Goal: Task Accomplishment & Management: Complete application form

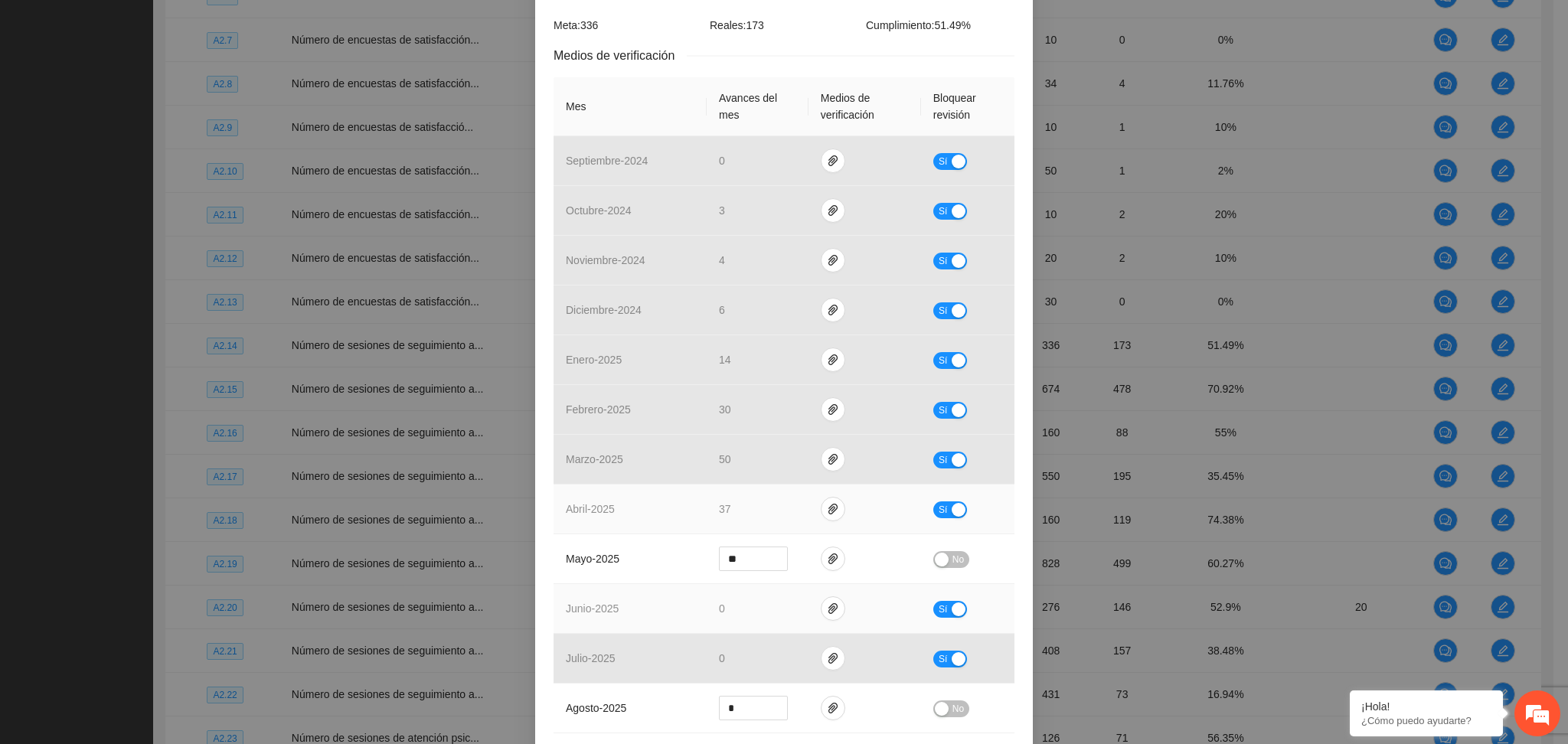
scroll to position [408, 0]
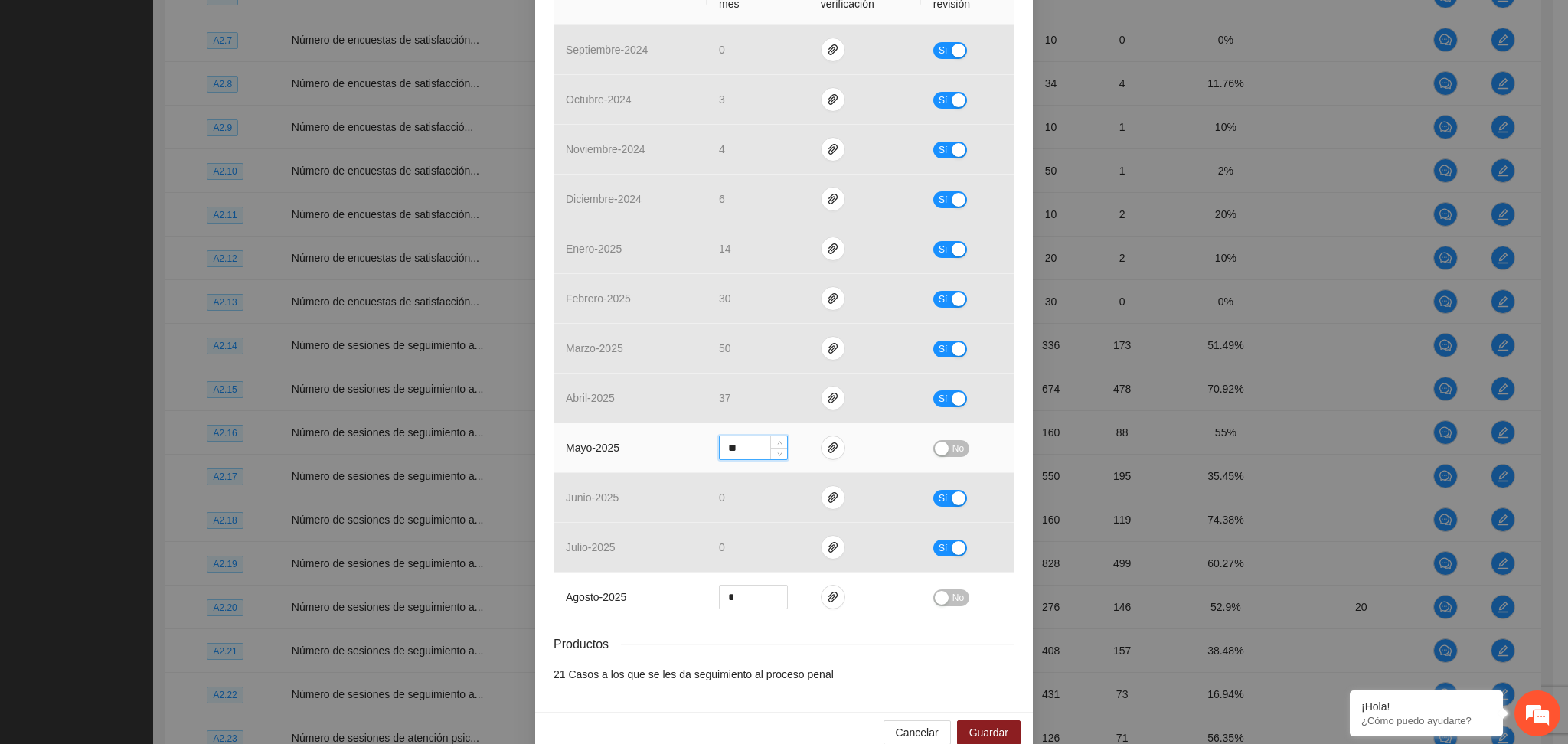
drag, startPoint x: 740, startPoint y: 451, endPoint x: 682, endPoint y: 458, distance: 58.4
click at [682, 458] on tr "mayo - 2025 ** No" at bounding box center [784, 448] width 460 height 49
type input "**"
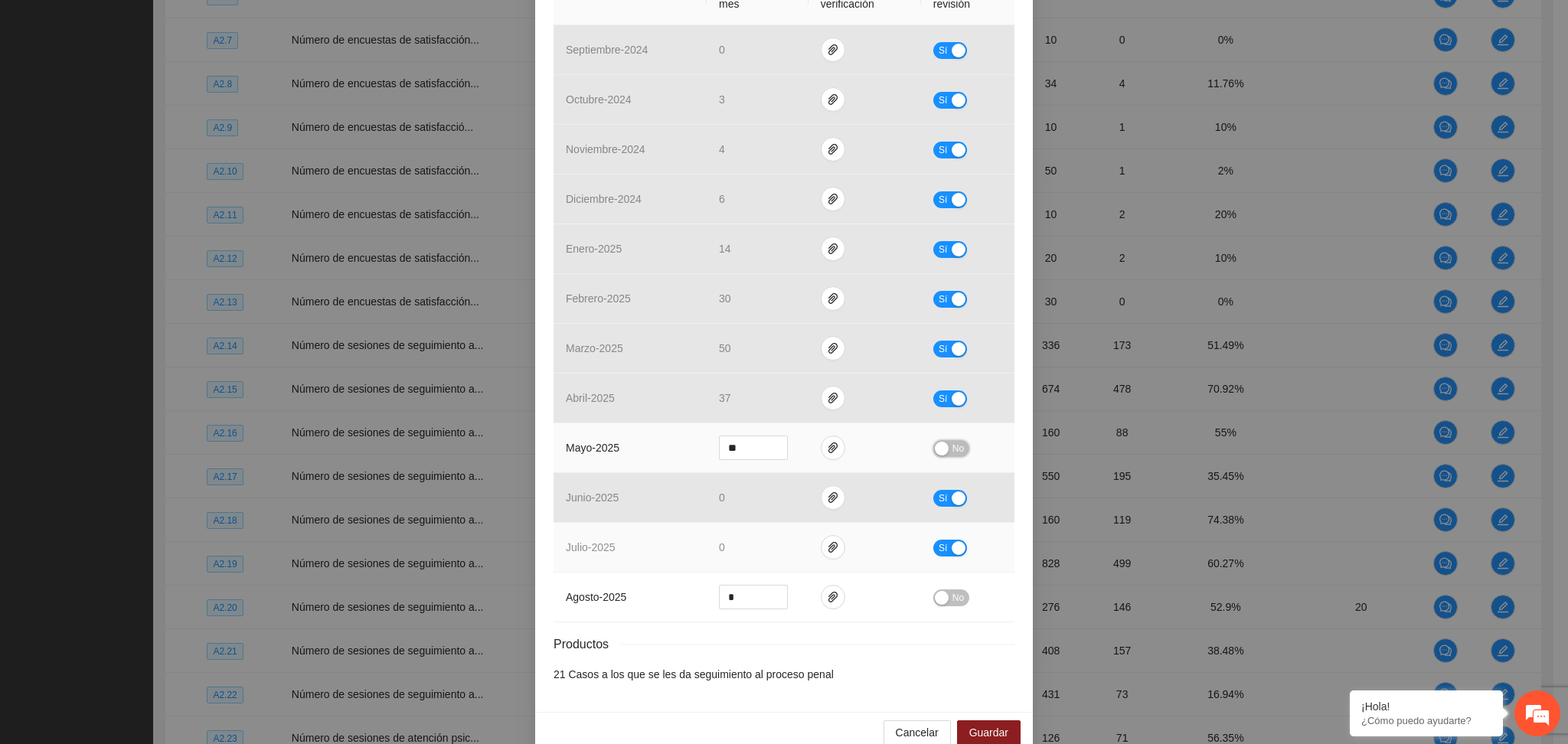
drag, startPoint x: 938, startPoint y: 443, endPoint x: 922, endPoint y: 541, distance: 99.3
click at [939, 443] on div "button" at bounding box center [940, 448] width 13 height 13
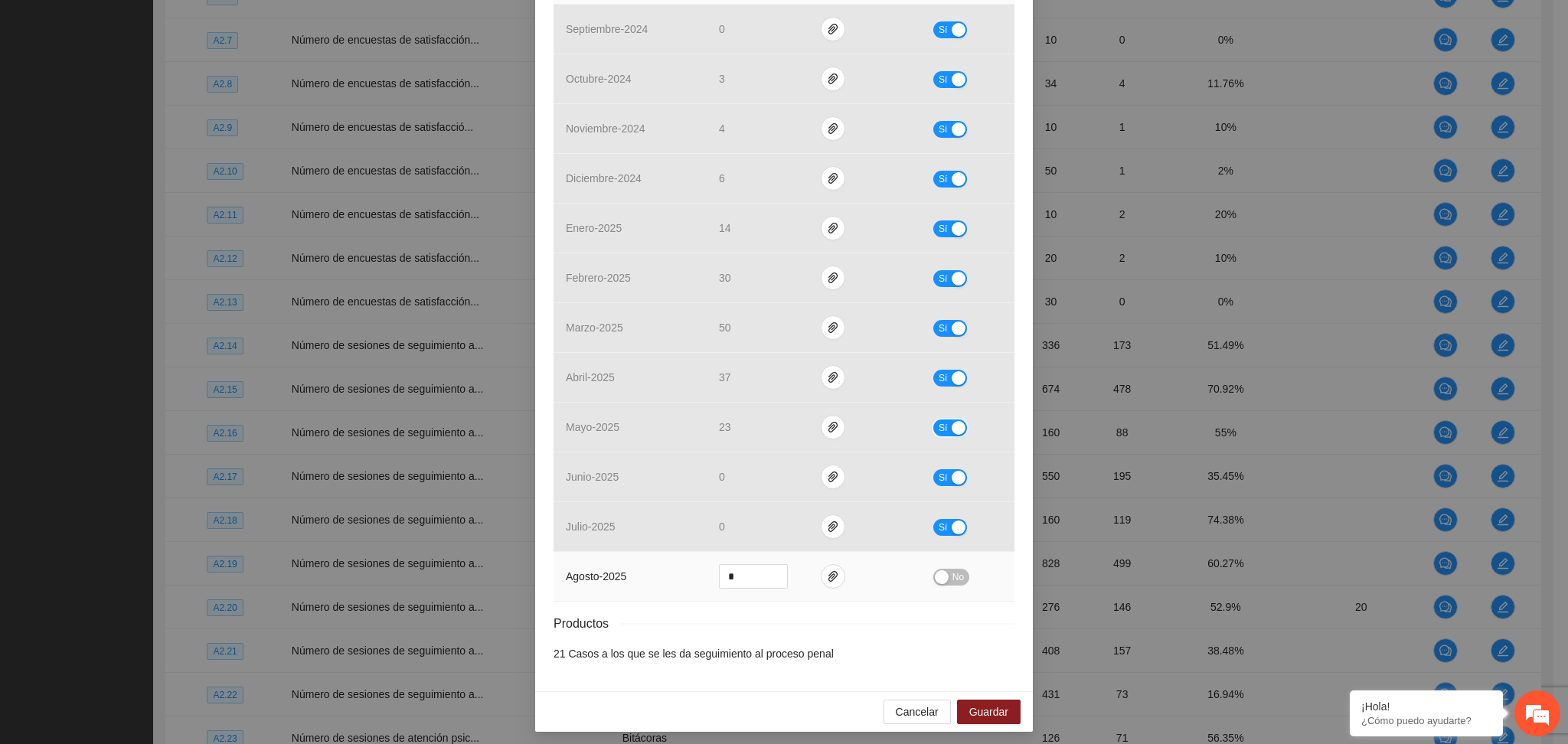
scroll to position [435, 0]
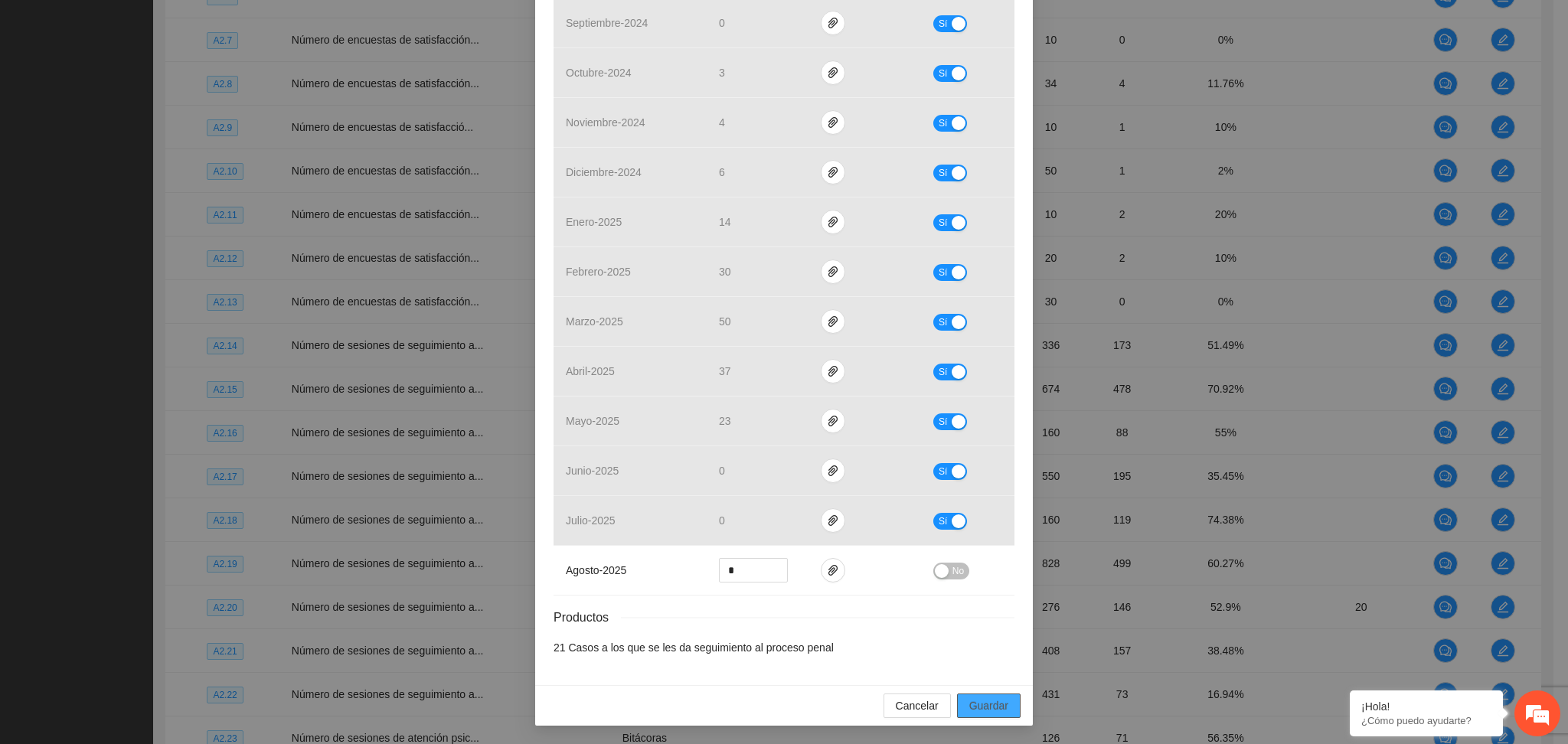
click at [969, 700] on span "Guardar" at bounding box center [988, 706] width 39 height 17
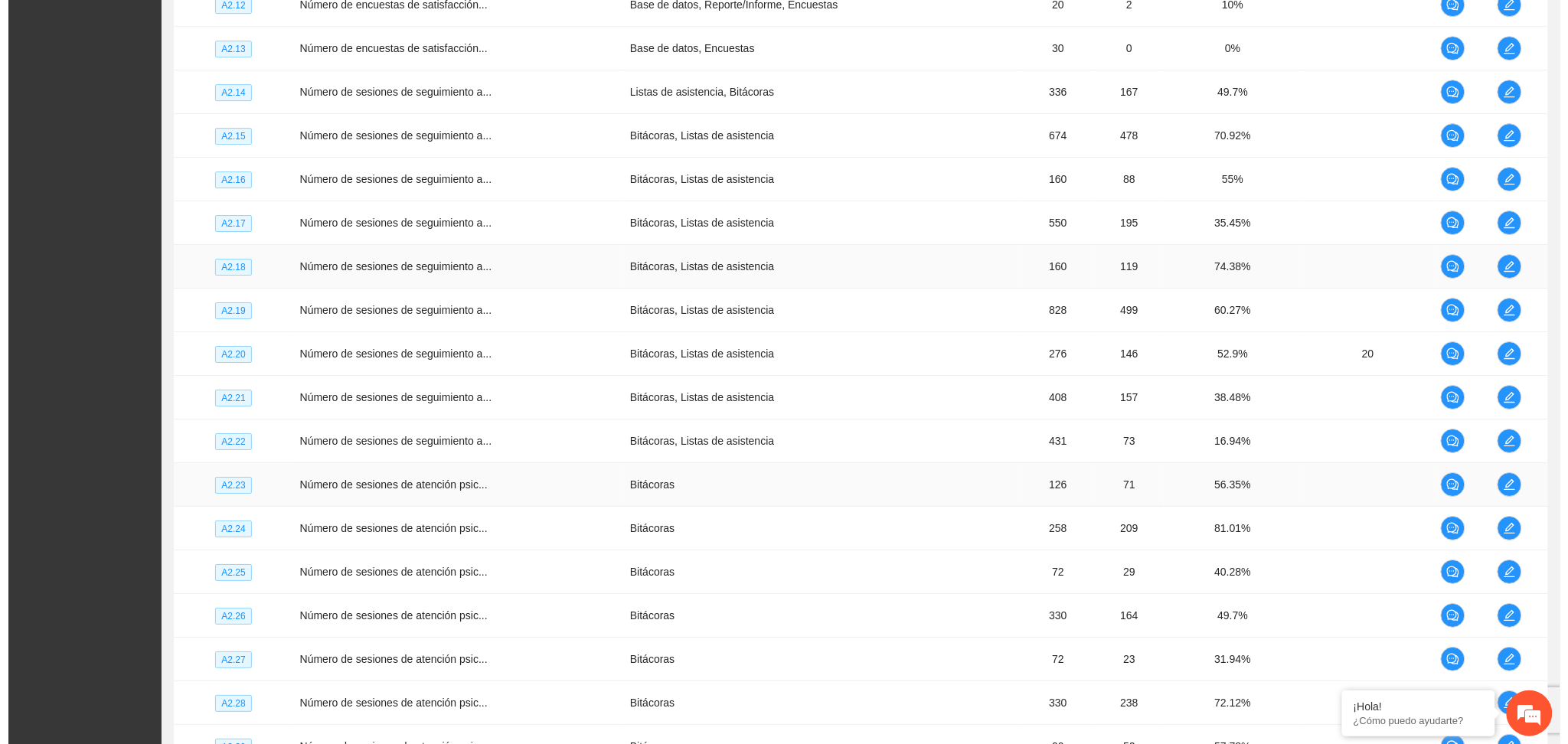
scroll to position [1797, 0]
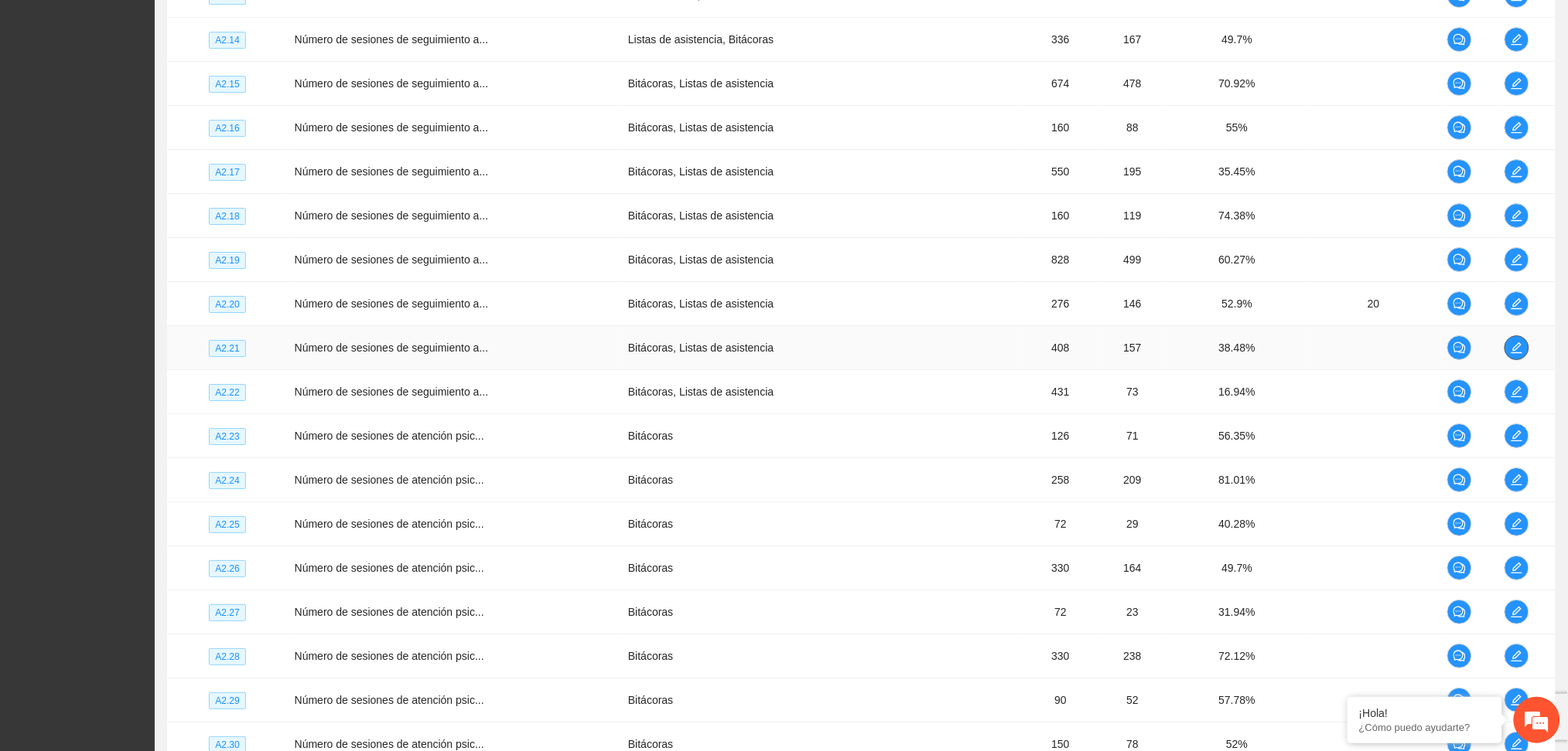
click at [1523, 348] on icon "edit" at bounding box center [1517, 348] width 13 height 13
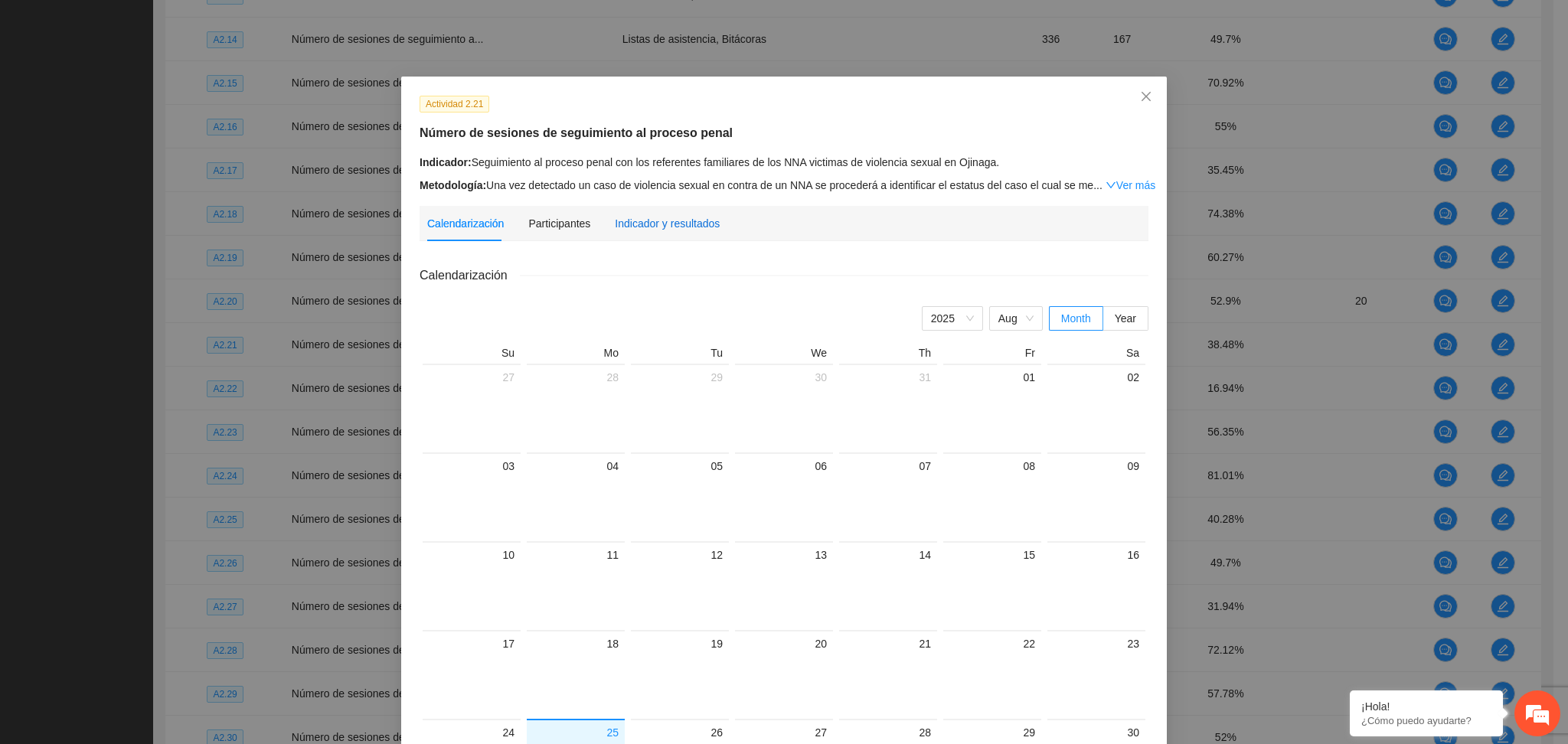
click at [668, 219] on div "Indicador y resultados" at bounding box center [667, 223] width 105 height 17
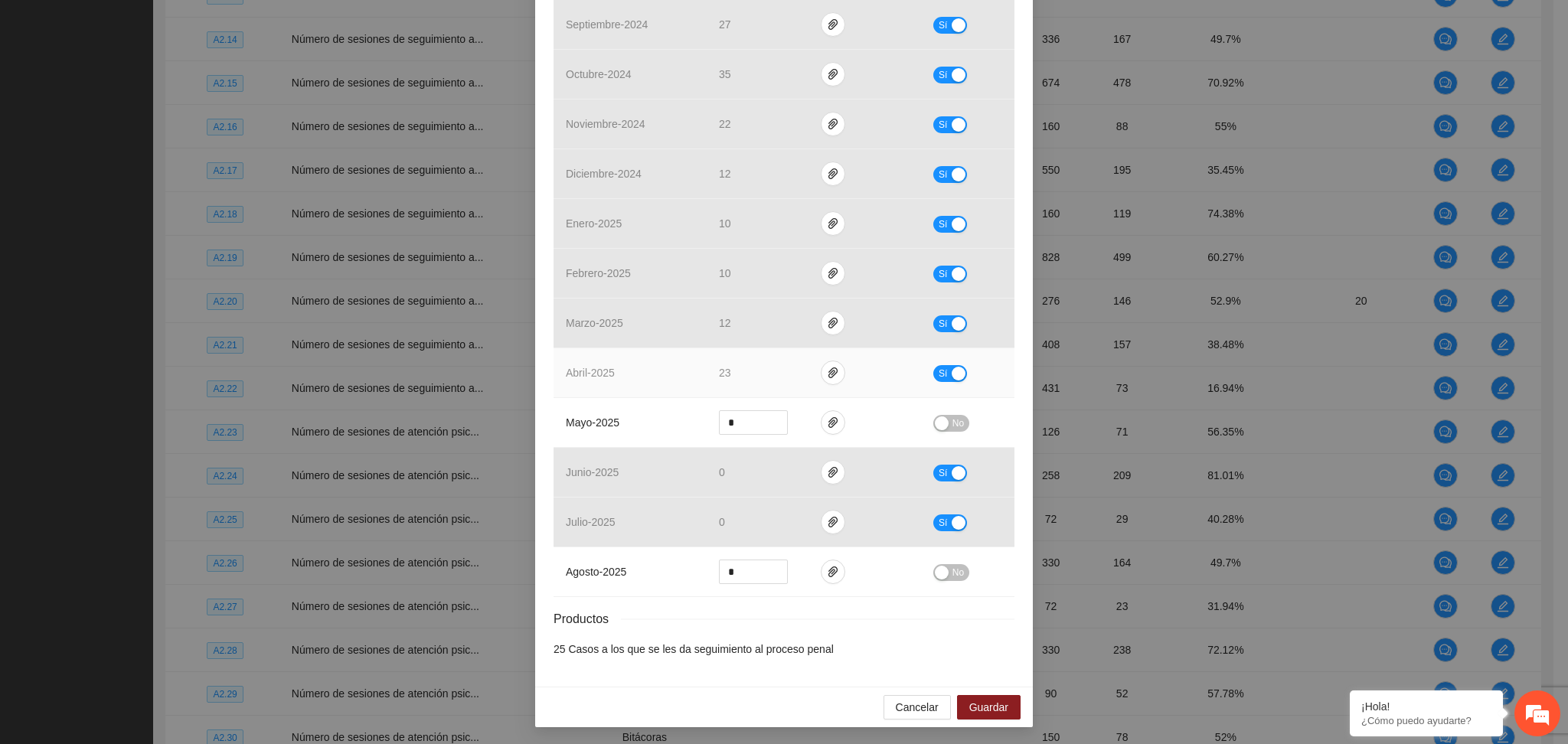
scroll to position [435, 0]
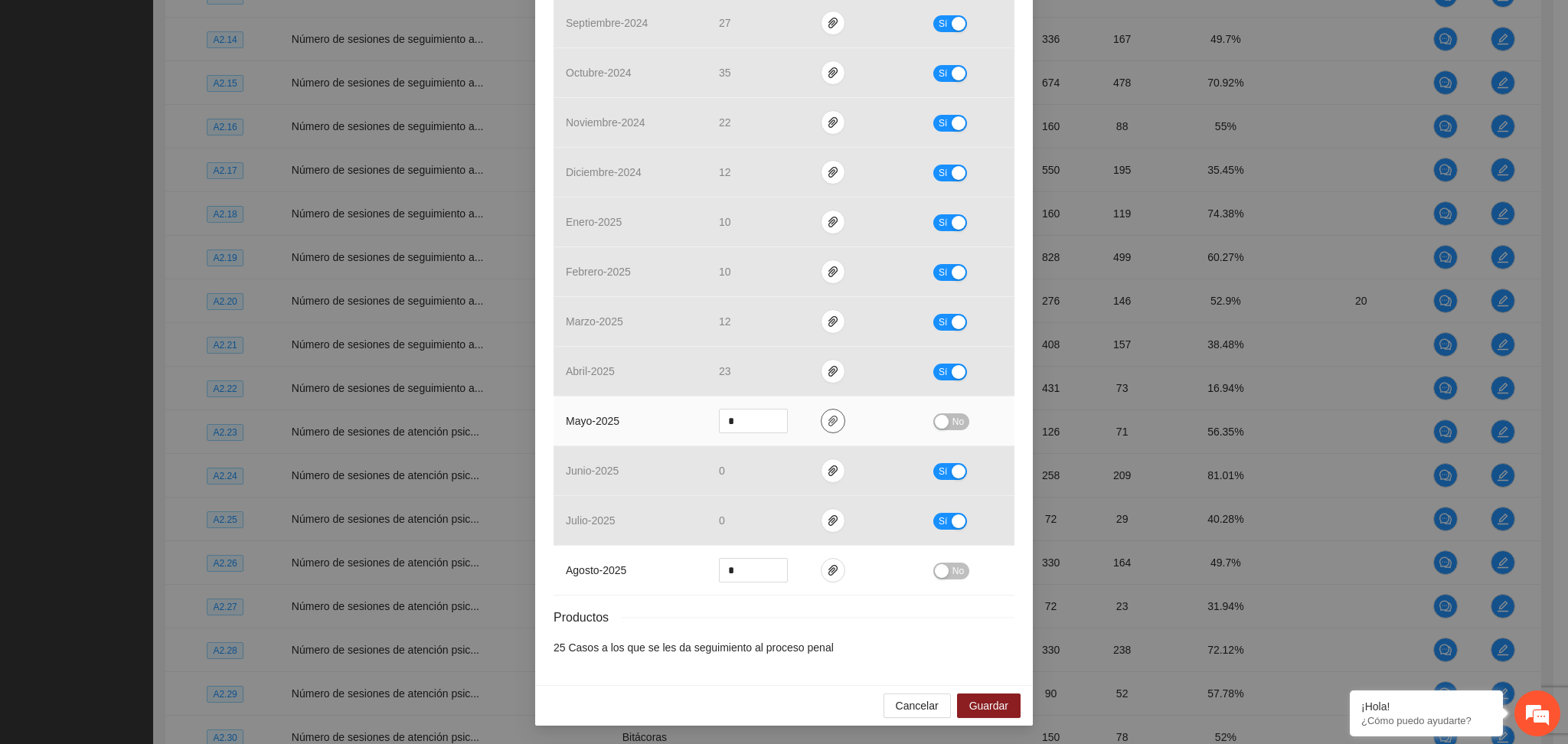
click at [826, 425] on icon "paper-clip" at bounding box center [833, 421] width 13 height 13
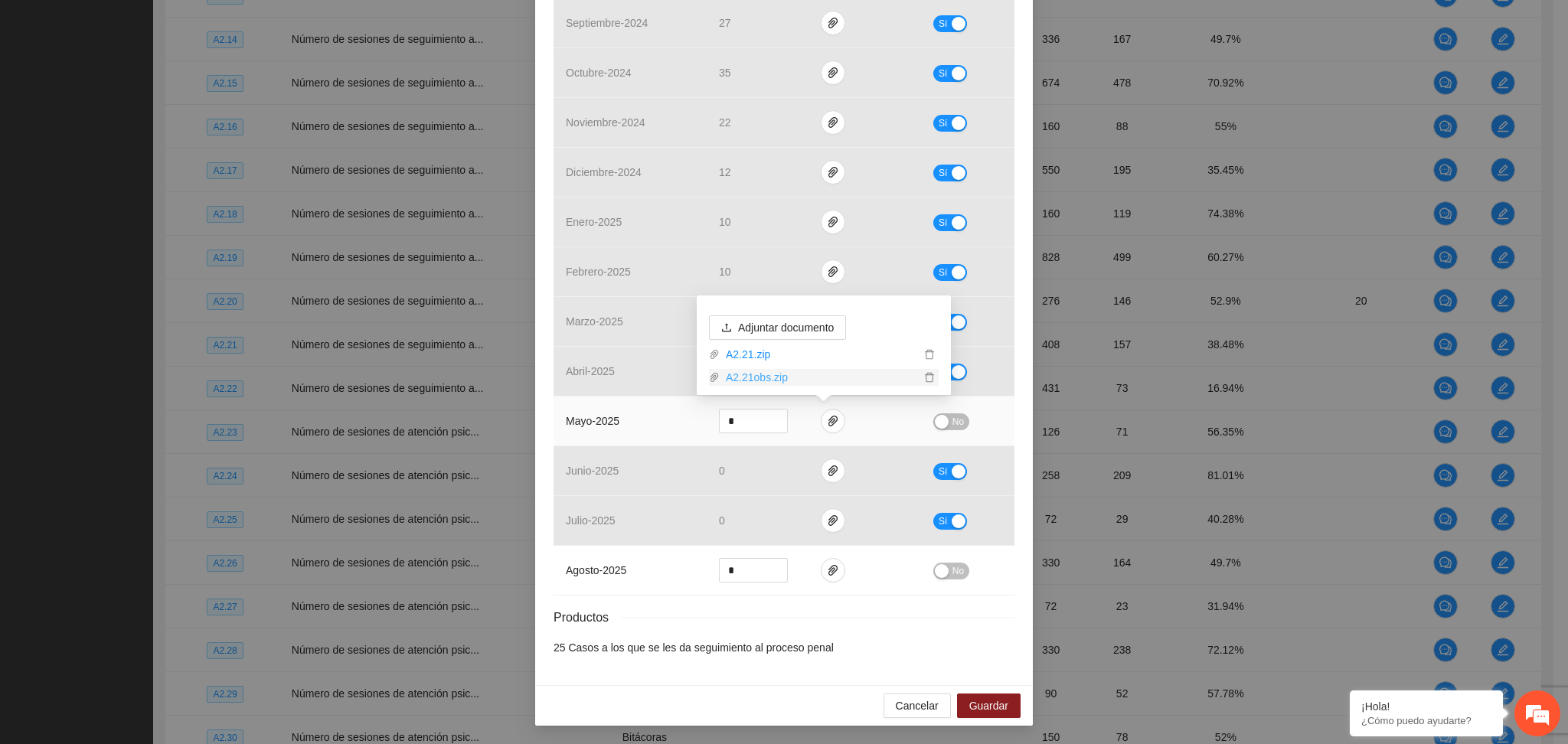
click at [769, 379] on link "A2.21obs.zip" at bounding box center [819, 377] width 200 height 17
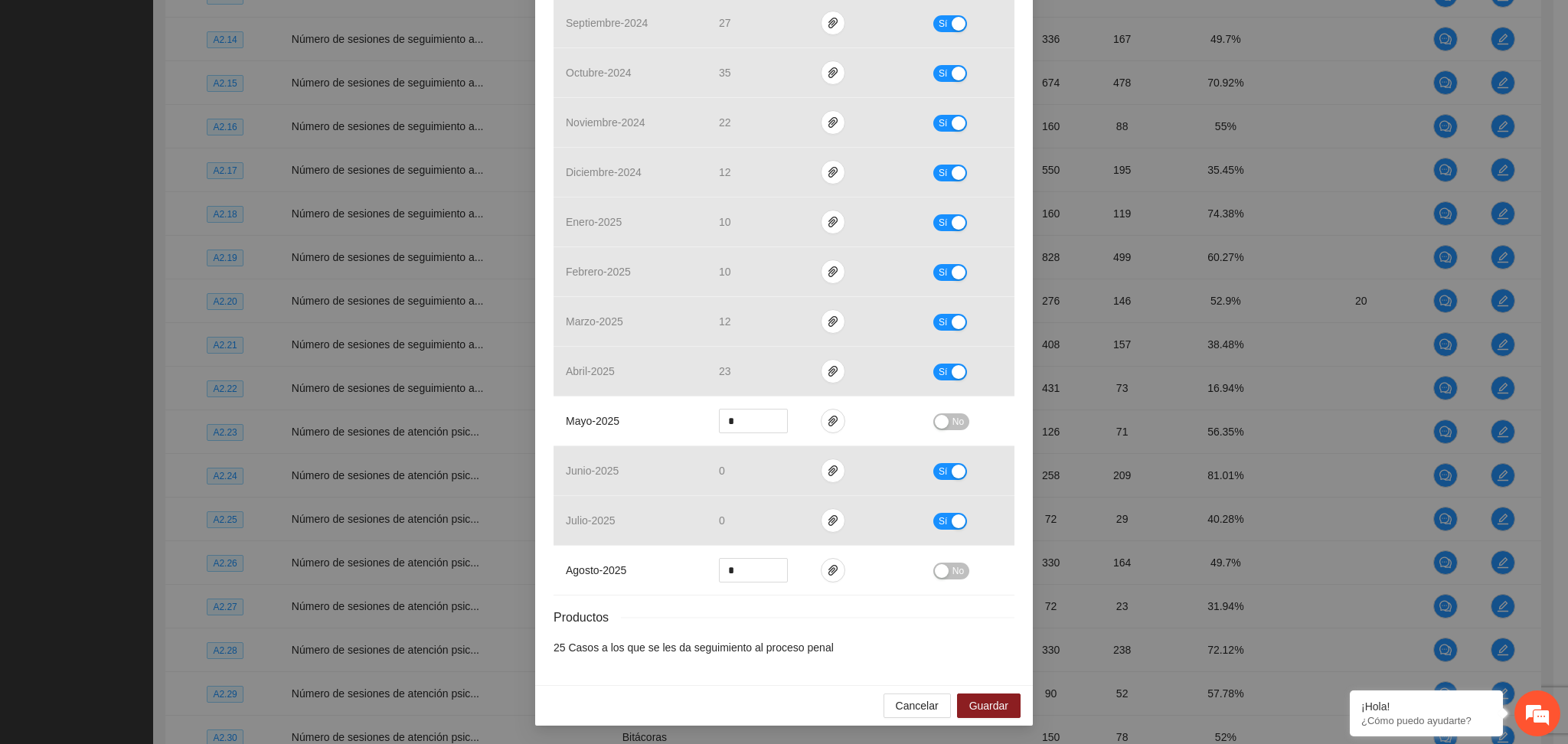
click at [1017, 428] on div "Actividad 2.21 Número de sesiones de seguimiento al proceso penal Indicador: Se…" at bounding box center [783, 164] width 497 height 1044
click at [940, 419] on button "No" at bounding box center [951, 422] width 36 height 17
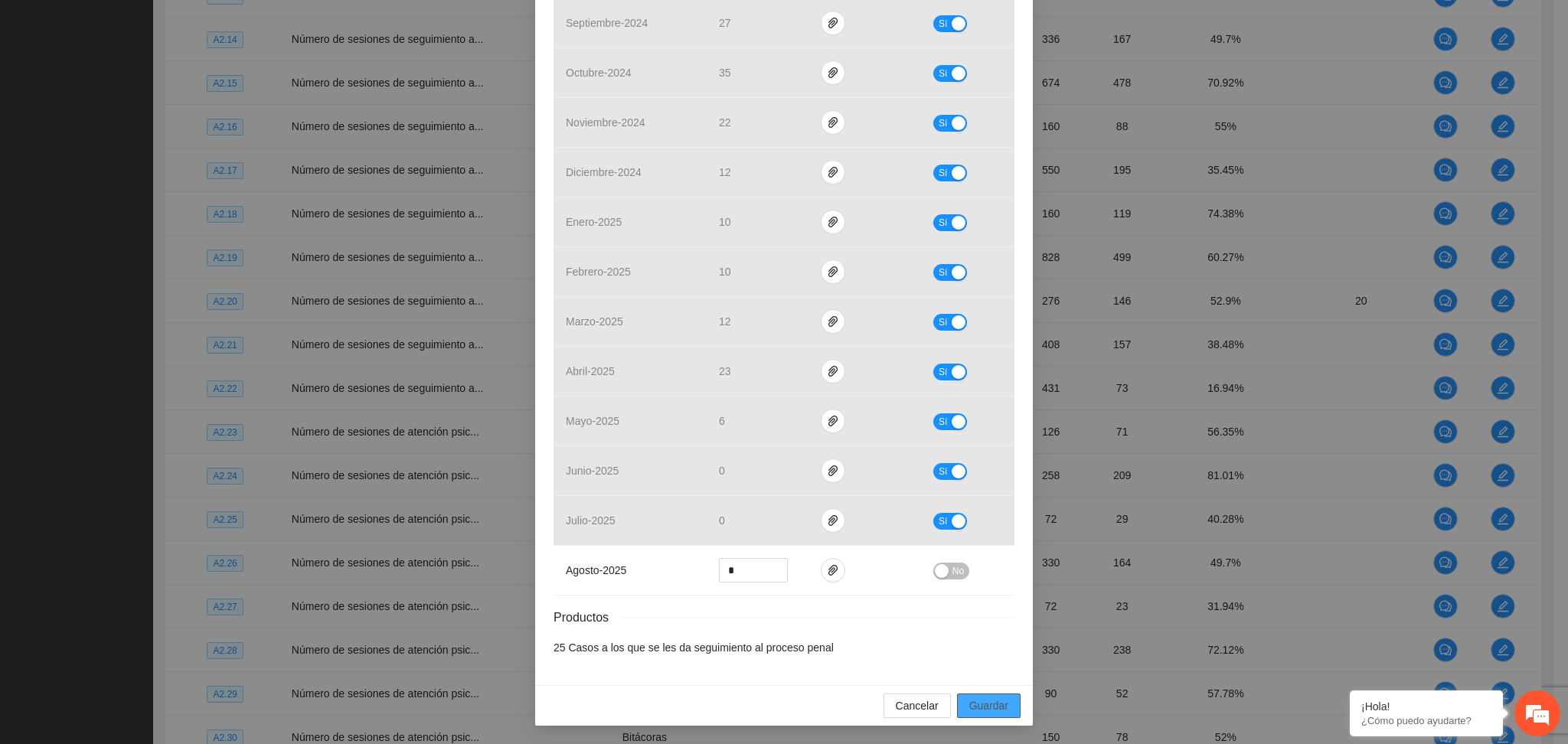
click at [982, 698] on span "Guardar" at bounding box center [988, 706] width 39 height 17
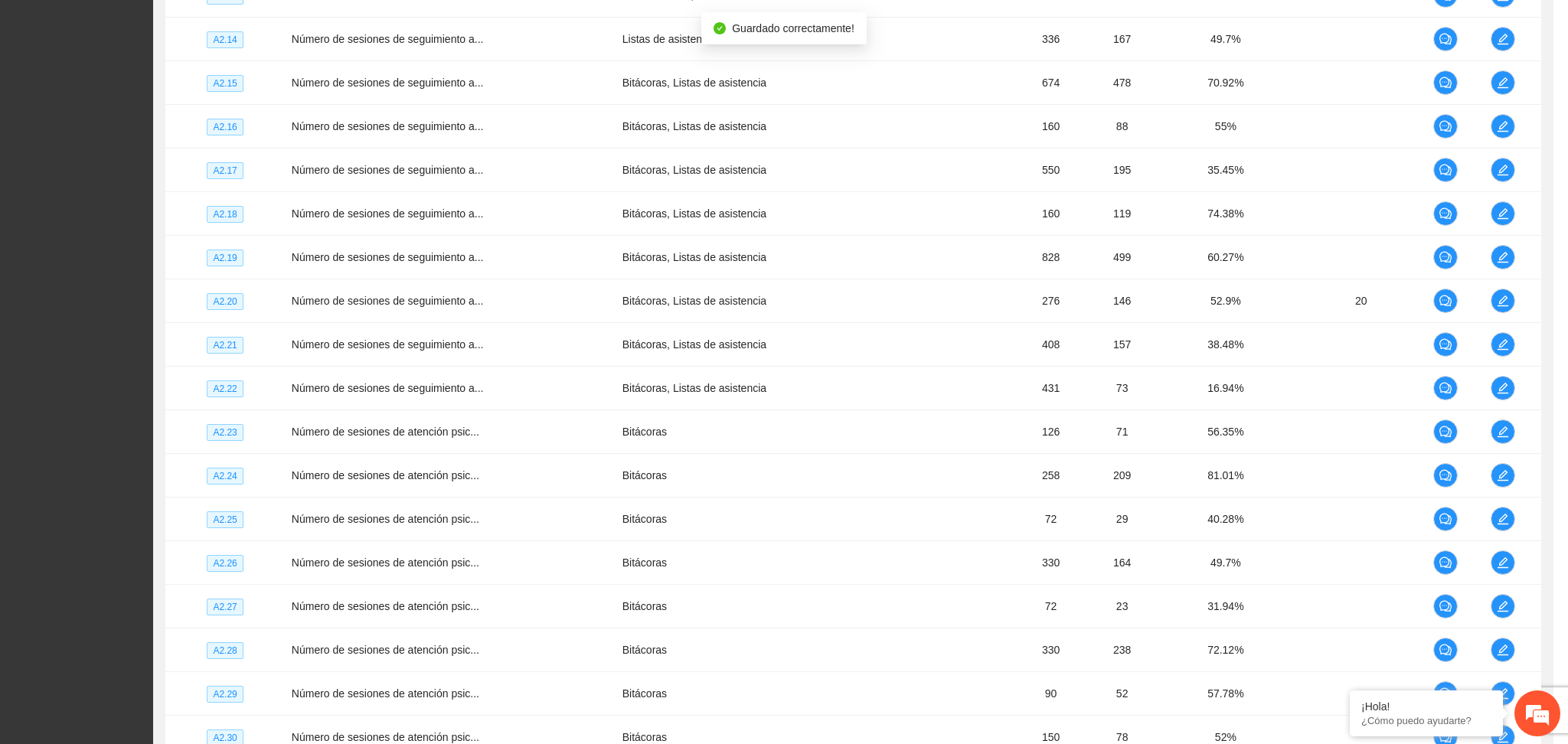
scroll to position [359, 0]
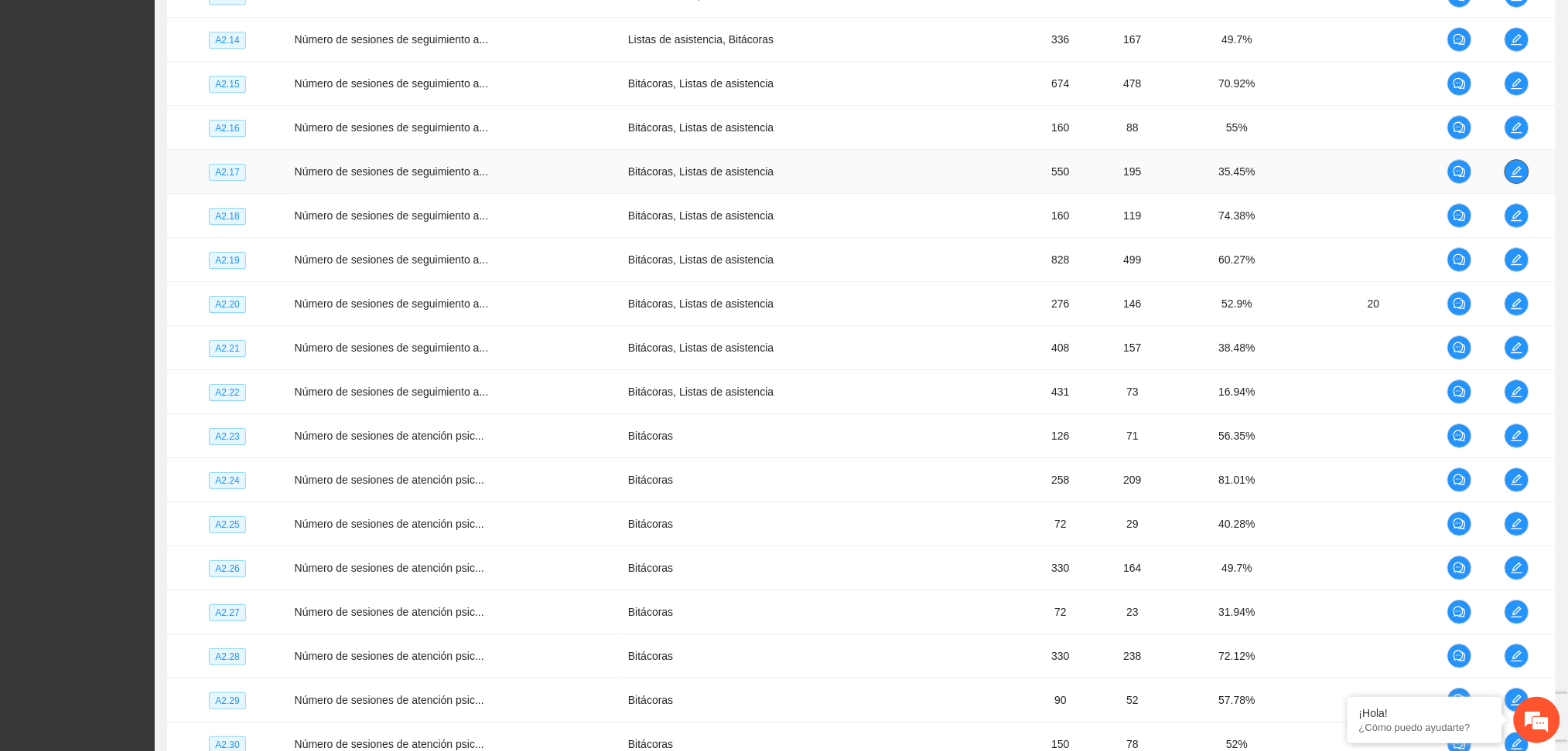
click at [1513, 178] on icon "edit" at bounding box center [1517, 172] width 13 height 13
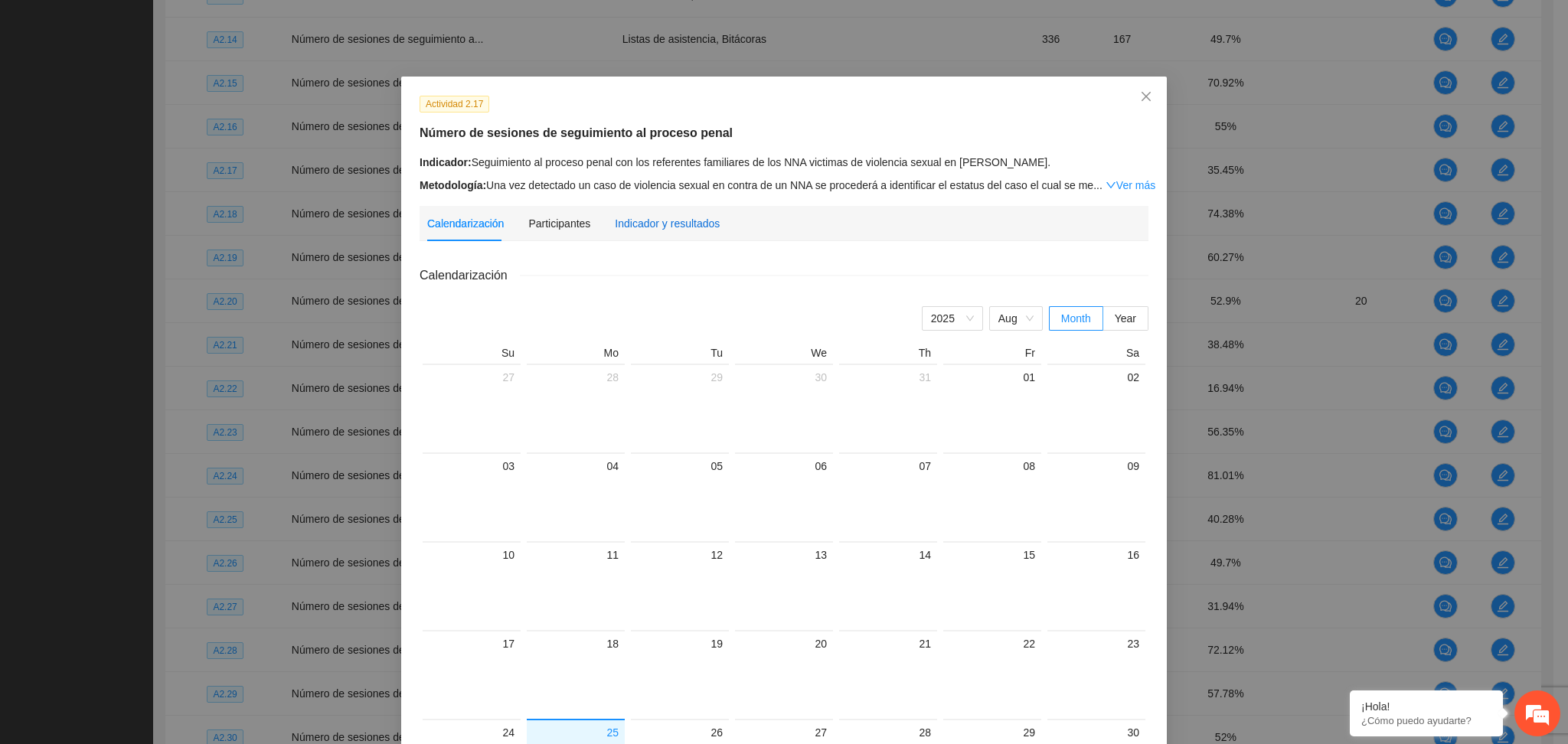
click at [670, 221] on div "Indicador y resultados" at bounding box center [667, 223] width 105 height 17
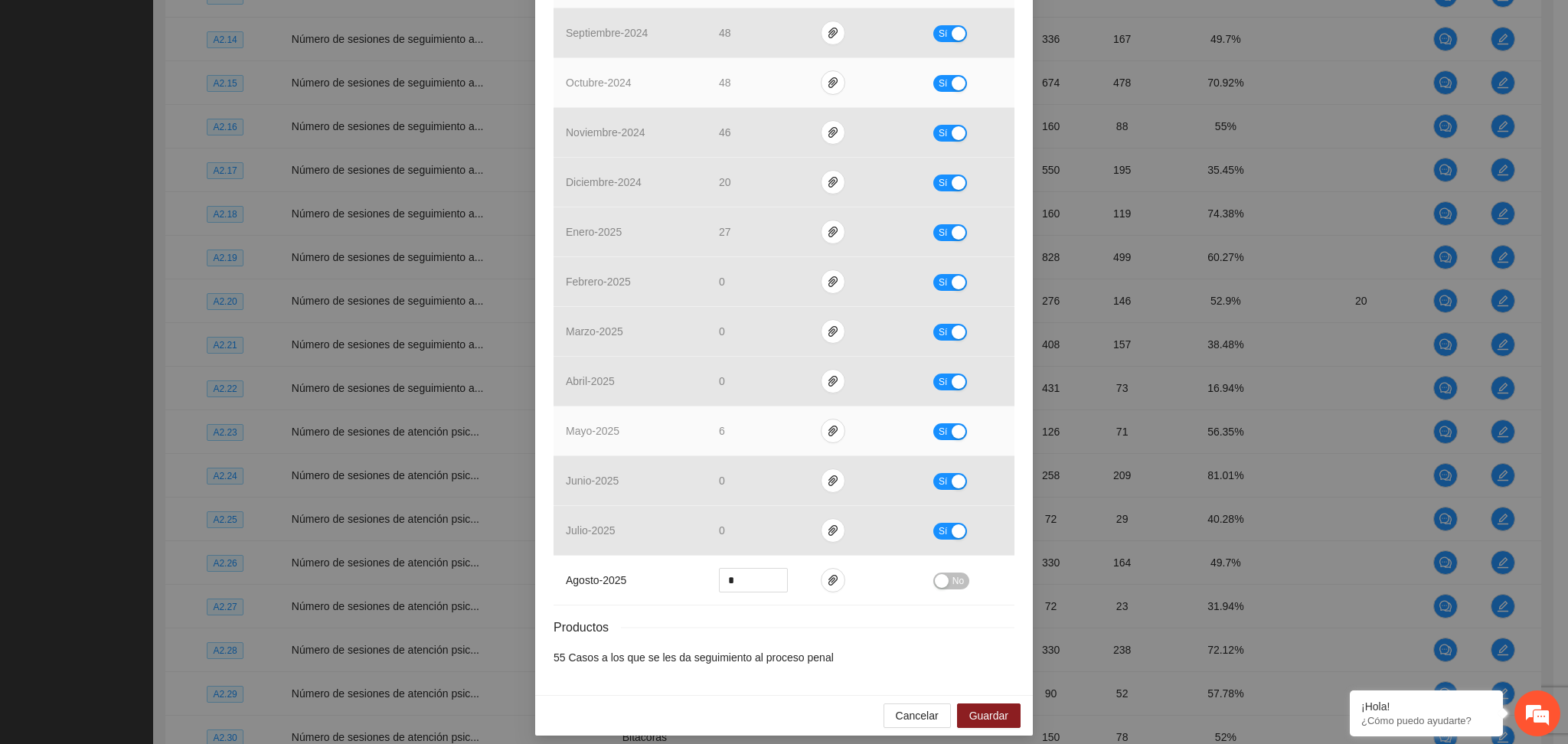
scroll to position [435, 0]
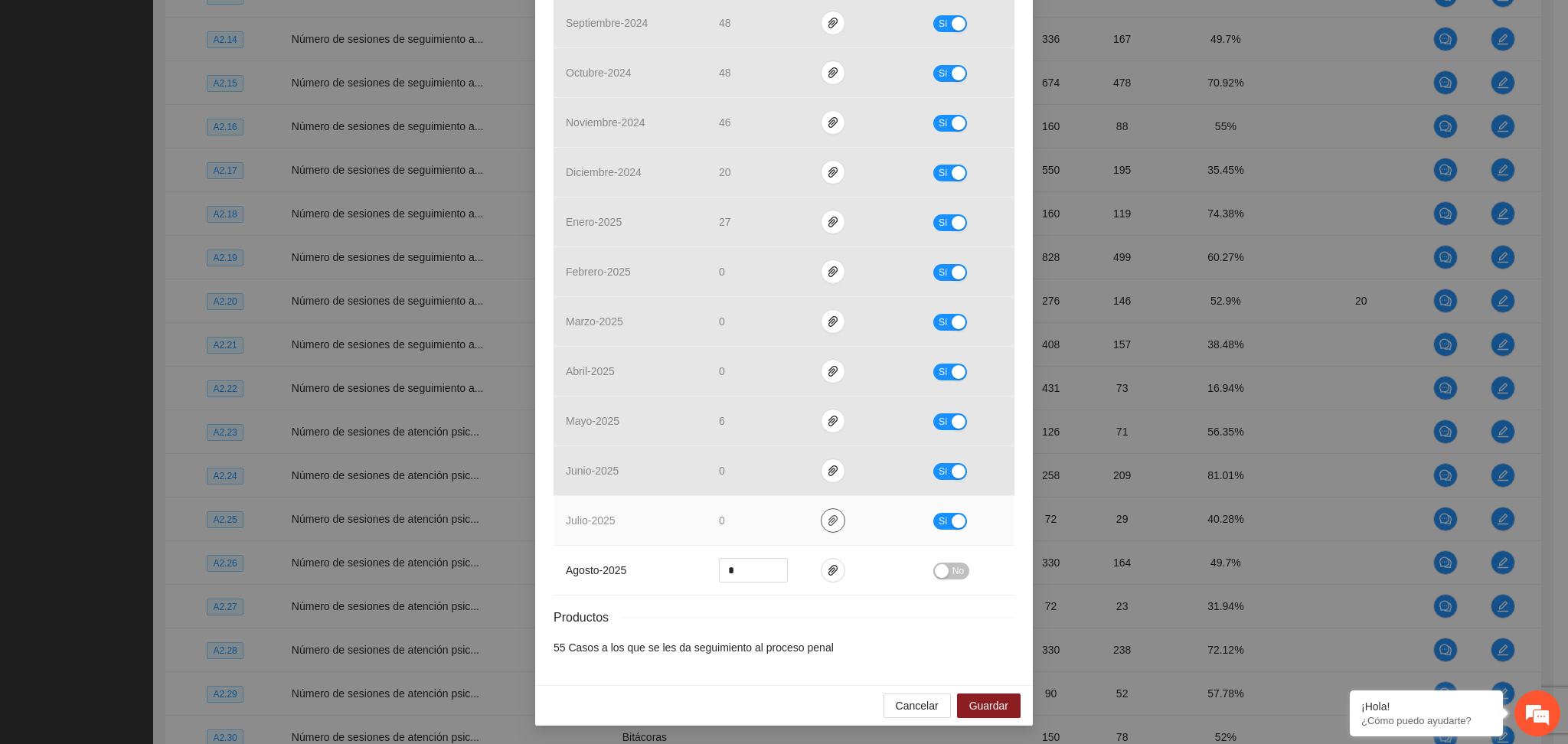
click at [828, 516] on icon "paper-clip" at bounding box center [833, 521] width 9 height 11
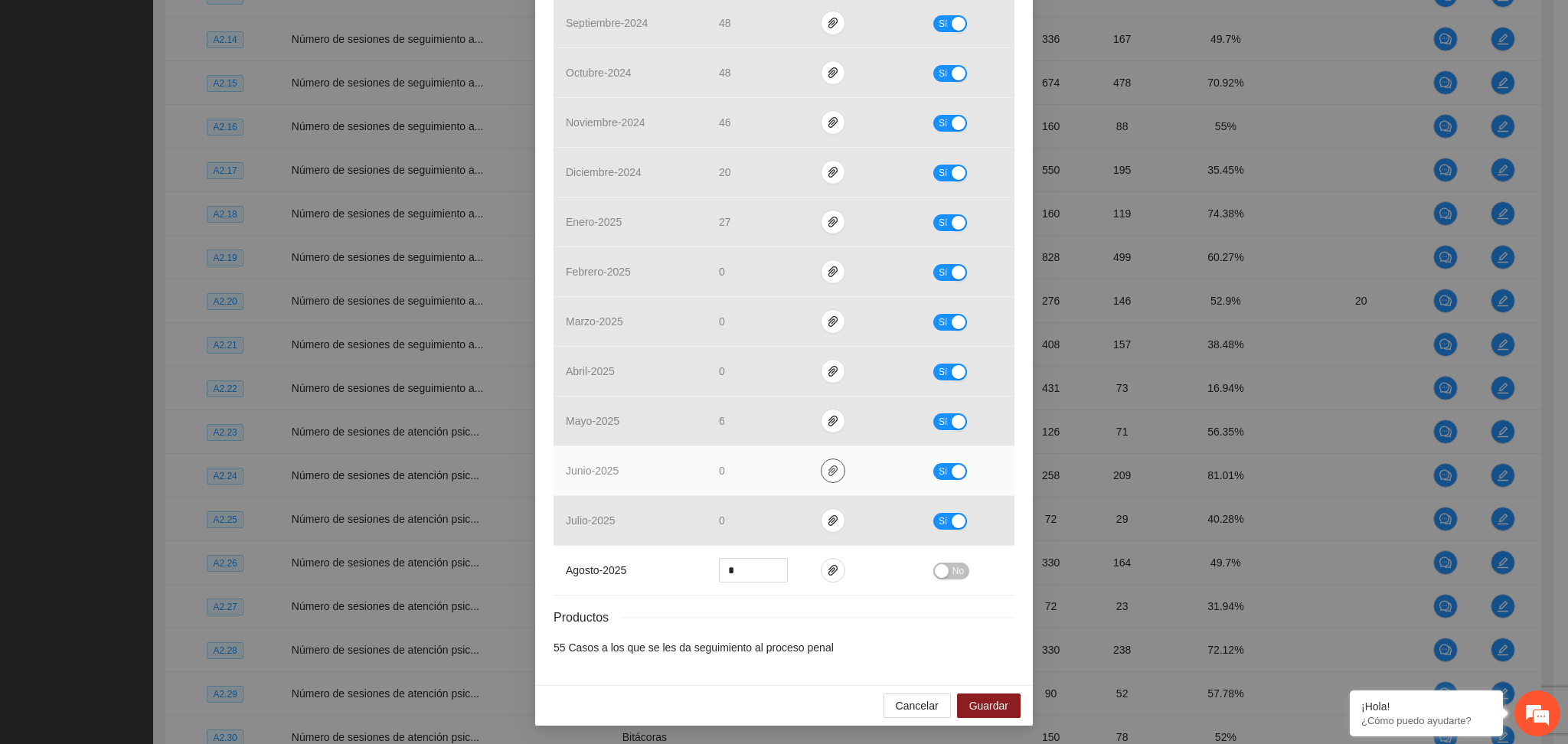
click at [826, 473] on icon "paper-clip" at bounding box center [833, 471] width 13 height 13
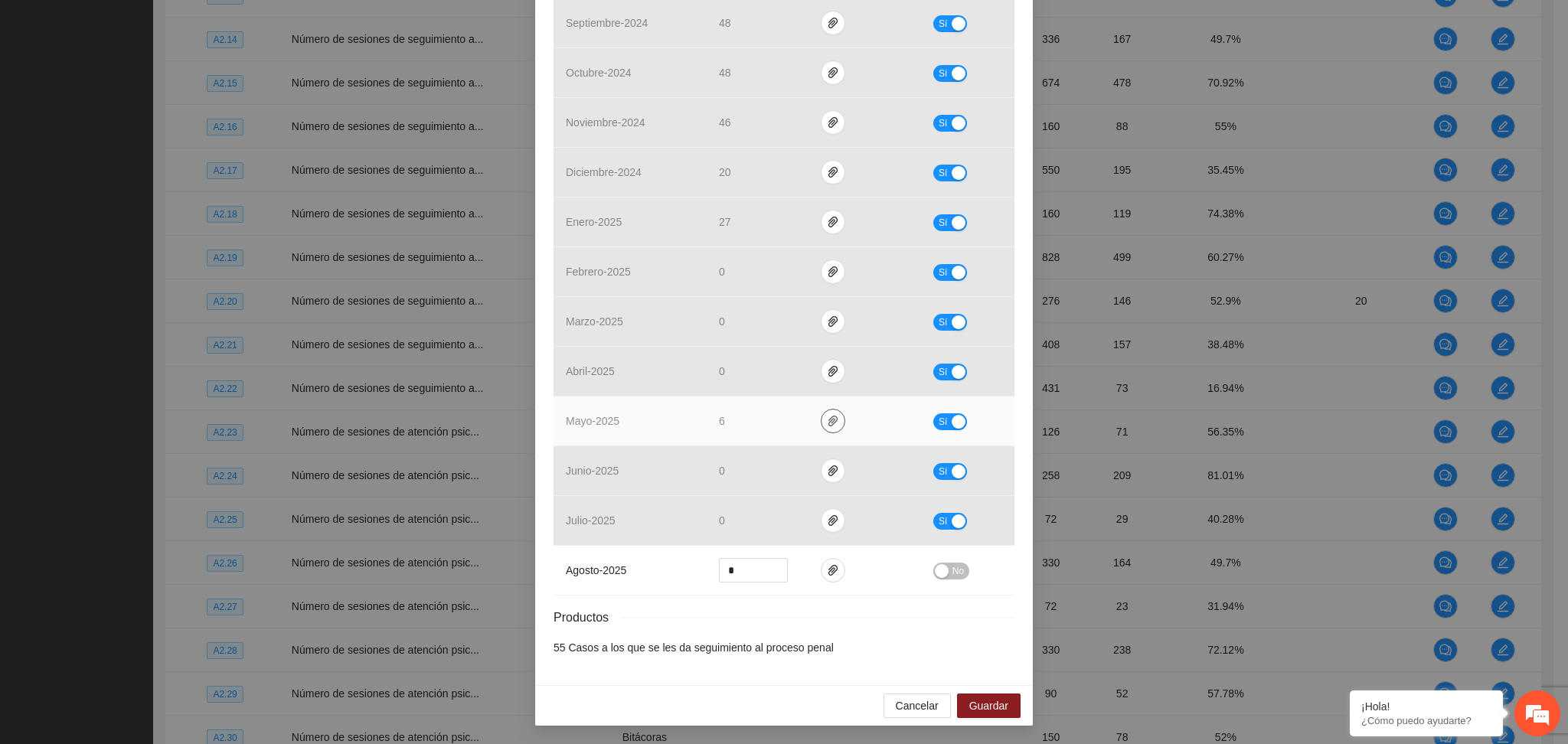
click at [828, 422] on icon "paper-clip" at bounding box center [833, 421] width 9 height 11
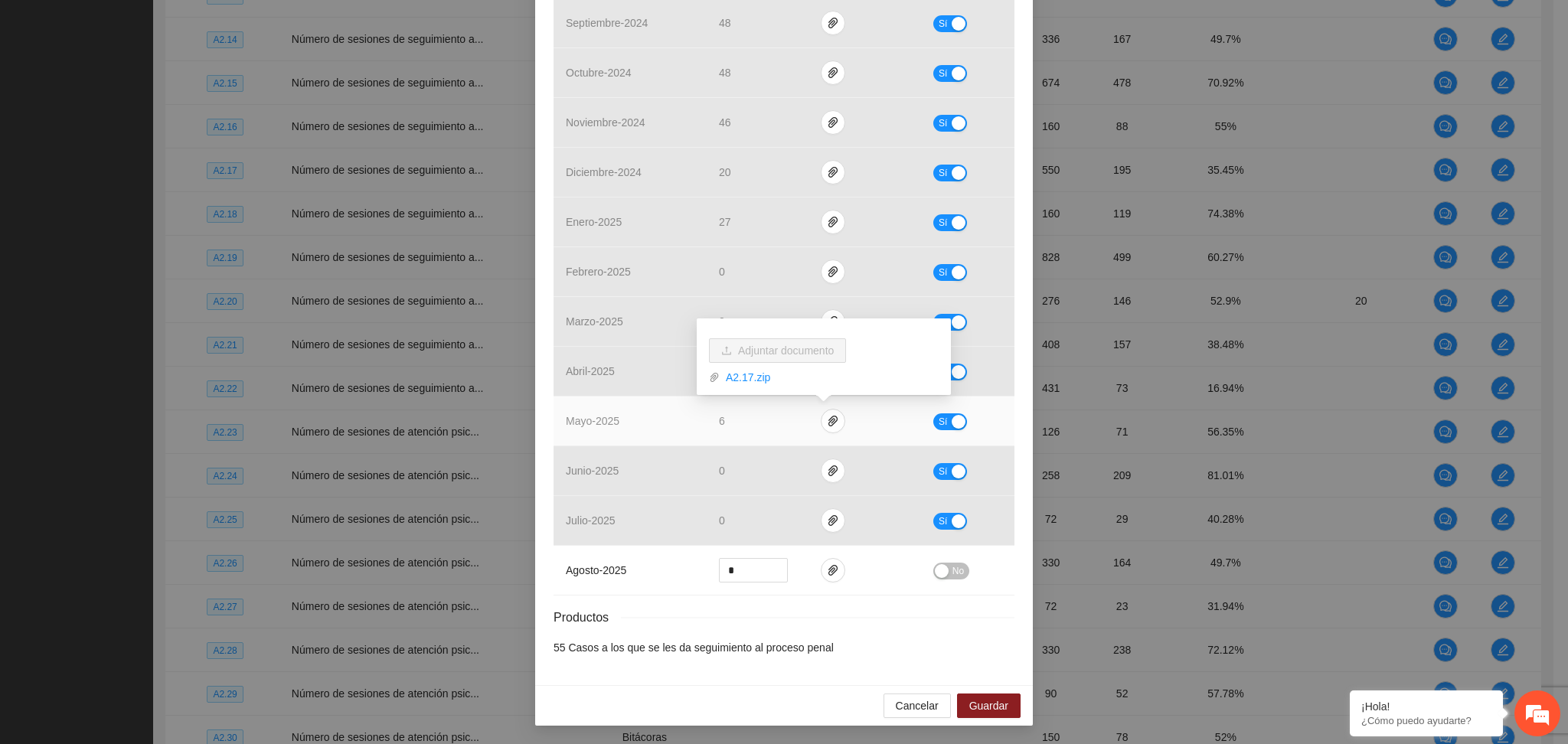
click at [953, 420] on div "button" at bounding box center [958, 421] width 13 height 13
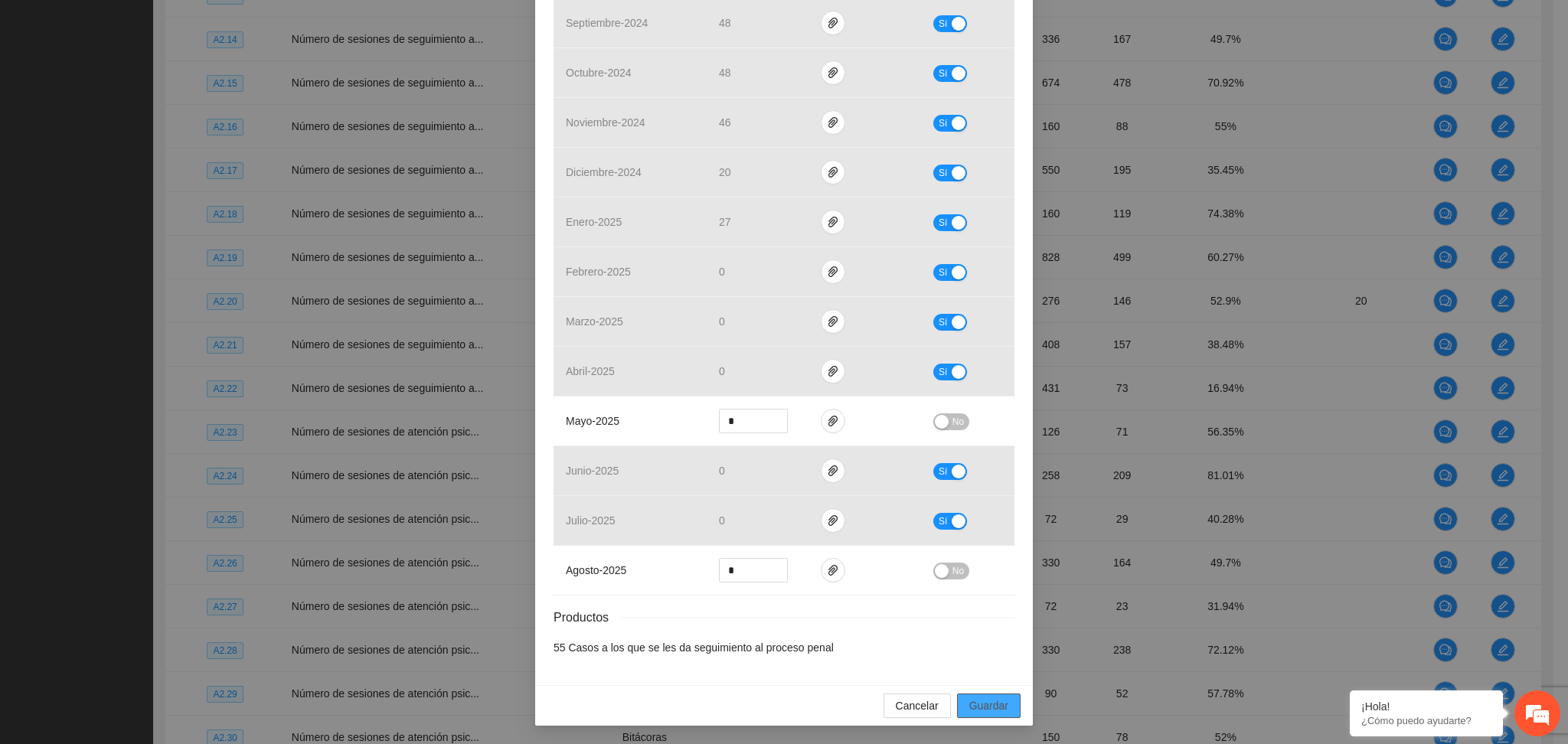
click at [983, 708] on span "Guardar" at bounding box center [988, 706] width 39 height 17
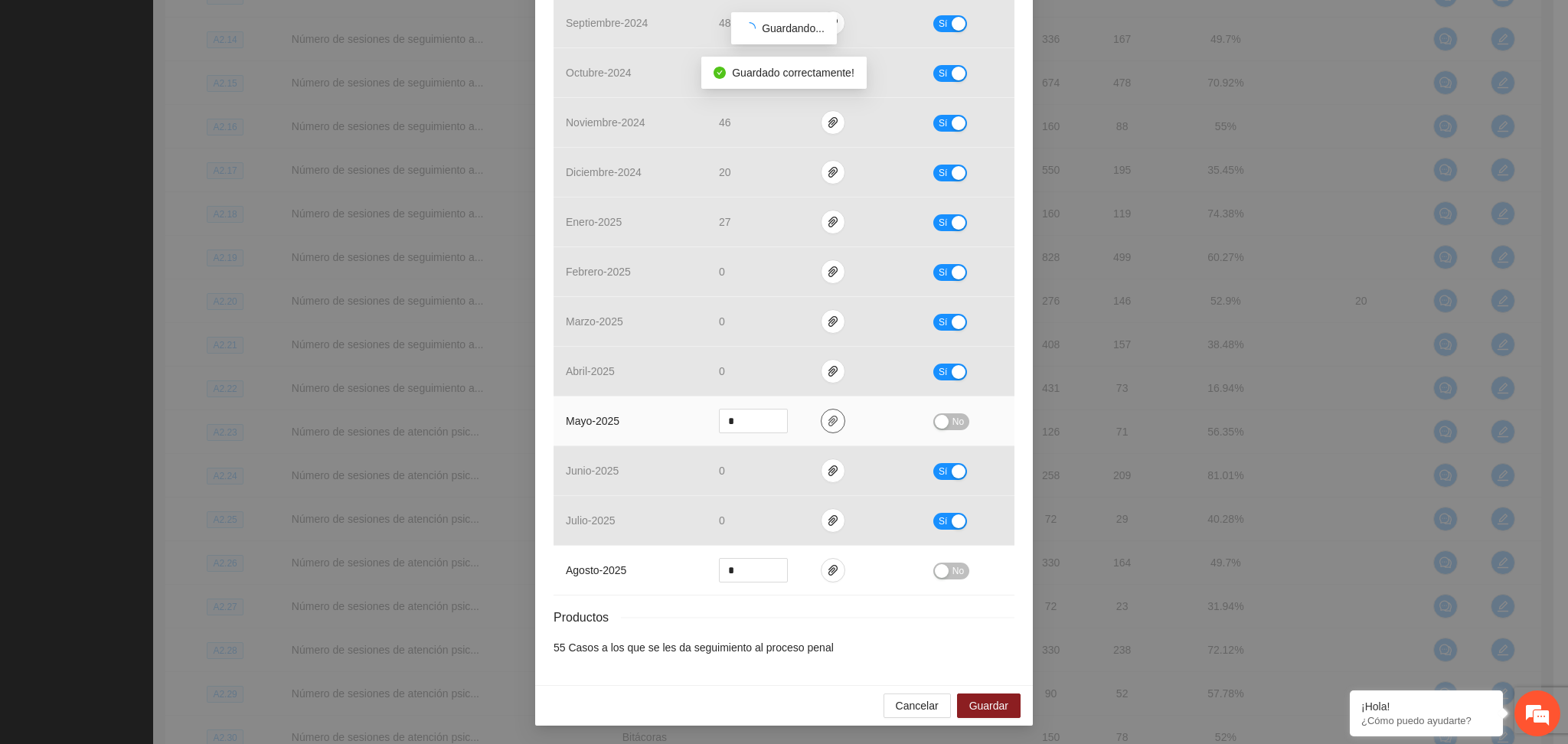
click at [829, 426] on icon "paper-clip" at bounding box center [833, 421] width 13 height 13
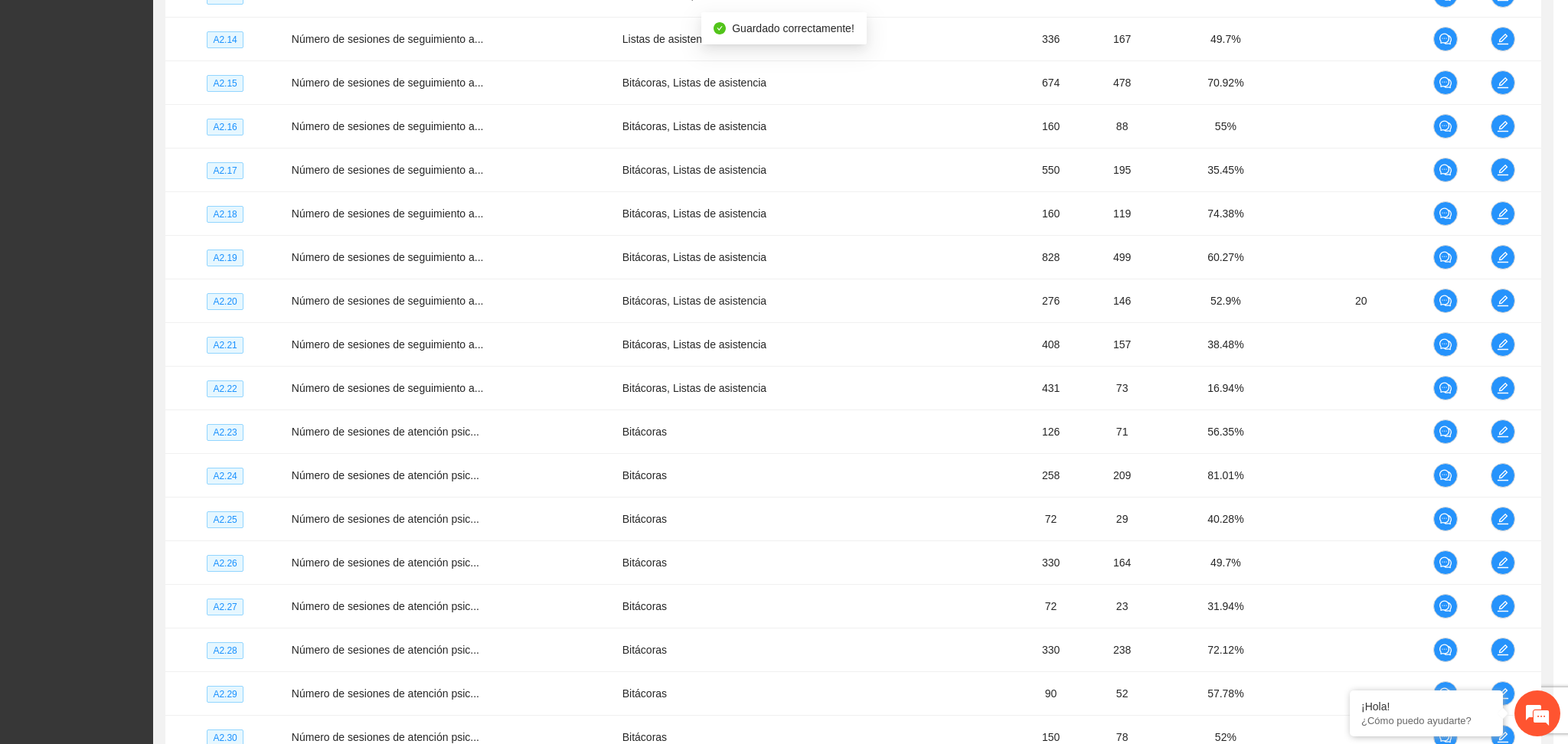
scroll to position [359, 0]
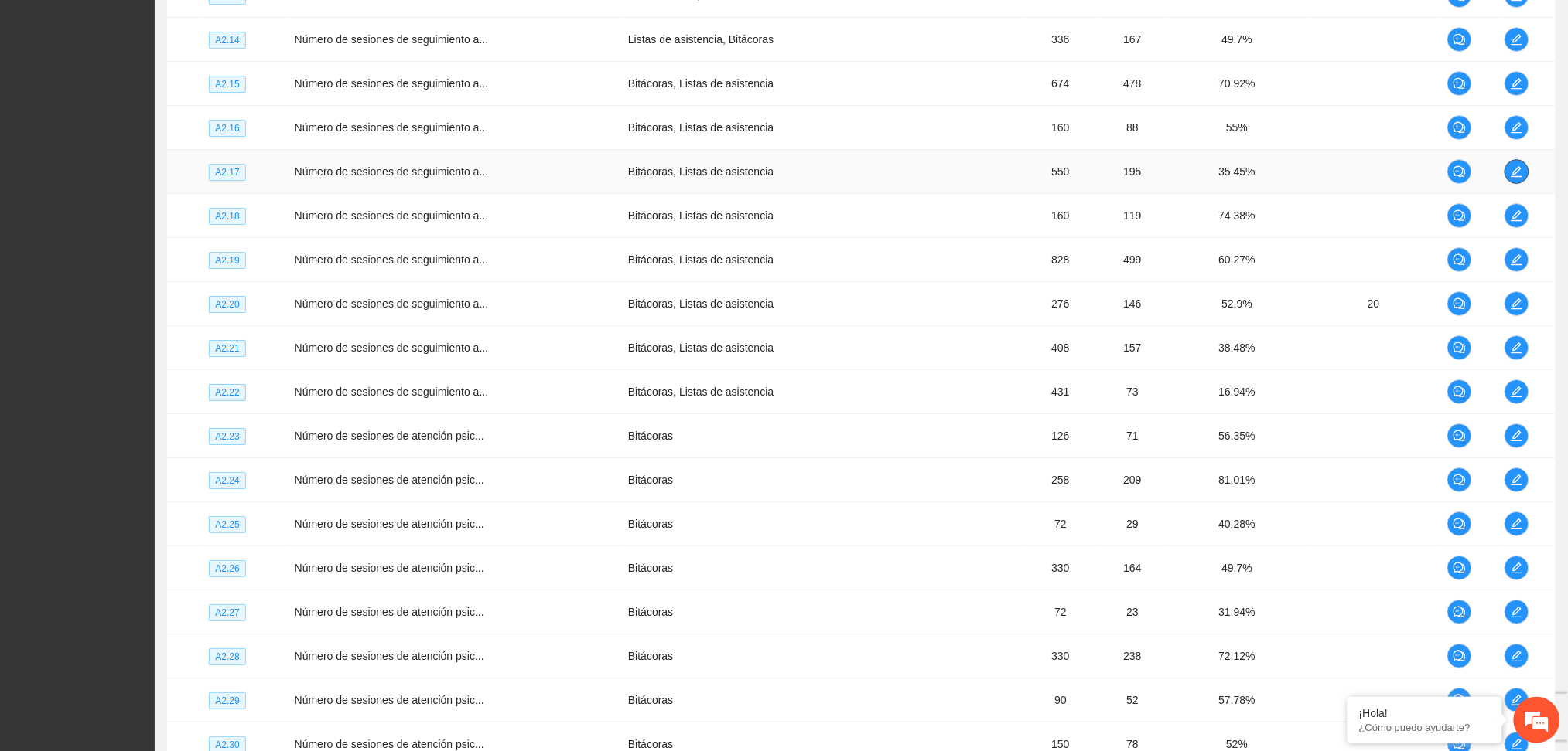
click at [1521, 172] on icon "edit" at bounding box center [1517, 172] width 13 height 13
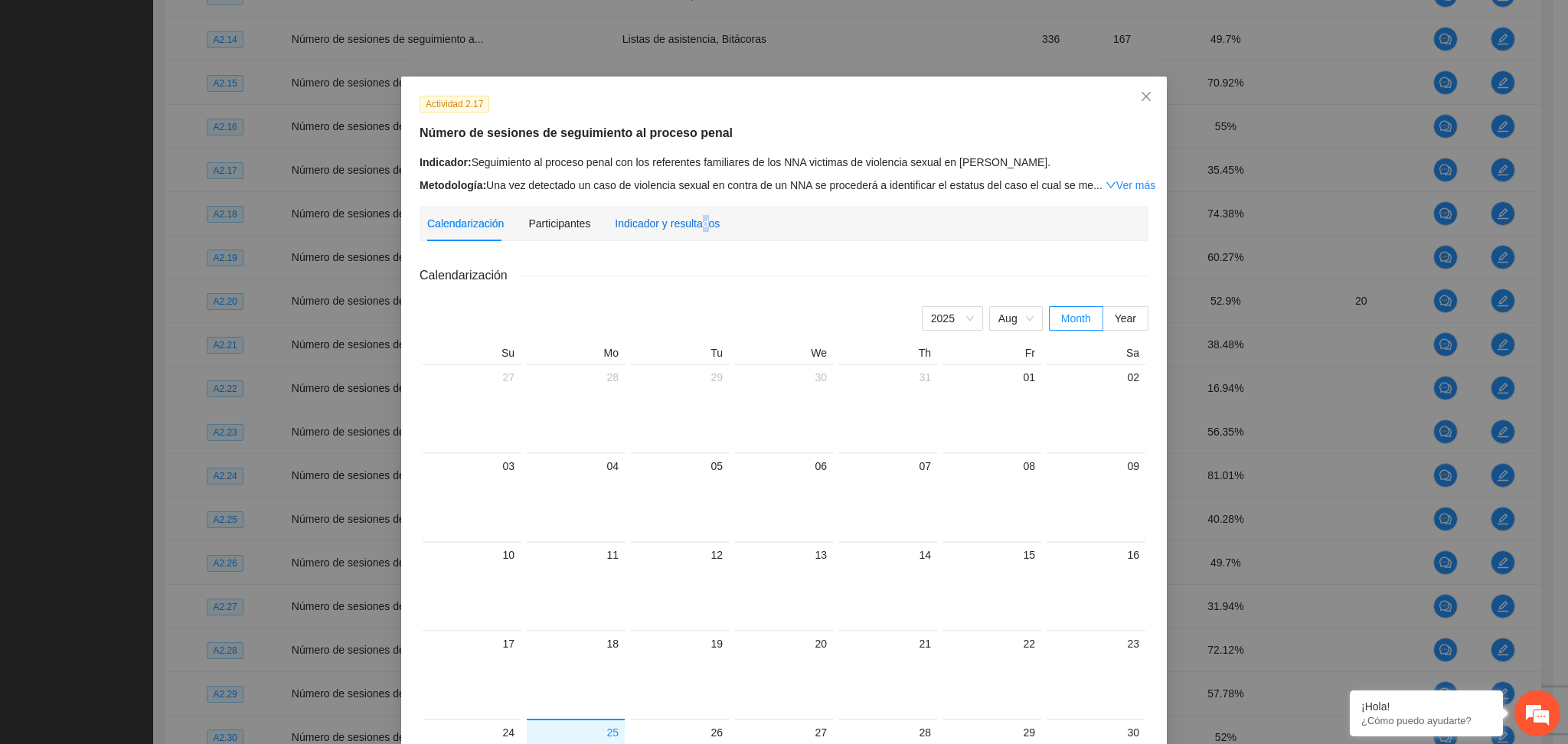
click at [692, 220] on div "Indicador y resultados" at bounding box center [667, 223] width 105 height 17
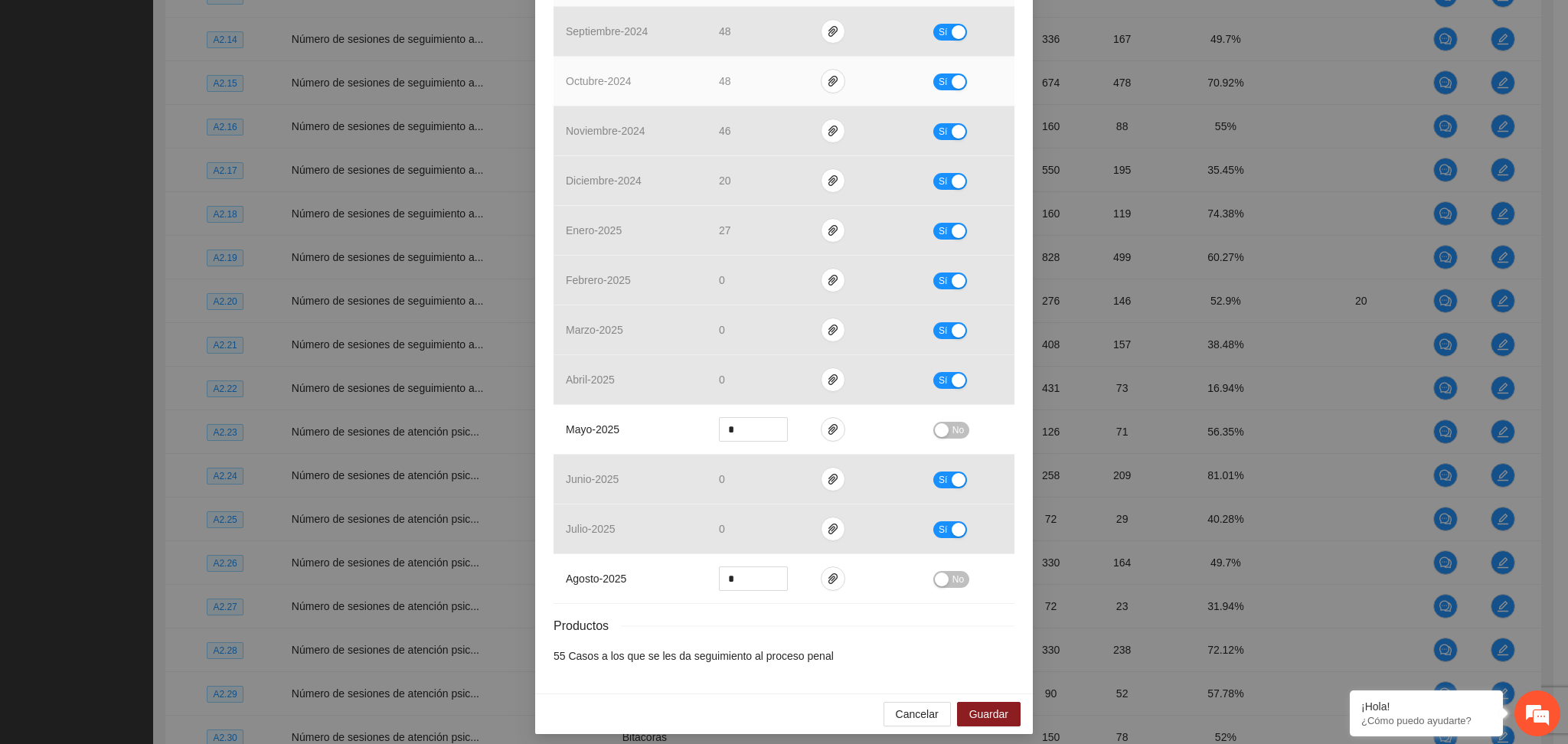
scroll to position [435, 0]
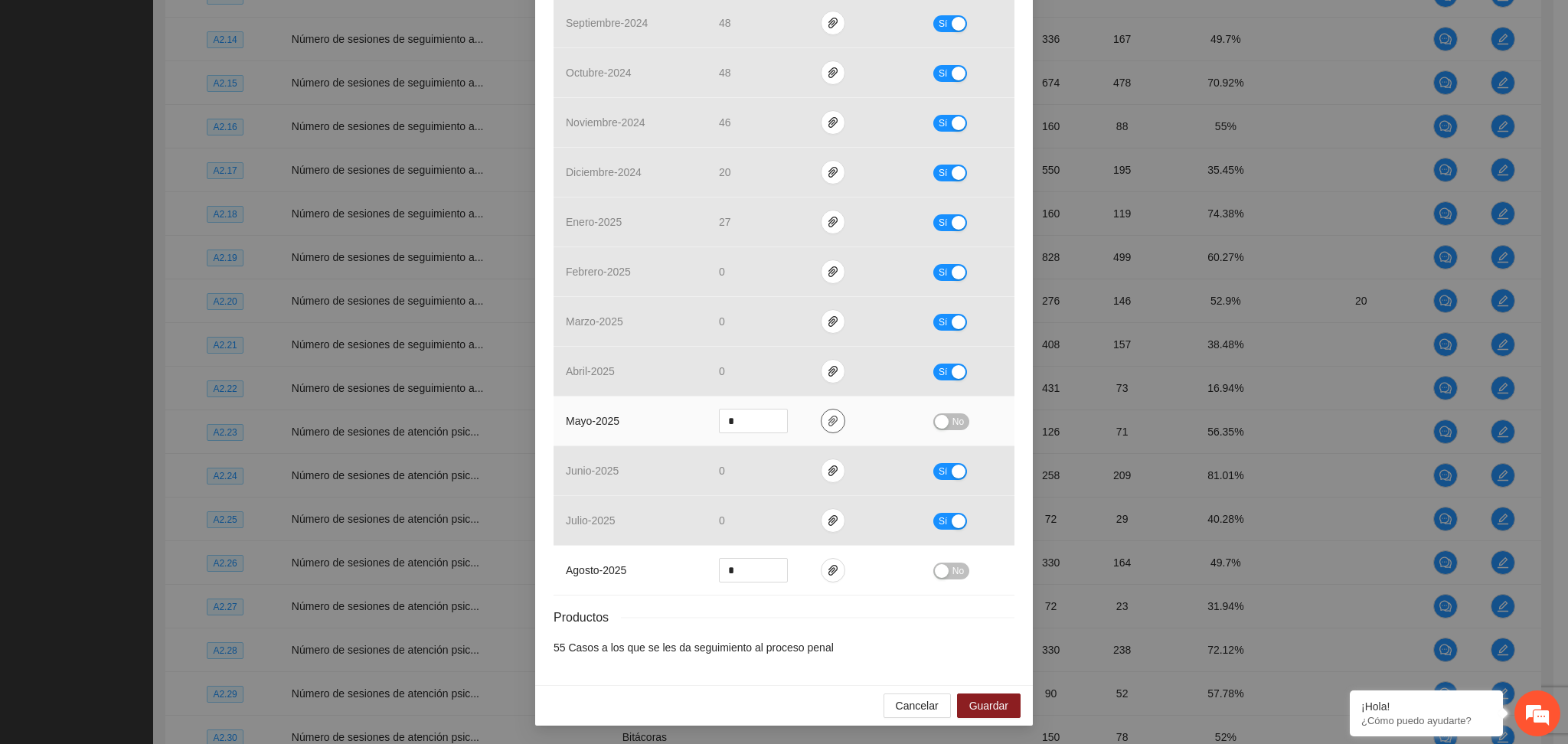
click at [826, 424] on icon "paper-clip" at bounding box center [833, 421] width 13 height 13
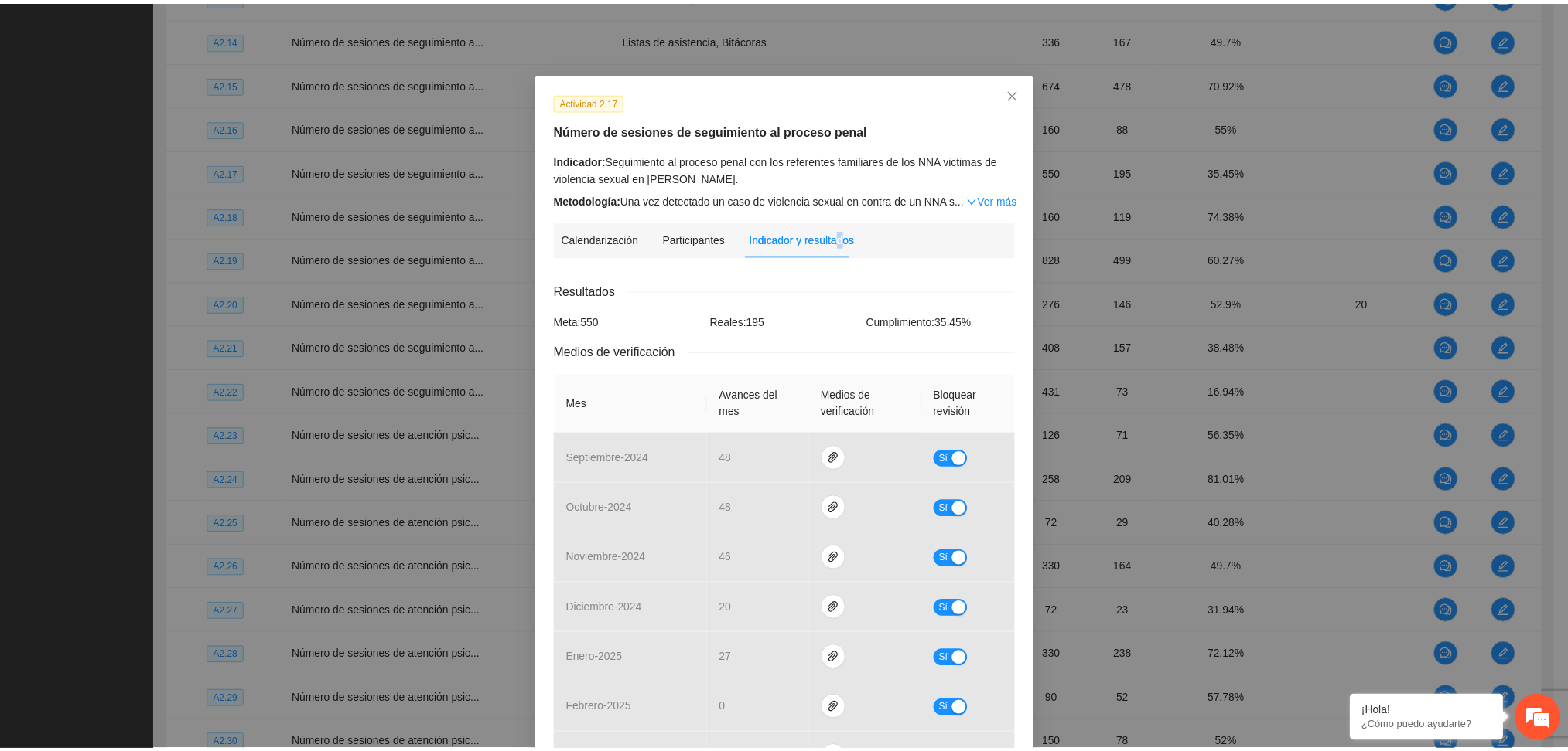
scroll to position [0, 0]
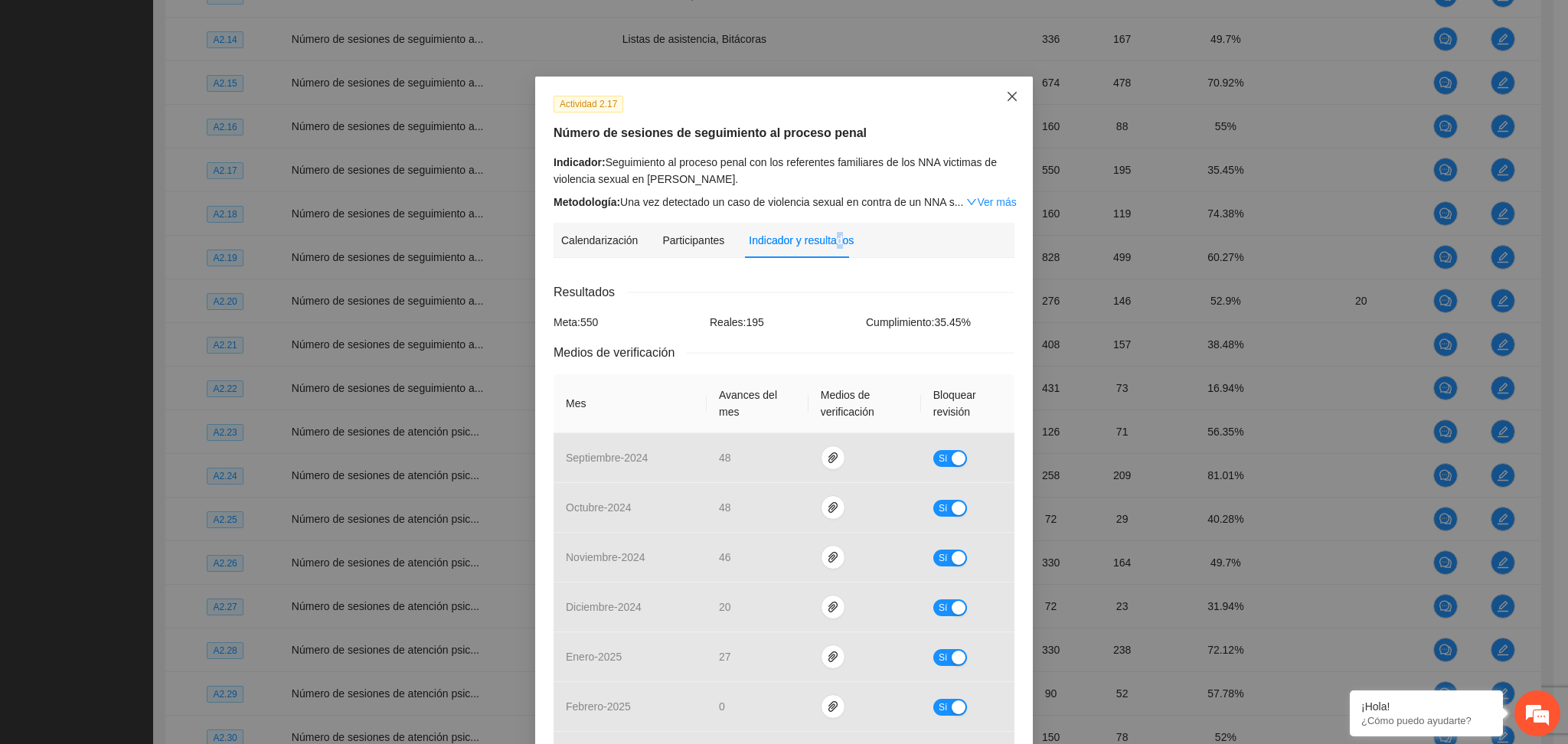
click at [1006, 97] on icon "close" at bounding box center [1012, 96] width 13 height 13
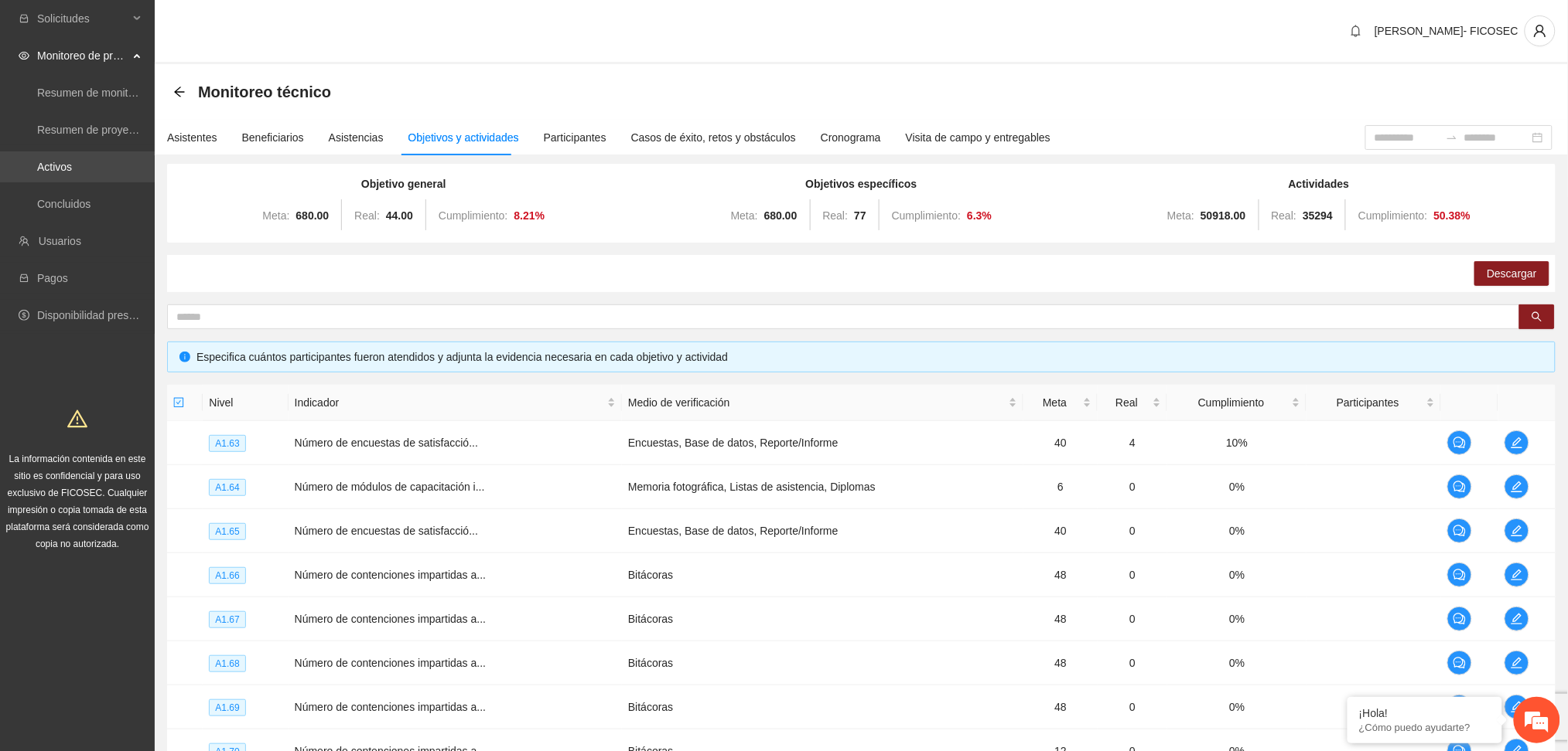
click at [72, 172] on link "Activos" at bounding box center [55, 167] width 35 height 13
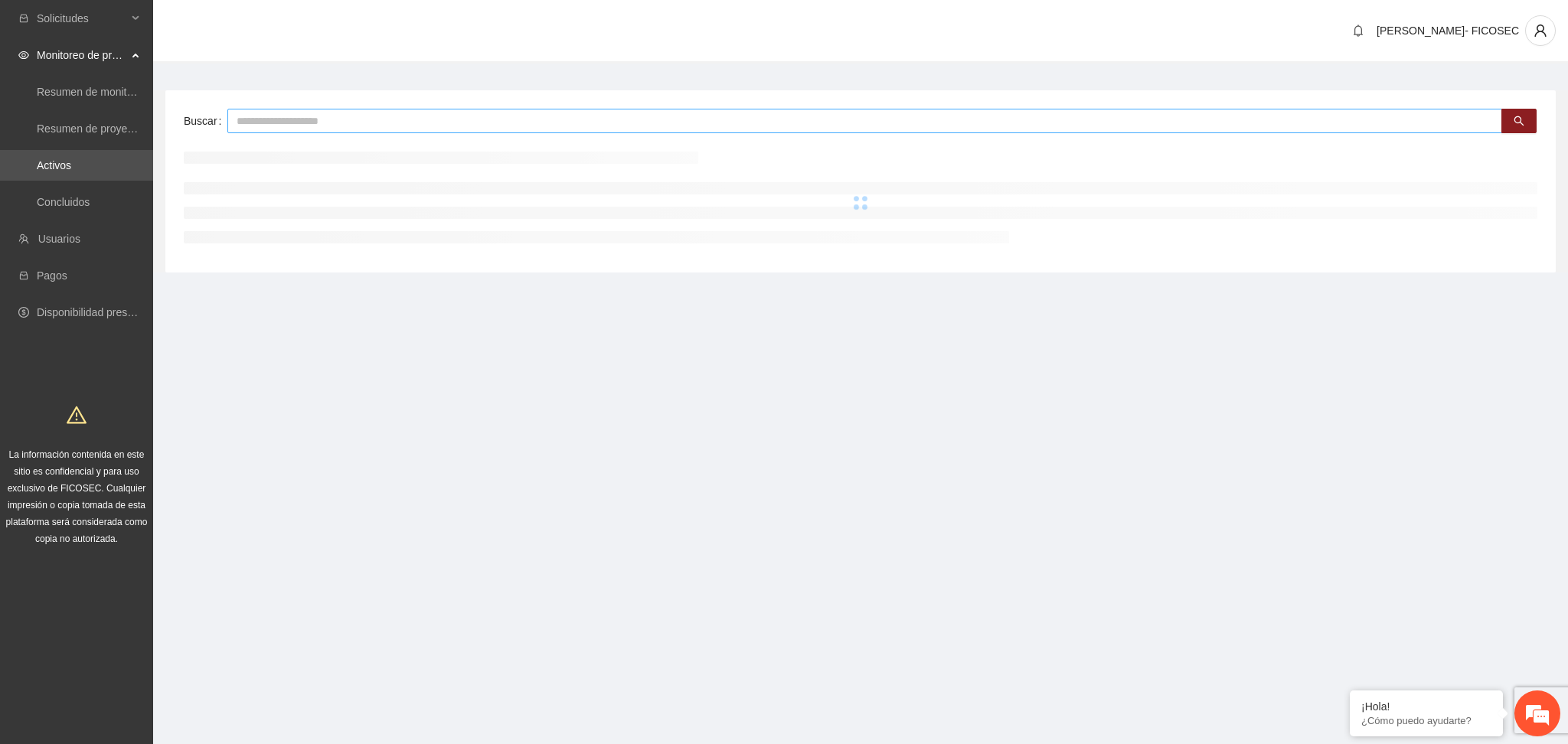
click at [477, 126] on input "text" at bounding box center [864, 121] width 1274 height 24
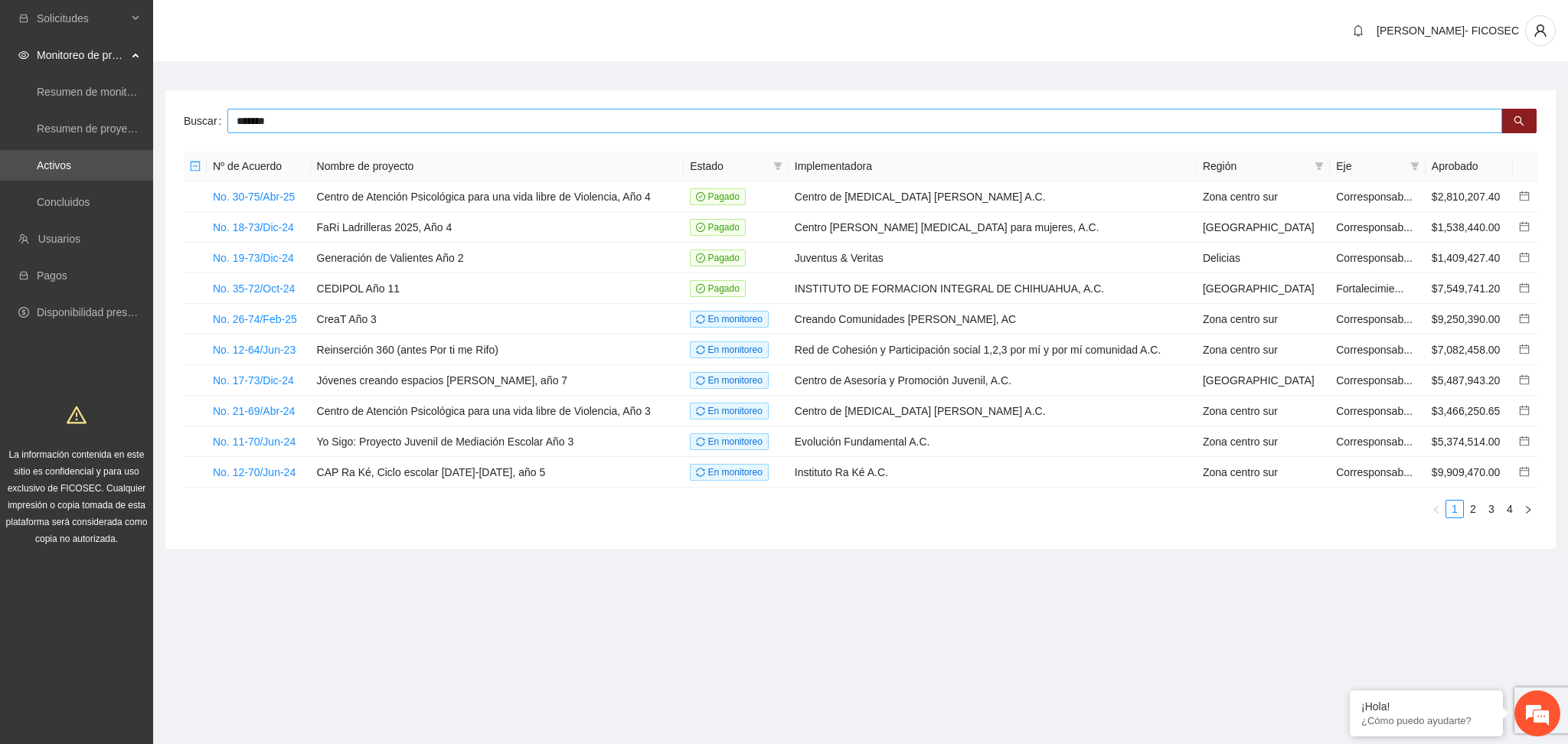
type input "*******"
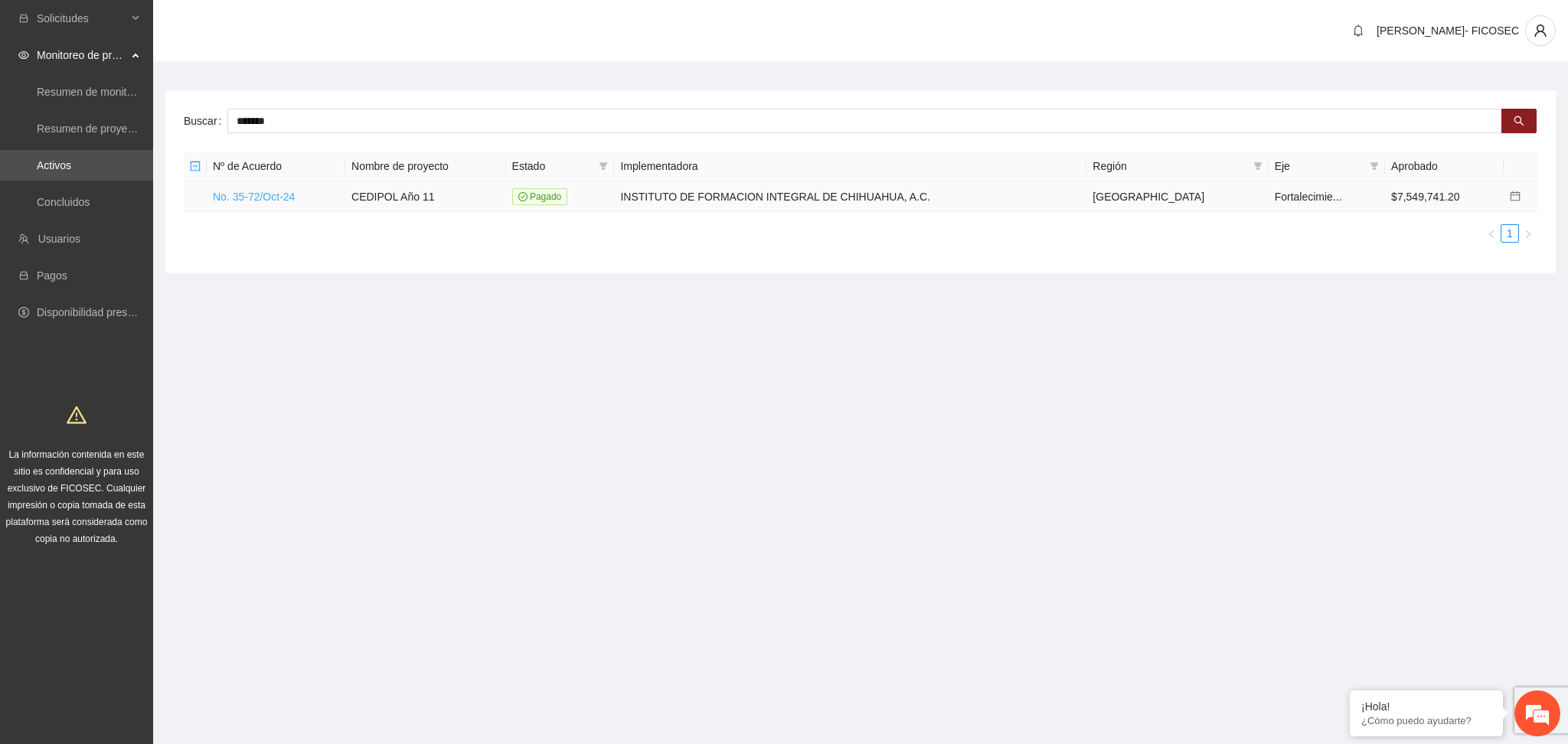
click at [281, 193] on link "No. 35-72/Oct-24" at bounding box center [254, 197] width 82 height 13
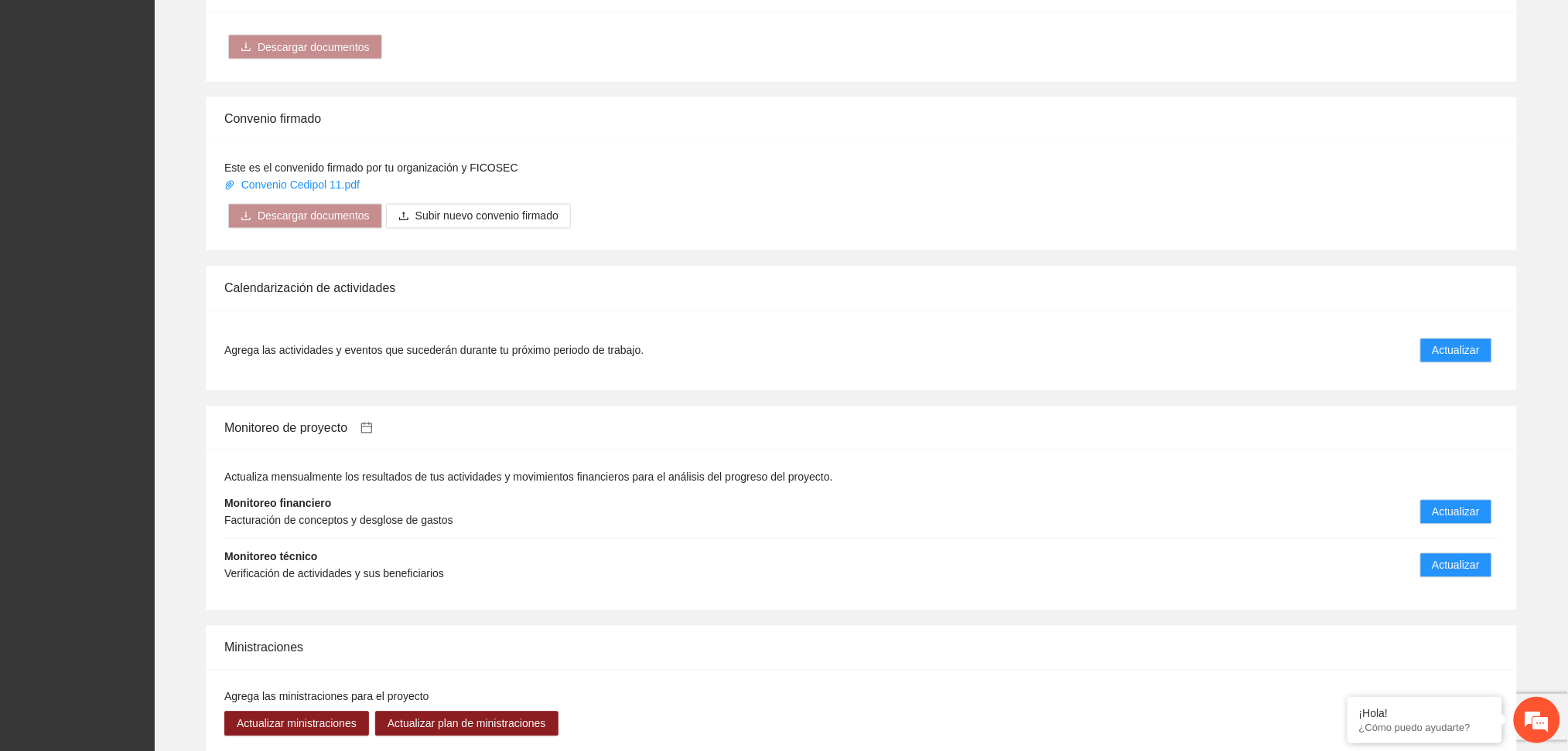
scroll to position [1031, 0]
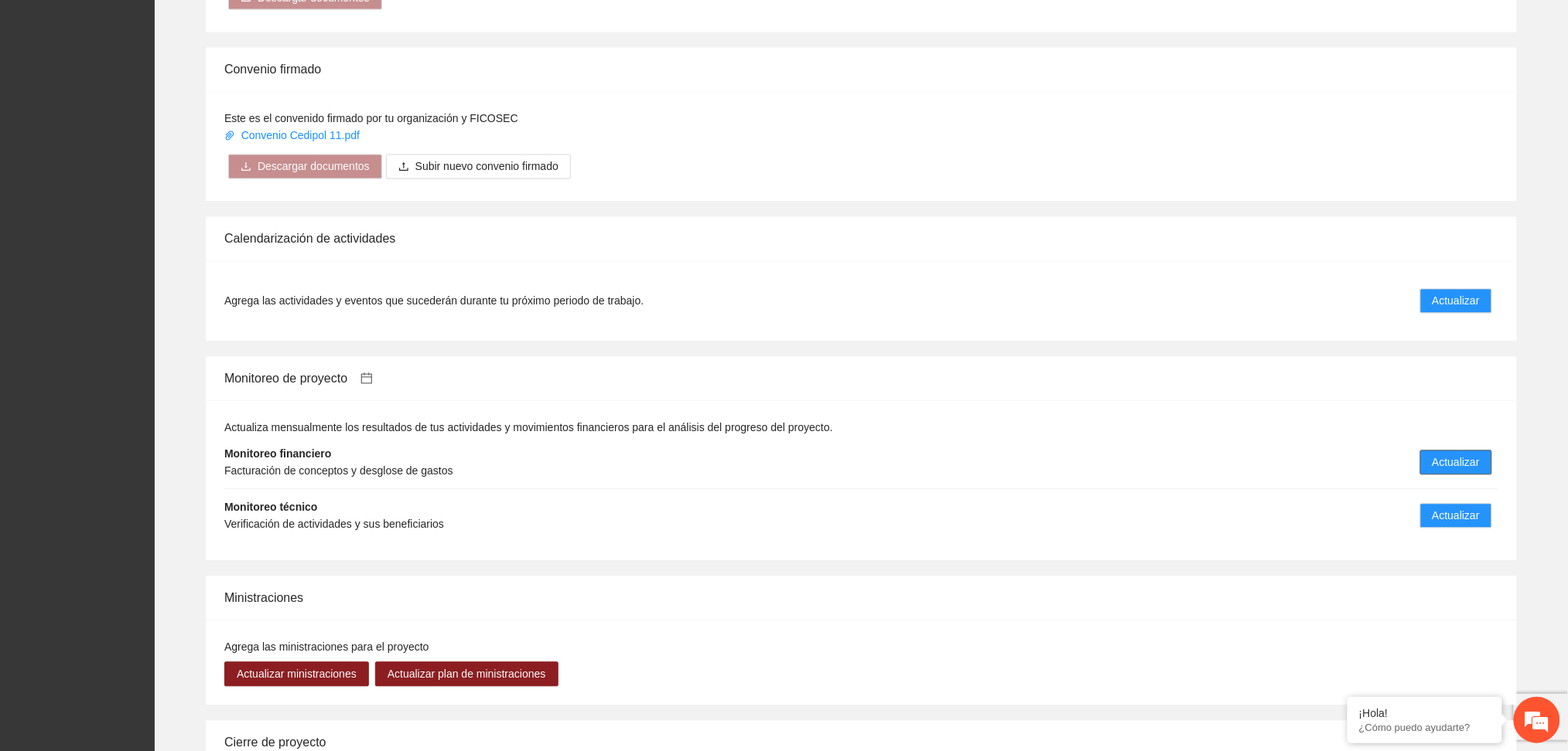
click at [1444, 468] on span "Actualizar" at bounding box center [1456, 463] width 47 height 17
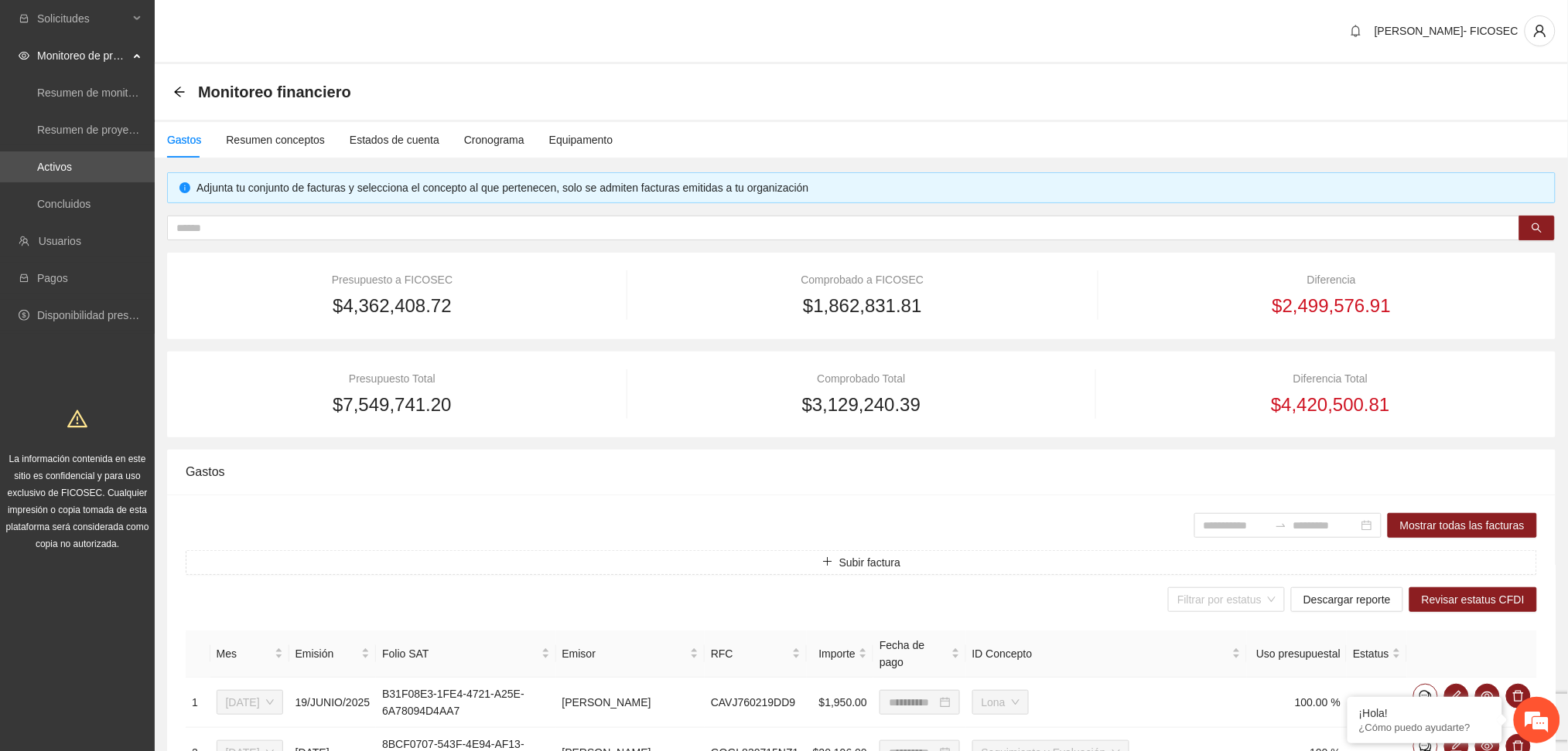
click at [404, 96] on div "Monitoreo financiero" at bounding box center [861, 92] width 1375 height 31
click at [287, 138] on div "Resumen conceptos" at bounding box center [275, 140] width 99 height 17
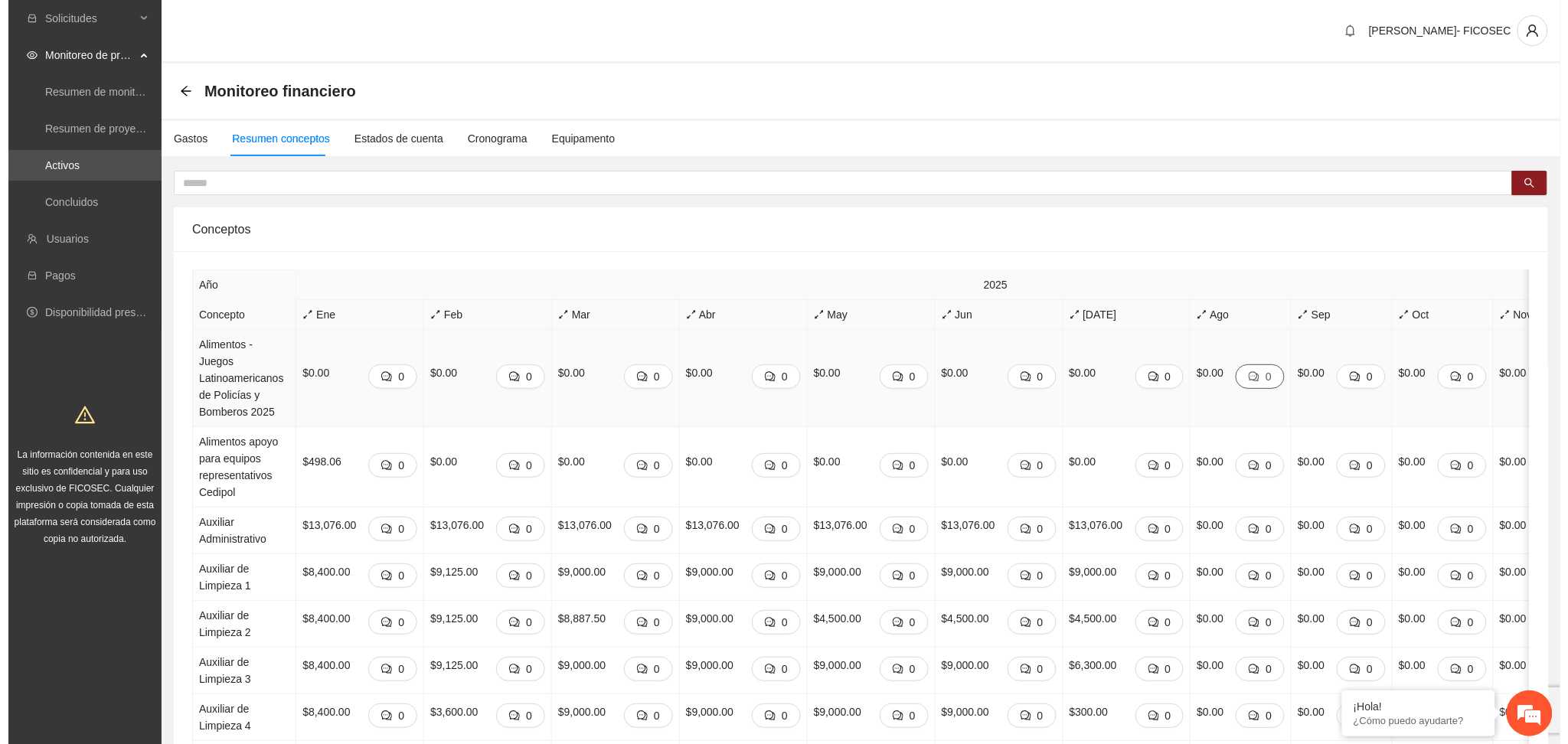
scroll to position [0, 209]
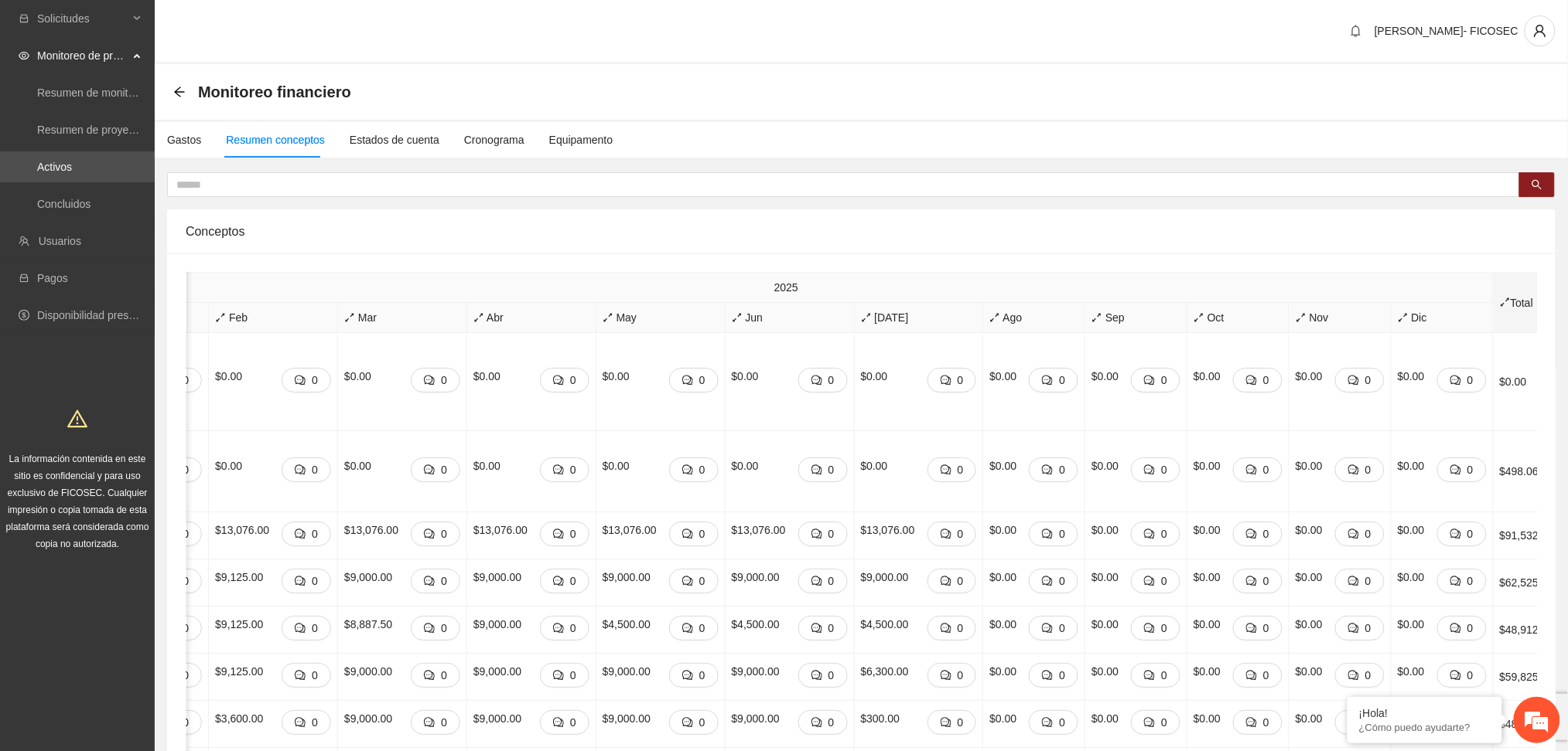
click at [1500, 301] on icon "arrows-alt" at bounding box center [1505, 302] width 11 height 11
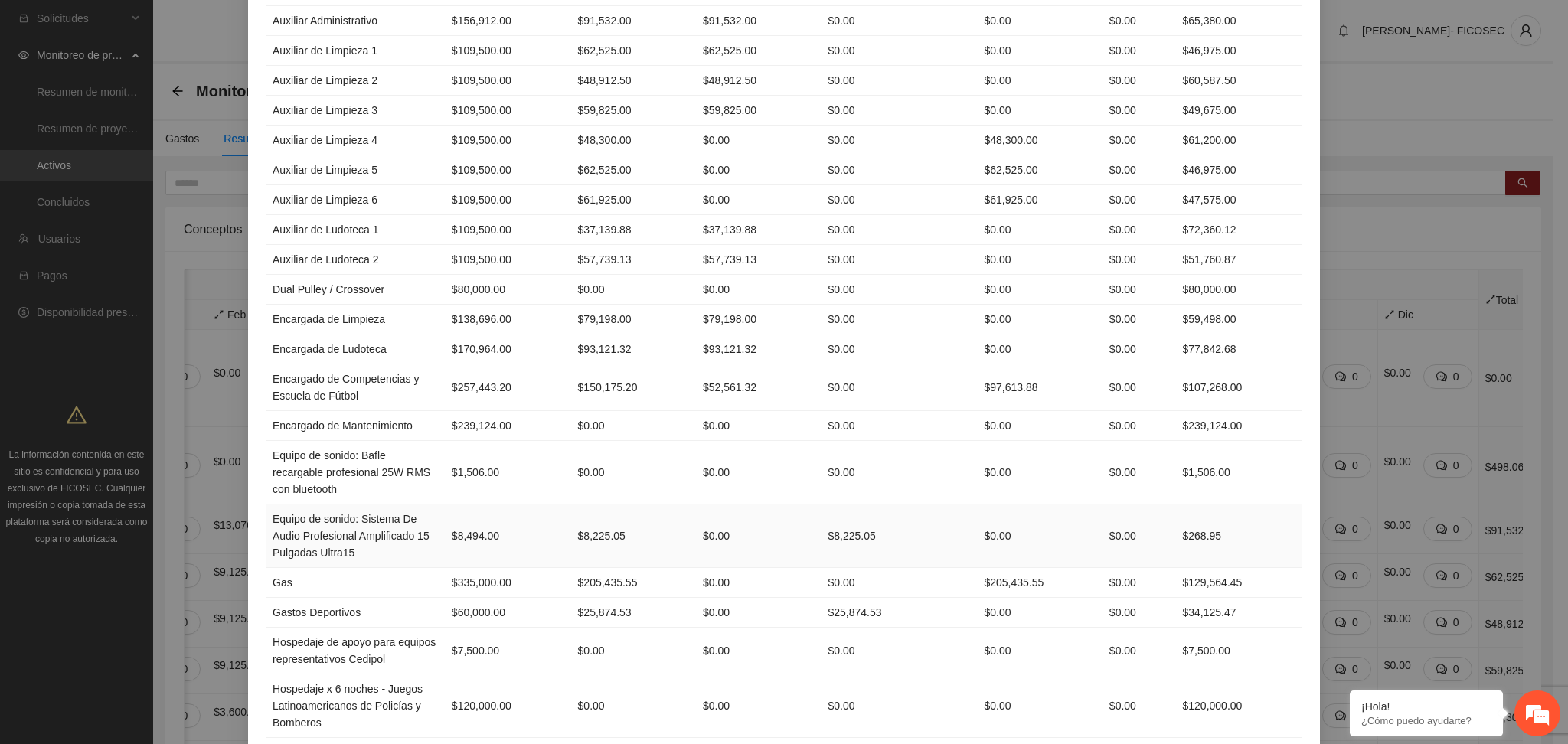
scroll to position [307, 0]
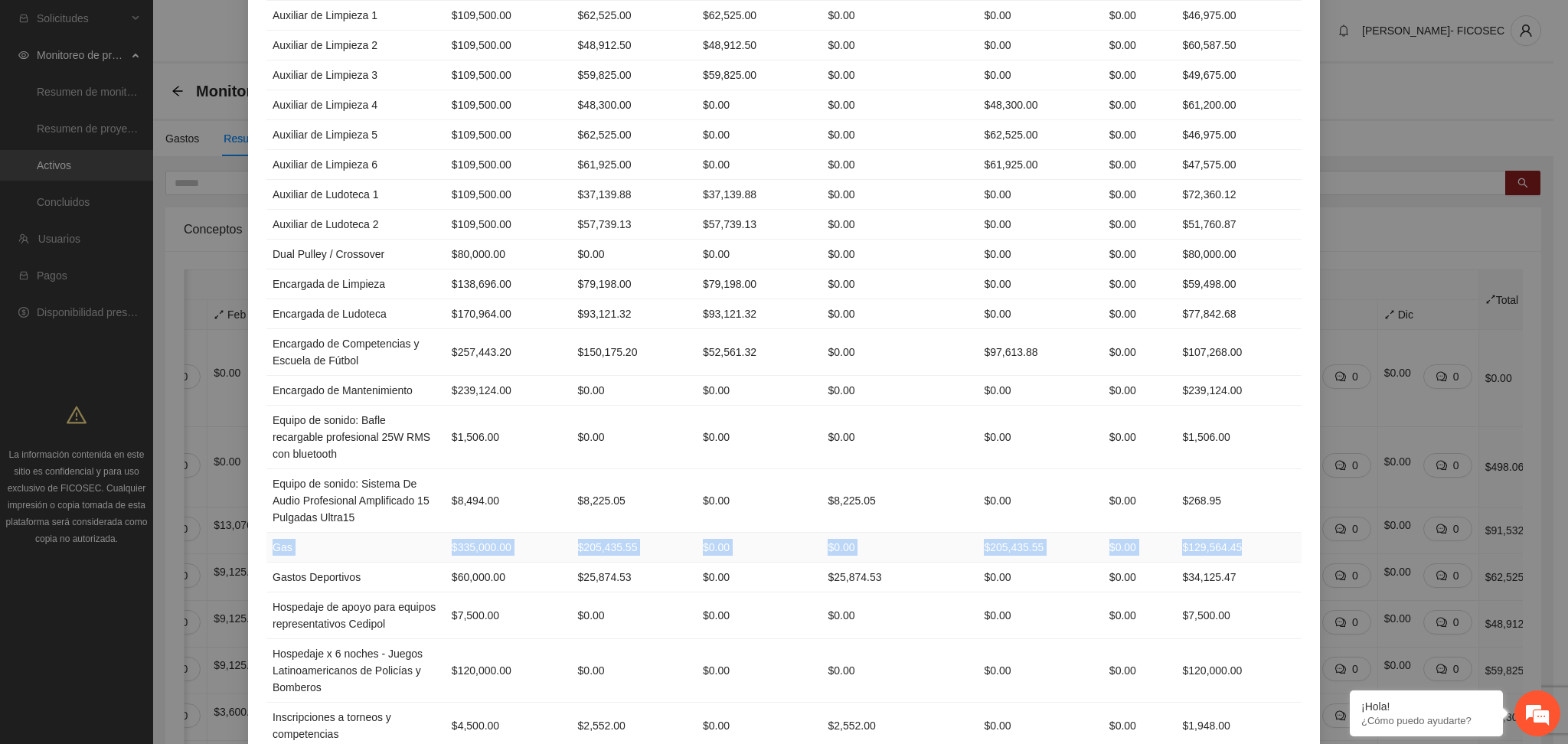
drag, startPoint x: 265, startPoint y: 549, endPoint x: 1249, endPoint y: 541, distance: 984.0
click at [1249, 541] on tr "Gas $335,000.00 $205,435.55 $0.00 $0.00 $205,435.55 $0.00 $129,564.45" at bounding box center [783, 548] width 1035 height 30
click at [1209, 544] on td "$129,564.45" at bounding box center [1239, 548] width 126 height 30
drag, startPoint x: 1172, startPoint y: 547, endPoint x: 1250, endPoint y: 551, distance: 78.1
click at [1250, 551] on tr "Gas $335,000.00 $205,435.55 $0.00 $0.00 $205,435.55 $0.00 $129,564.45" at bounding box center [783, 548] width 1035 height 30
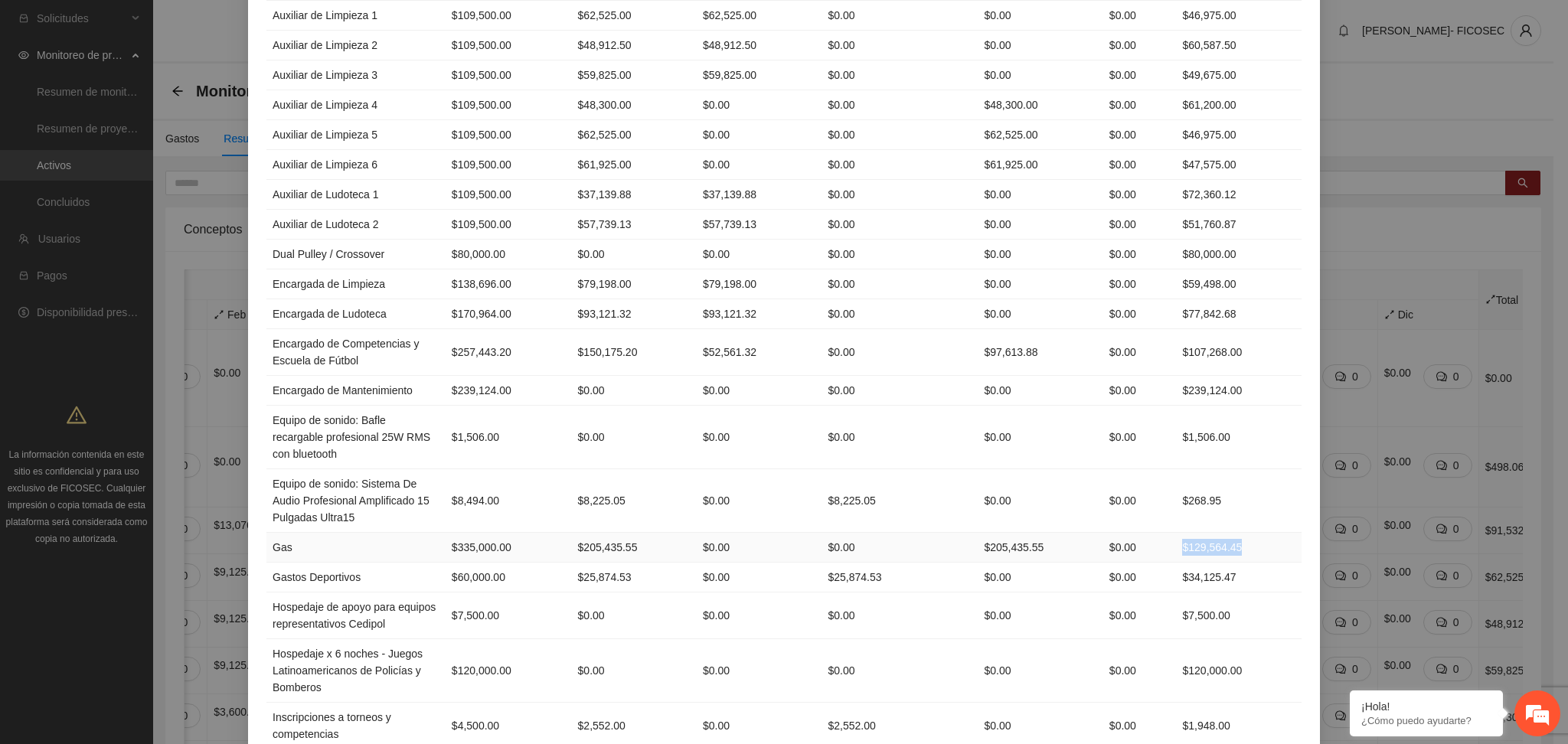
click at [1253, 546] on td "$129,564.45" at bounding box center [1239, 548] width 126 height 30
click at [1243, 549] on td "$129,564.45" at bounding box center [1239, 548] width 126 height 30
drag, startPoint x: 265, startPoint y: 549, endPoint x: 511, endPoint y: 549, distance: 246.0
click at [511, 549] on tr "Gas $335,000.00 $205,435.55 $0.00 $0.00 $205,435.55 $0.00 $129,564.45" at bounding box center [783, 548] width 1035 height 30
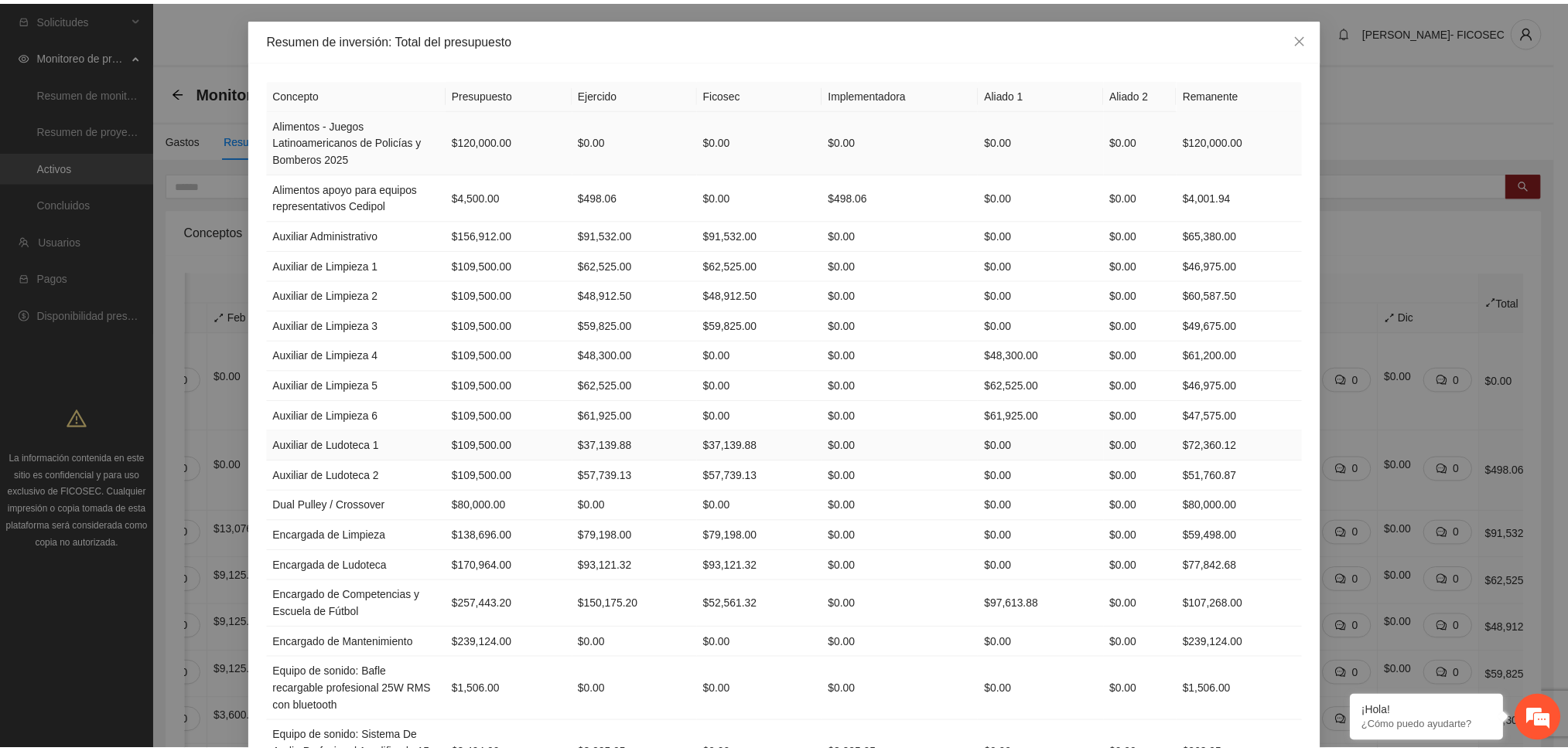
scroll to position [0, 0]
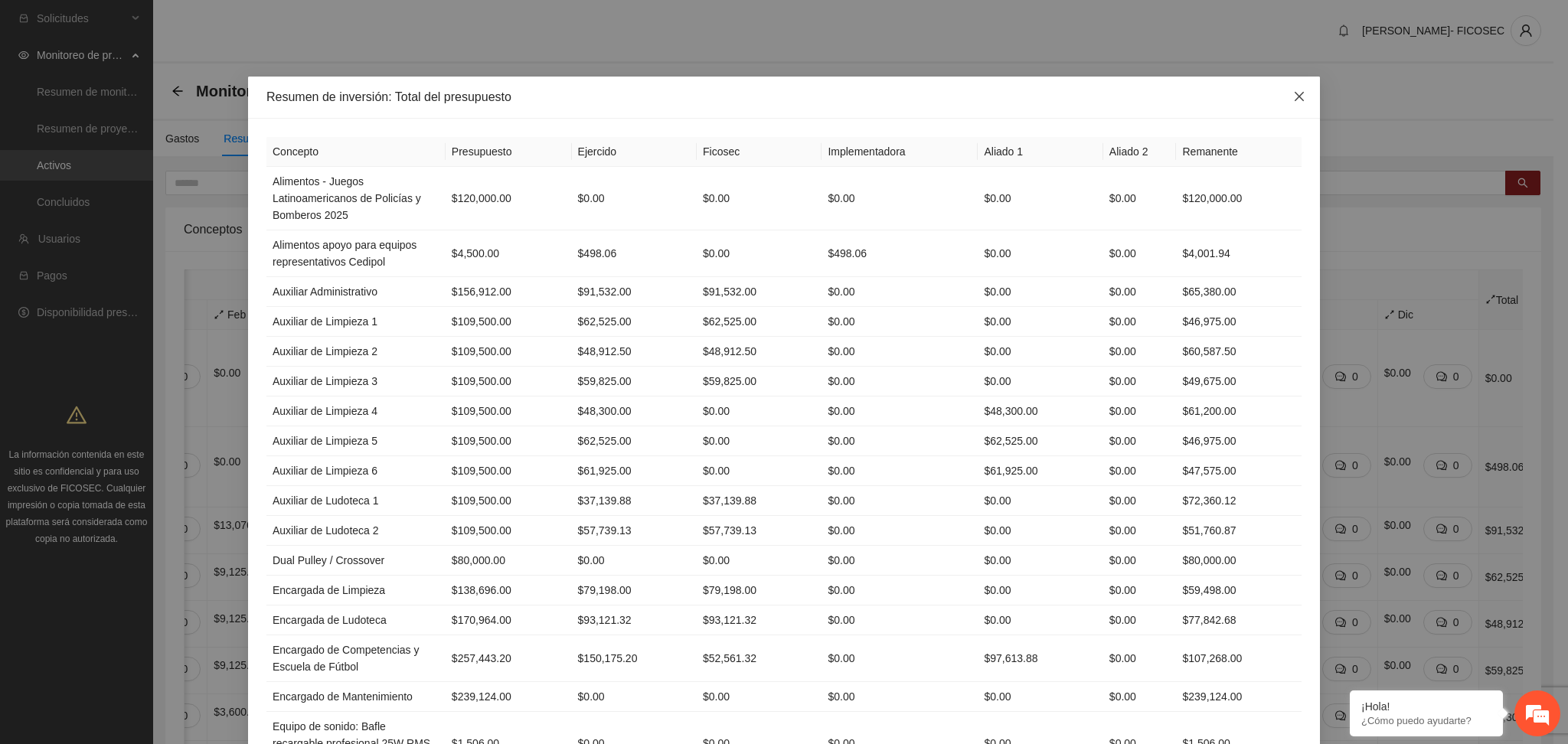
drag, startPoint x: 1301, startPoint y: 98, endPoint x: 1274, endPoint y: 116, distance: 32.4
click at [1296, 98] on span "Close" at bounding box center [1299, 97] width 41 height 41
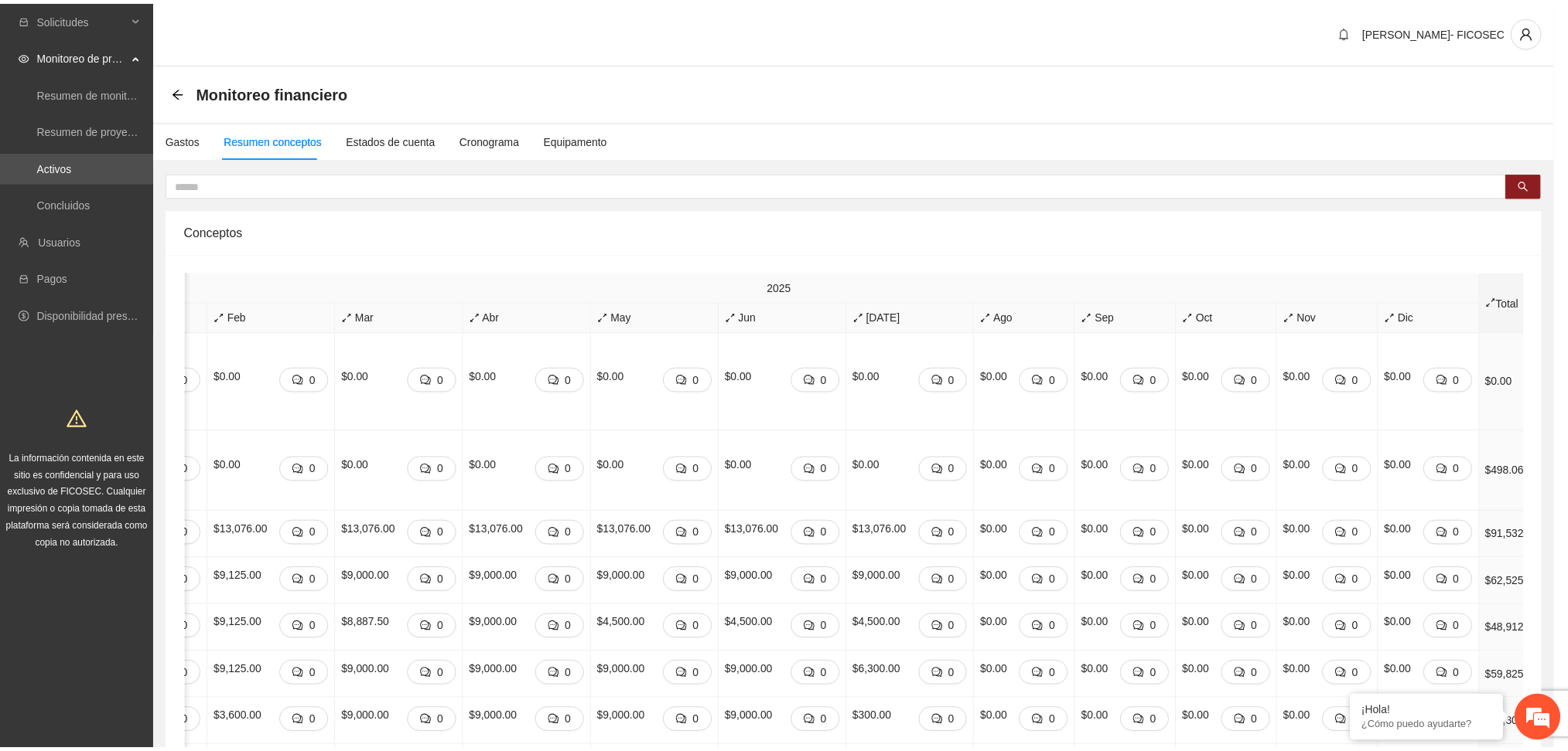
scroll to position [0, 195]
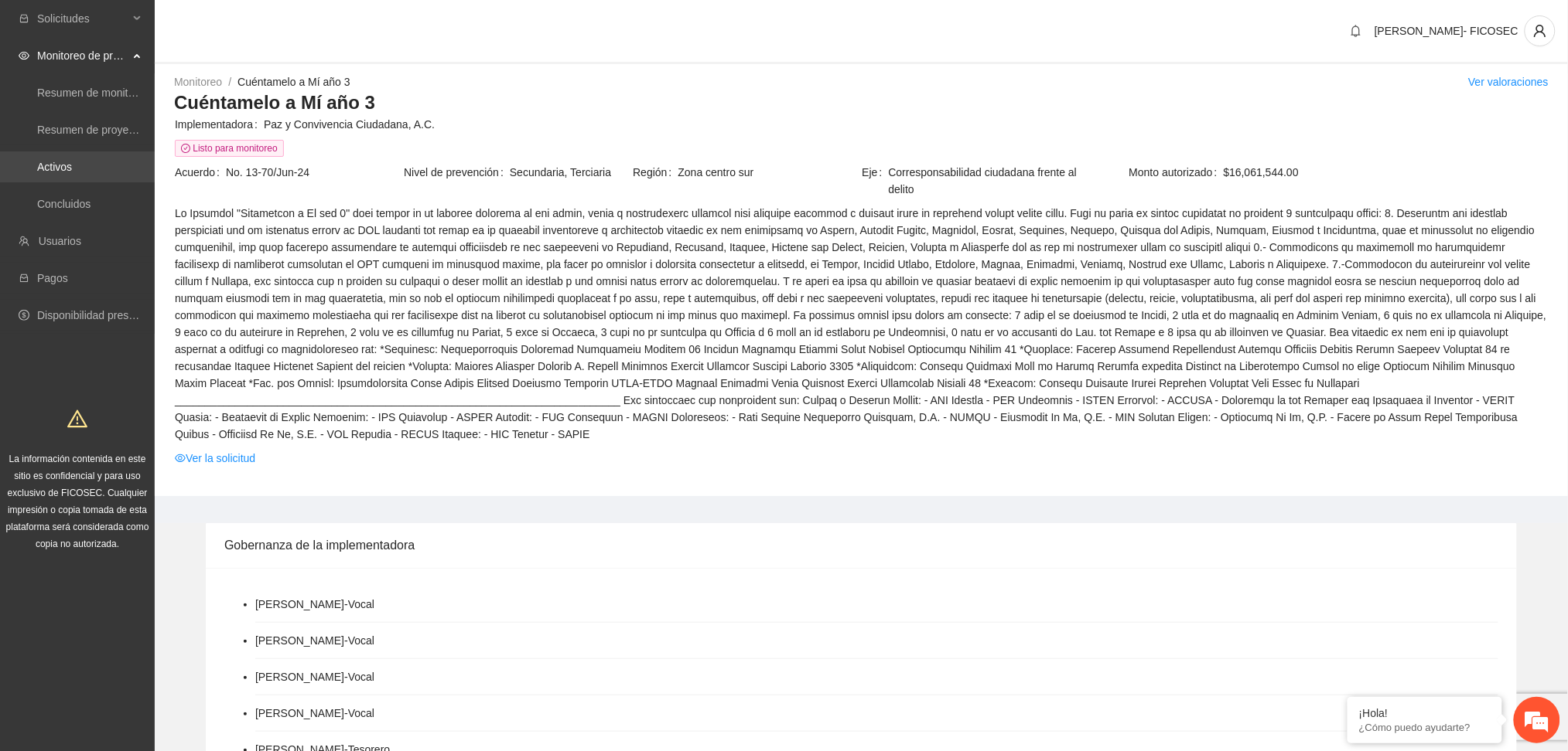
drag, startPoint x: 93, startPoint y: 155, endPoint x: 101, endPoint y: 159, distance: 8.9
click at [72, 161] on link "Activos" at bounding box center [55, 167] width 35 height 13
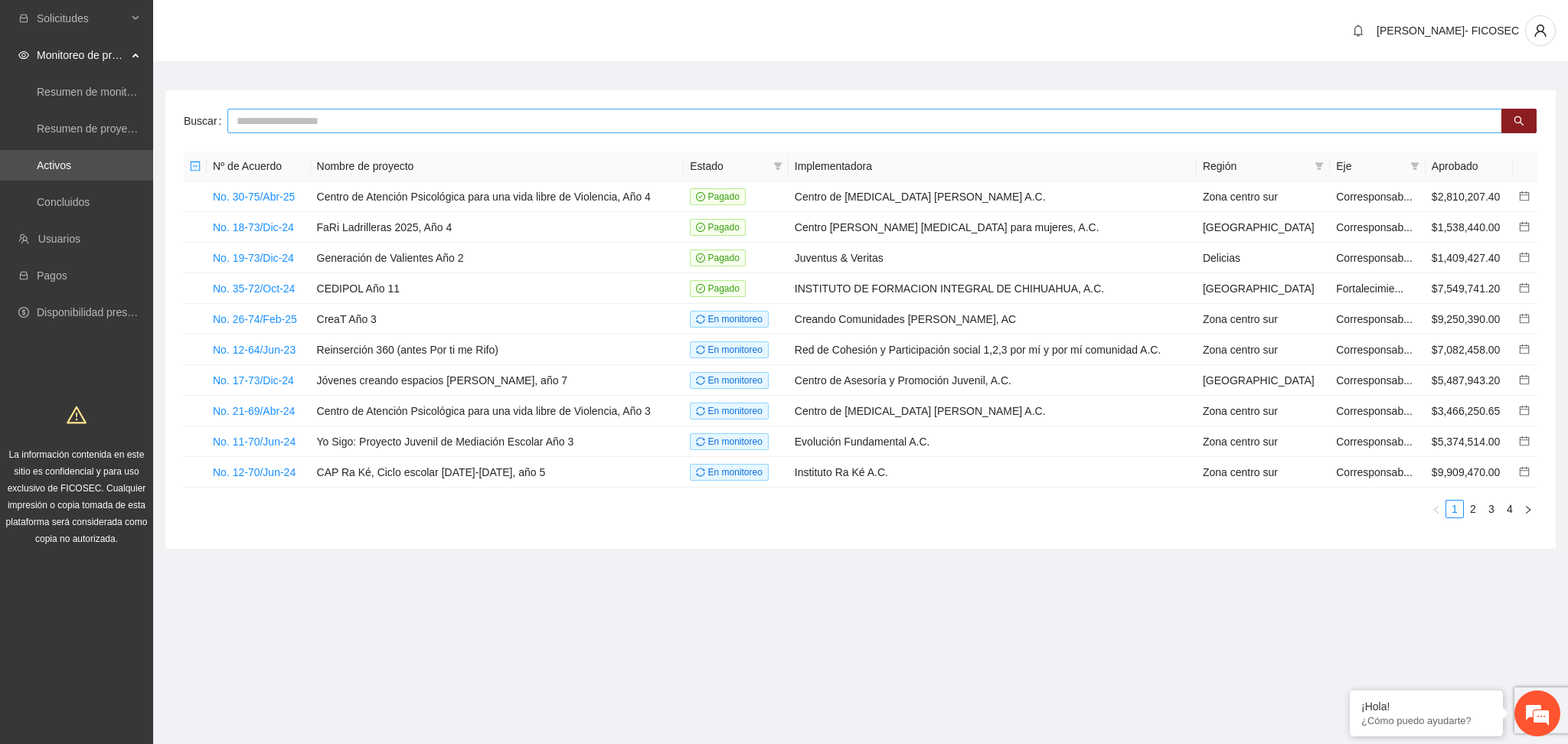
click at [368, 118] on input "text" at bounding box center [864, 121] width 1274 height 24
type input "*******"
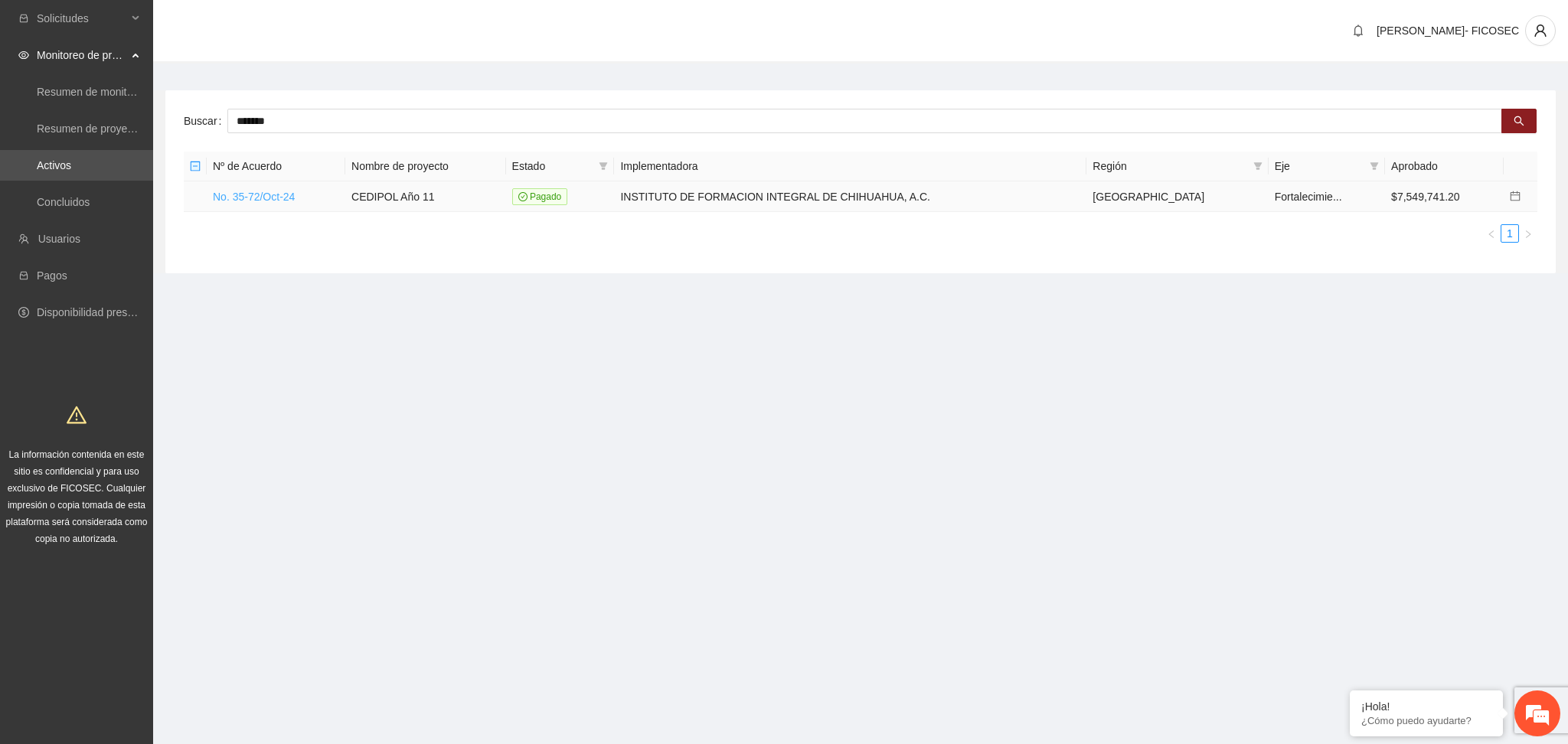
click at [229, 196] on link "No. 35-72/Oct-24" at bounding box center [254, 197] width 82 height 13
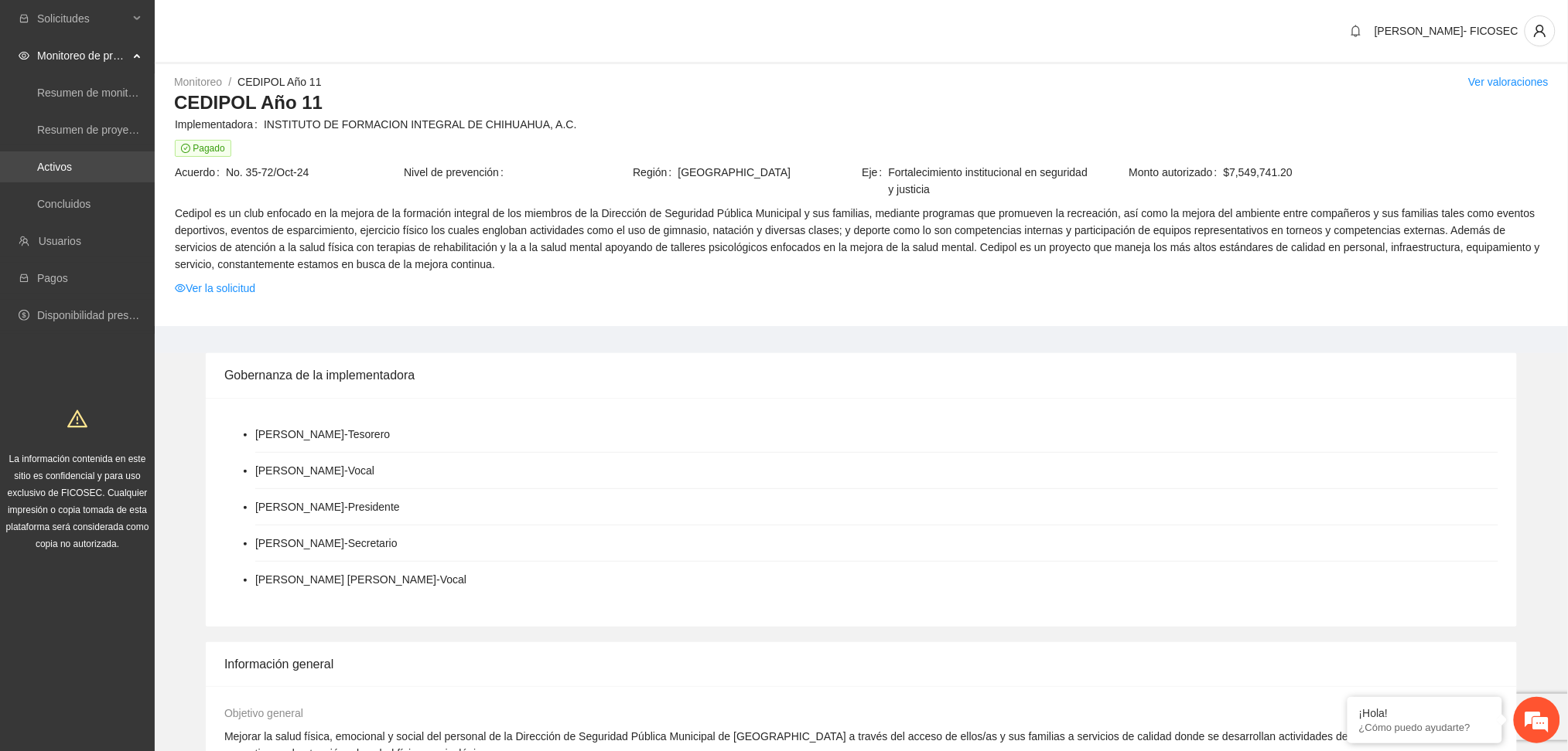
click at [72, 163] on link "Activos" at bounding box center [55, 167] width 35 height 13
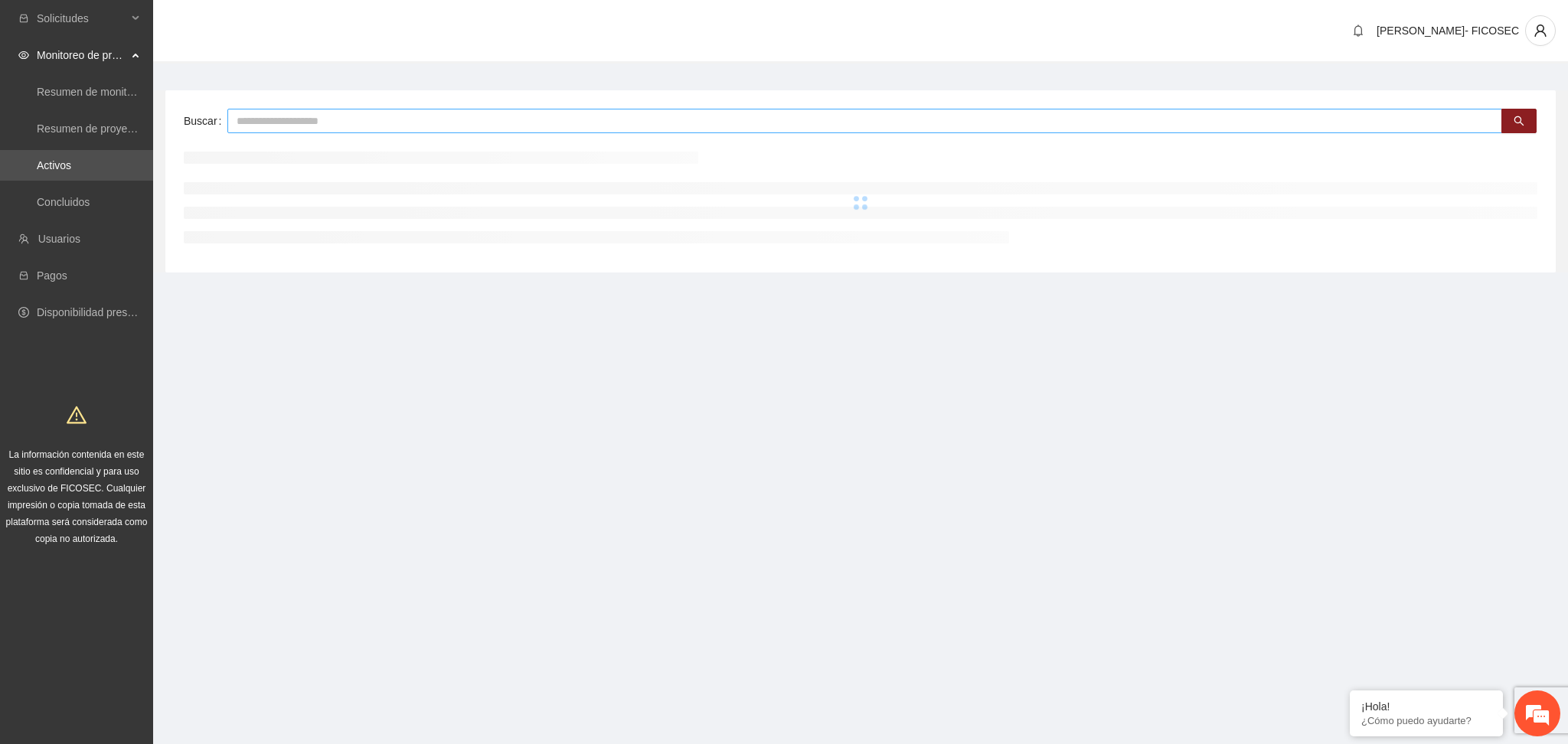
click at [363, 122] on input "text" at bounding box center [864, 121] width 1274 height 24
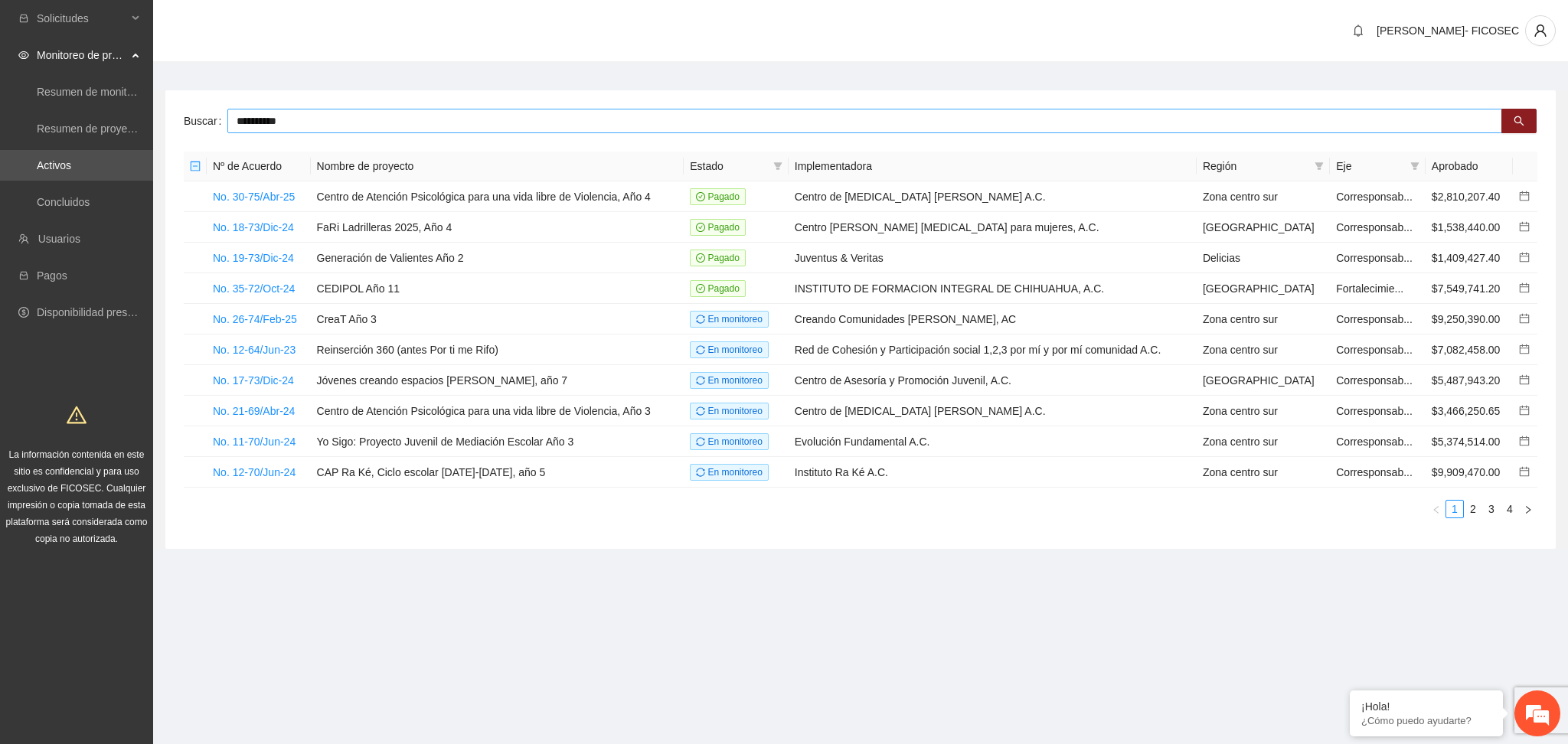
type input "**********"
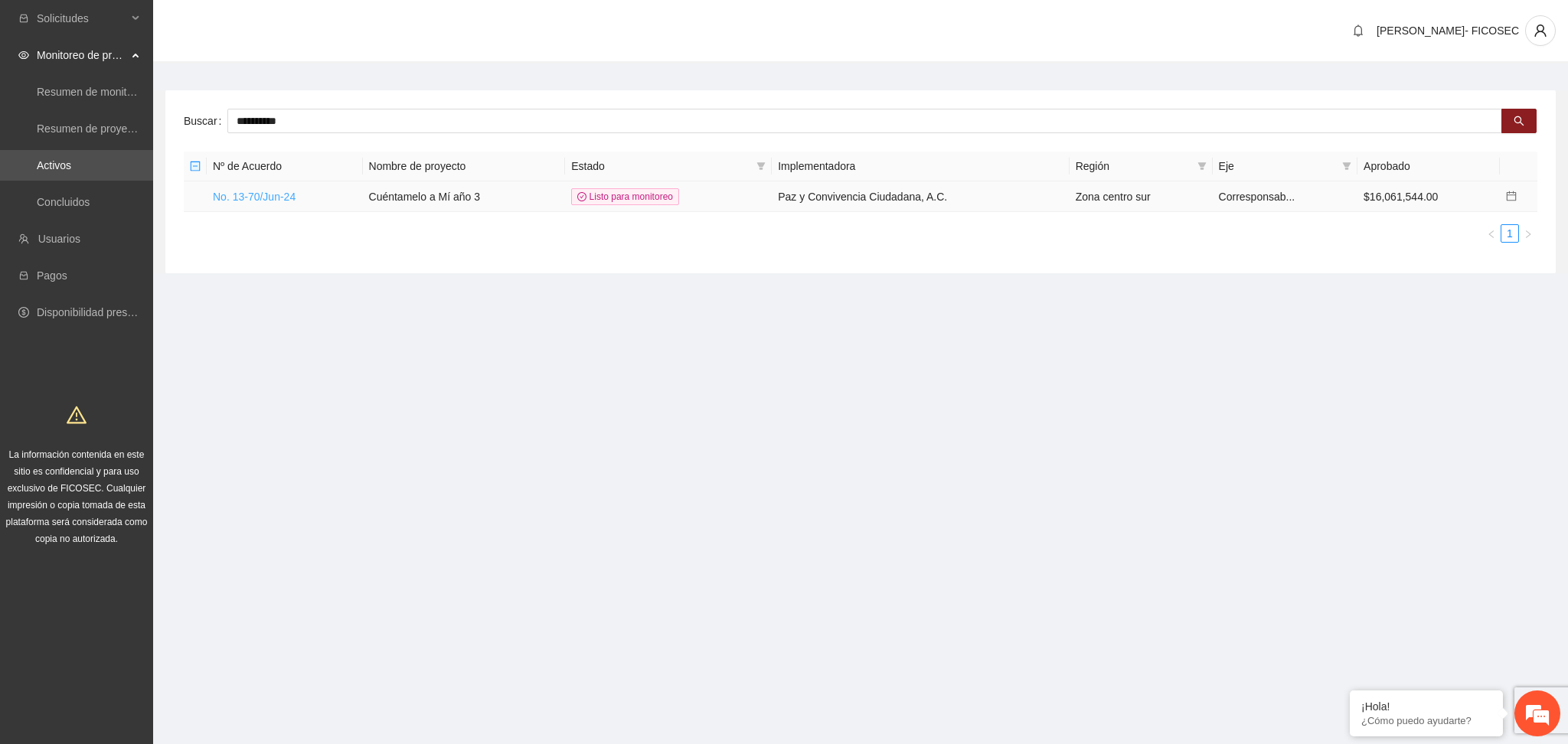
click at [272, 191] on link "No. 13-70/Jun-24" at bounding box center [254, 197] width 83 height 13
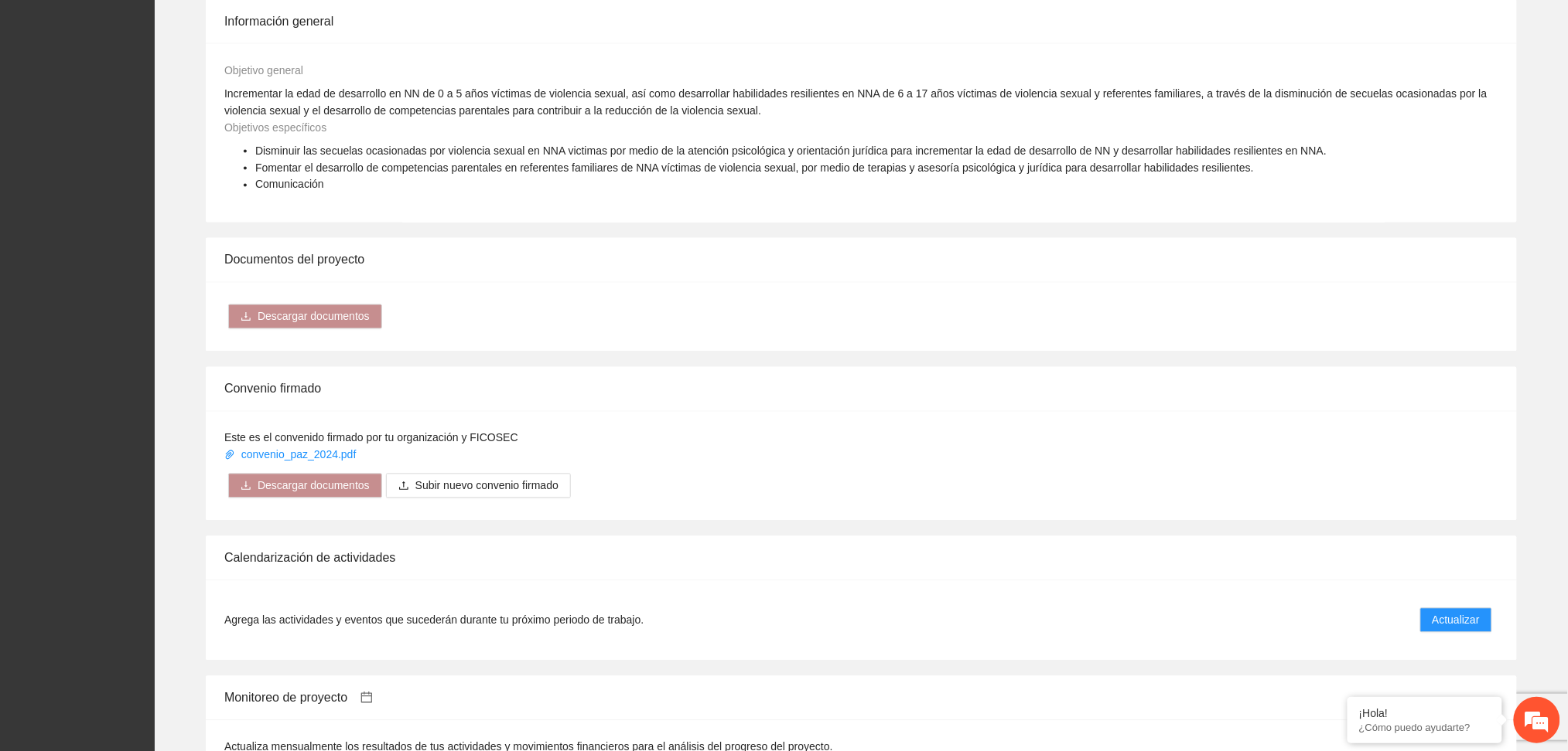
scroll to position [1133, 0]
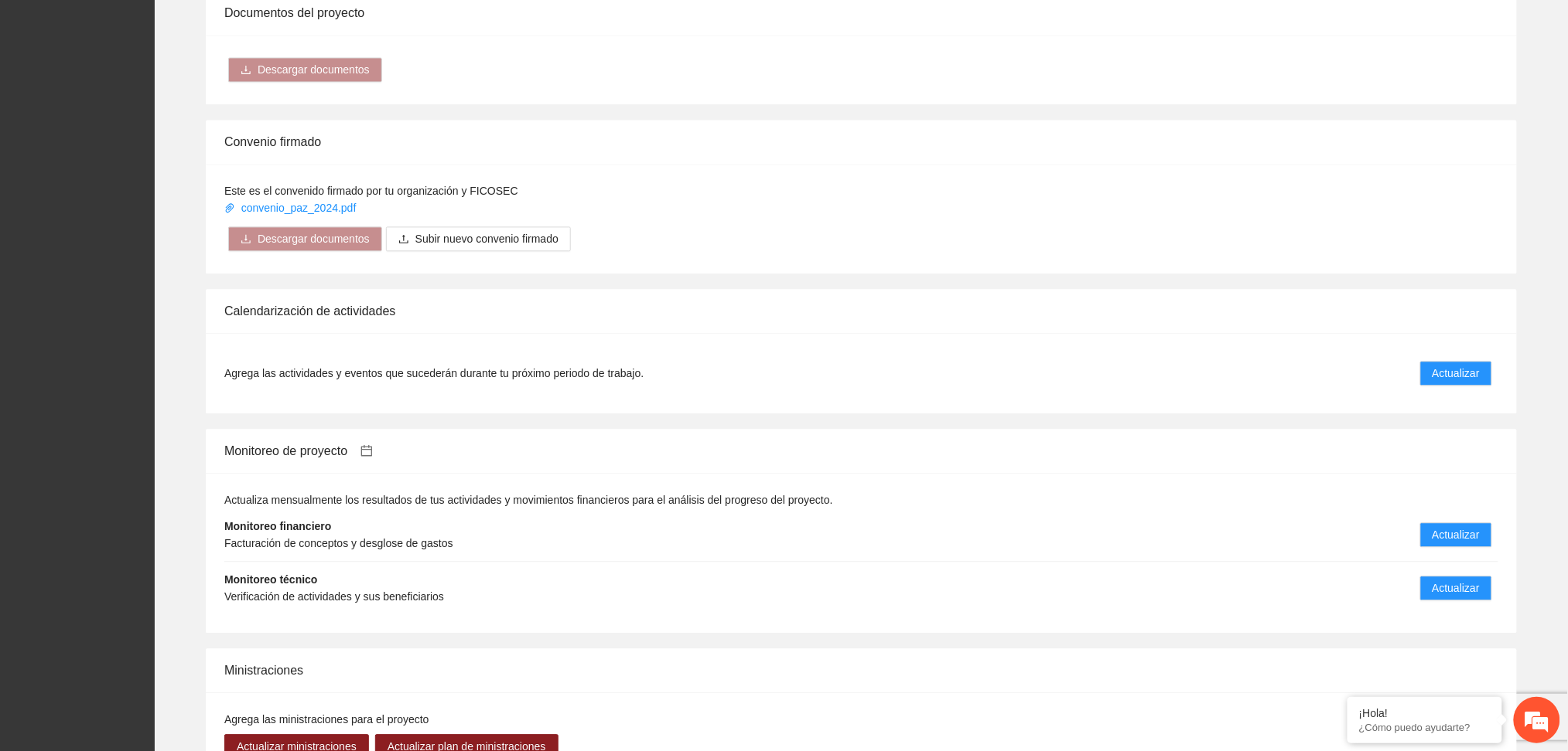
click at [1454, 509] on li "Monitoreo financiero Facturación de conceptos y desglose de gastos Actualizar" at bounding box center [861, 535] width 1274 height 54
click at [1473, 527] on span "Actualizar" at bounding box center [1456, 535] width 47 height 17
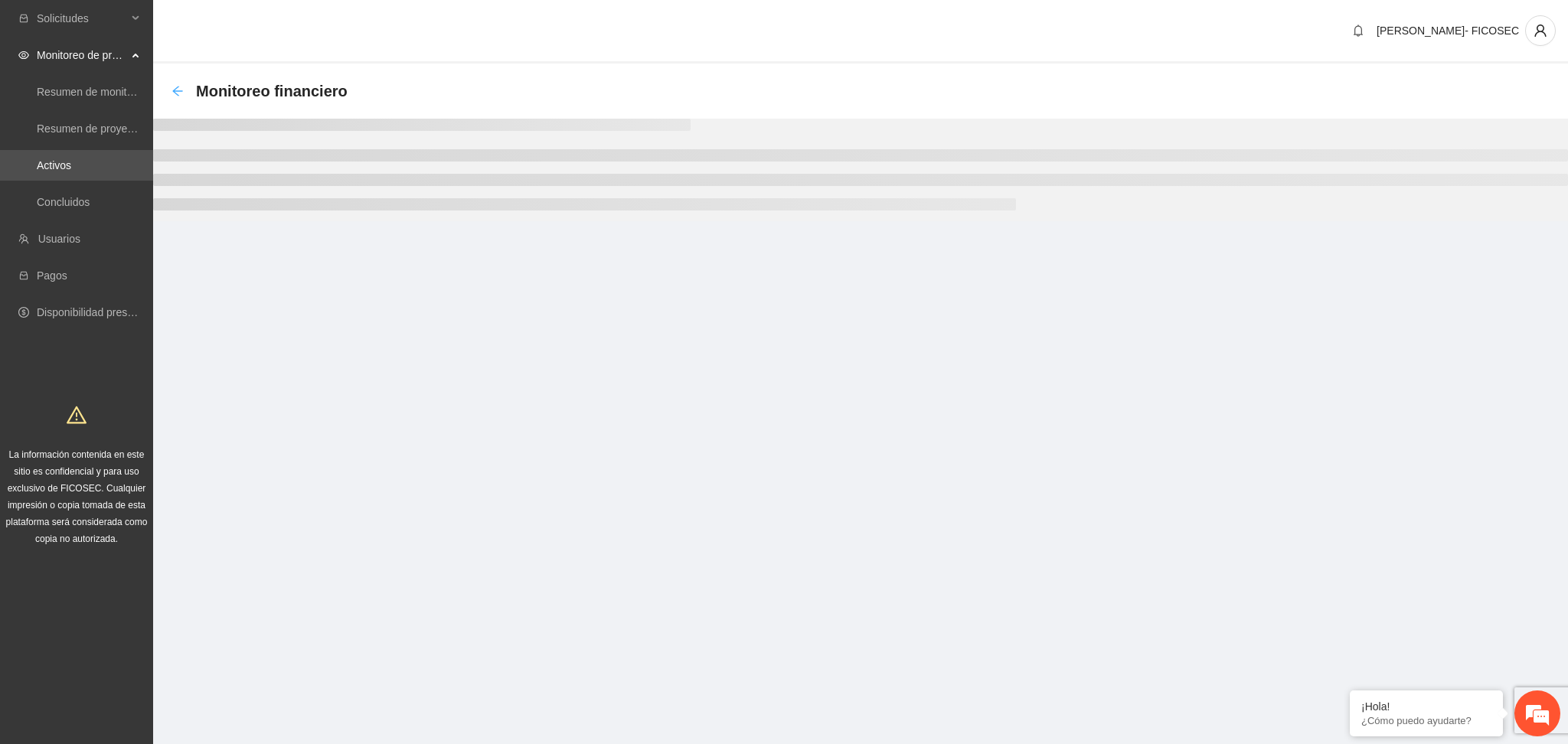
click at [178, 87] on icon "arrow-left" at bounding box center [178, 91] width 13 height 13
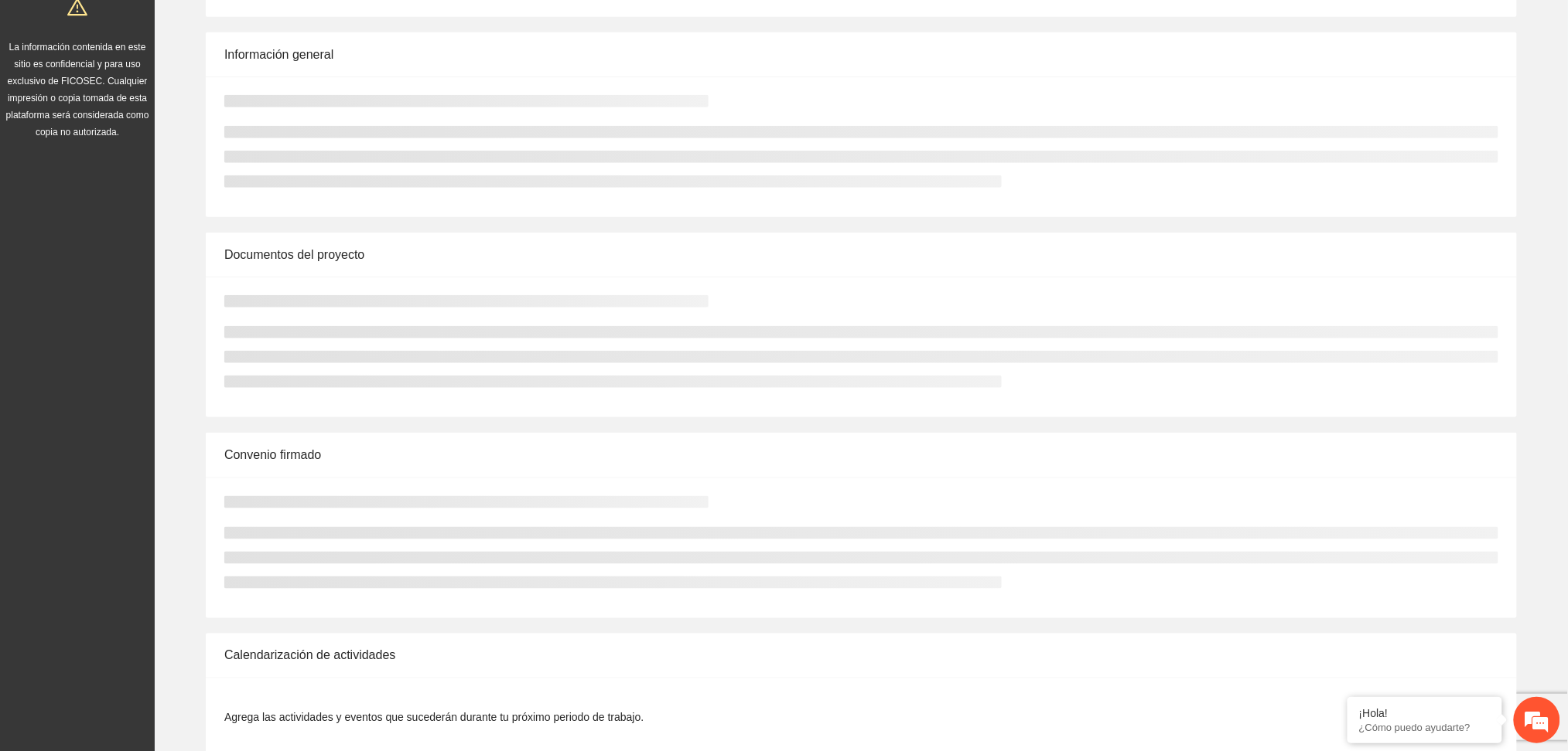
scroll to position [928, 0]
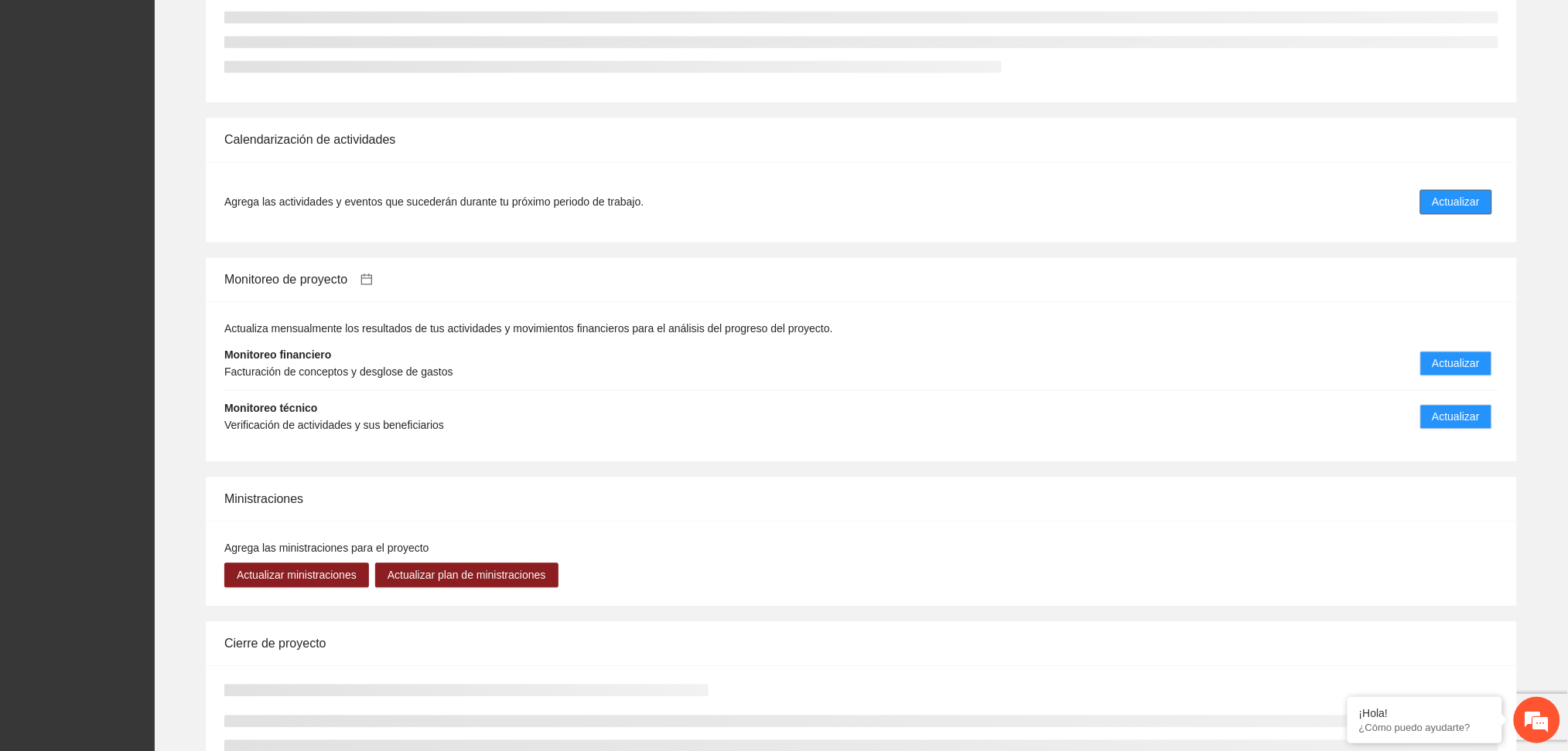
click at [1433, 205] on span "Actualizar" at bounding box center [1456, 203] width 47 height 17
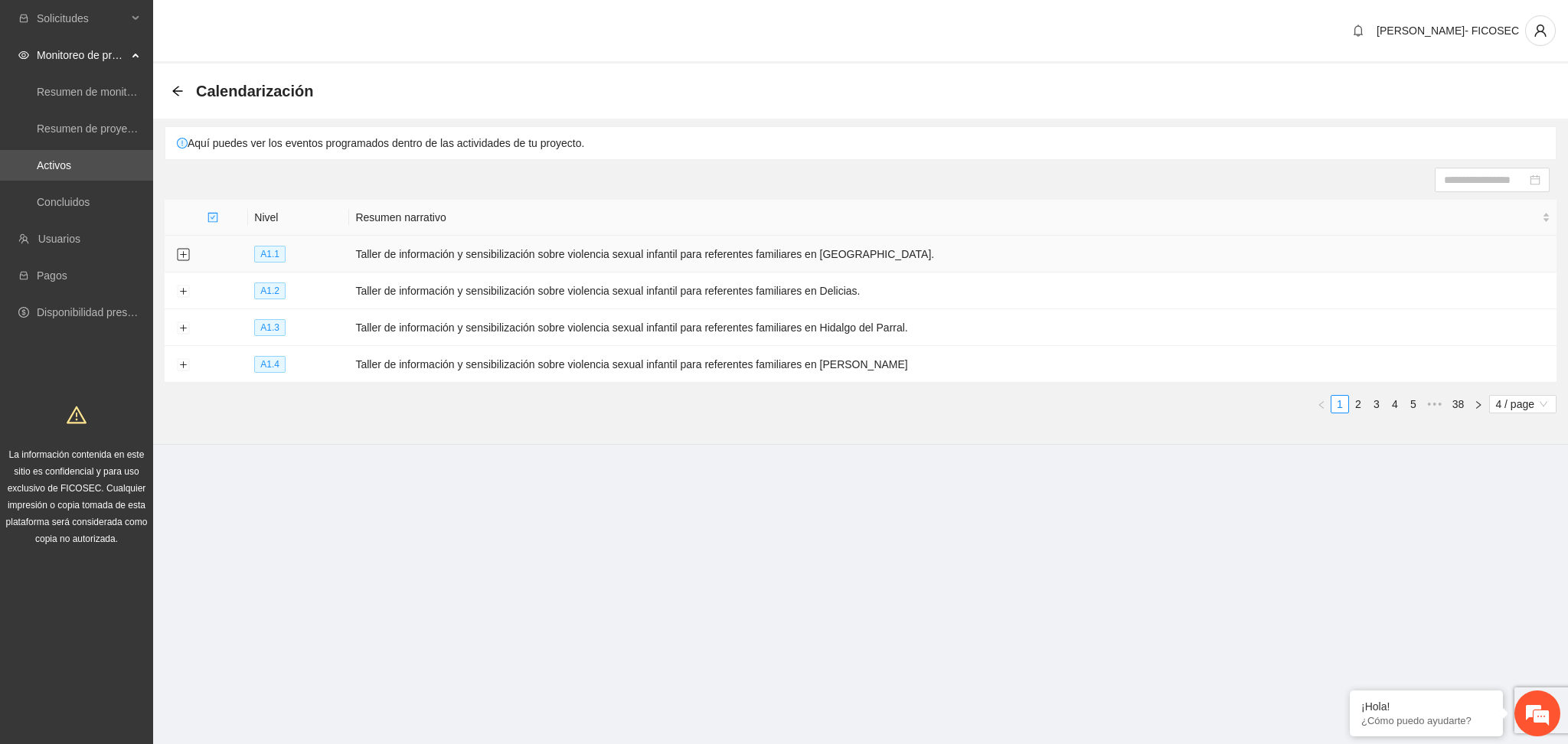
click at [187, 249] on button "Expand row" at bounding box center [183, 255] width 13 height 13
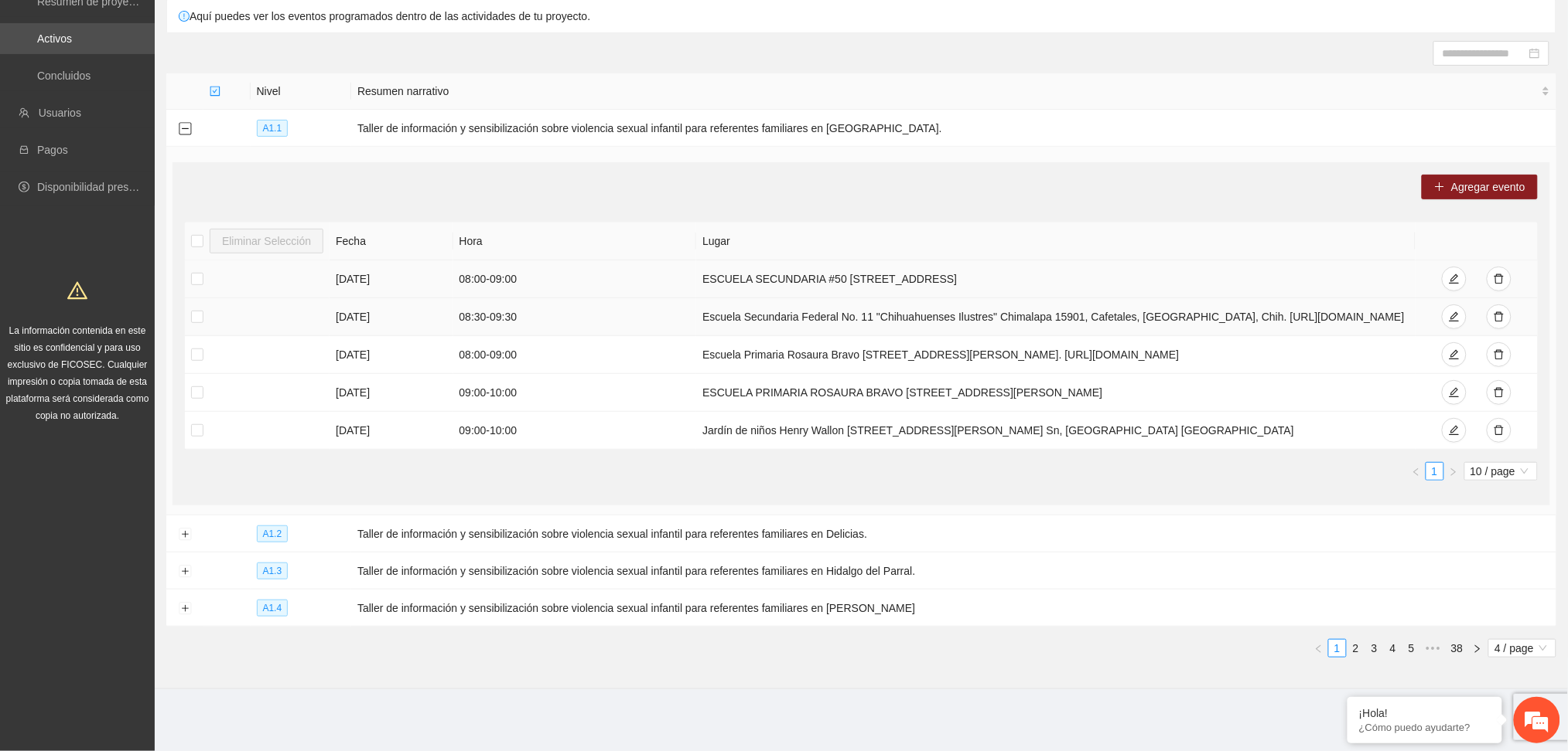
scroll to position [138, 0]
click at [187, 528] on td at bounding box center [184, 534] width 37 height 37
click at [180, 533] on button "Expand row" at bounding box center [185, 535] width 13 height 13
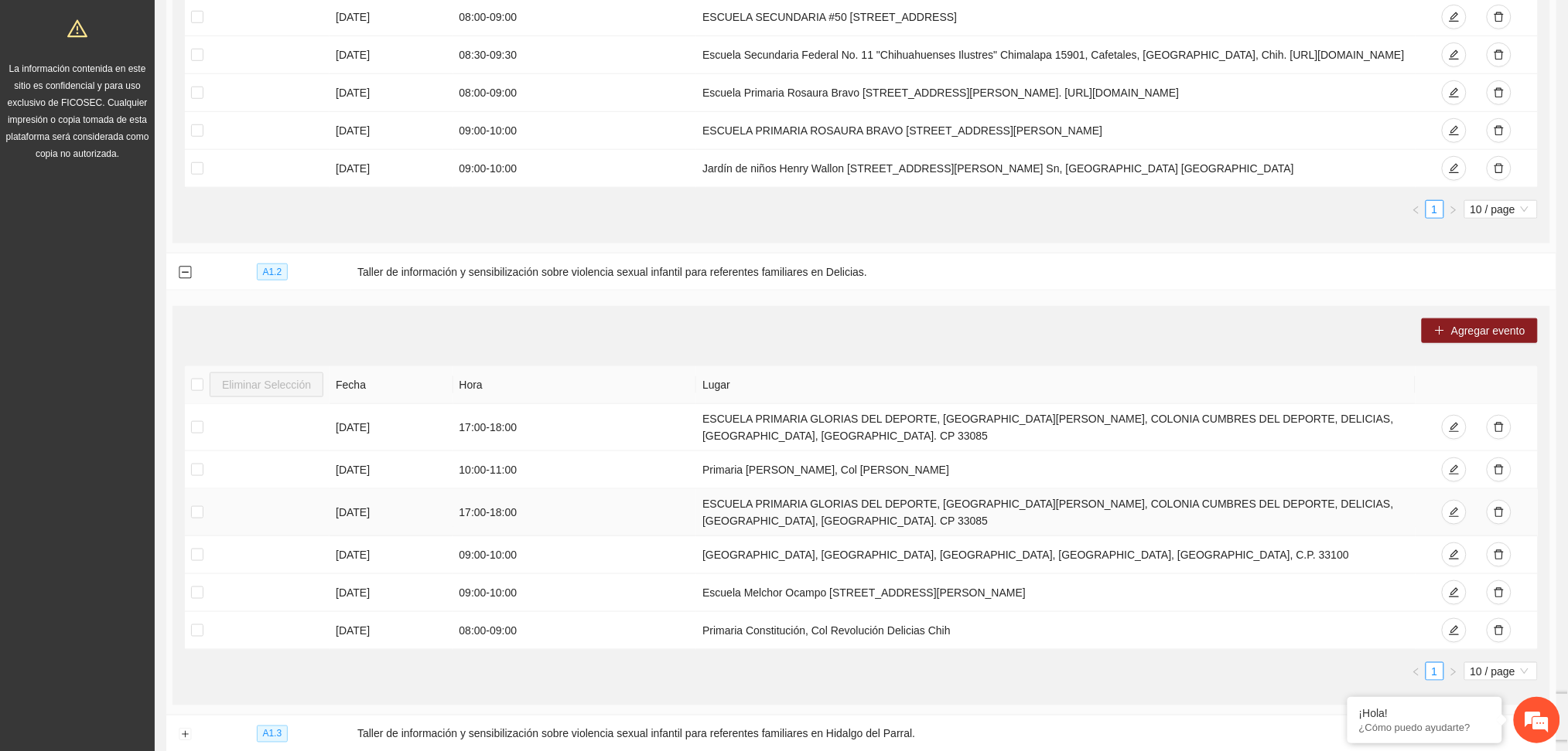
scroll to position [563, 0]
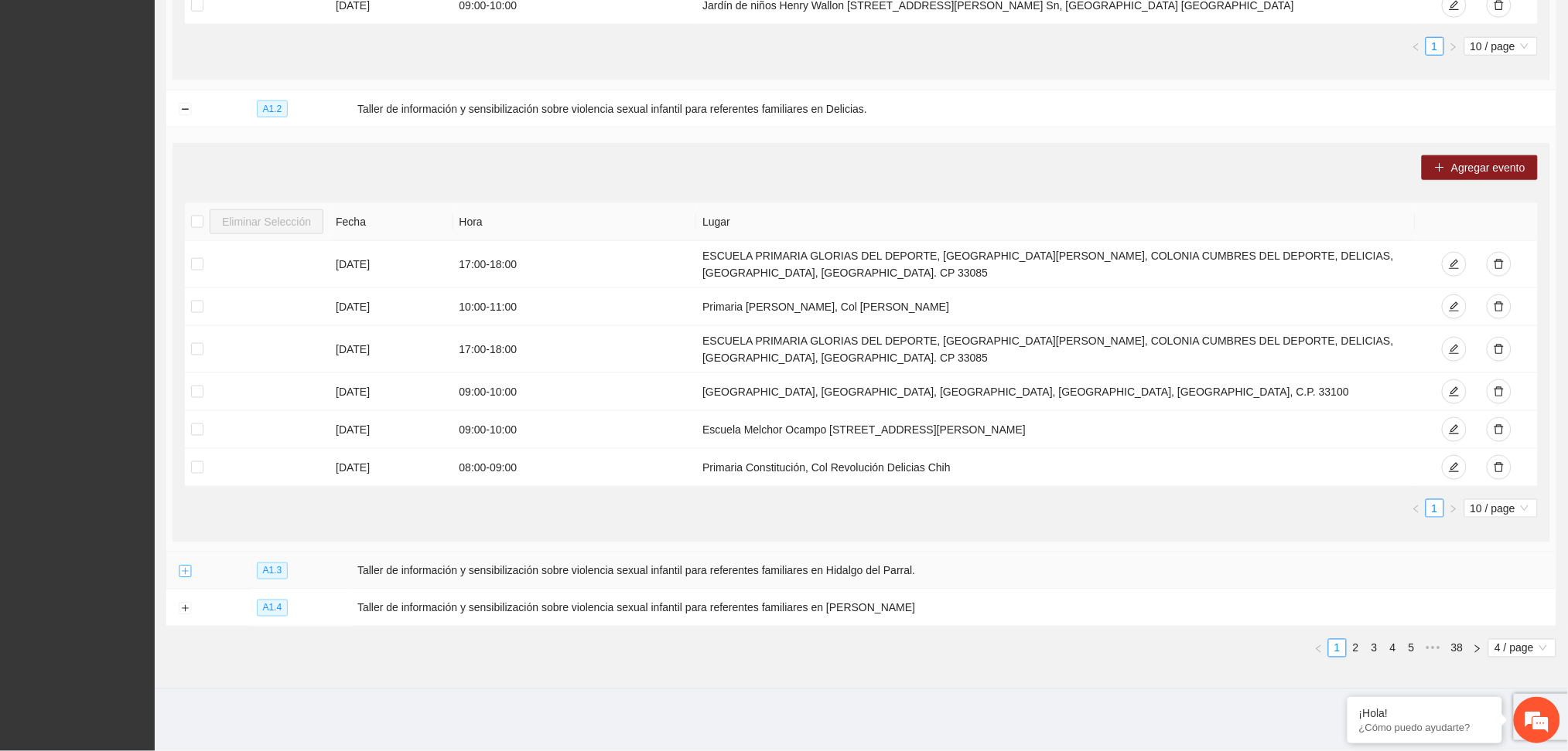
click at [182, 575] on button "Expand row" at bounding box center [185, 572] width 13 height 13
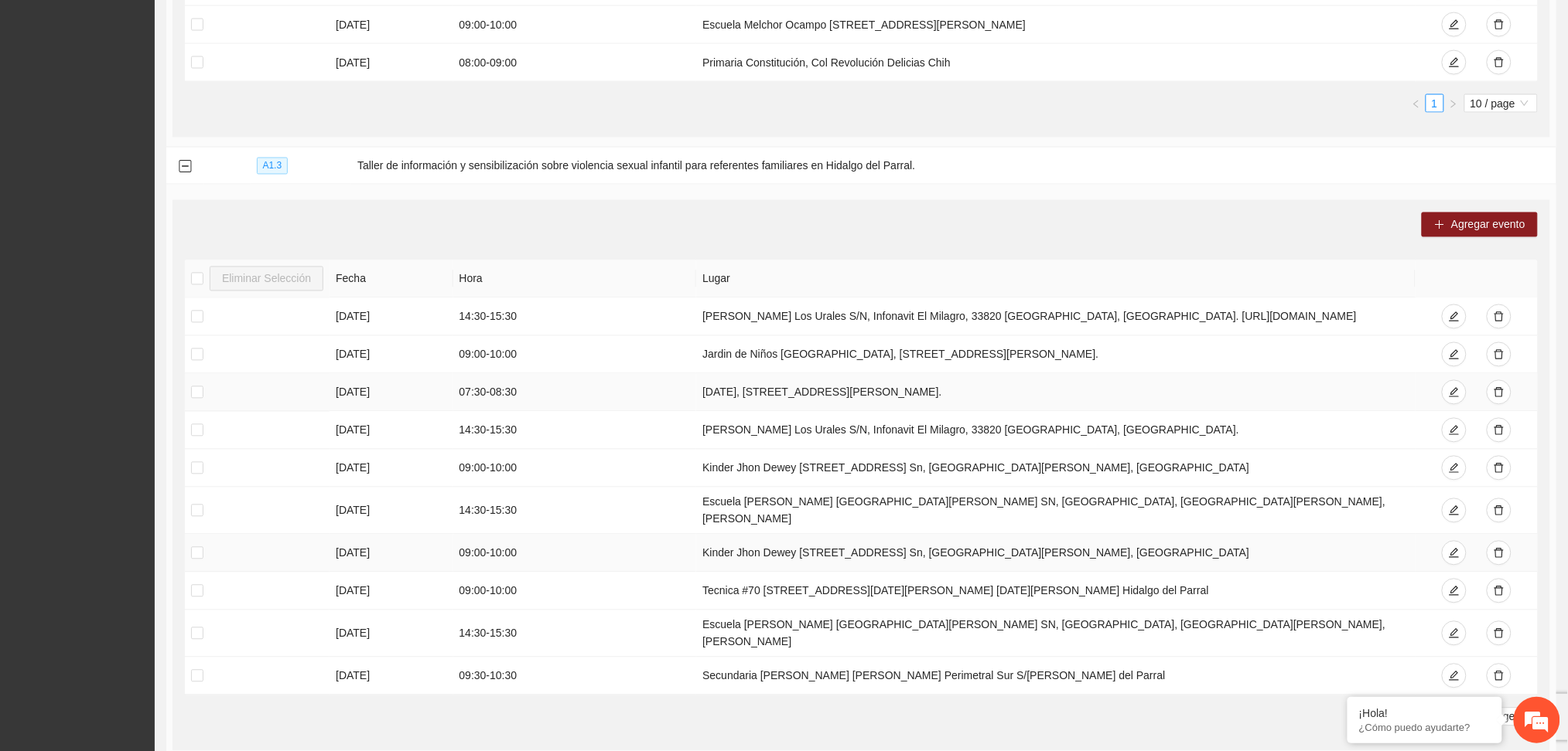
scroll to position [1122, 0]
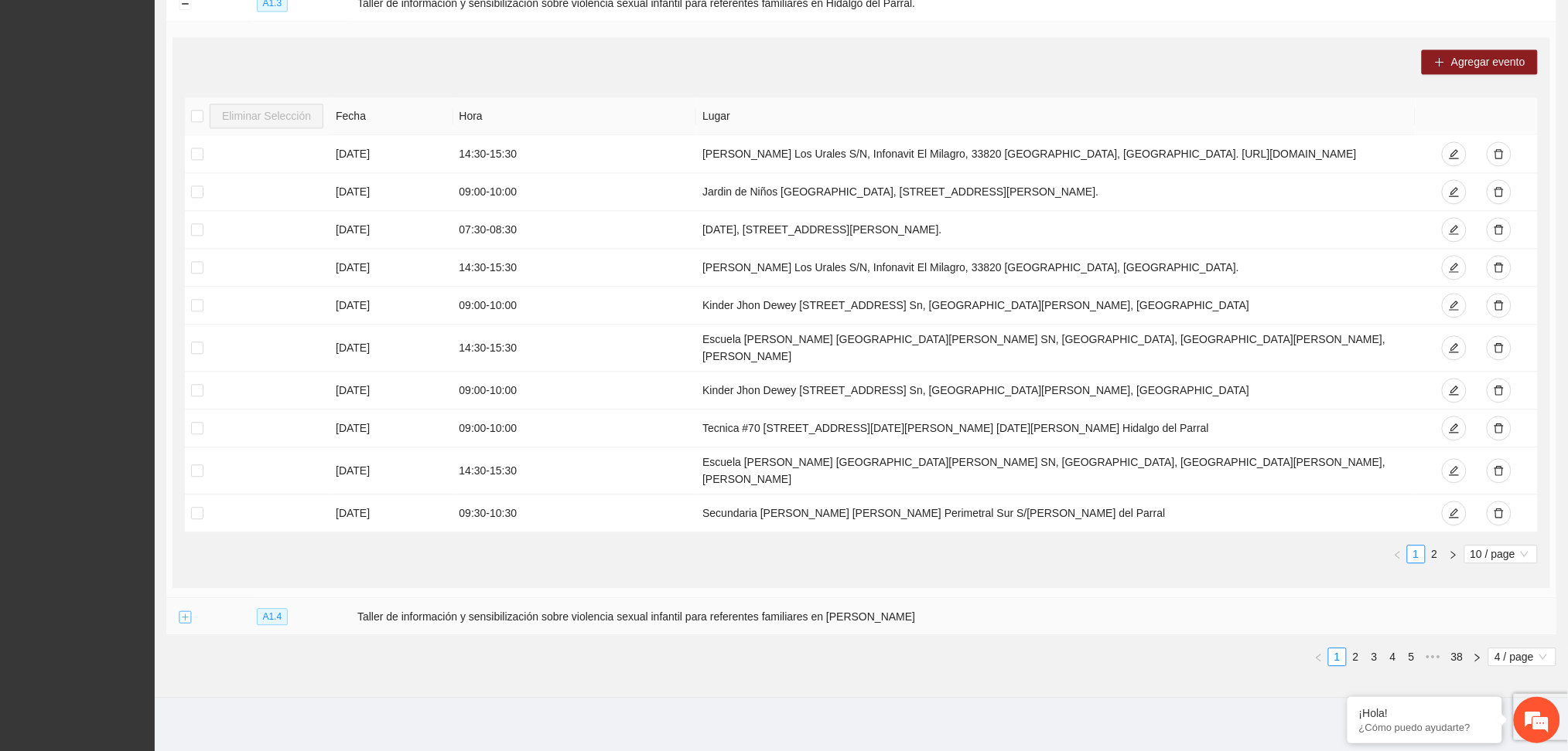
click at [185, 611] on button "Expand row" at bounding box center [185, 618] width 13 height 13
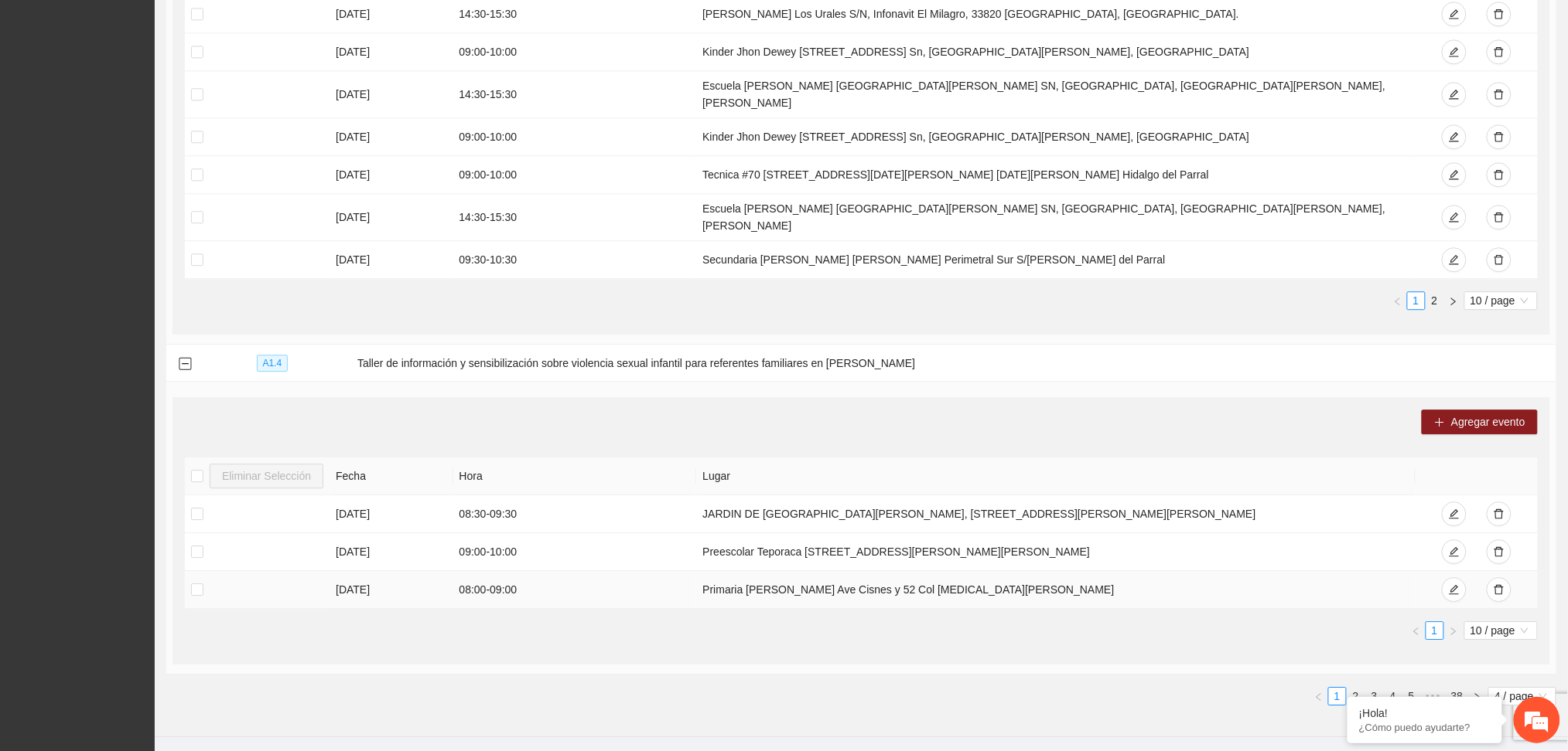
scroll to position [1416, 0]
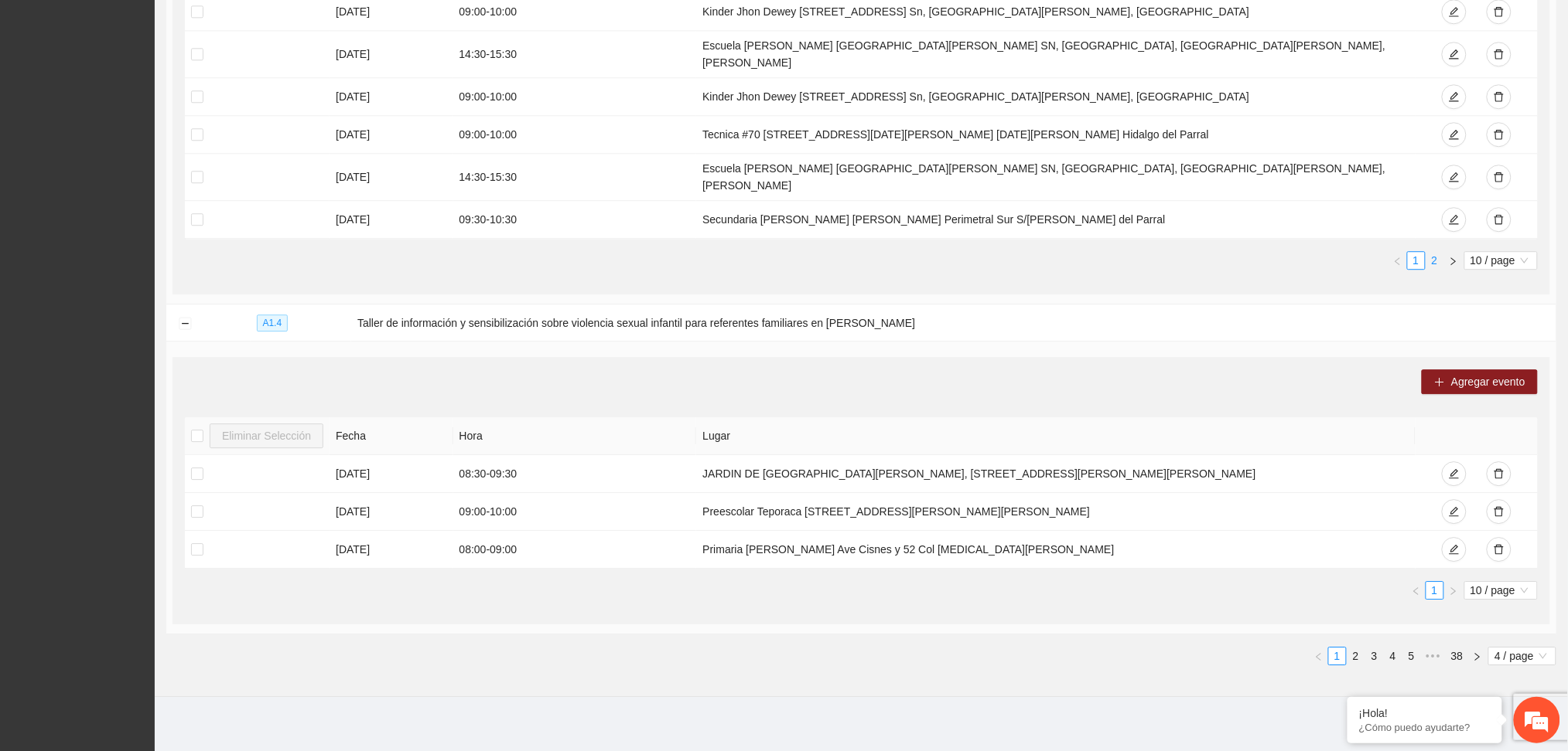
click at [1433, 252] on link "2" at bounding box center [1434, 261] width 17 height 17
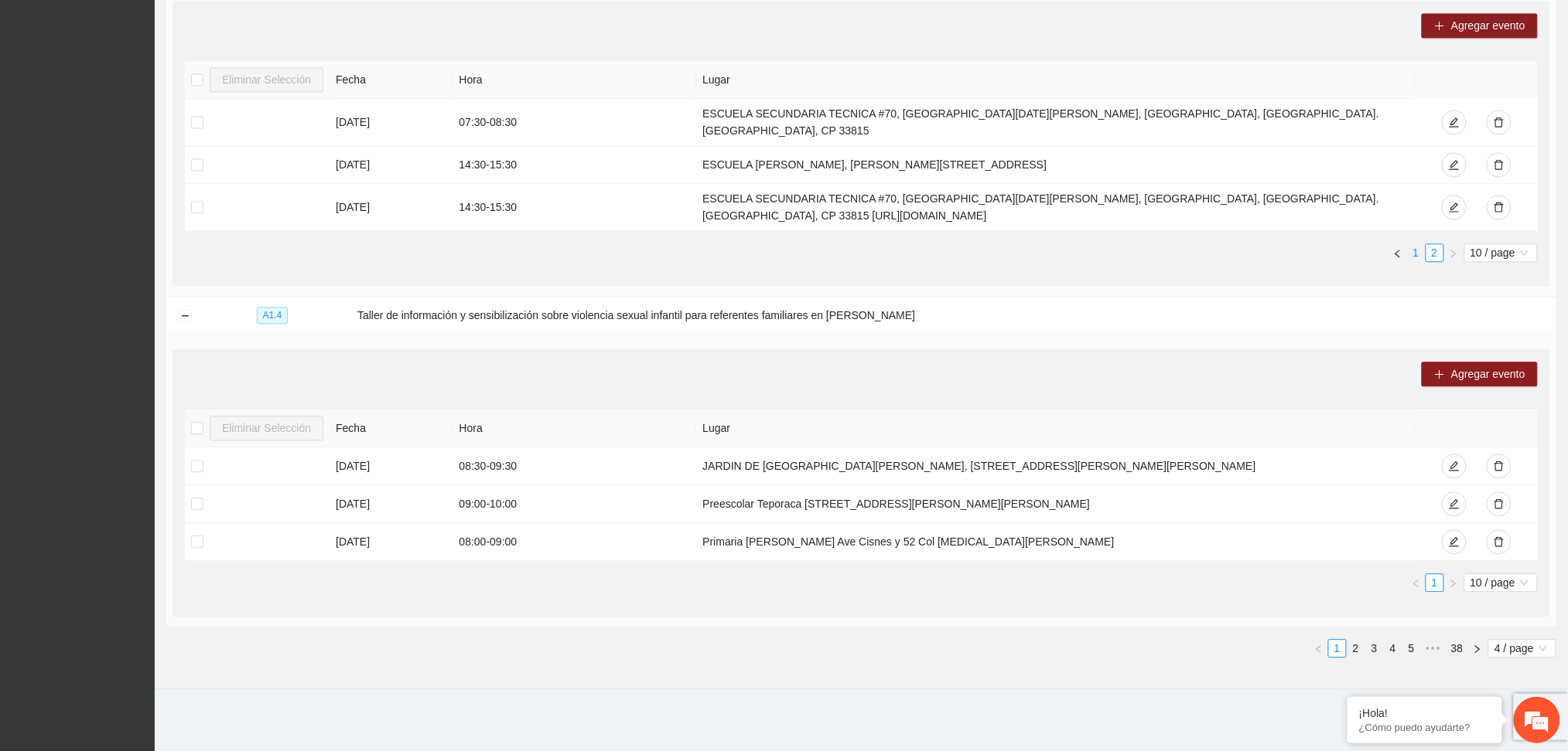
scroll to position [1159, 0]
click at [1353, 645] on link "2" at bounding box center [1355, 648] width 17 height 17
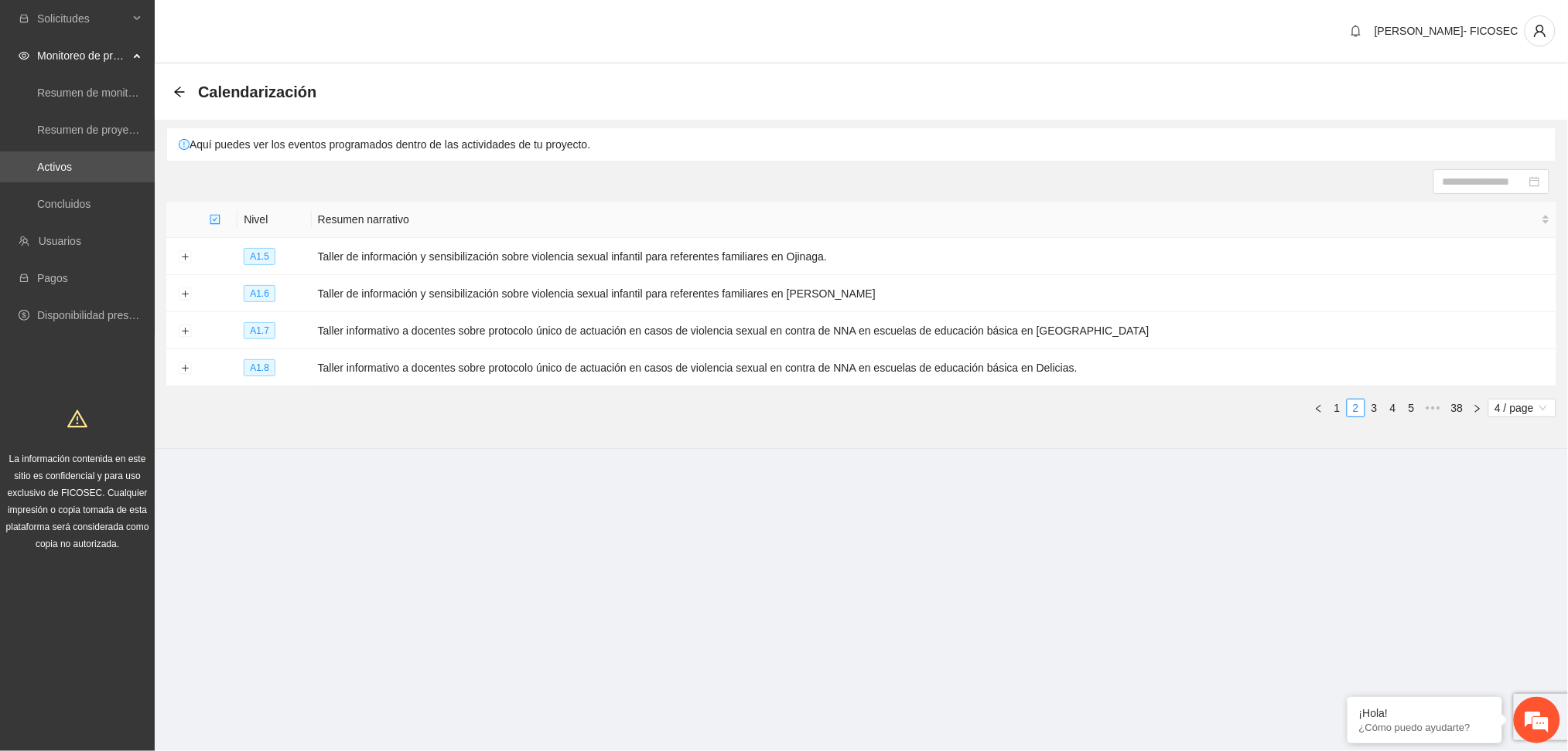
scroll to position [0, 0]
click at [187, 257] on button "Expand row" at bounding box center [185, 258] width 13 height 13
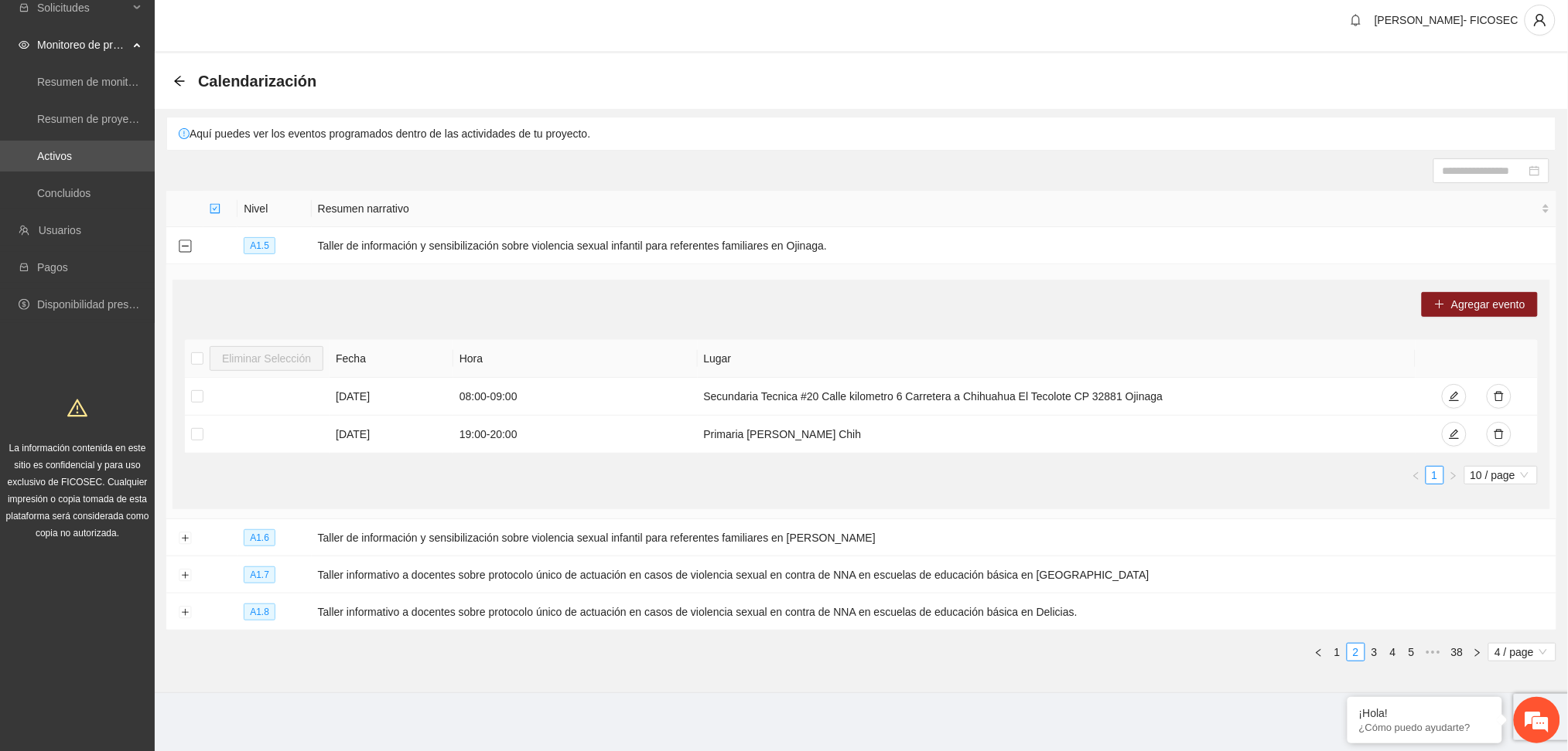
scroll to position [15, 0]
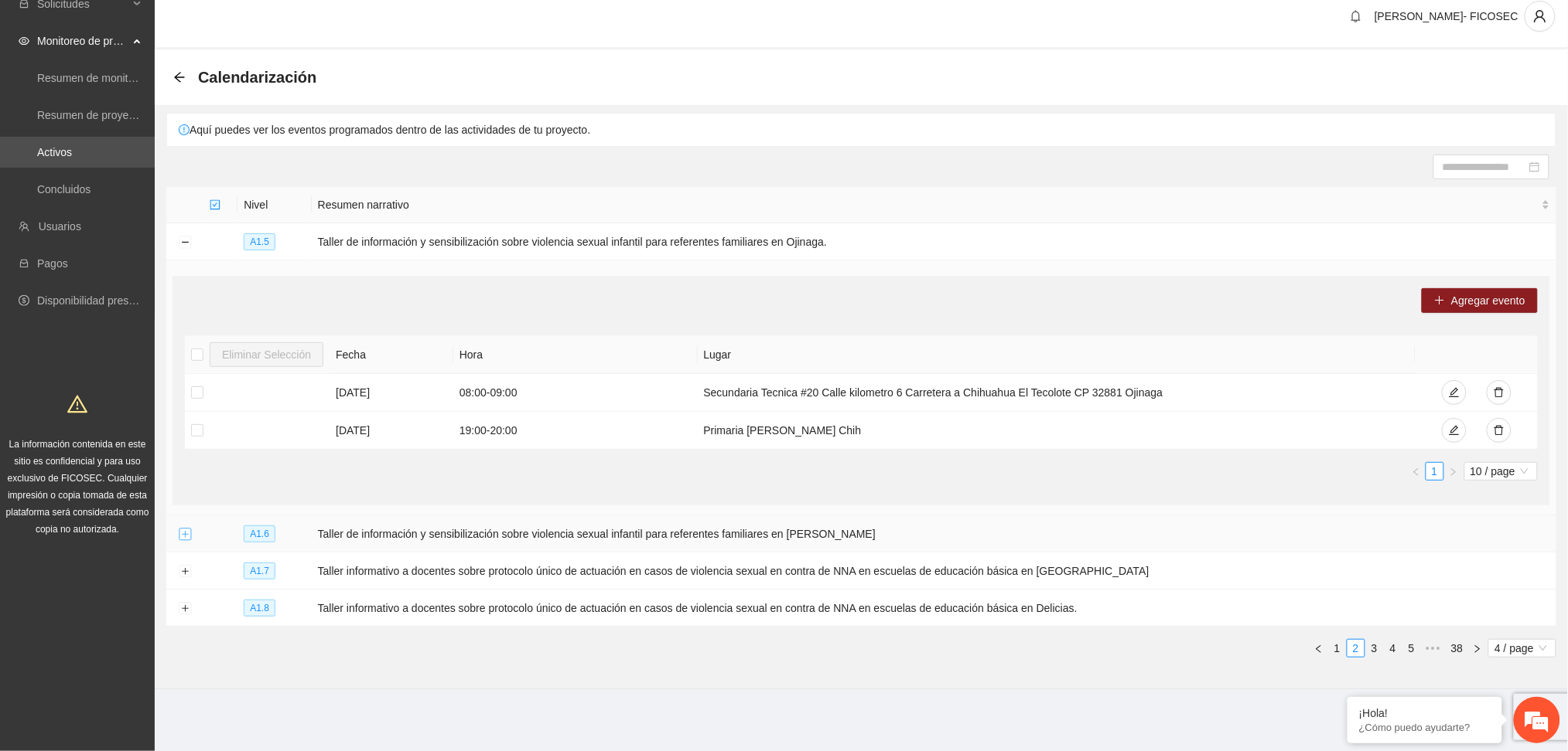
click at [183, 539] on button "Expand row" at bounding box center [185, 535] width 13 height 13
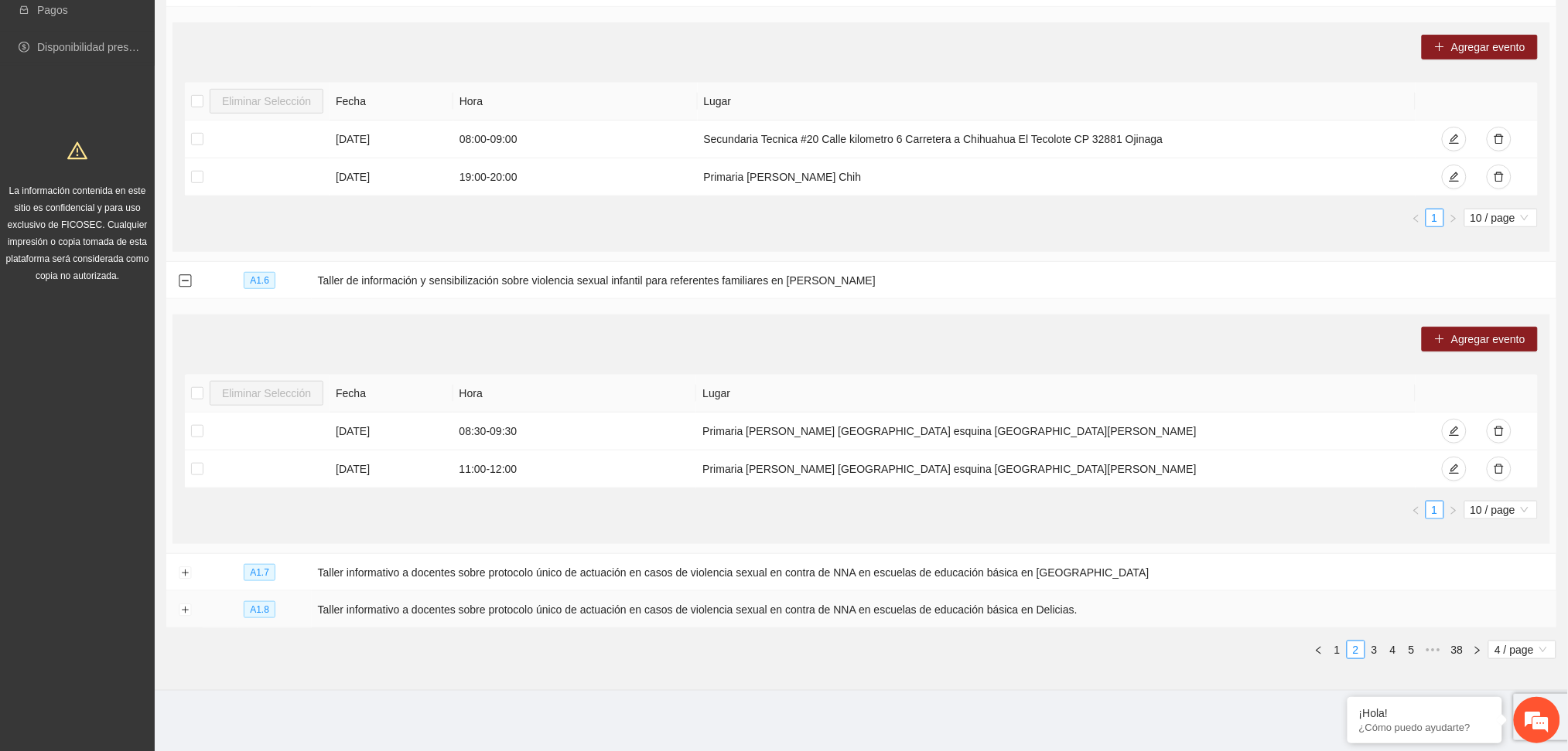
scroll to position [270, 0]
click at [179, 576] on button "Expand row" at bounding box center [185, 572] width 13 height 13
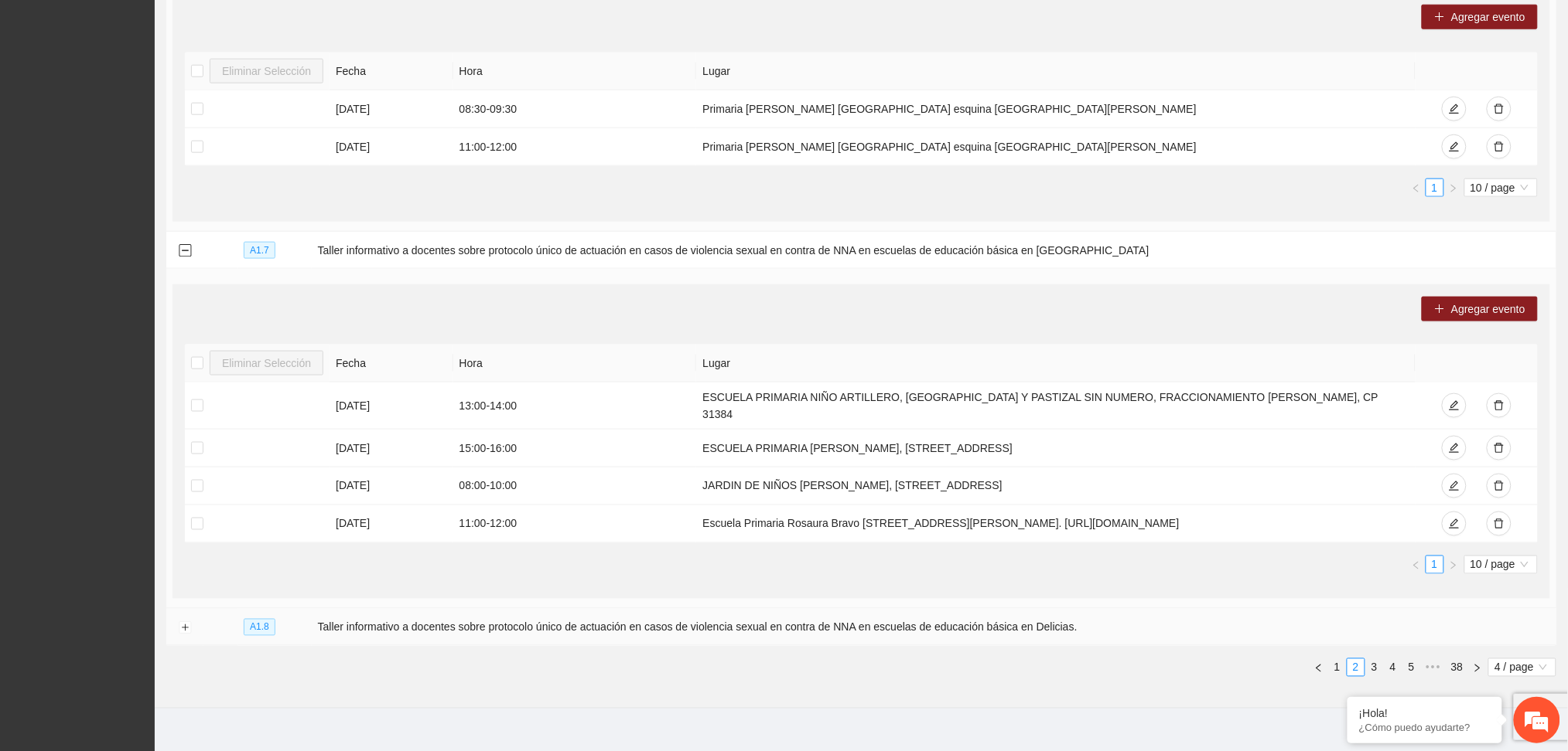
scroll to position [600, 0]
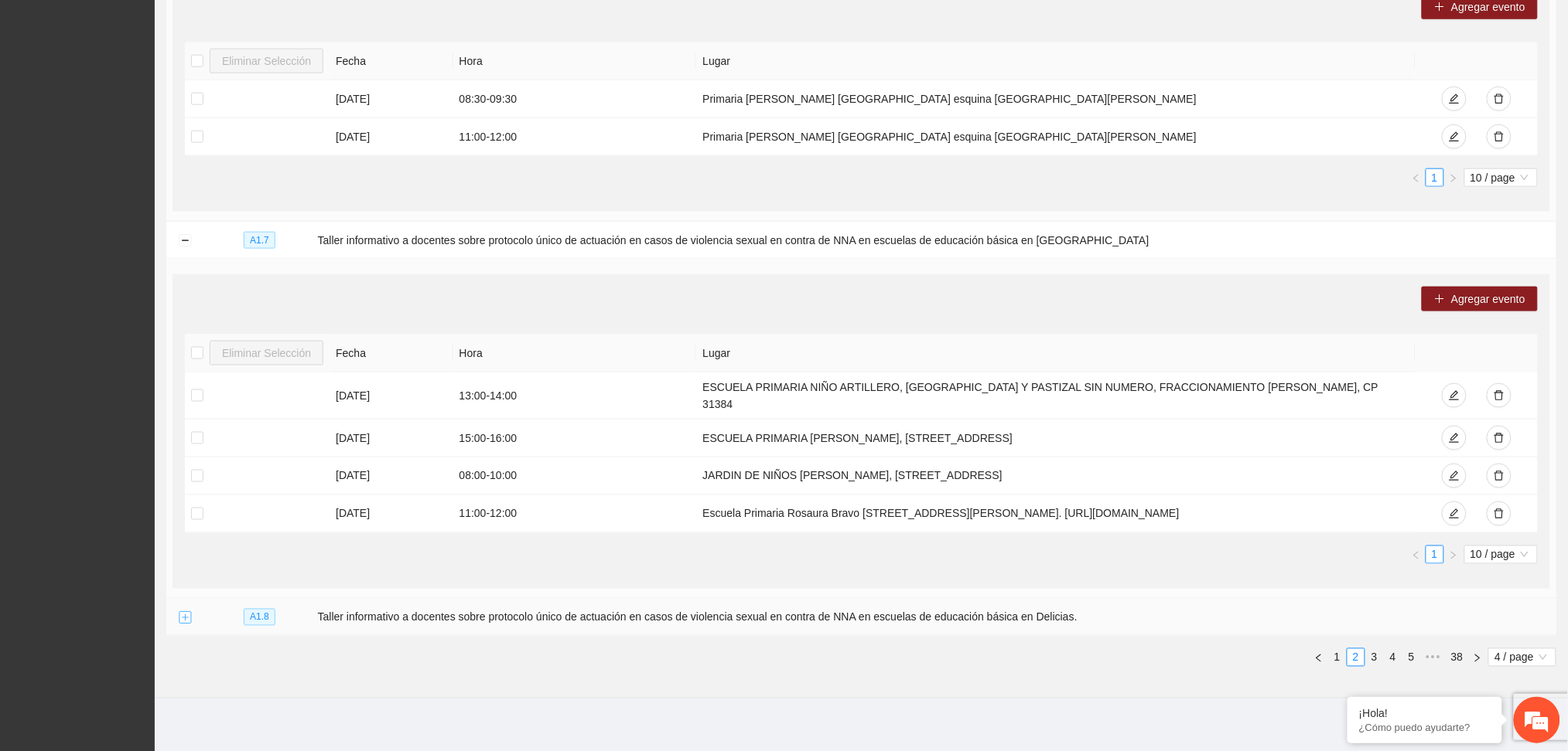
click at [184, 612] on button "Expand row" at bounding box center [185, 618] width 13 height 13
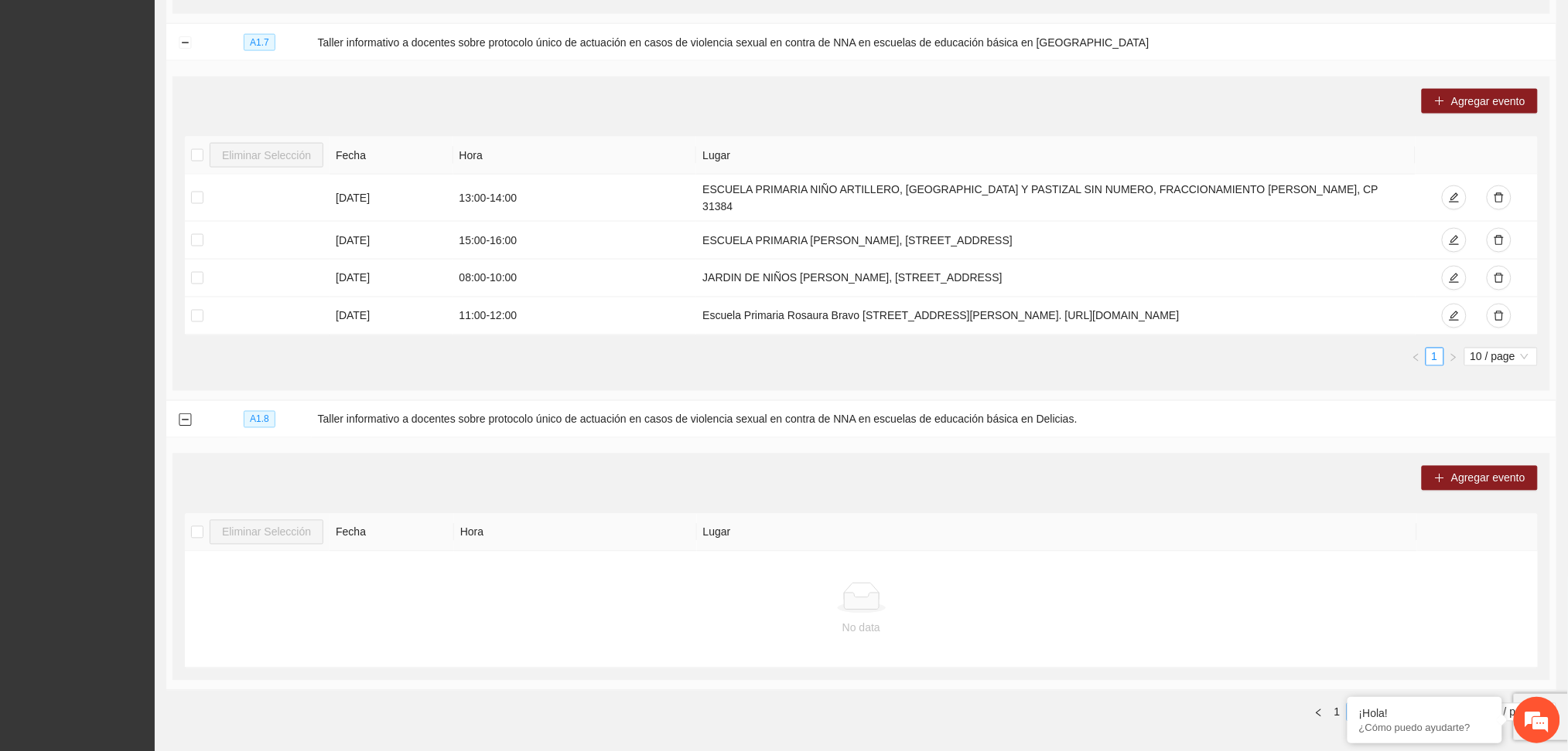
scroll to position [855, 0]
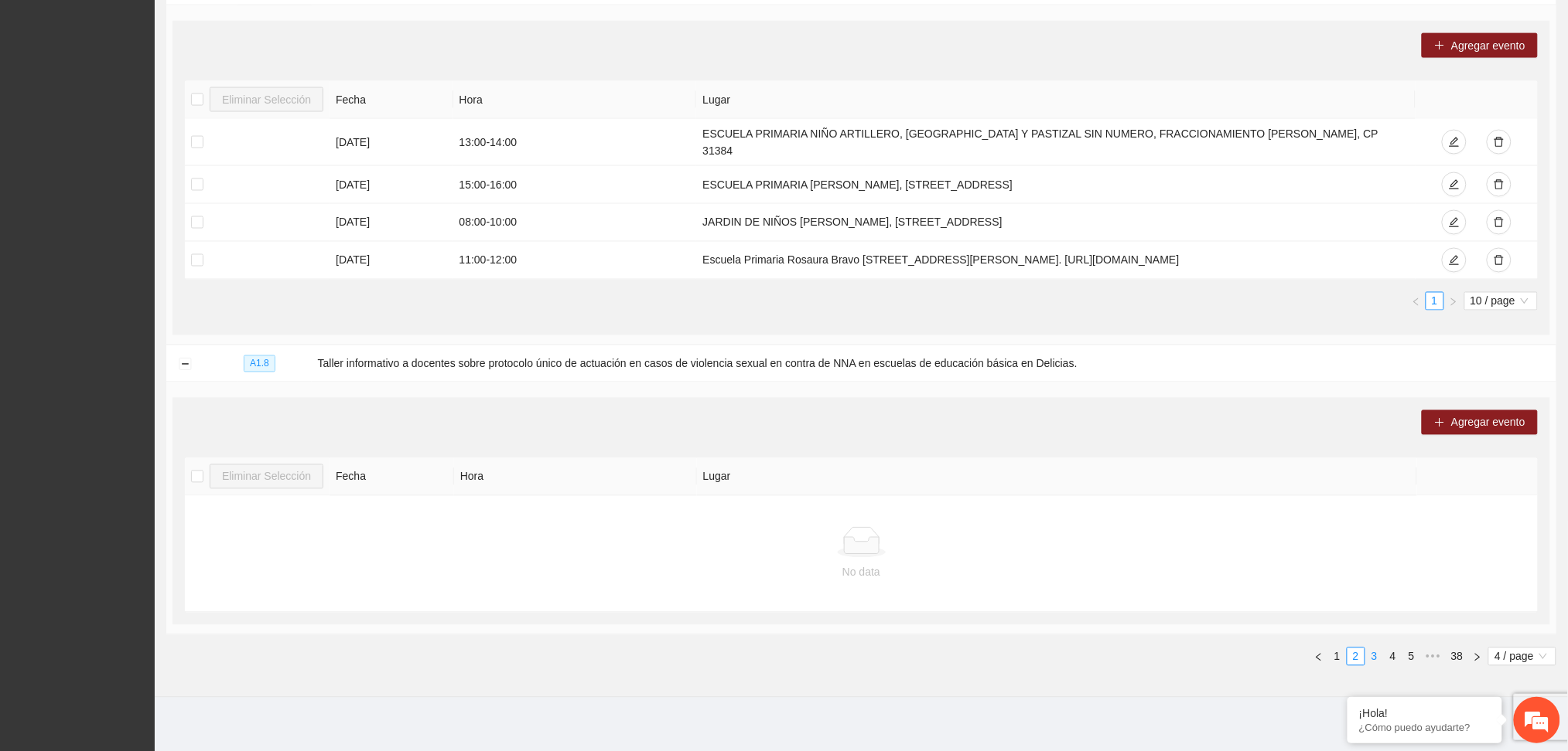
click at [1375, 648] on link "3" at bounding box center [1374, 657] width 17 height 17
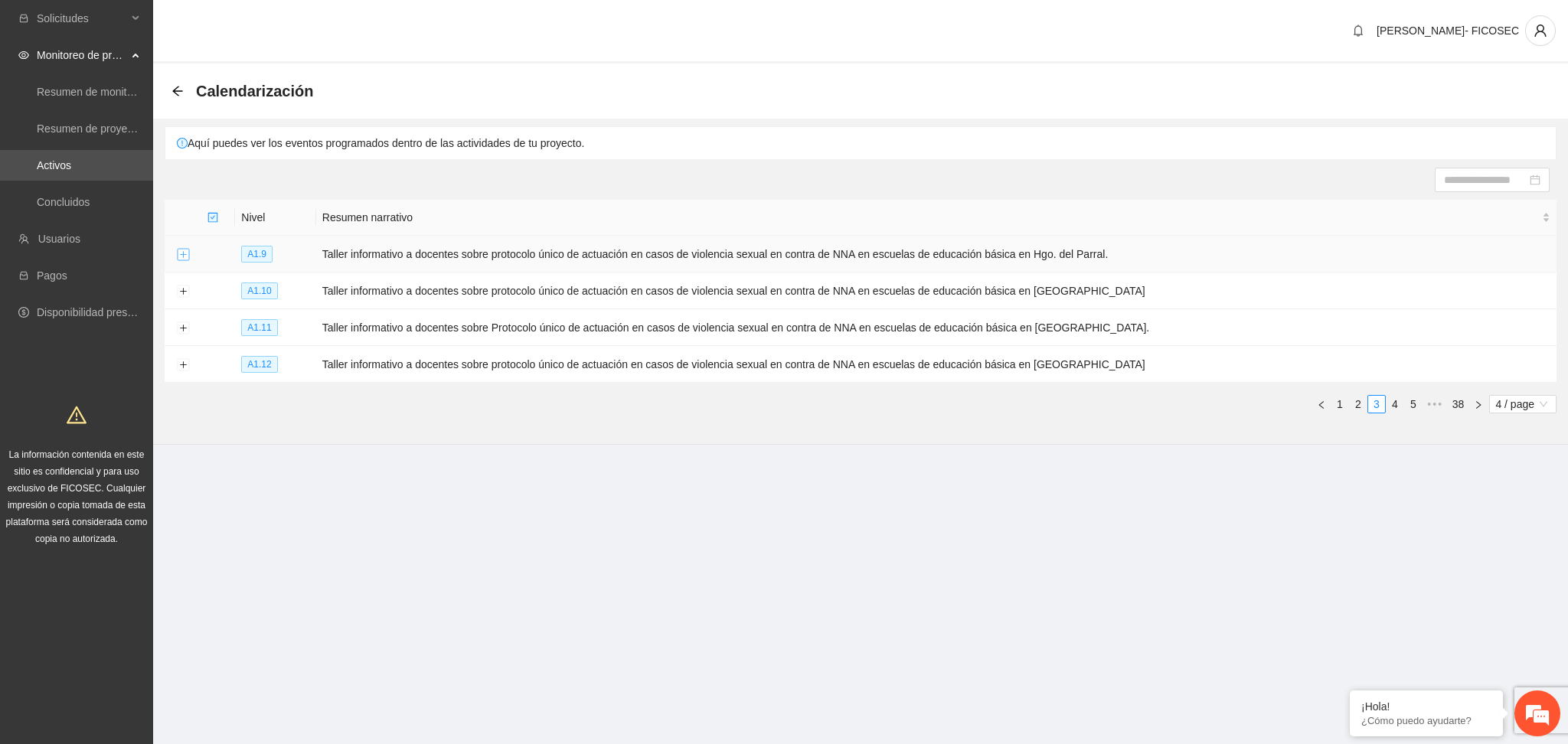
click at [182, 253] on button "Expand row" at bounding box center [183, 255] width 13 height 13
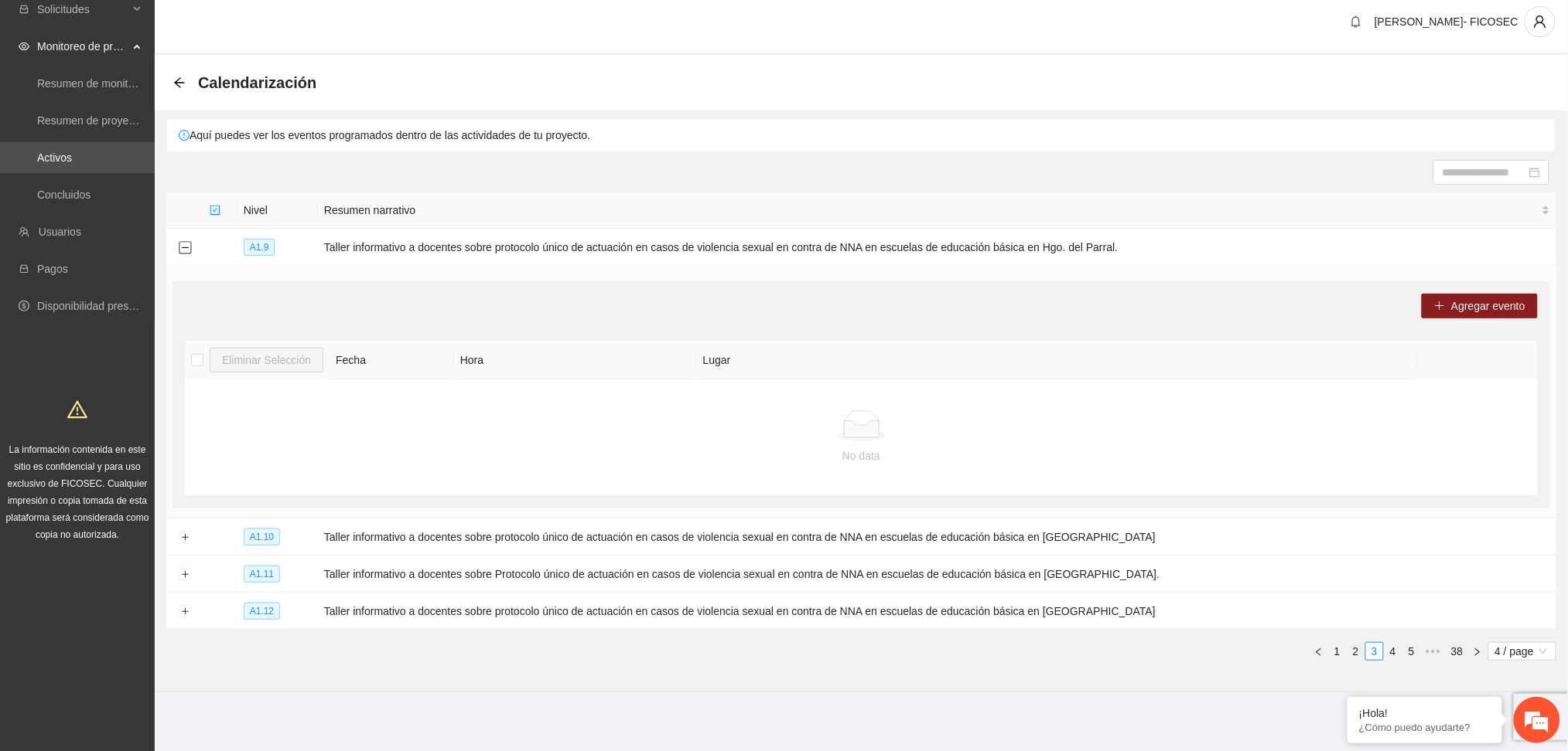
scroll to position [13, 0]
click at [184, 529] on button "Expand row" at bounding box center [185, 535] width 13 height 13
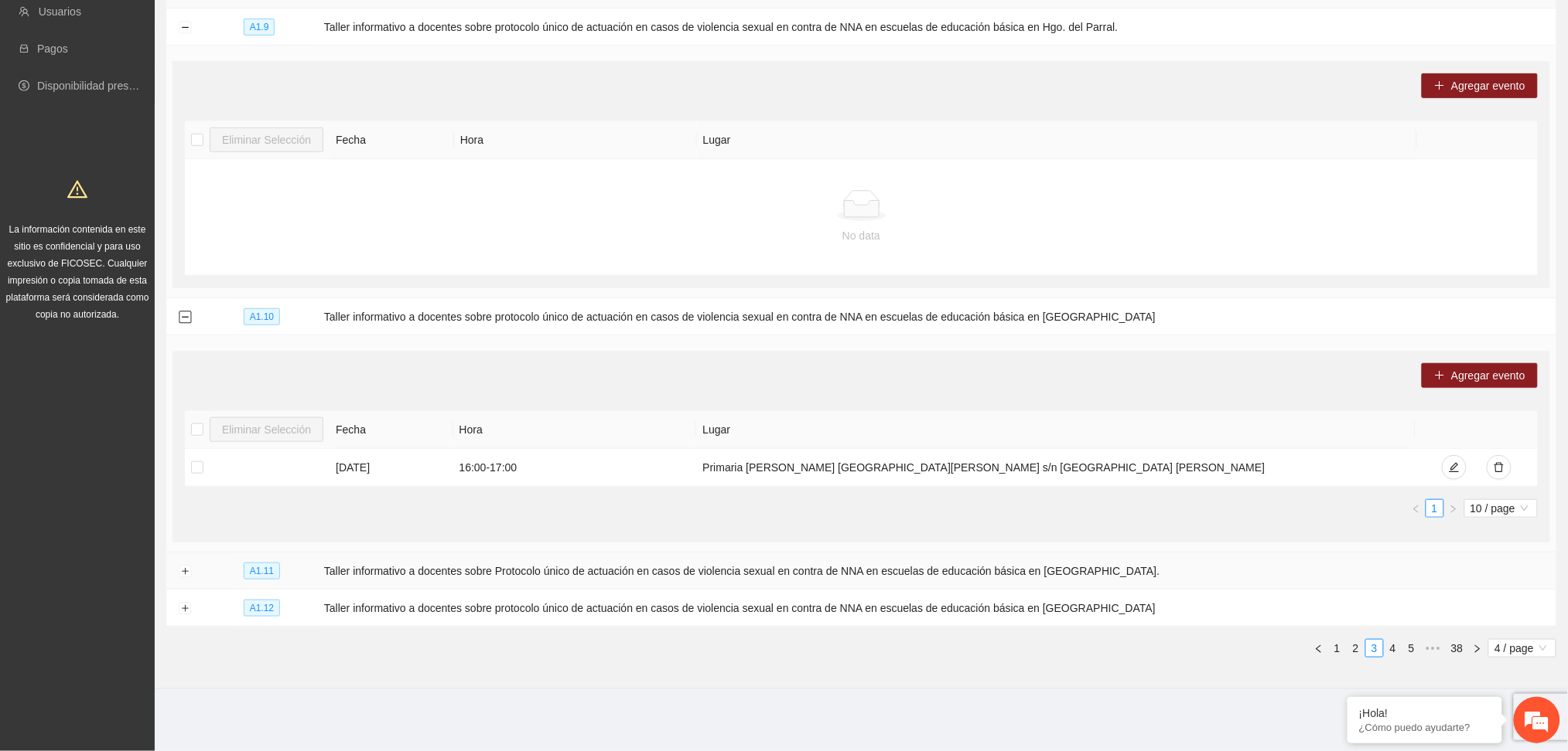
scroll to position [230, 0]
click at [188, 568] on button "Expand row" at bounding box center [185, 572] width 13 height 13
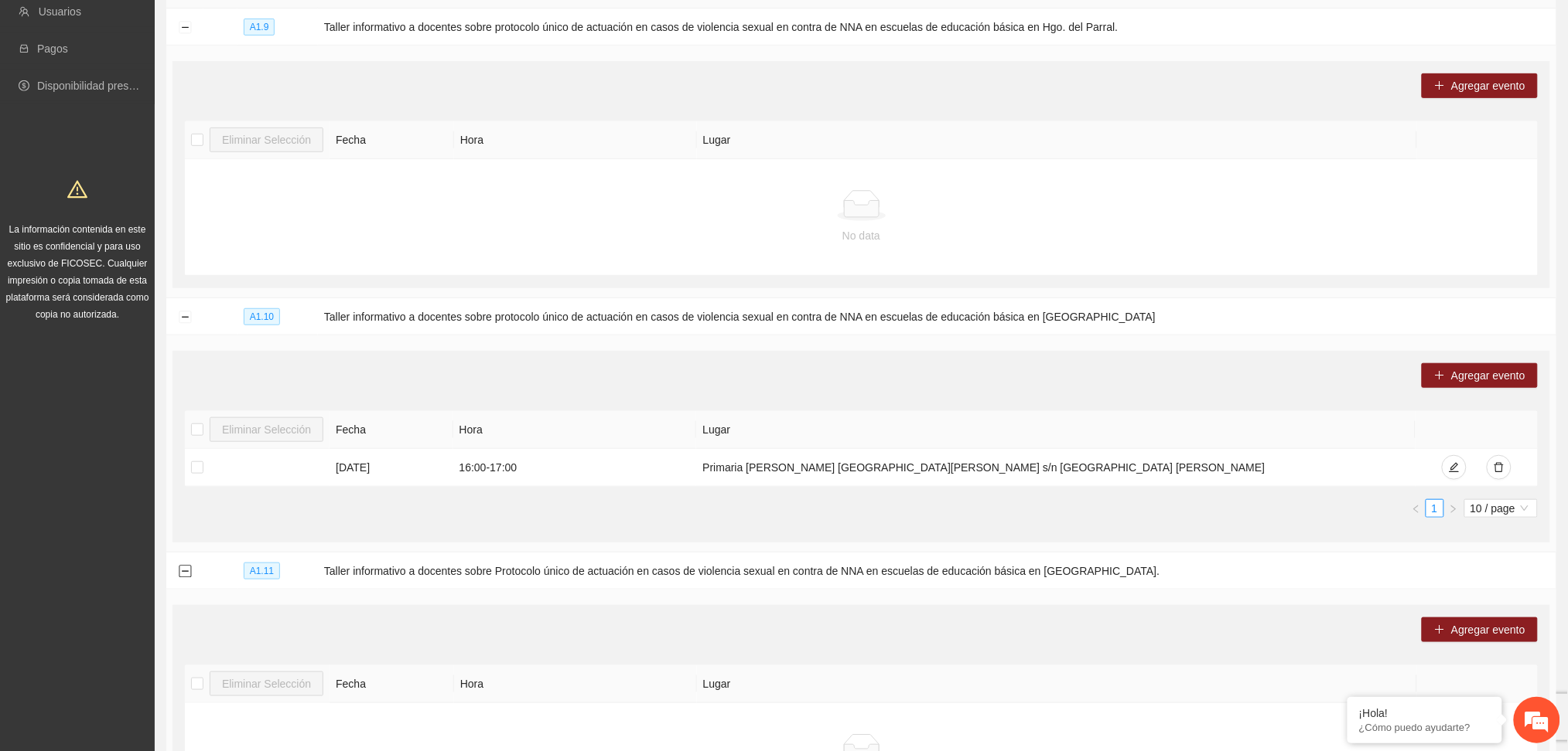
scroll to position [482, 0]
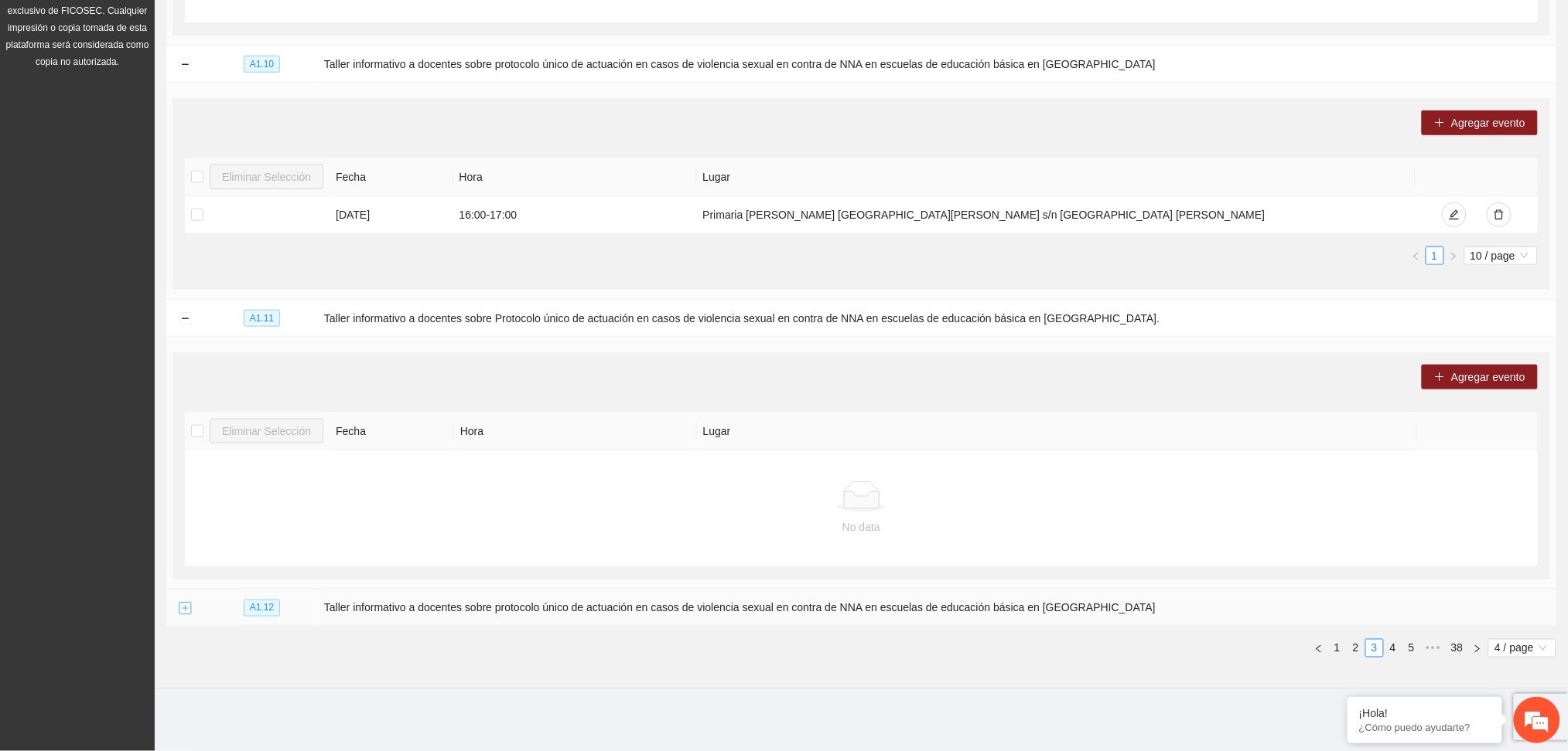
click at [180, 616] on button "Expand row" at bounding box center [185, 609] width 13 height 13
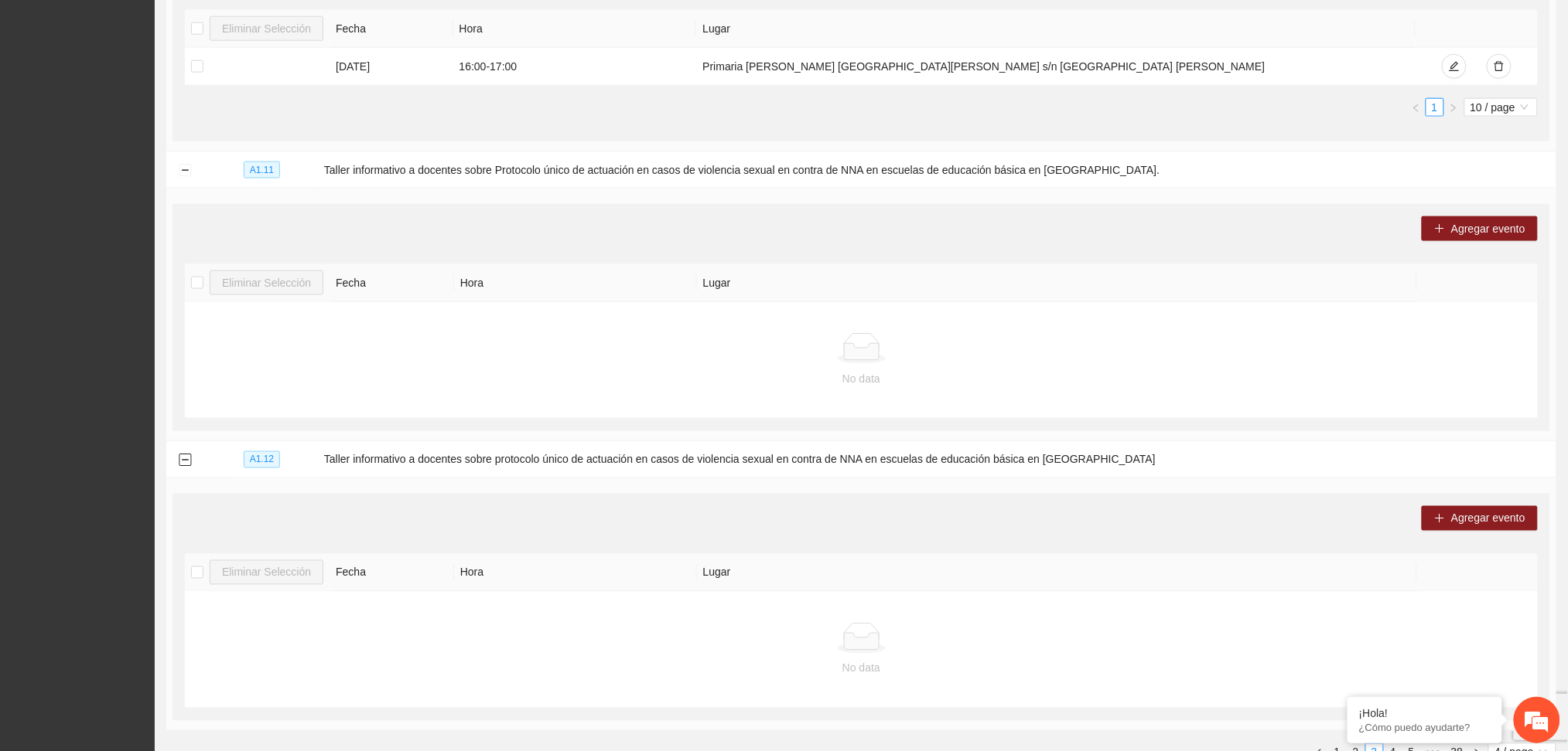
scroll to position [736, 0]
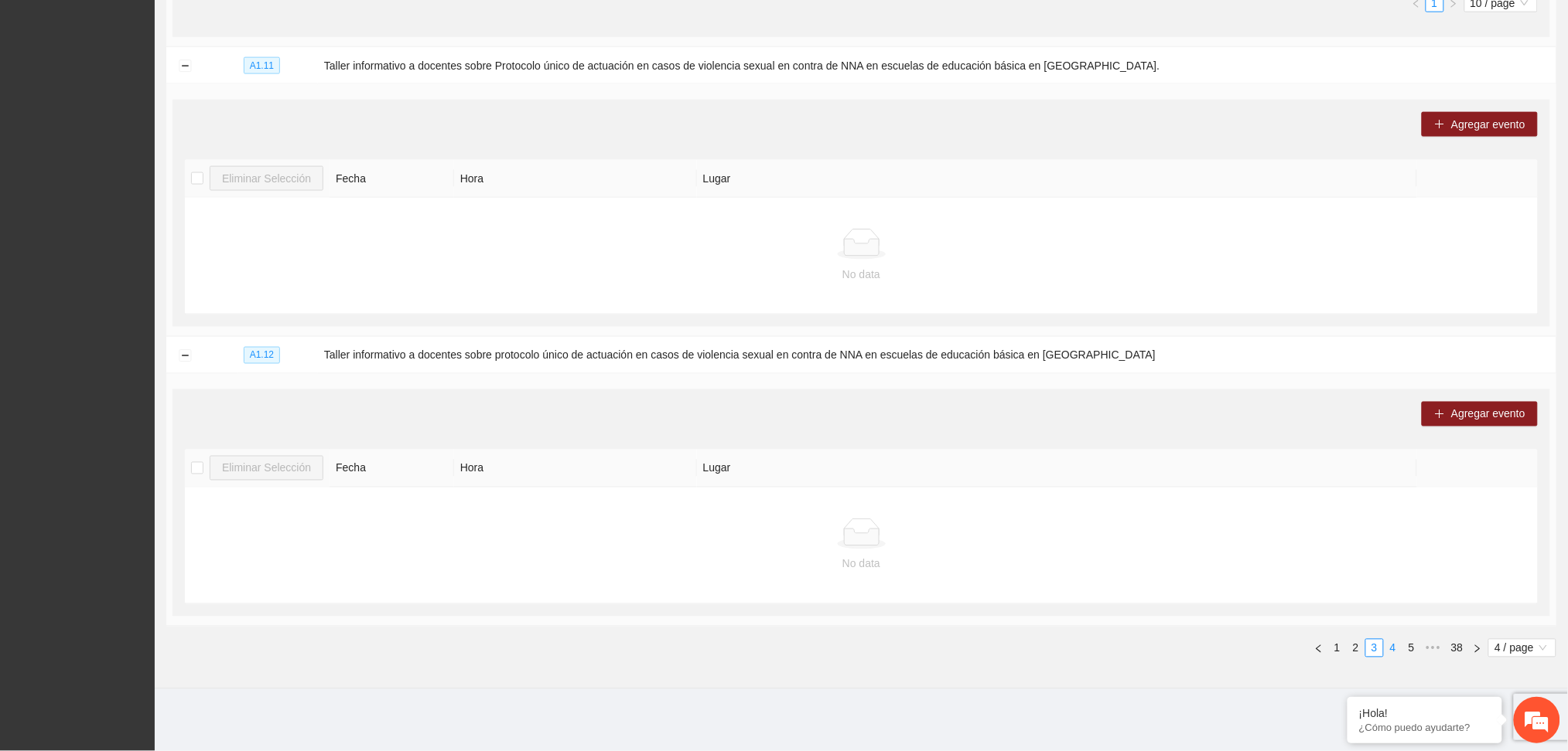
click at [1389, 655] on link "4" at bounding box center [1393, 648] width 17 height 17
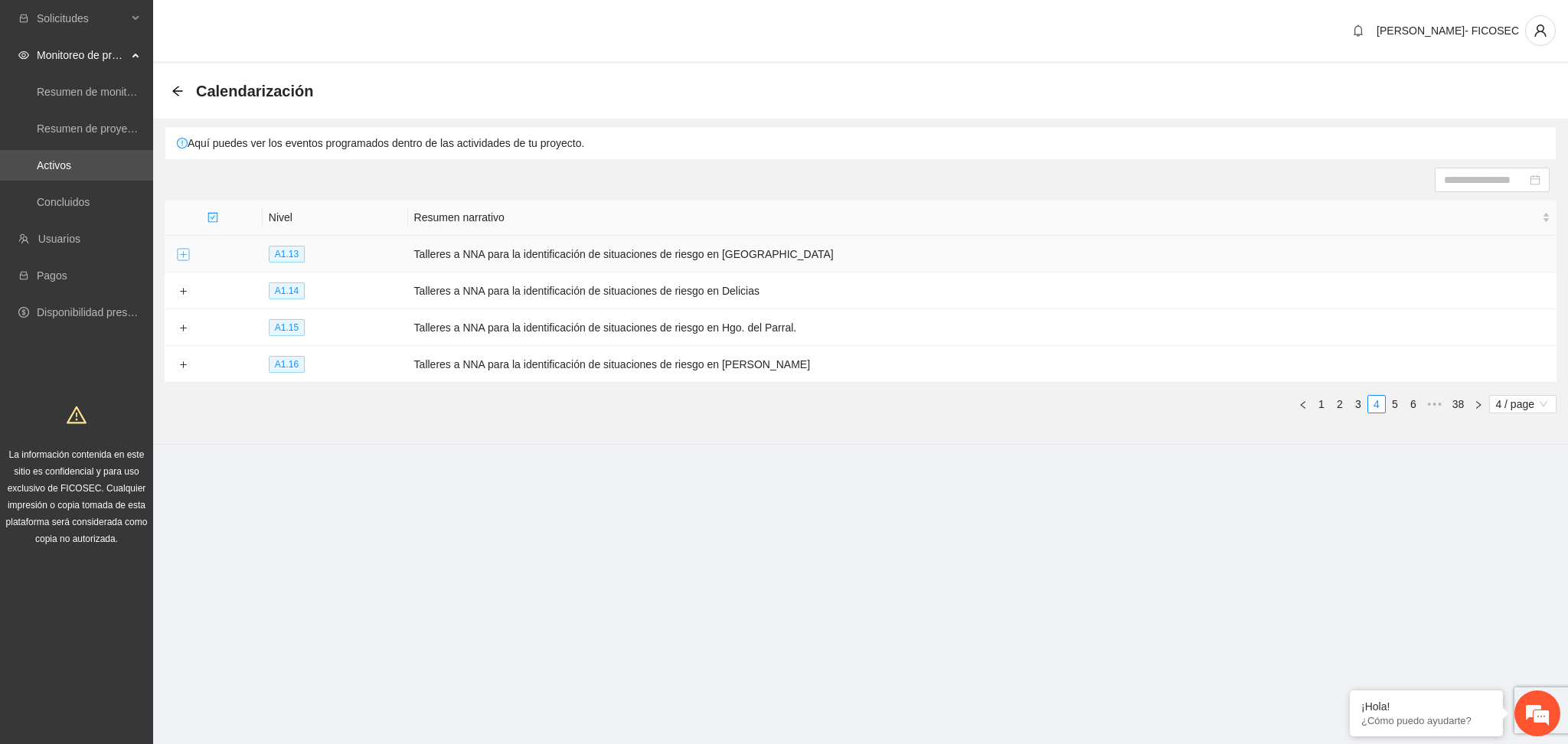
click at [181, 256] on button "Expand row" at bounding box center [183, 255] width 13 height 13
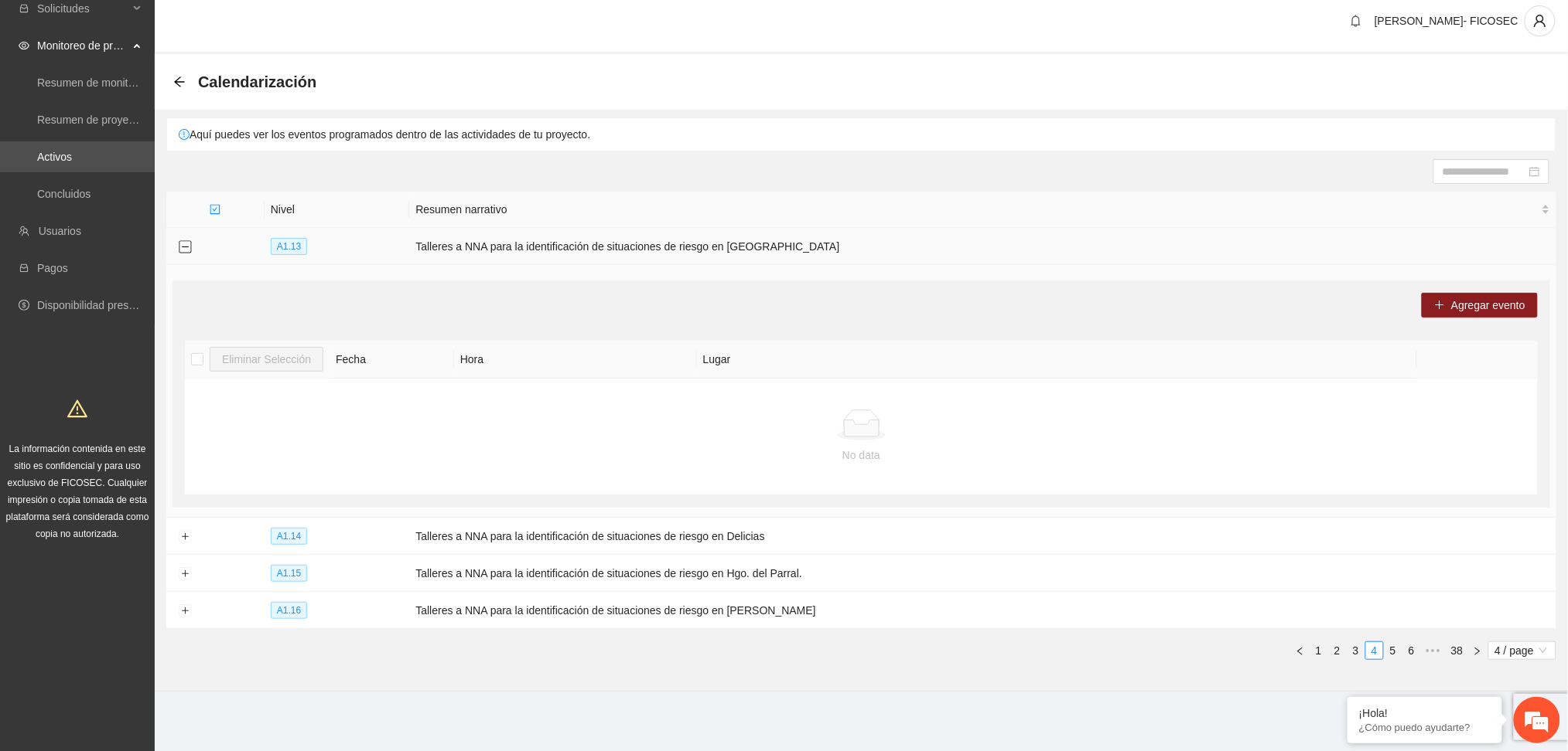
scroll to position [13, 0]
click at [187, 539] on button "Expand row" at bounding box center [185, 535] width 13 height 13
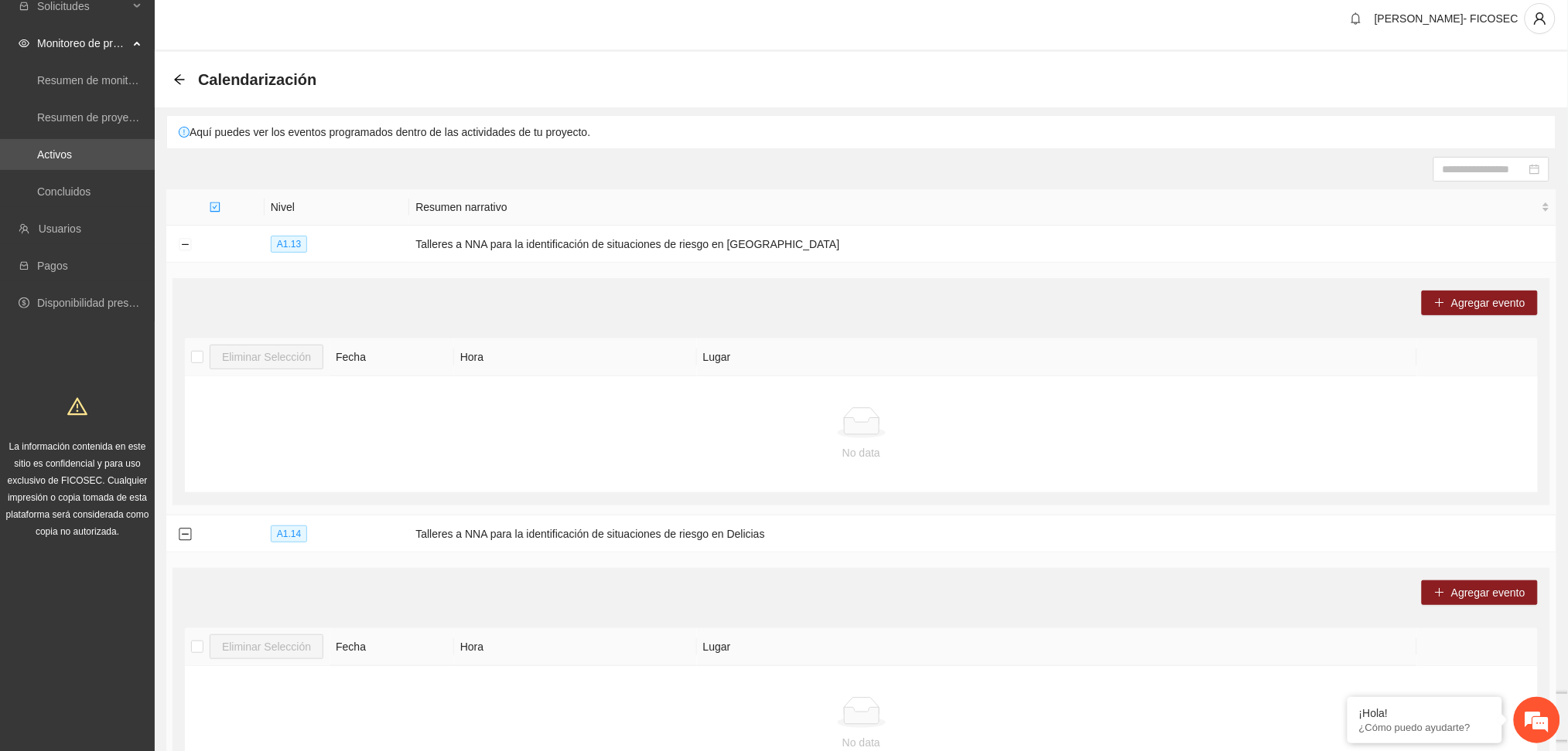
scroll to position [265, 0]
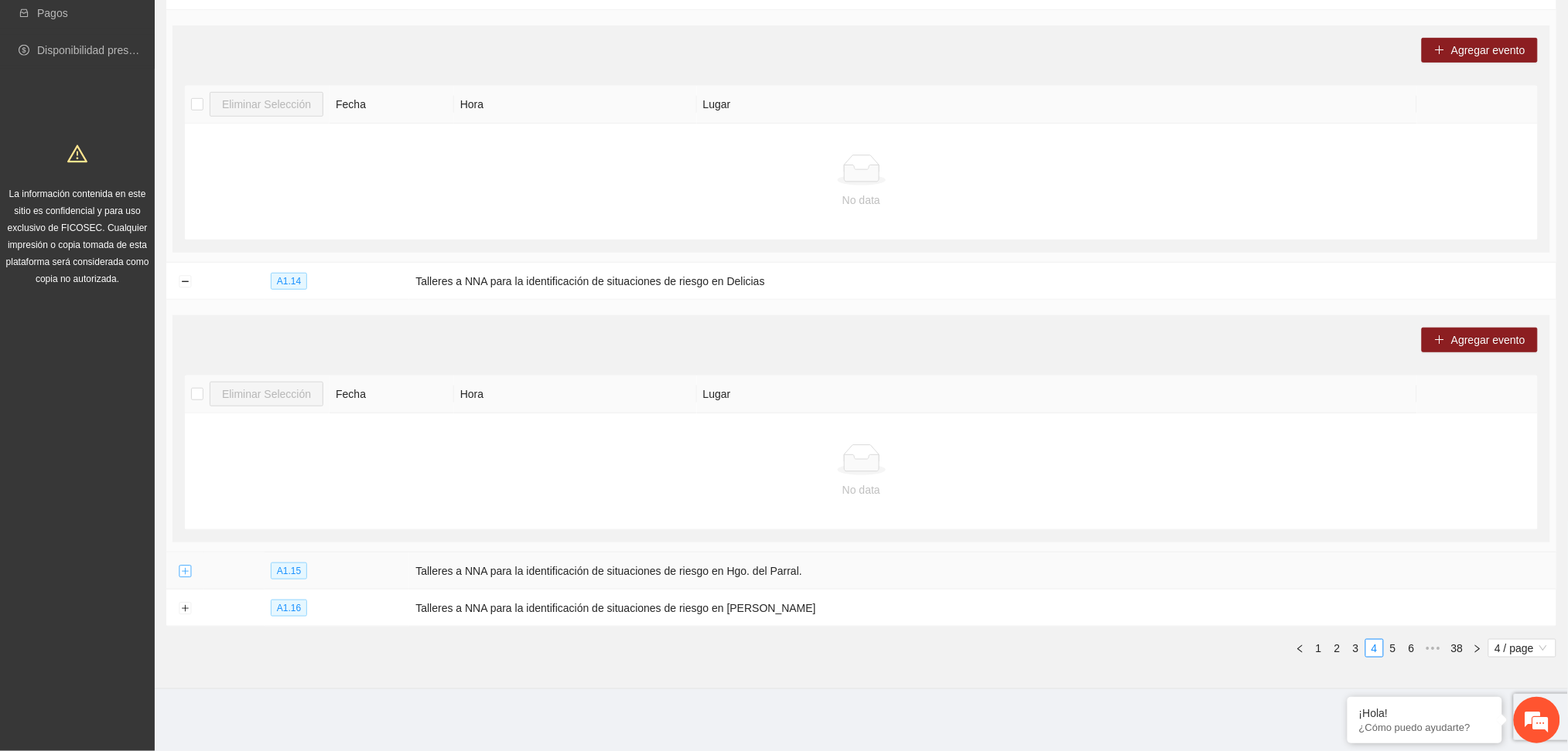
click at [180, 575] on button "Expand row" at bounding box center [185, 572] width 13 height 13
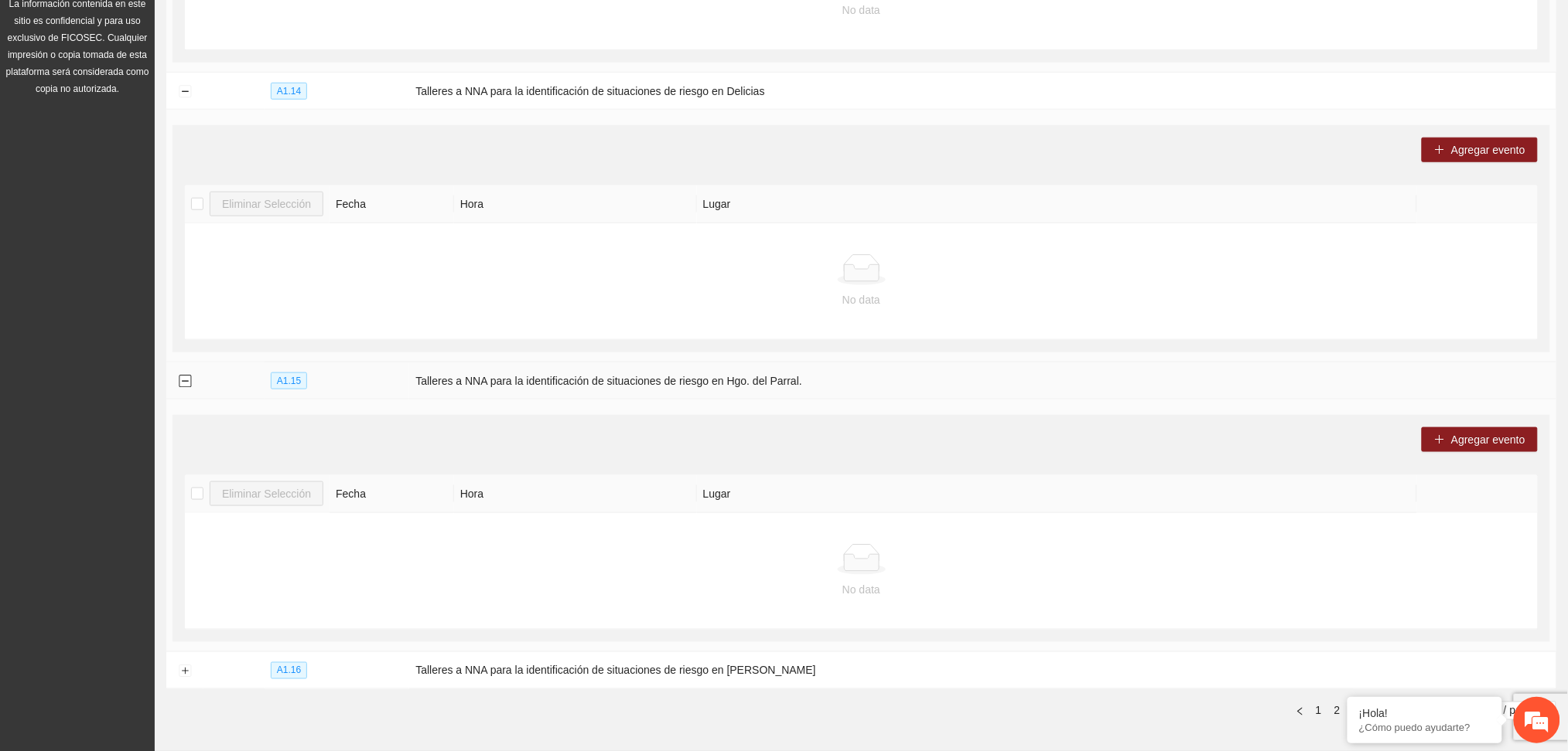
scroll to position [518, 0]
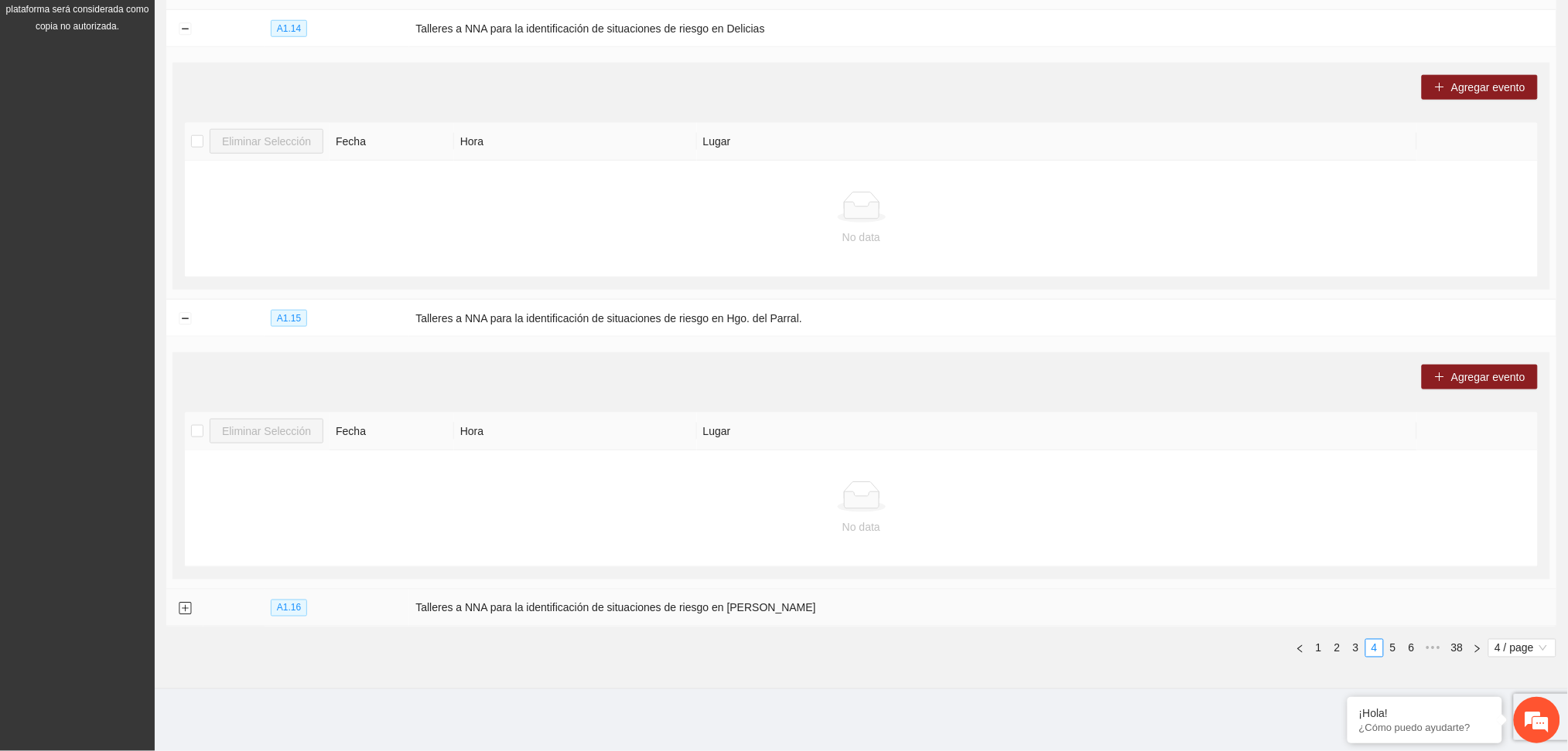
drag, startPoint x: 188, startPoint y: 608, endPoint x: 192, endPoint y: 600, distance: 8.9
click at [188, 606] on button "Expand row" at bounding box center [185, 609] width 13 height 13
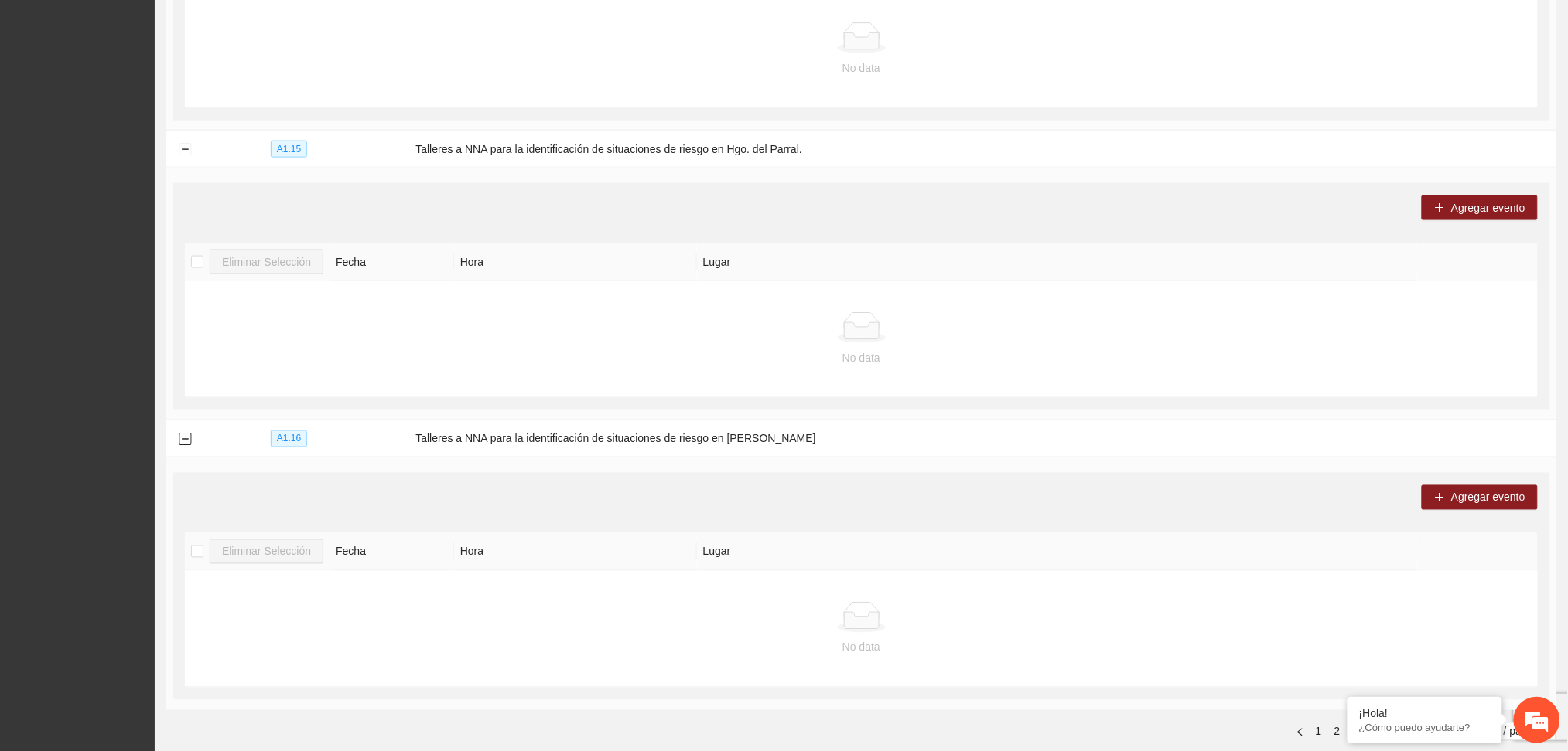
scroll to position [771, 0]
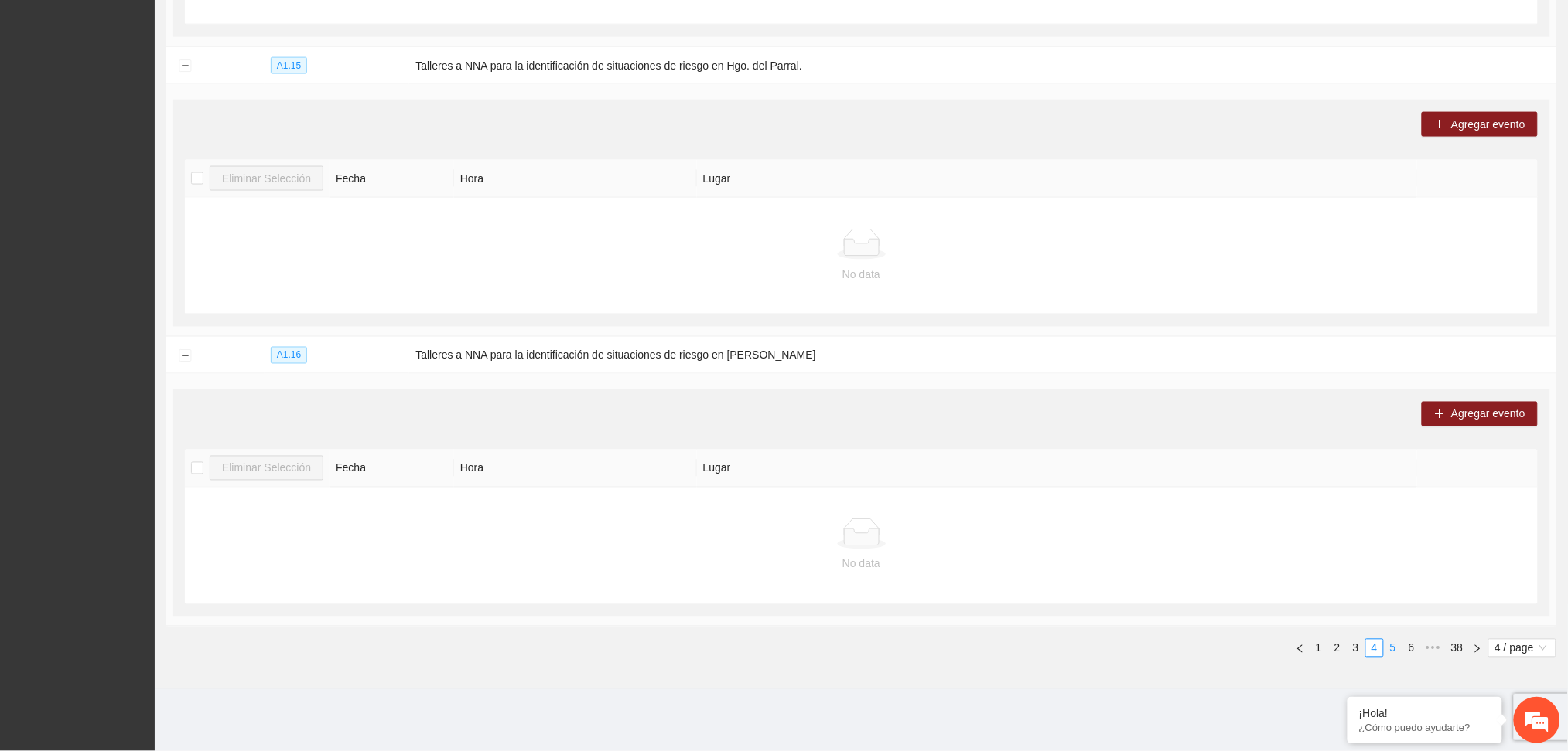
drag, startPoint x: 1390, startPoint y: 648, endPoint x: 1382, endPoint y: 646, distance: 8.2
click at [1391, 647] on link "5" at bounding box center [1393, 648] width 17 height 17
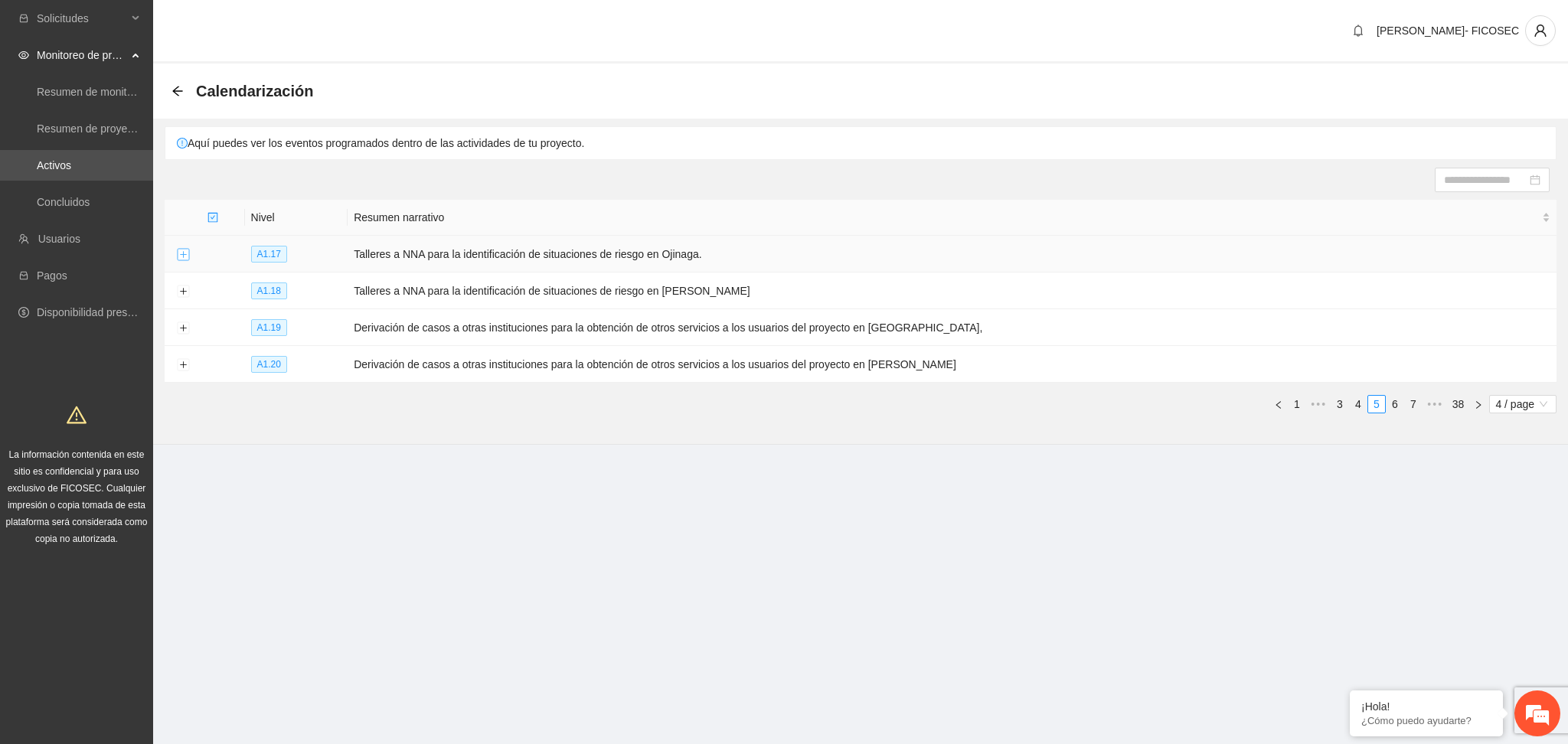
click at [183, 250] on button "Expand row" at bounding box center [183, 255] width 13 height 13
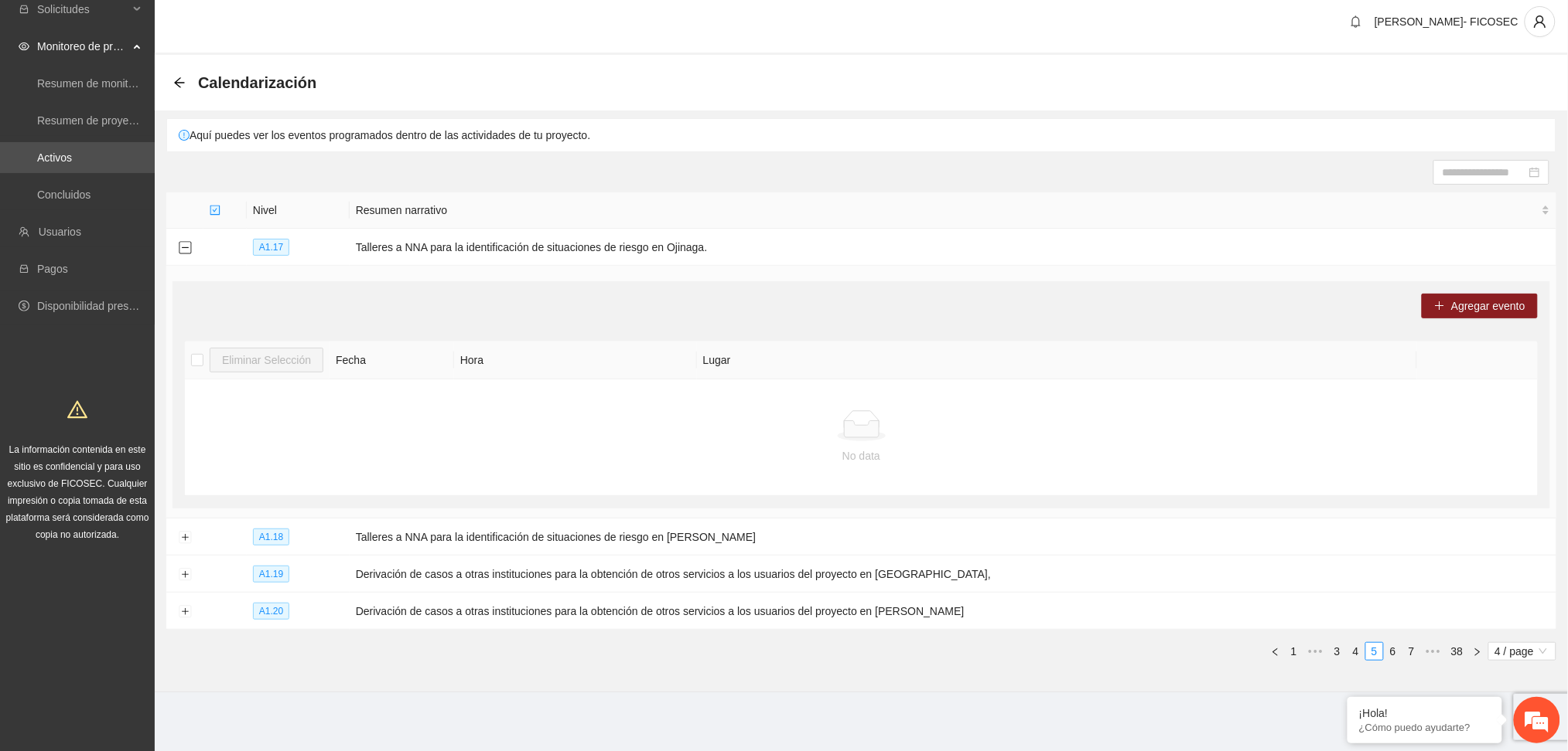
scroll to position [13, 0]
click at [183, 536] on button "Expand row" at bounding box center [185, 535] width 13 height 13
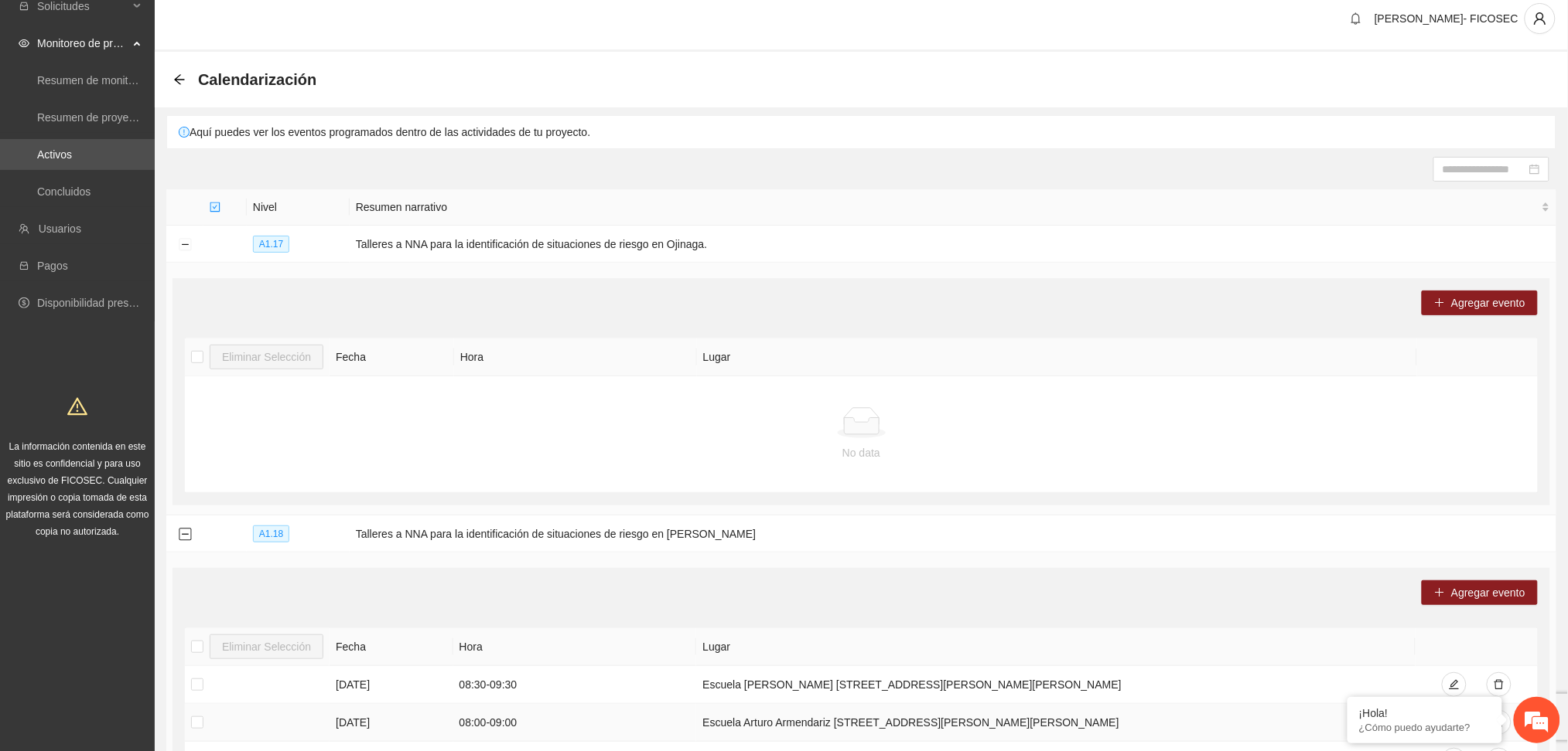
scroll to position [265, 0]
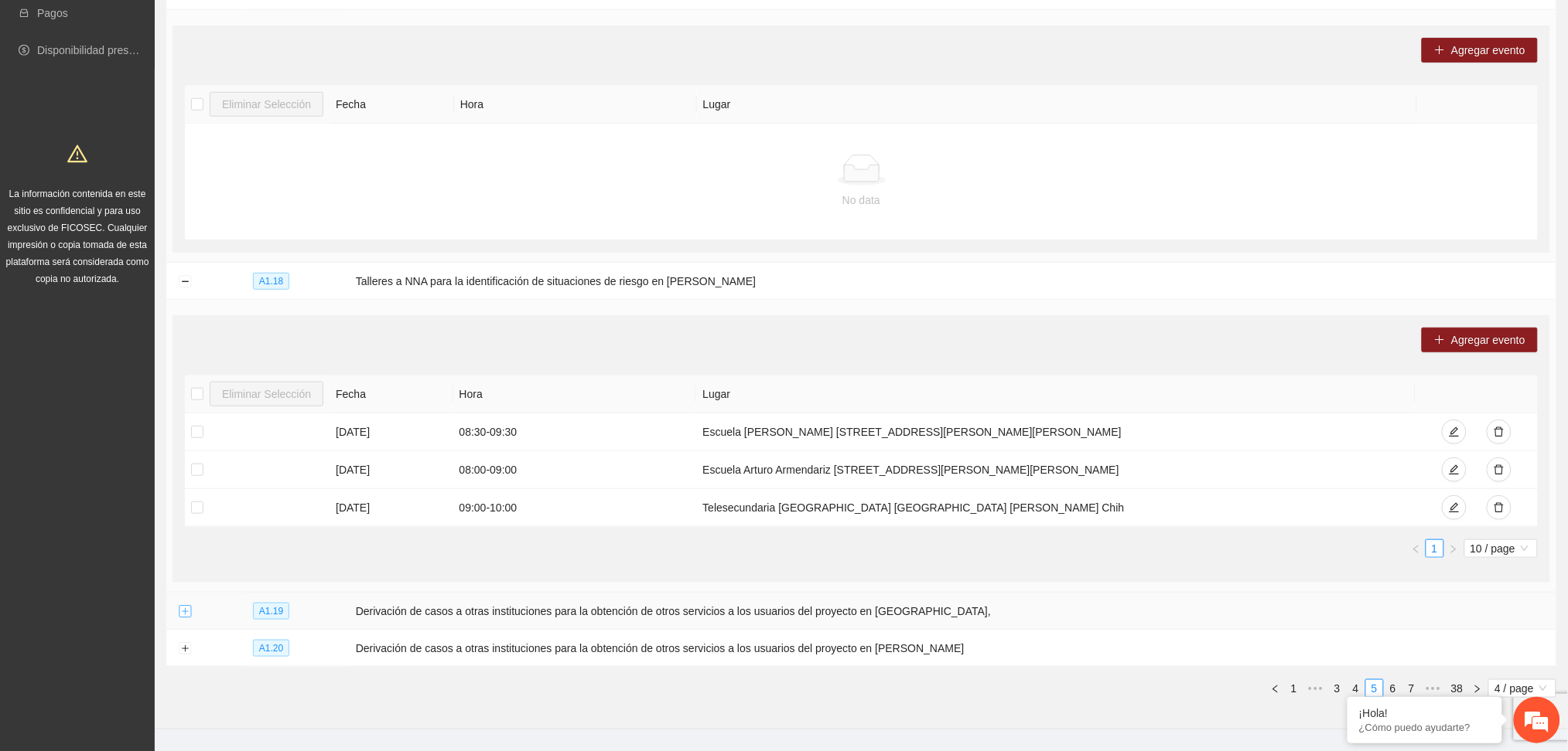
click at [180, 610] on button "Expand row" at bounding box center [185, 612] width 13 height 13
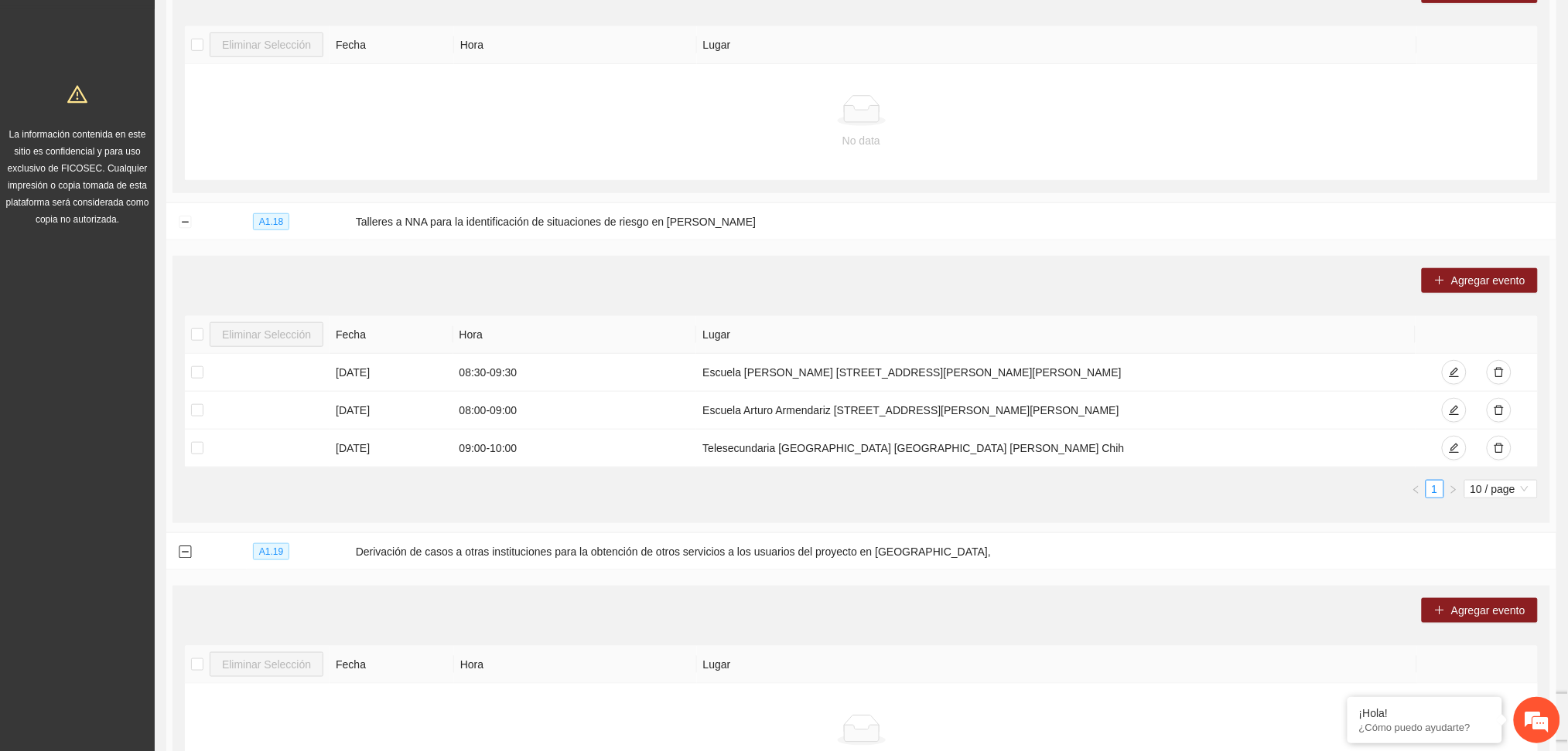
scroll to position [558, 0]
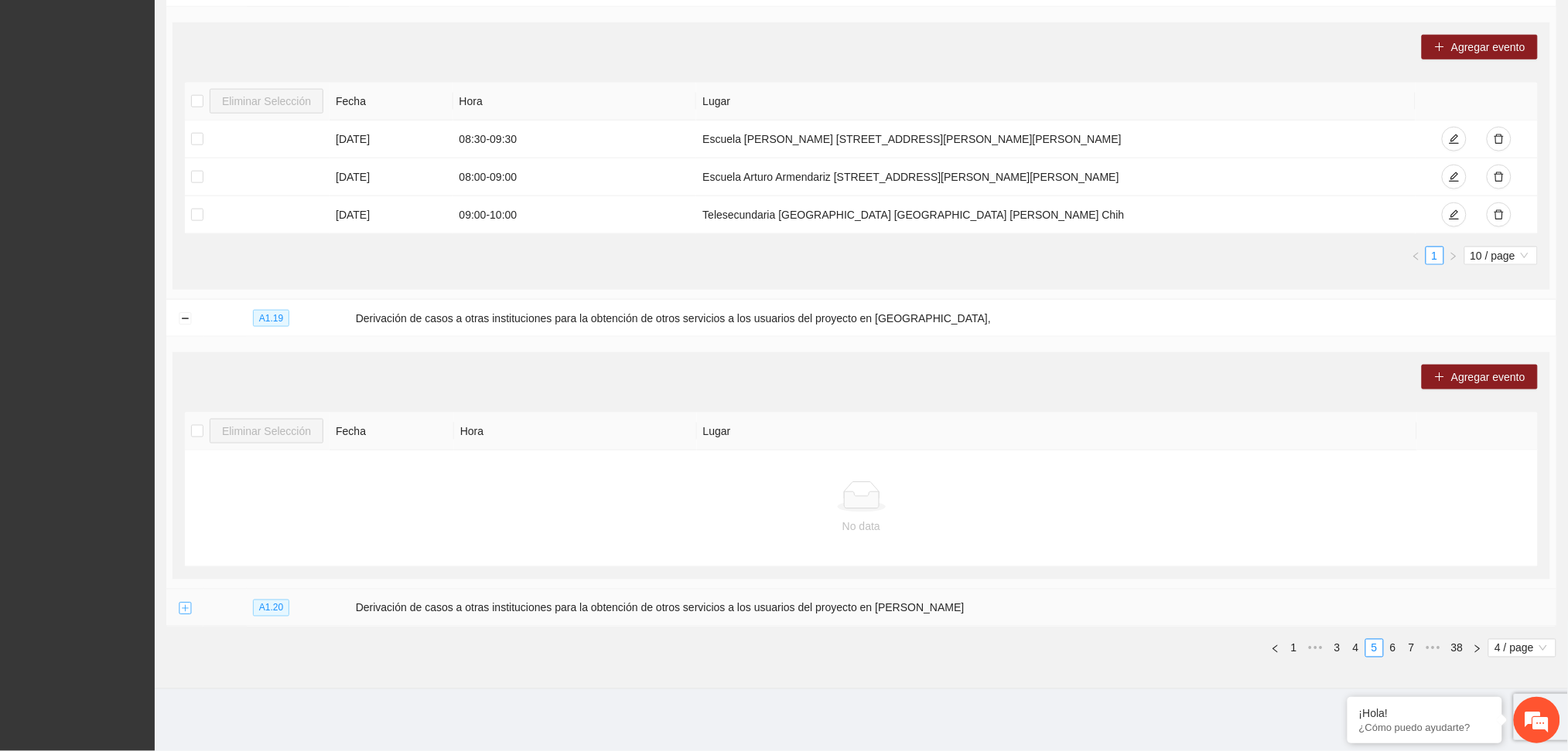
click at [186, 613] on button "Expand row" at bounding box center [185, 609] width 13 height 13
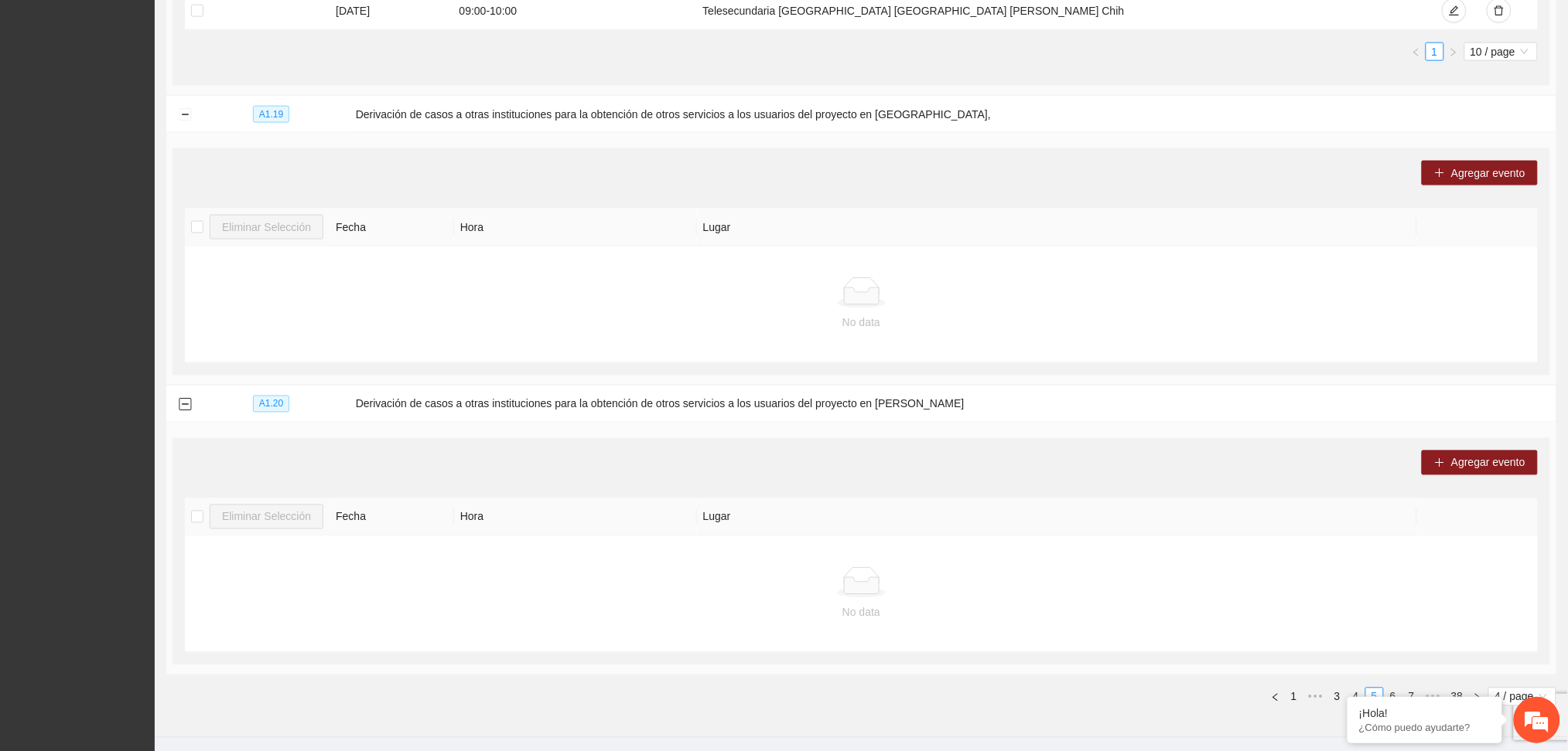
scroll to position [811, 0]
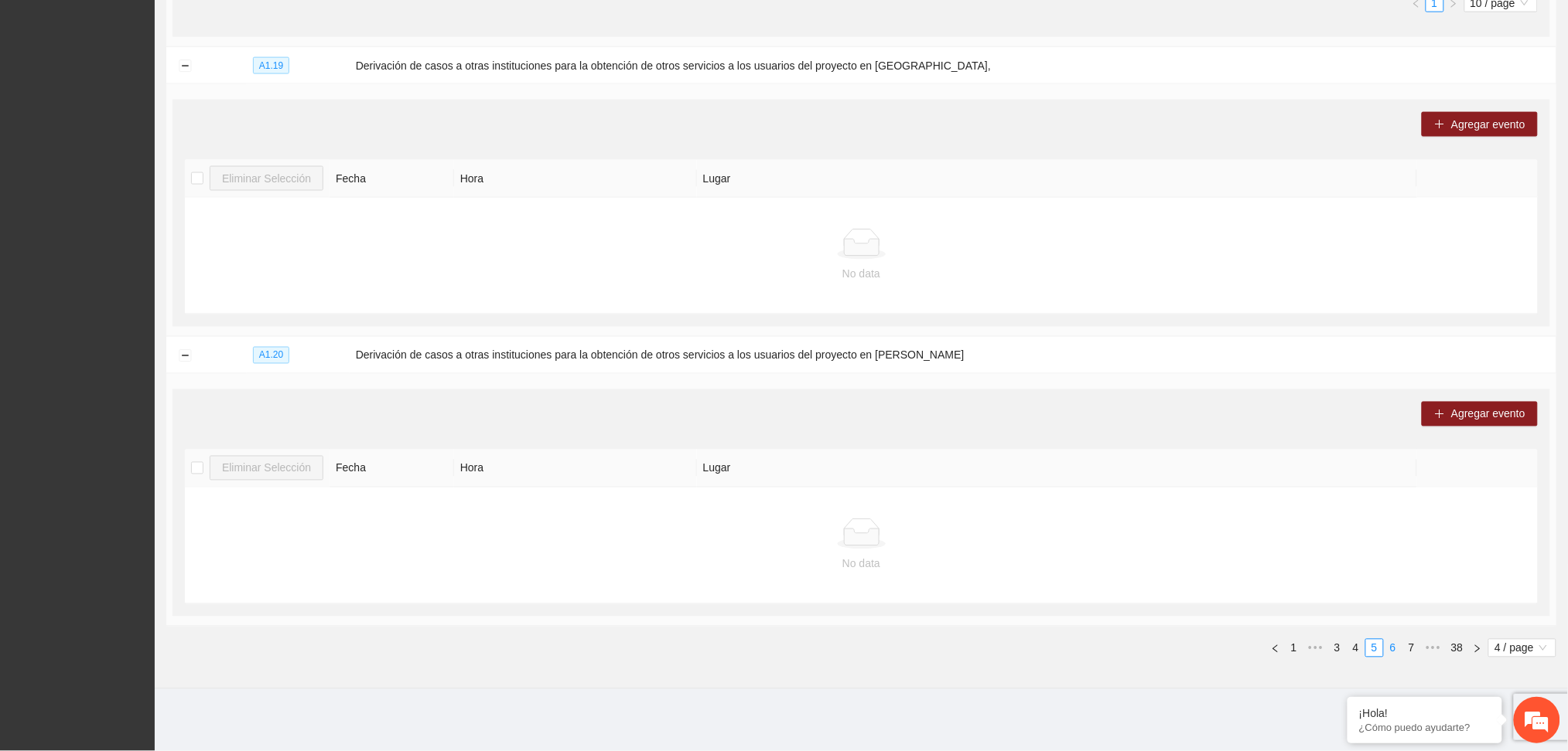
click at [1388, 650] on link "6" at bounding box center [1393, 648] width 17 height 17
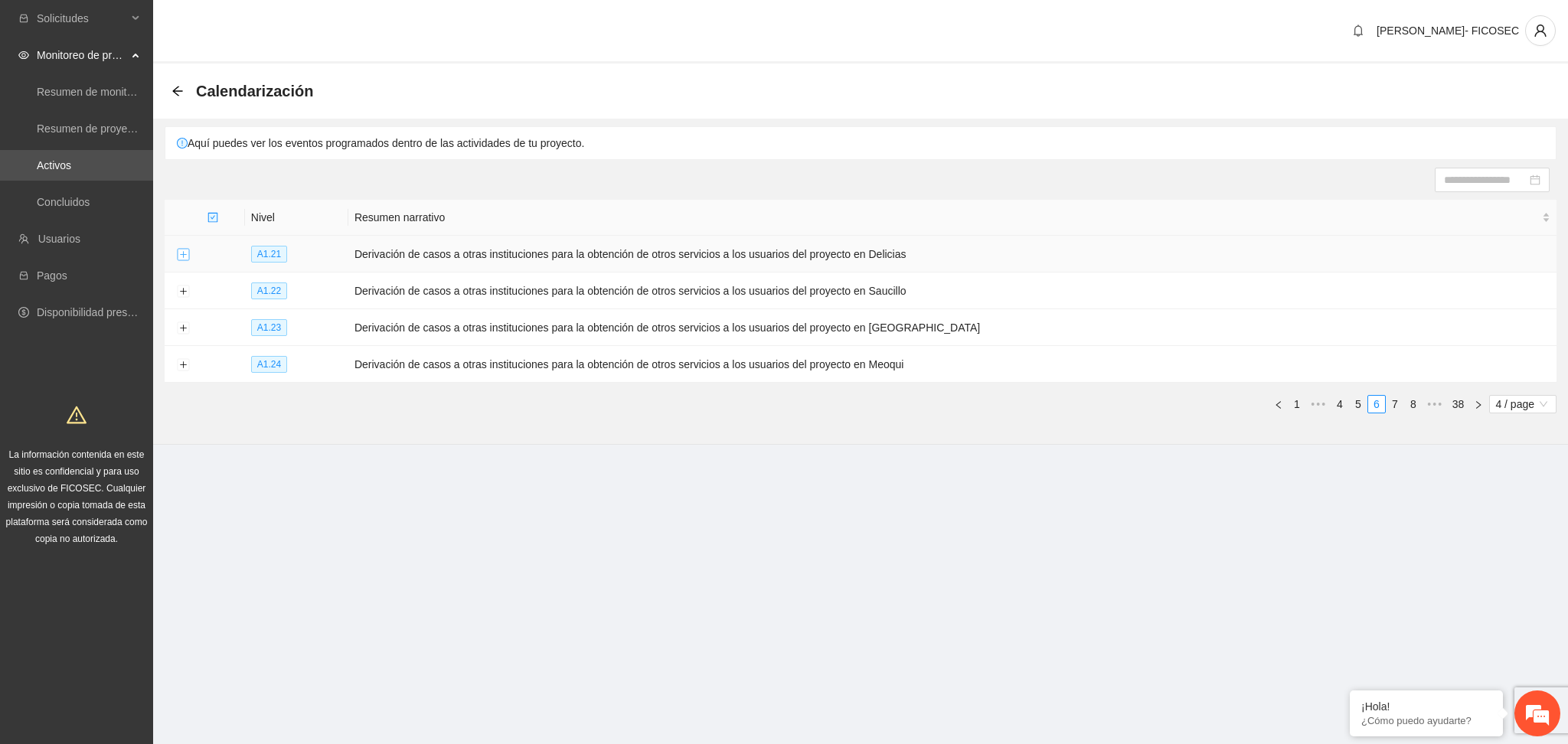
click at [179, 250] on button "Expand row" at bounding box center [183, 255] width 13 height 13
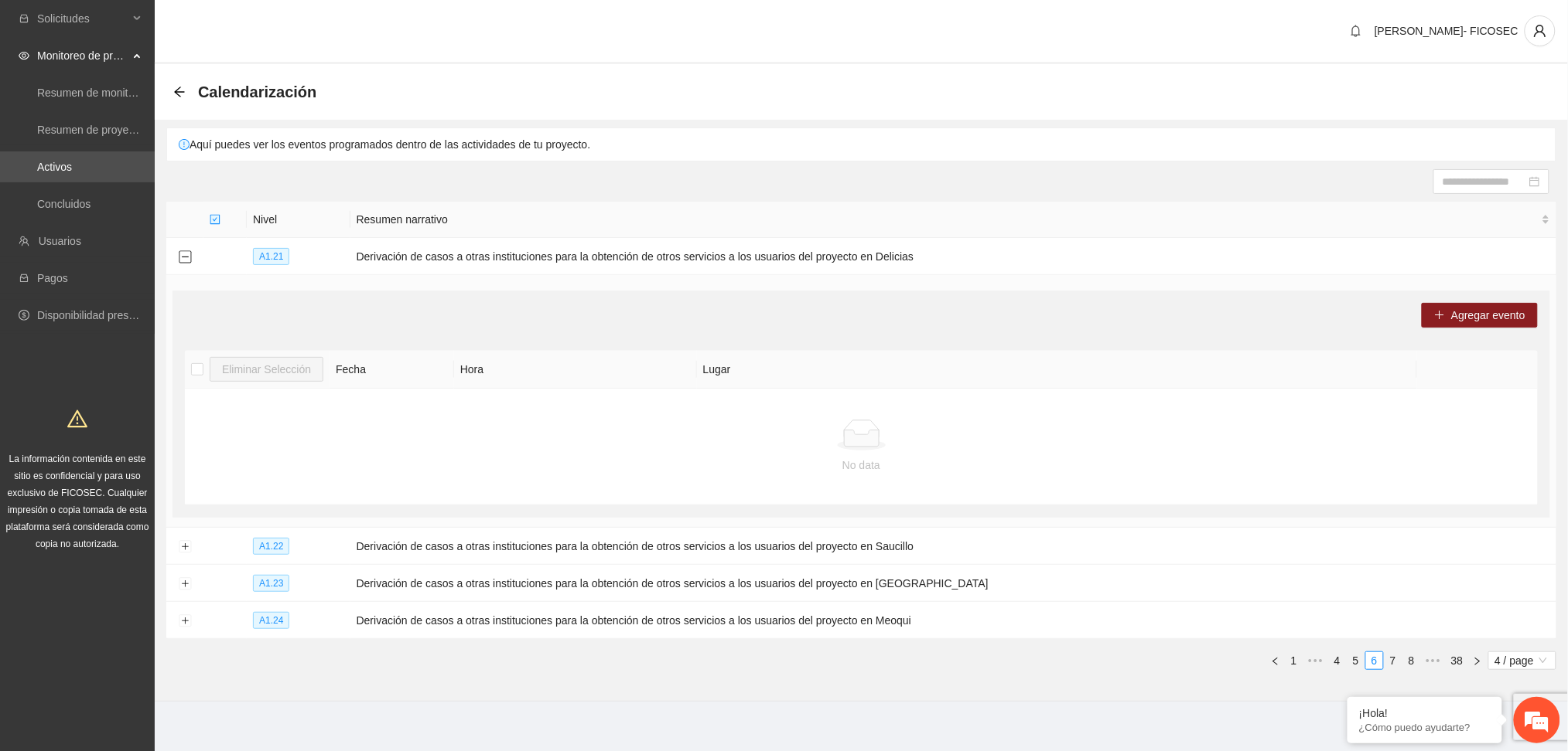
scroll to position [13, 0]
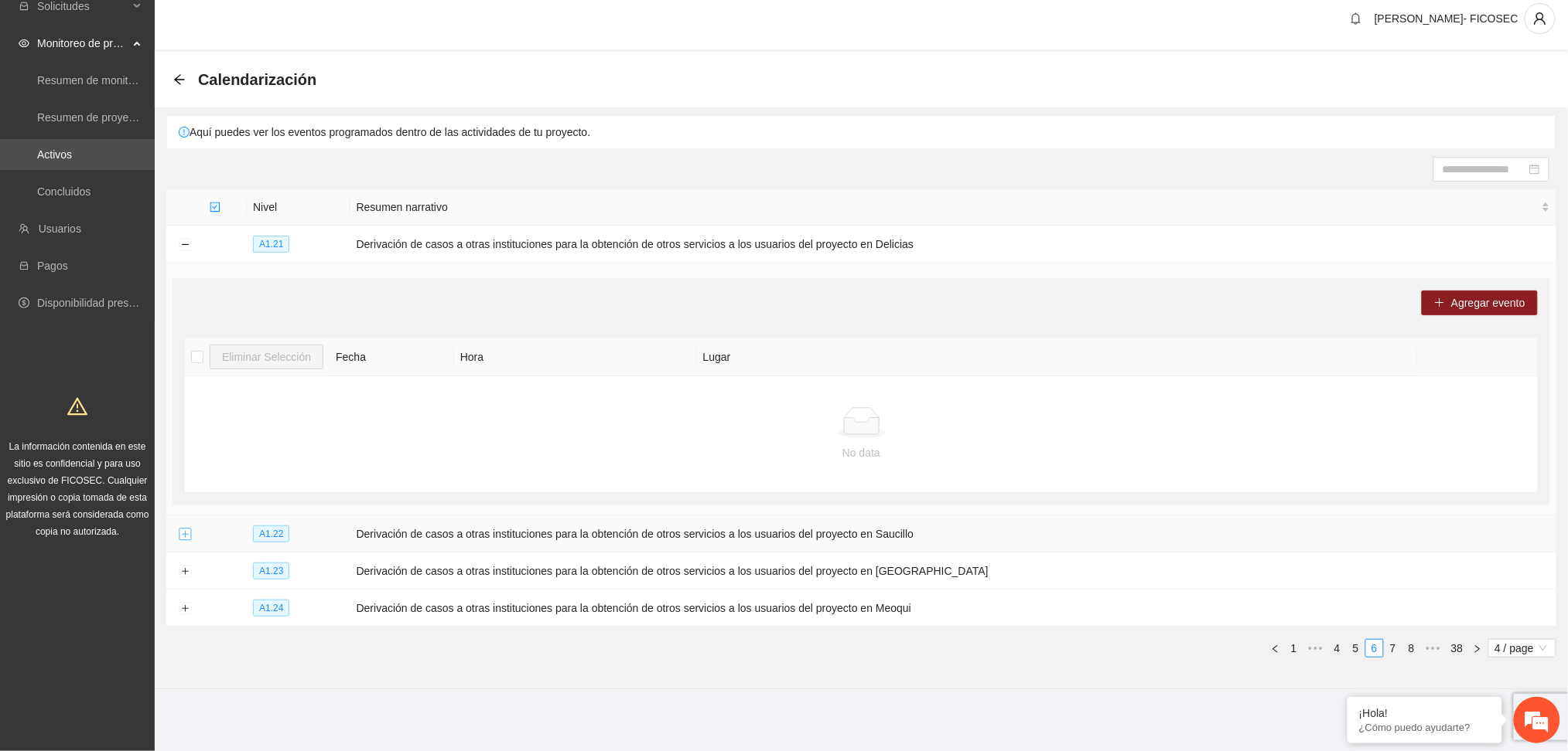
click at [179, 532] on button "Expand row" at bounding box center [185, 535] width 13 height 13
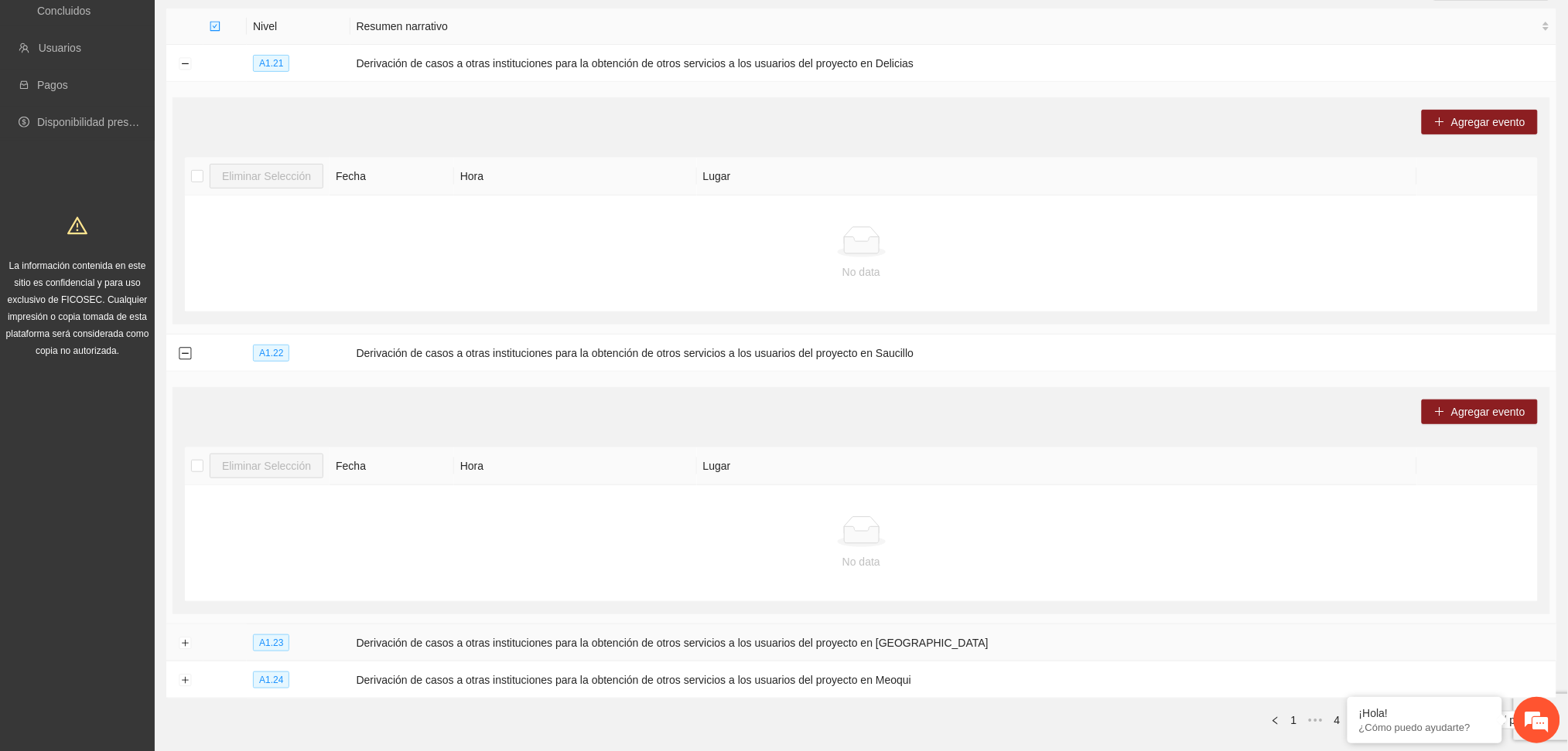
scroll to position [265, 0]
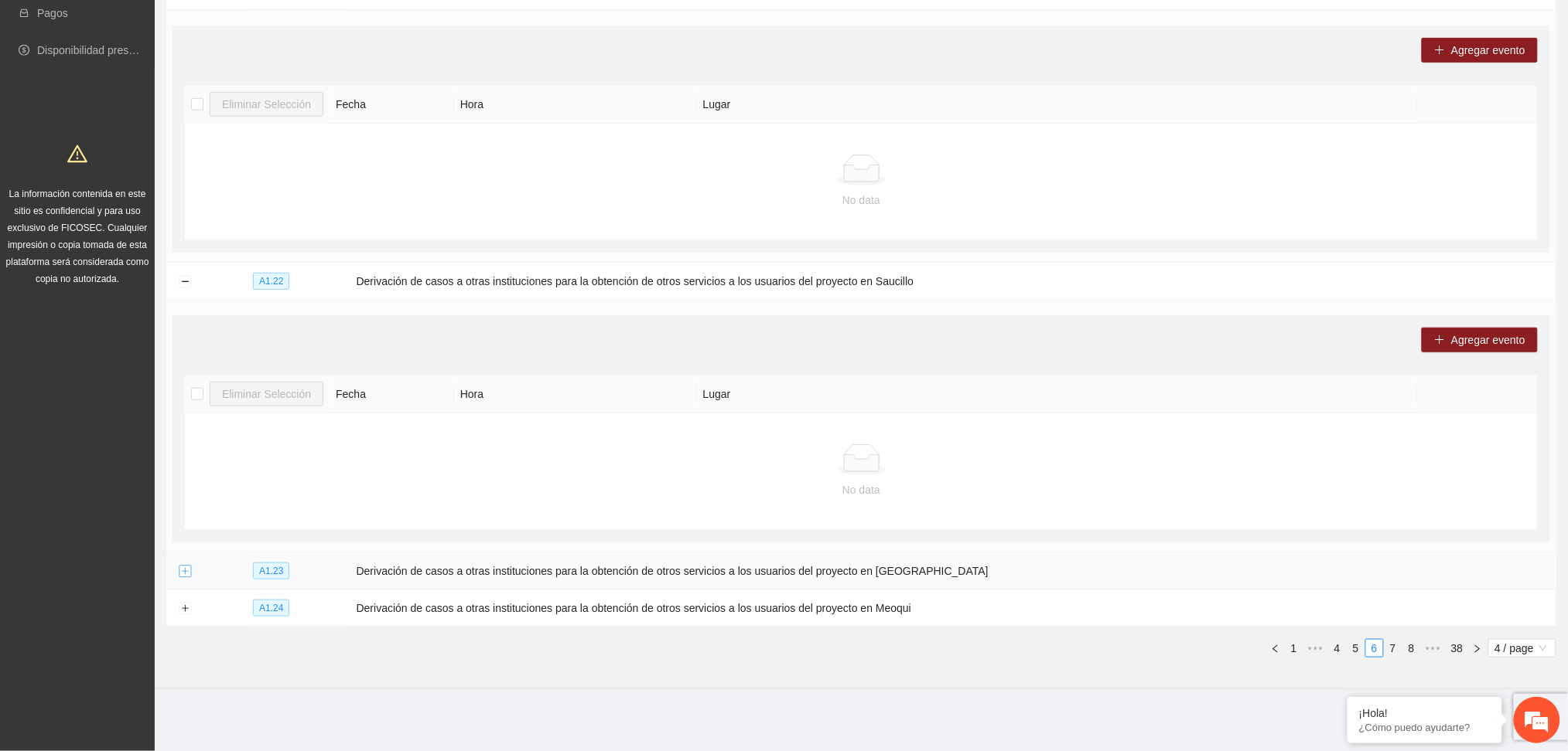
click at [190, 569] on button "Expand row" at bounding box center [185, 572] width 13 height 13
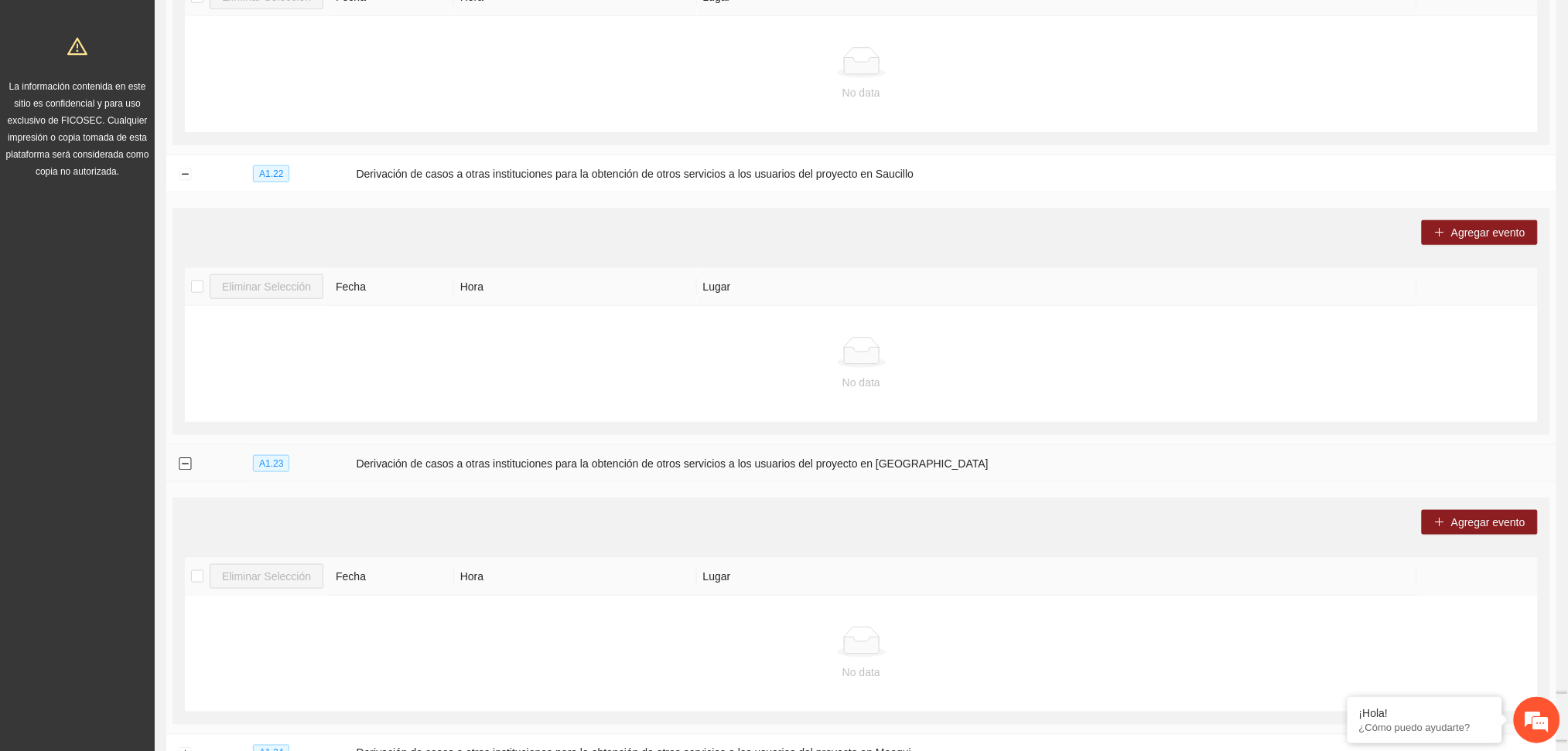
scroll to position [518, 0]
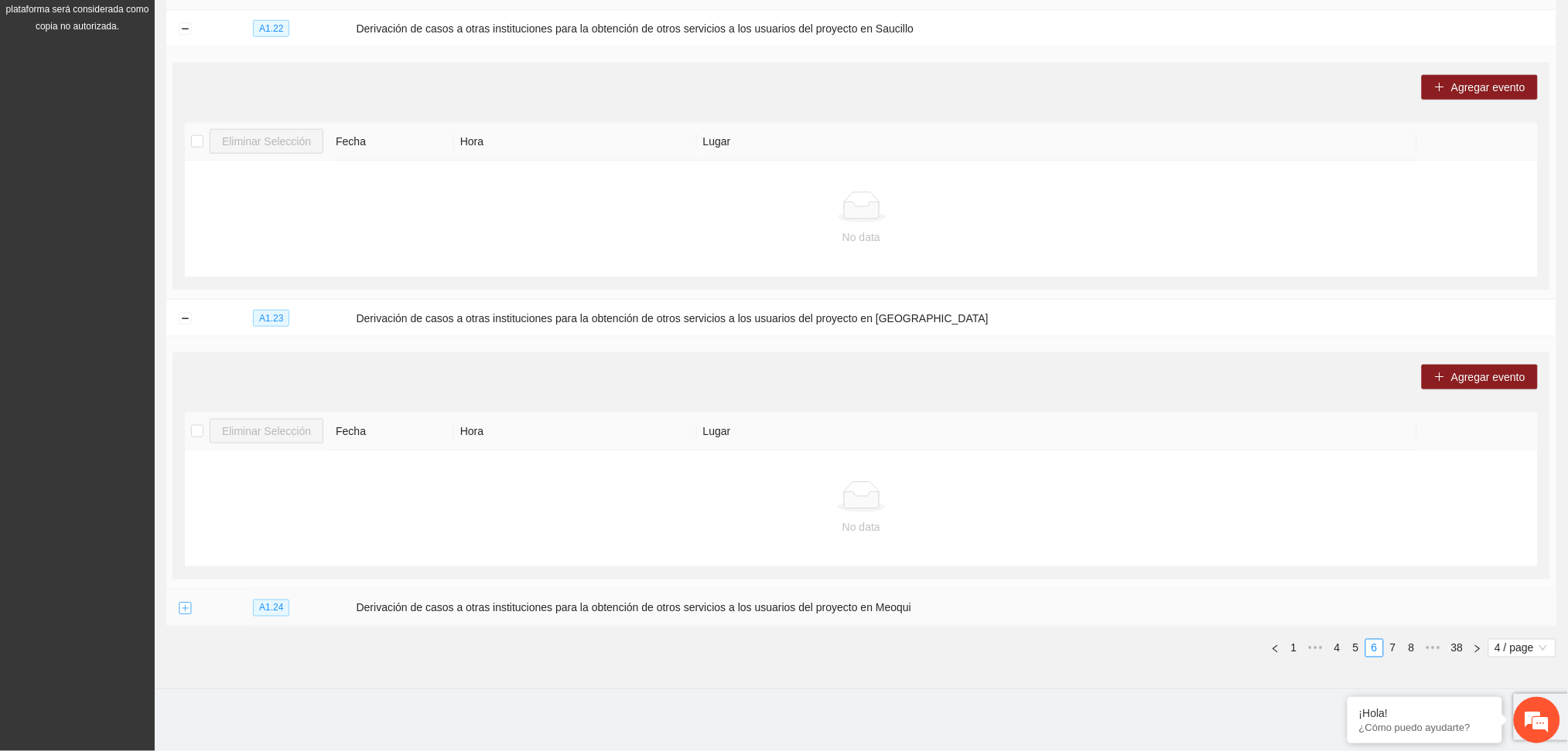
click at [180, 611] on button "Expand row" at bounding box center [185, 609] width 13 height 13
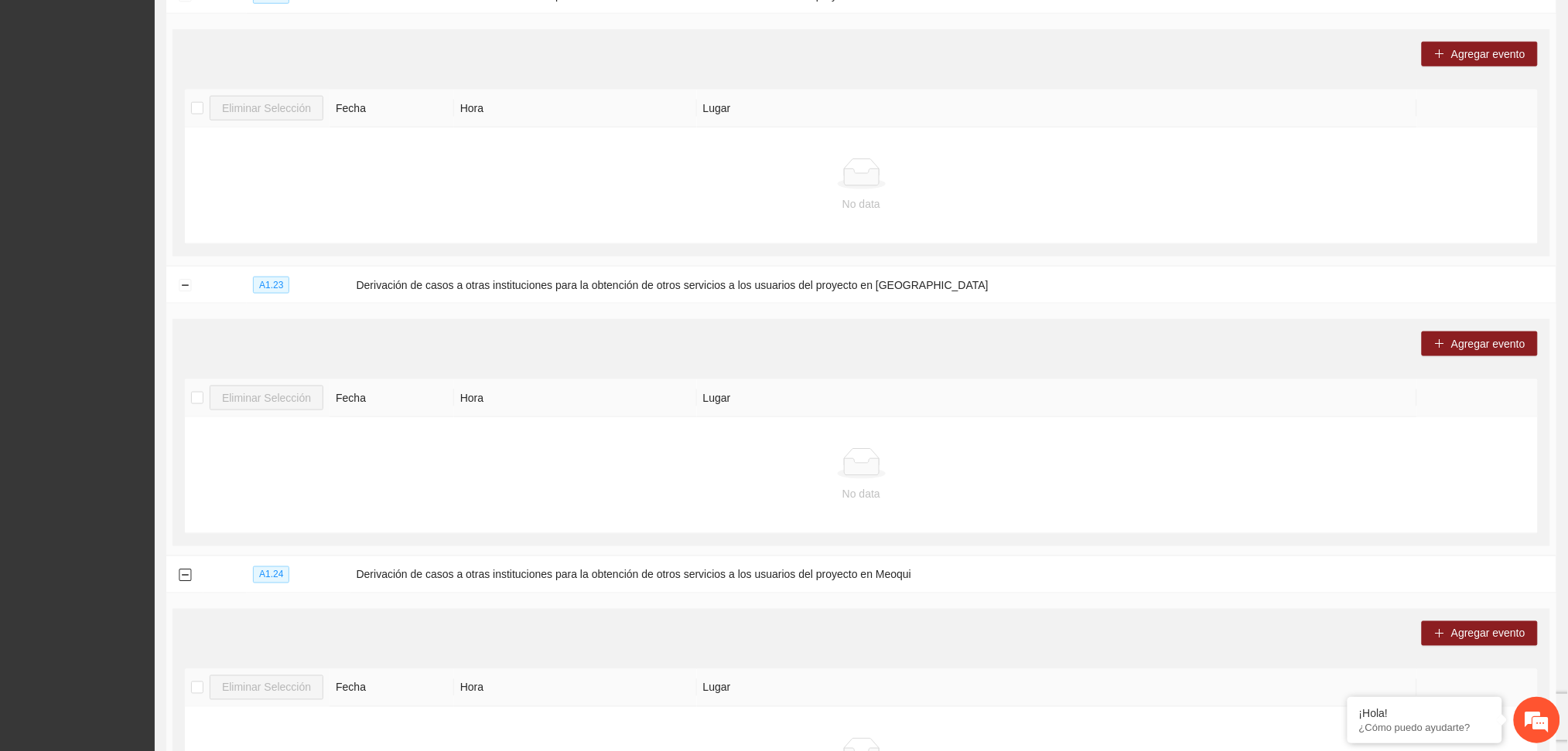
scroll to position [771, 0]
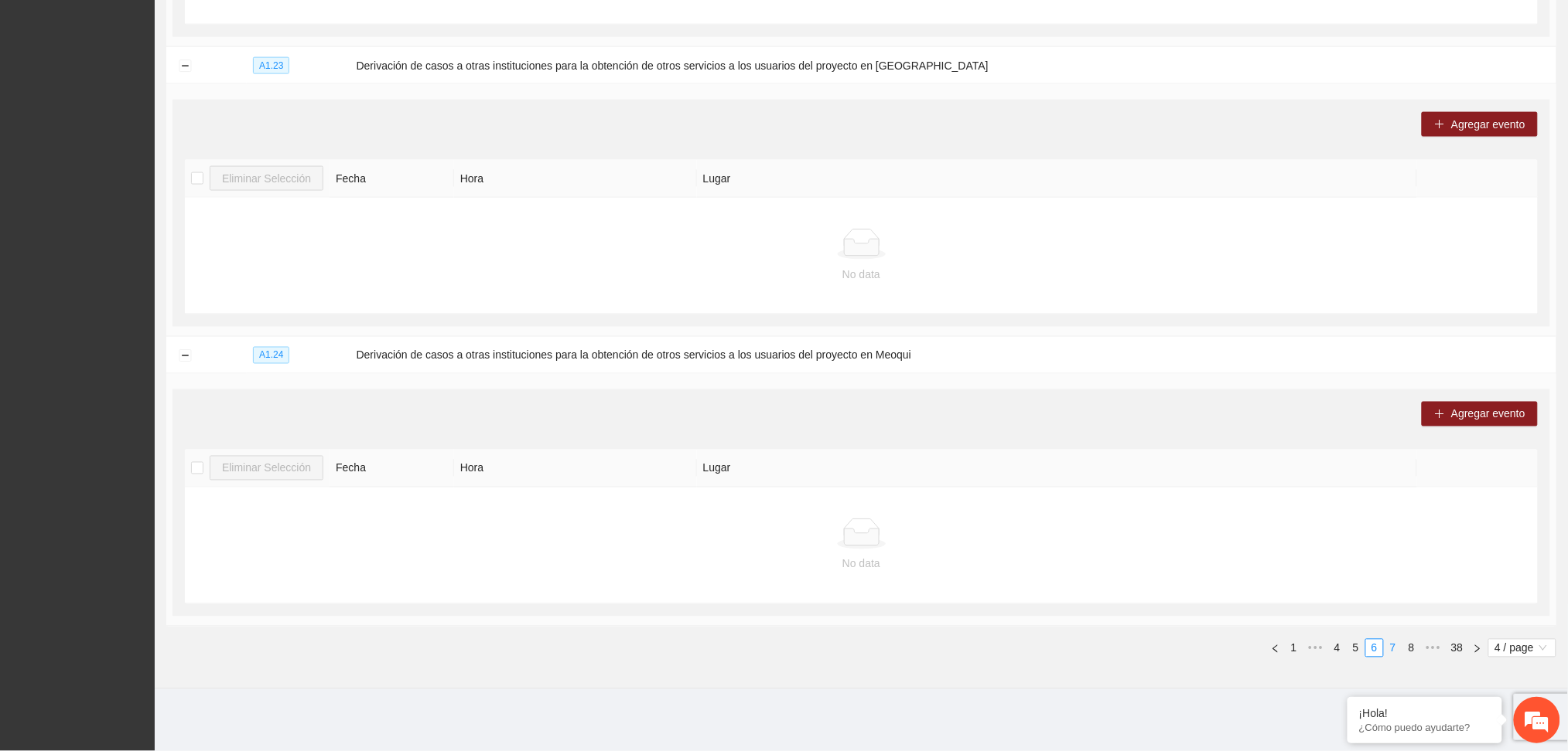
click at [1393, 647] on link "7" at bounding box center [1393, 648] width 17 height 17
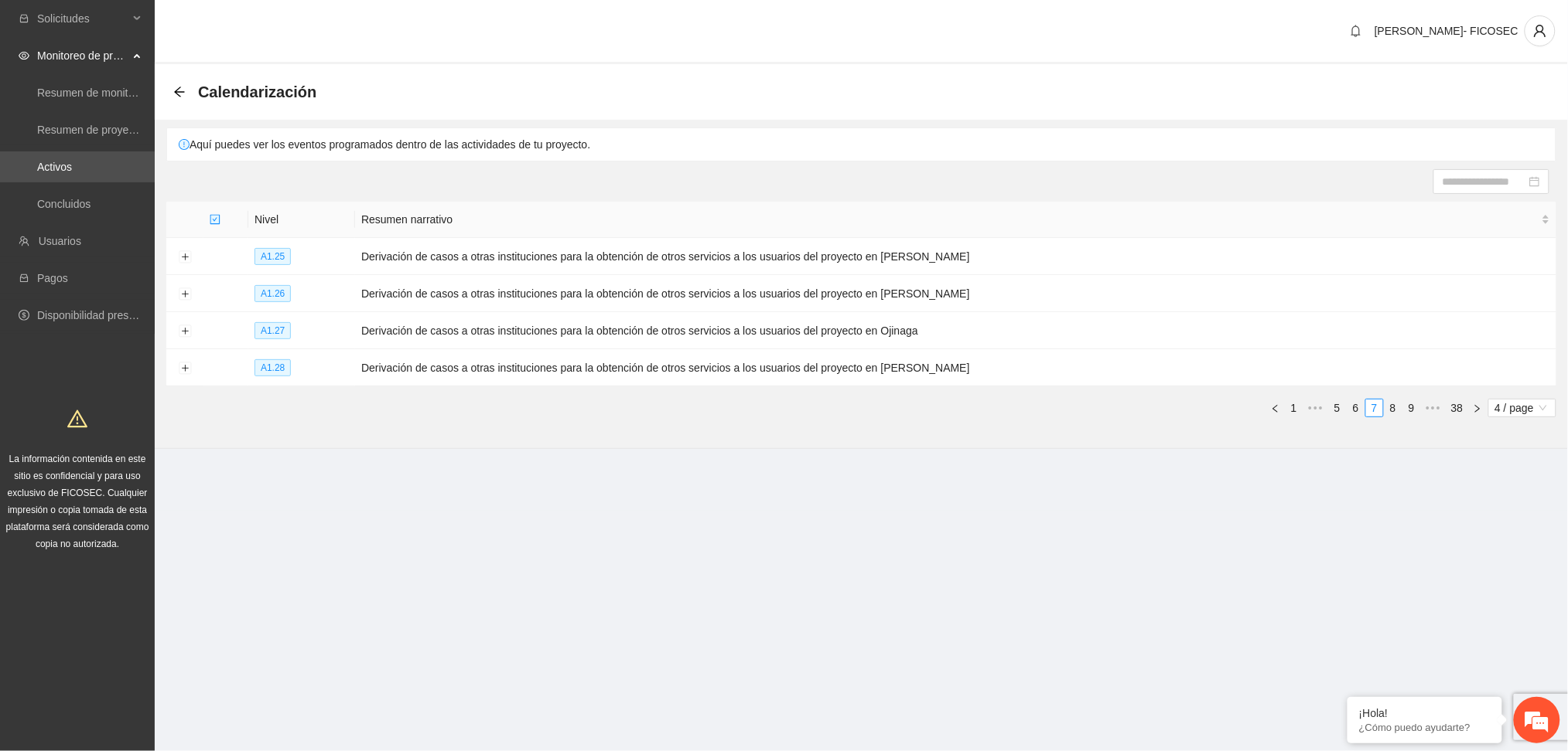
scroll to position [0, 0]
click at [1409, 409] on link "8" at bounding box center [1409, 408] width 17 height 17
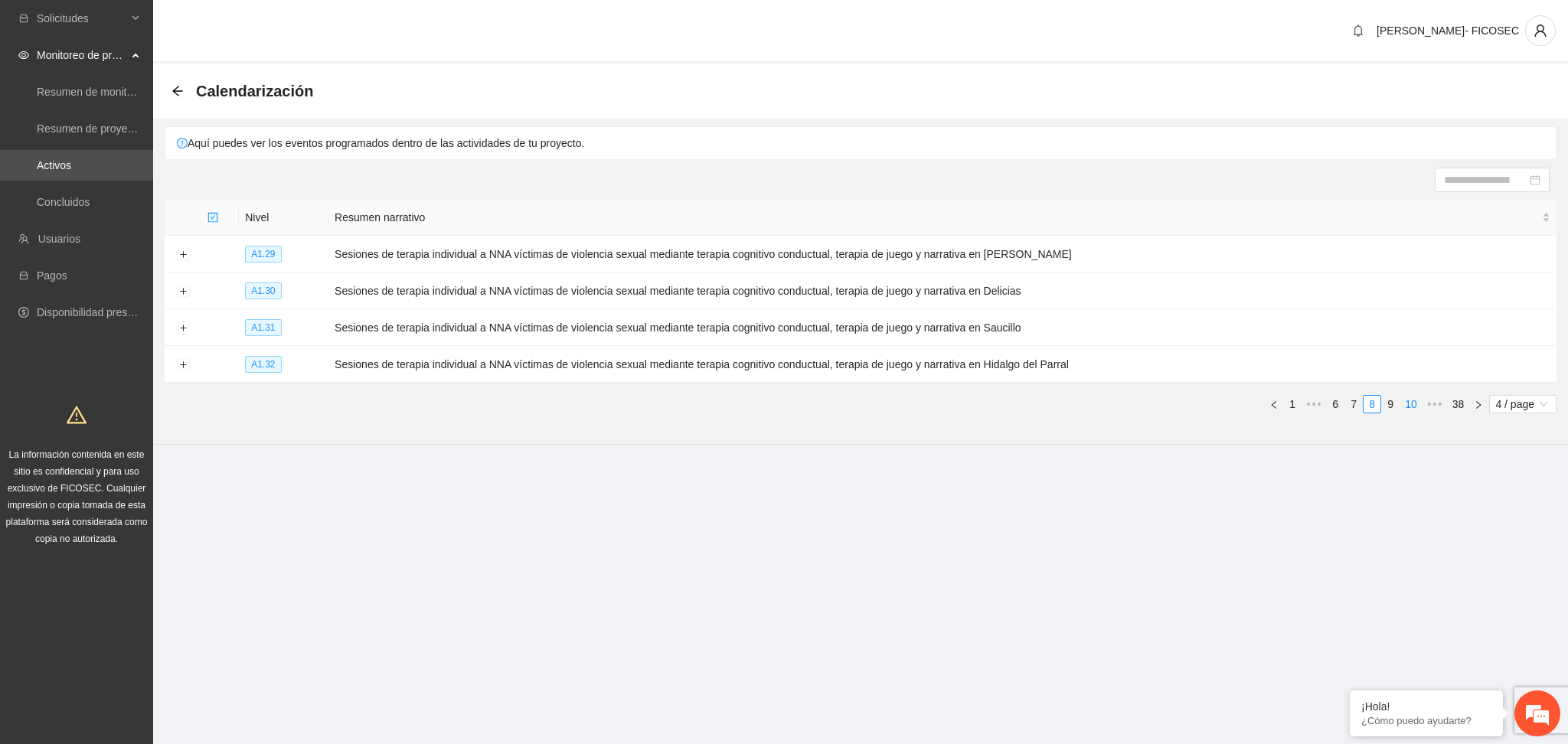
click at [1389, 399] on link "9" at bounding box center [1390, 404] width 17 height 17
click at [178, 291] on button "Expand row" at bounding box center [183, 292] width 13 height 13
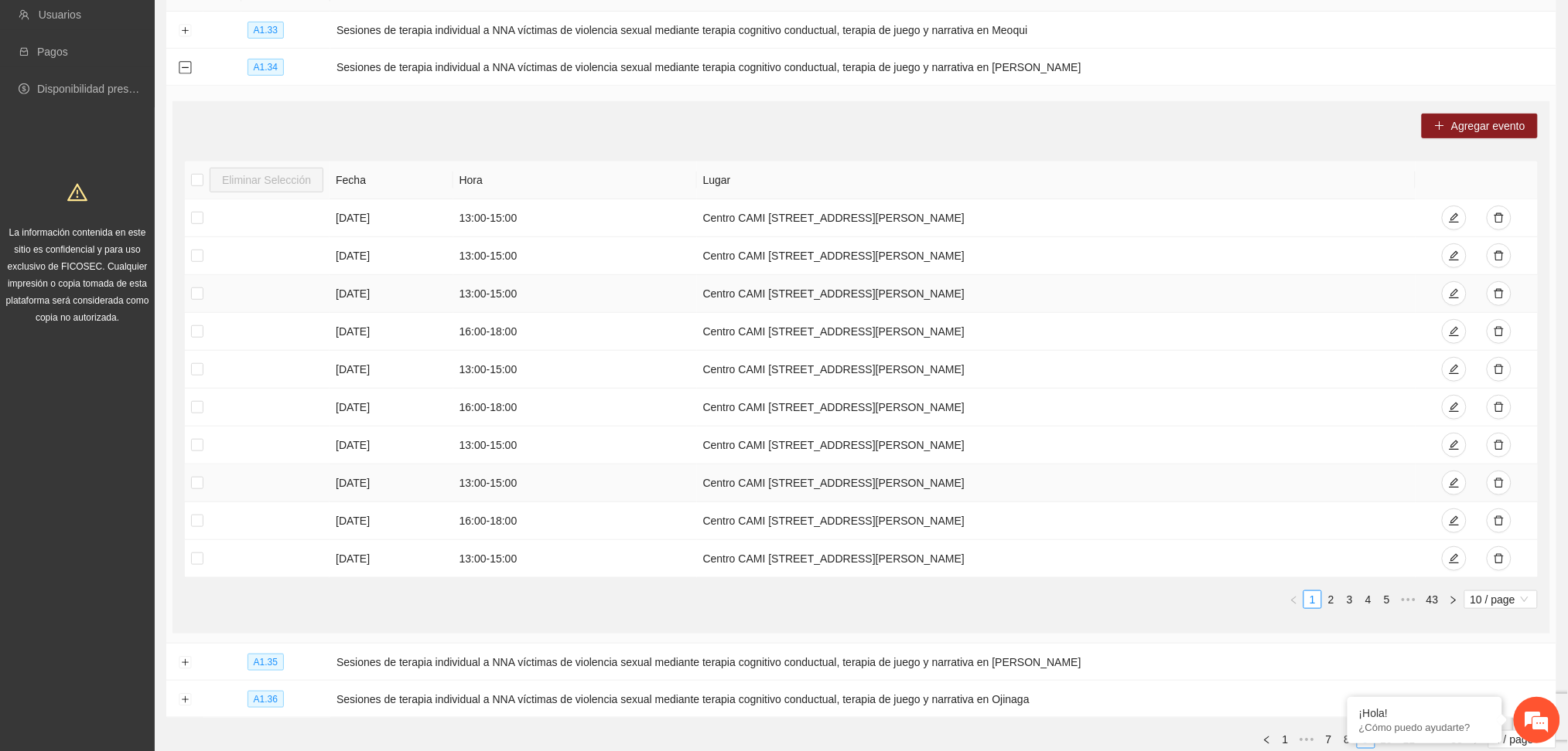
scroll to position [318, 0]
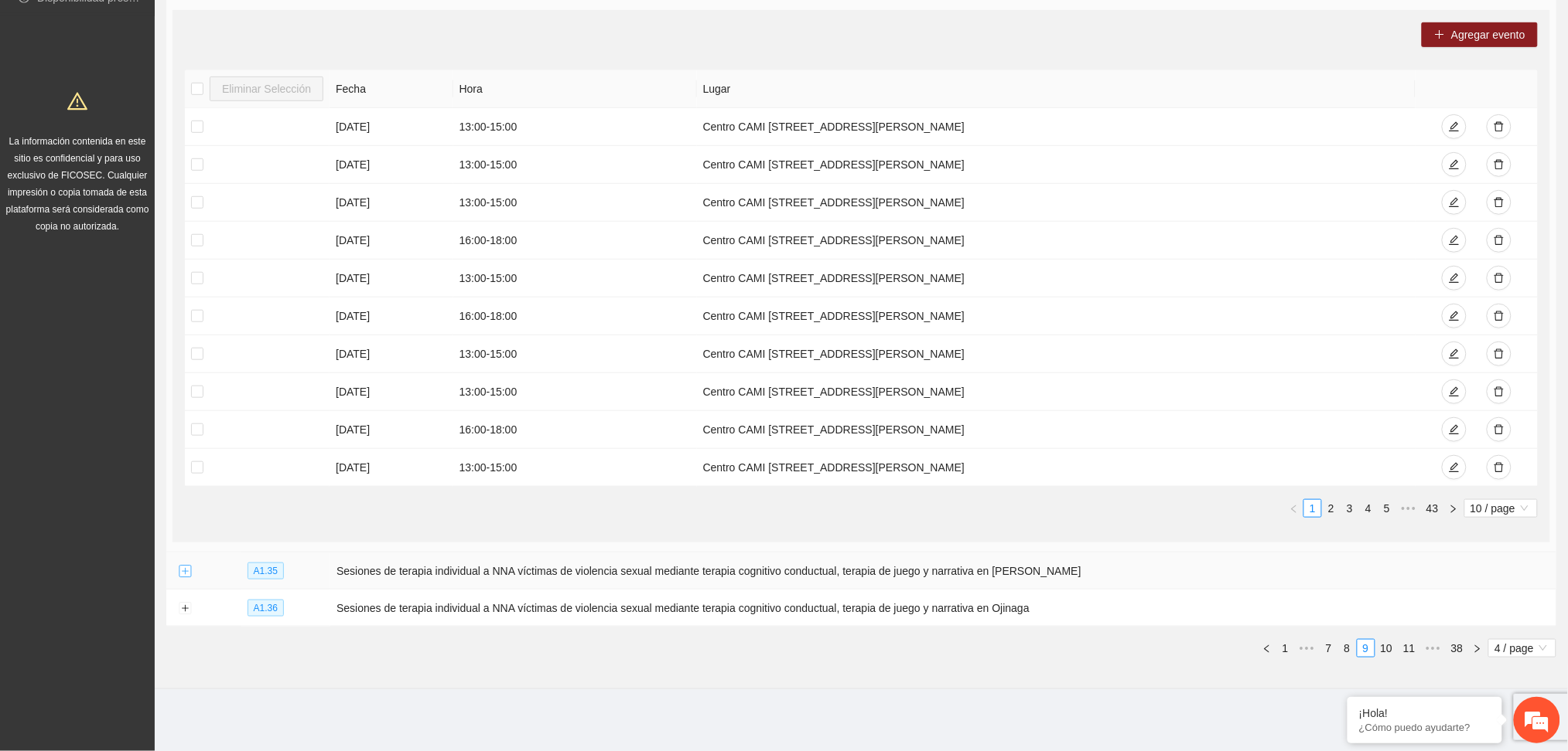
click at [184, 569] on button "Expand row" at bounding box center [185, 572] width 13 height 13
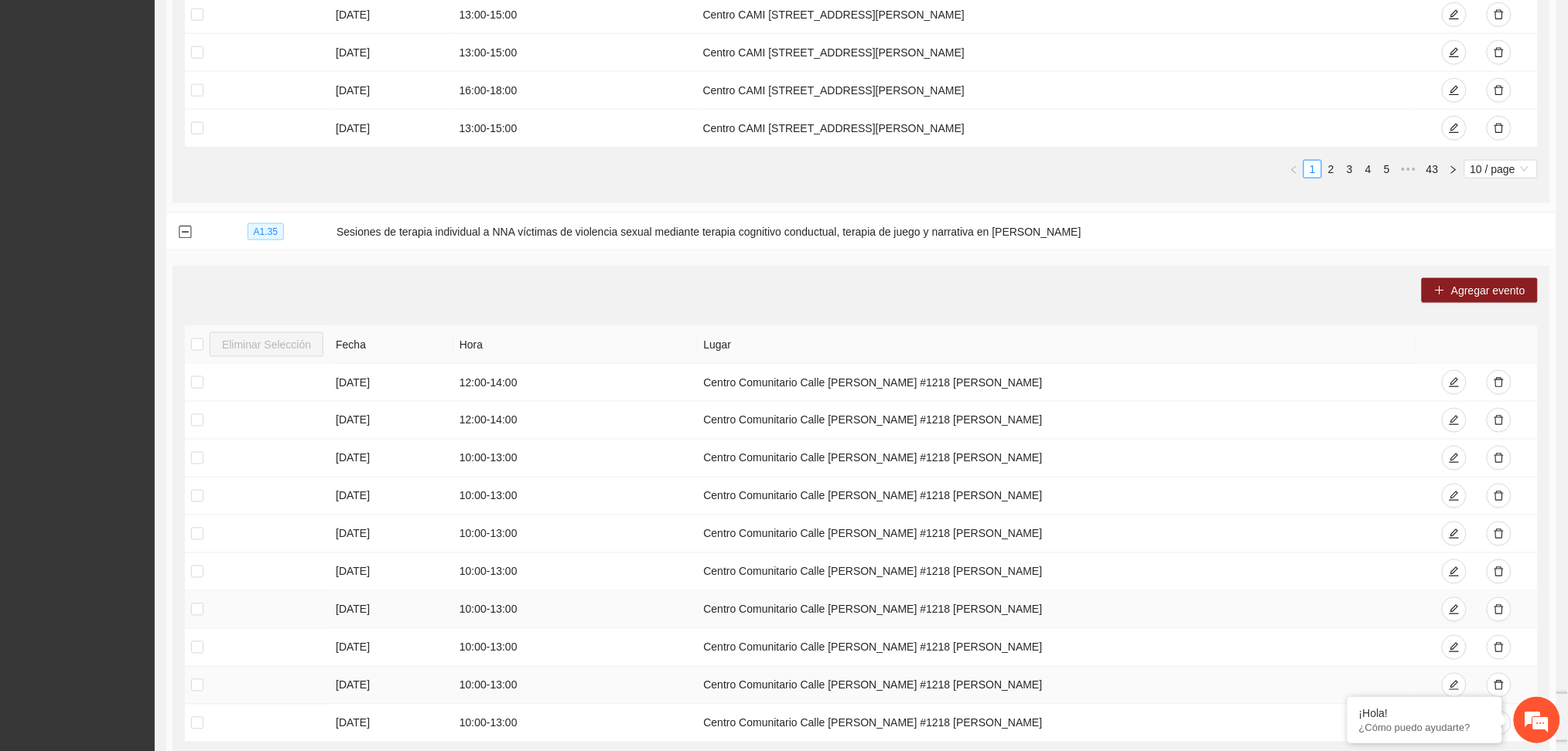
scroll to position [876, 0]
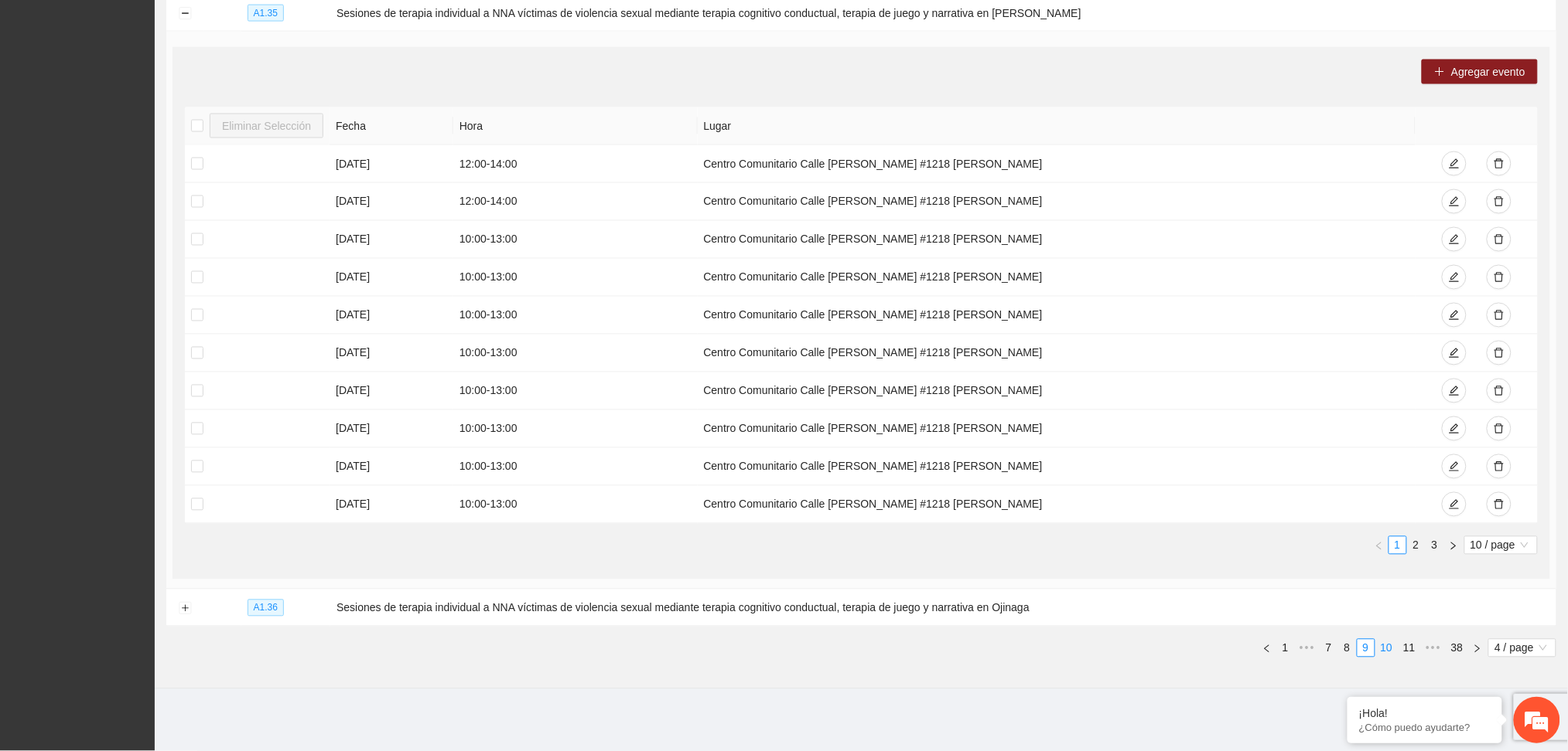
click at [1381, 654] on link "10" at bounding box center [1386, 648] width 22 height 17
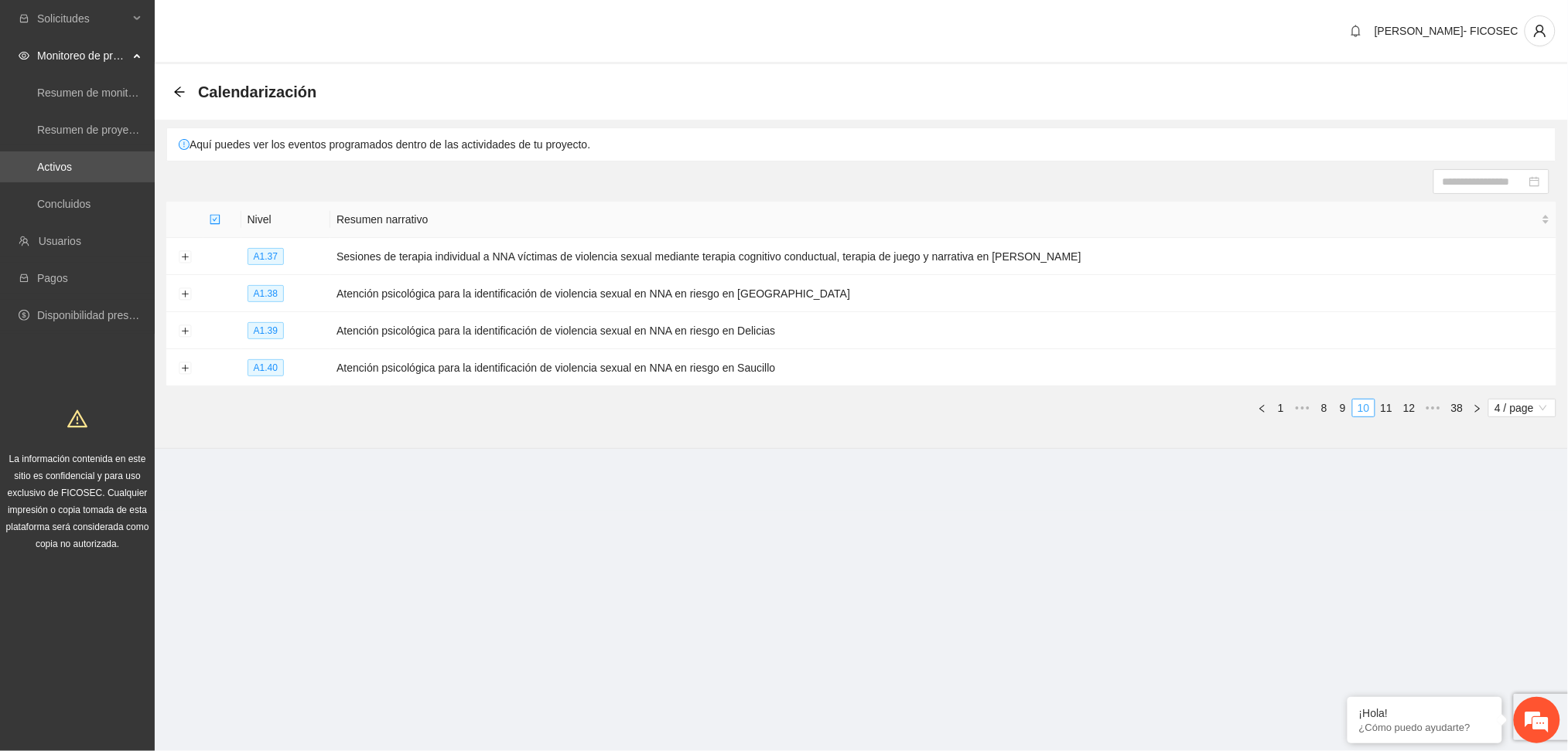
scroll to position [0, 0]
click at [1353, 407] on link "9" at bounding box center [1358, 408] width 17 height 17
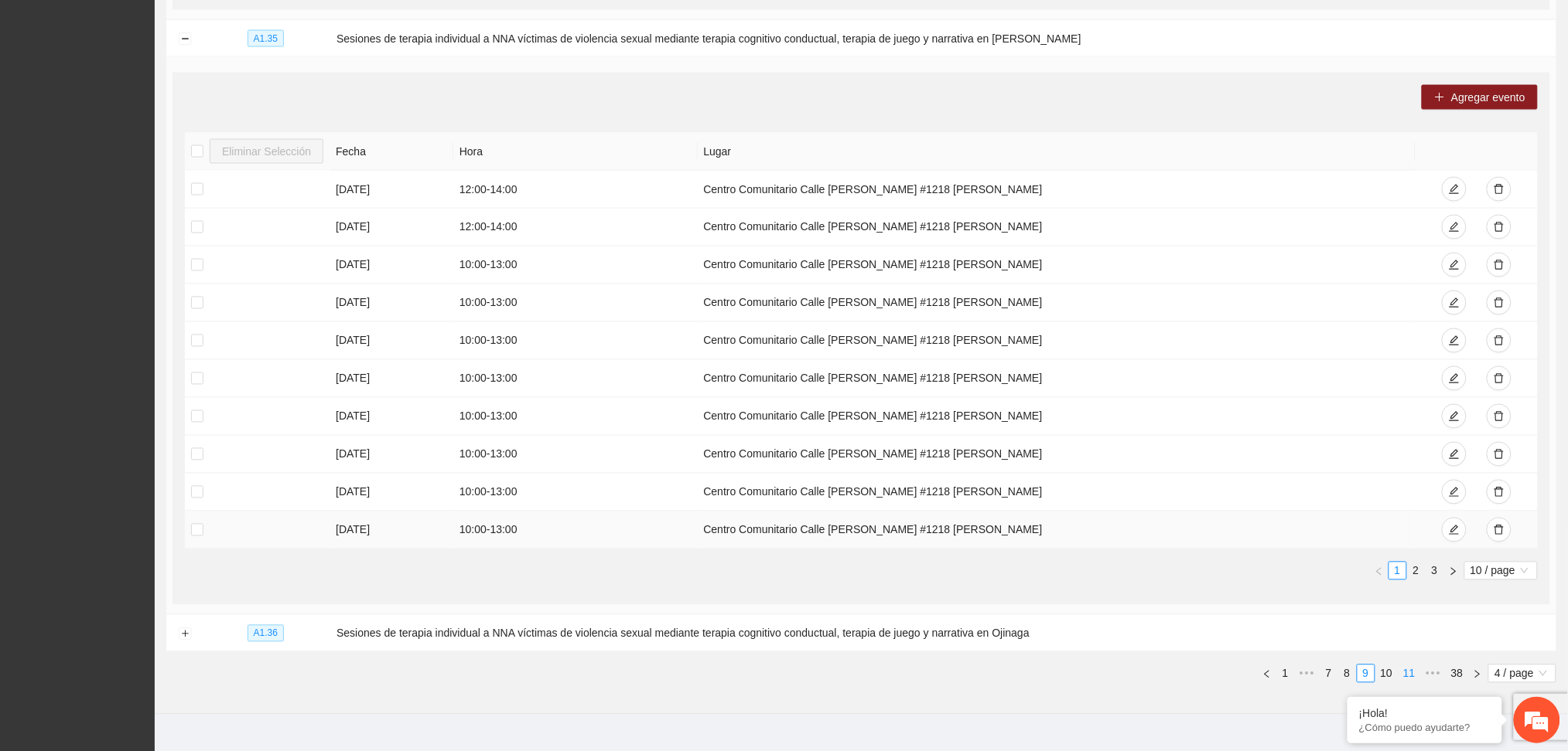
scroll to position [876, 0]
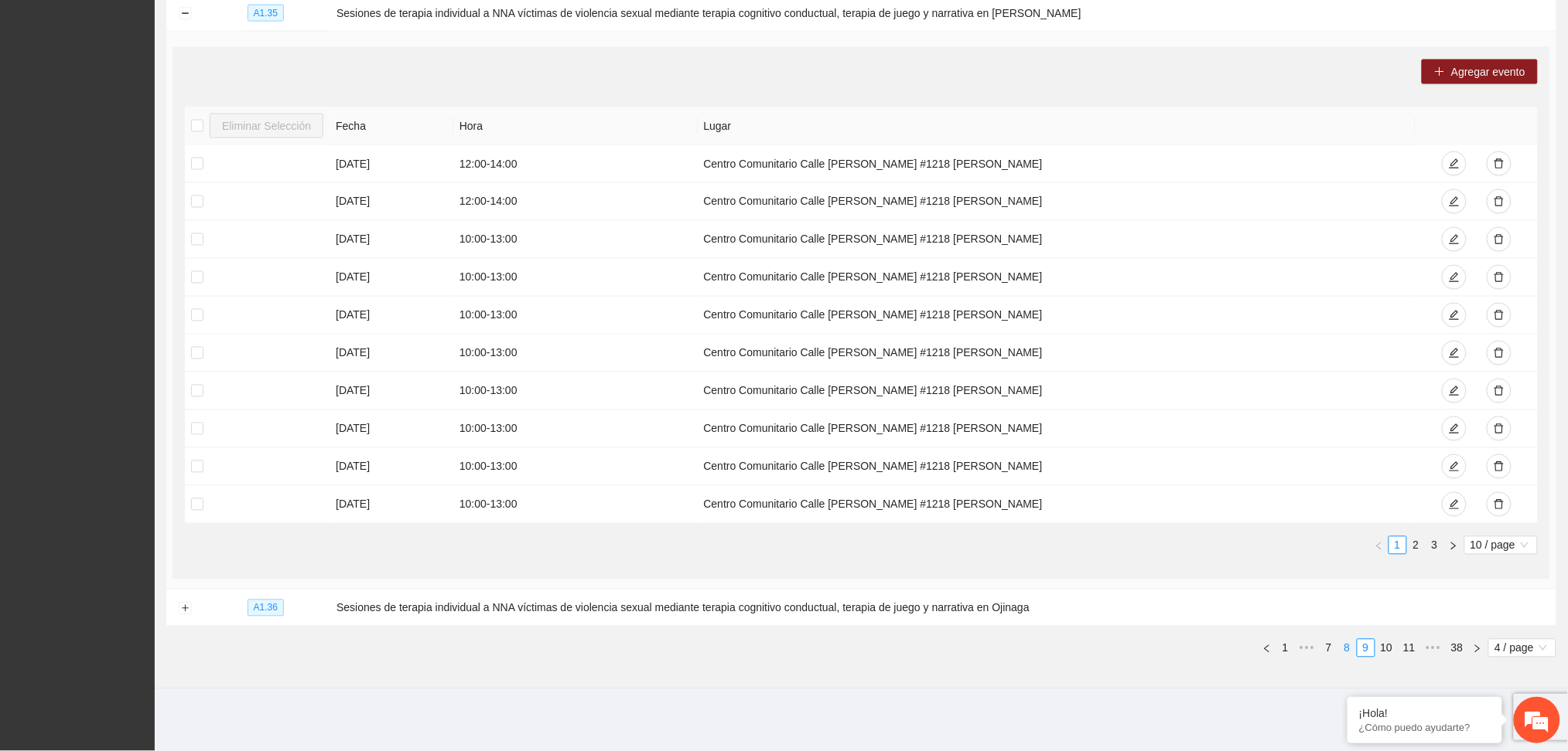
click at [1343, 645] on link "8" at bounding box center [1347, 648] width 17 height 17
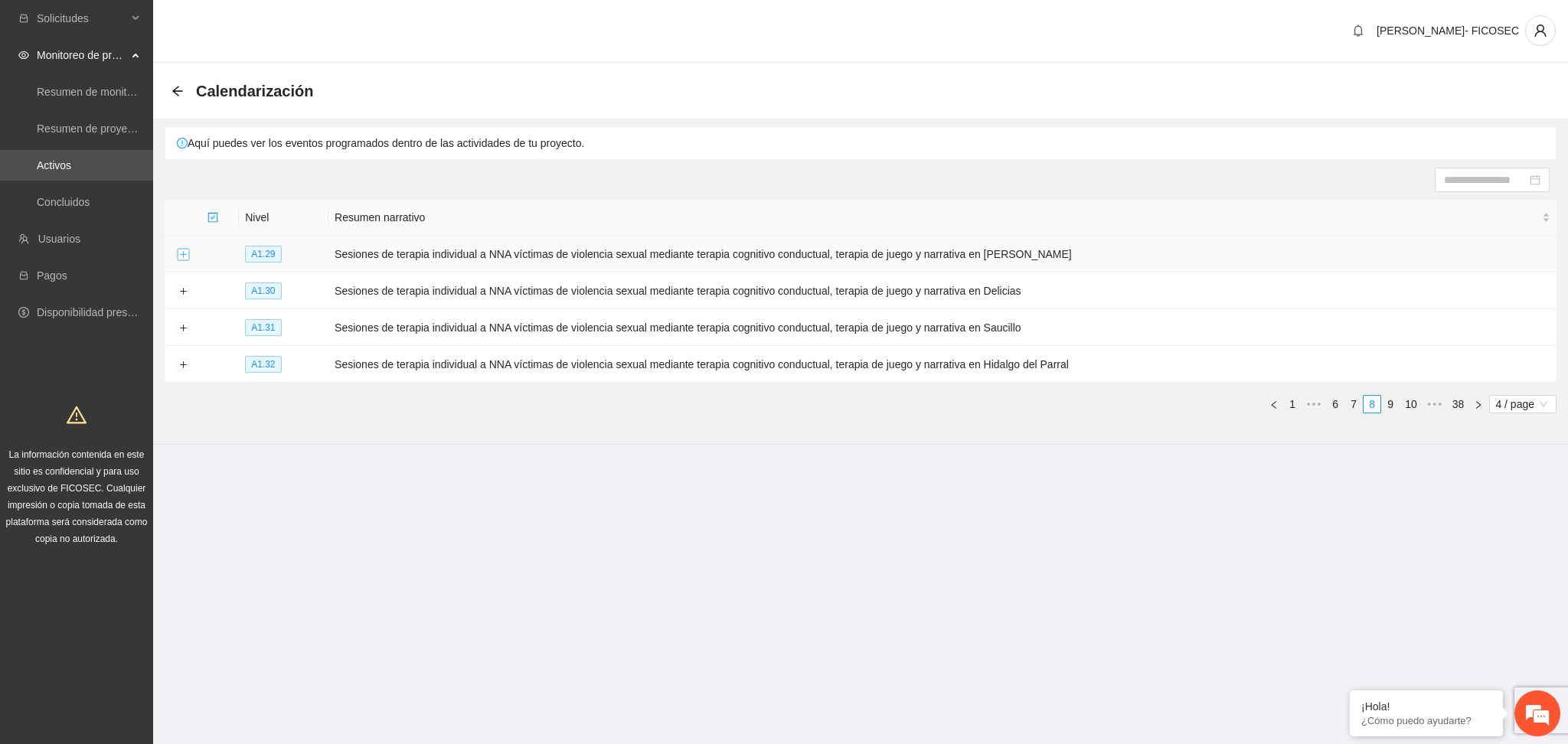
click at [182, 255] on button "Expand row" at bounding box center [183, 255] width 13 height 13
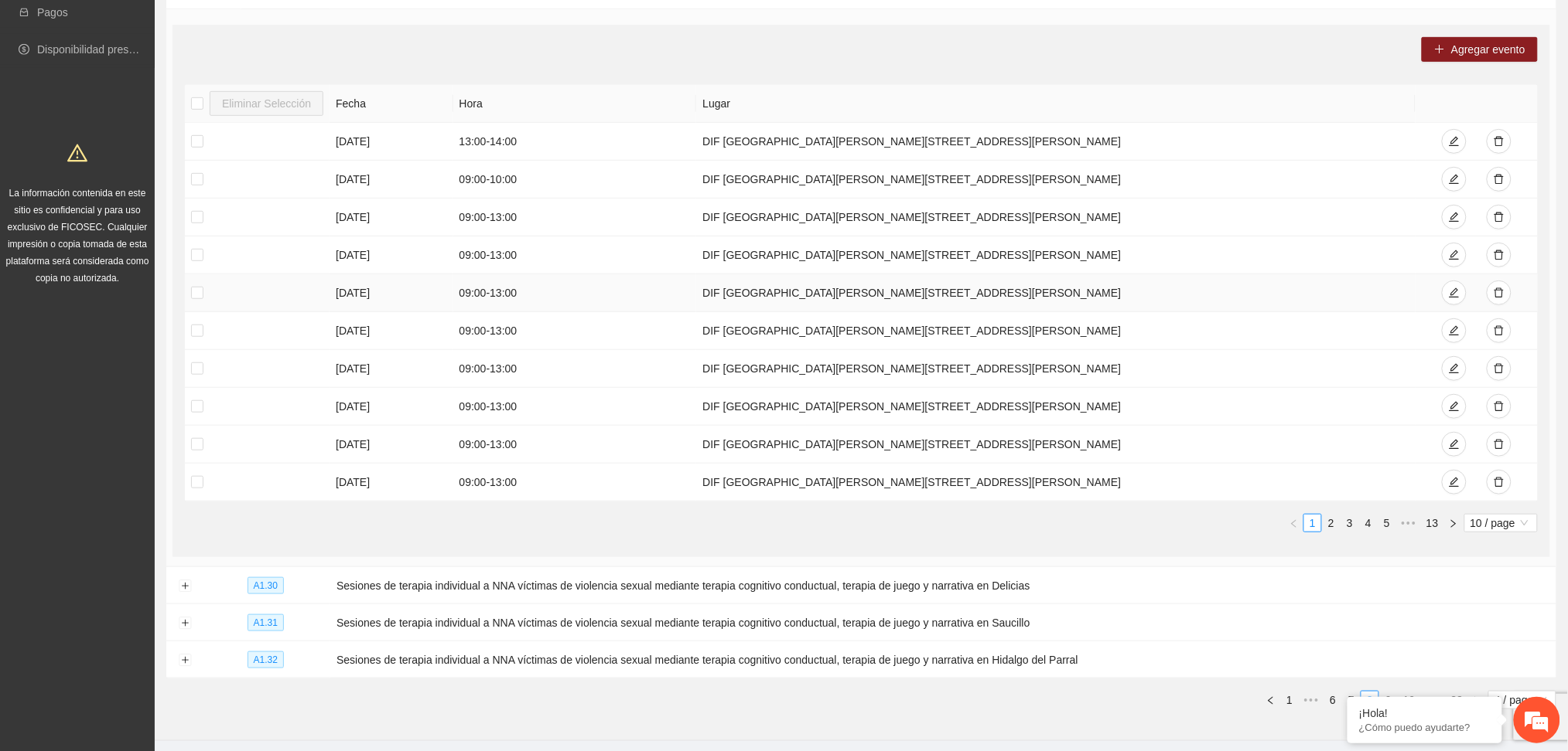
scroll to position [318, 0]
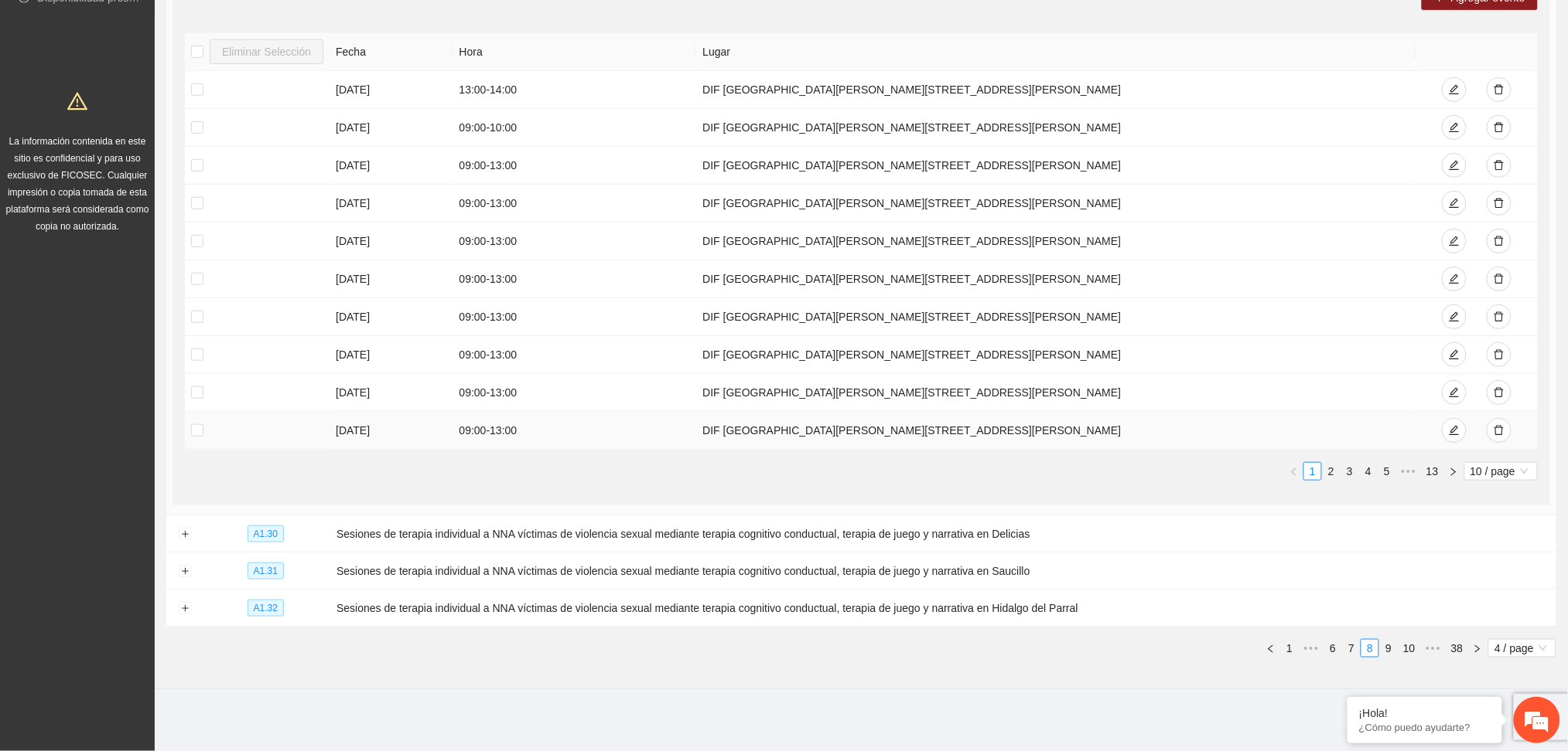
drag, startPoint x: 1098, startPoint y: 436, endPoint x: 304, endPoint y: 419, distance: 794.2
click at [308, 424] on tr "27/08/2025 09:00 - 13:00 DIF MUNICIPAL ALDAMA Calle 11a s/n Centro 32910 Juan A…" at bounding box center [860, 431] width 1353 height 38
copy tr "27/08/2025 09:00 - 13:00 DIF MUNICIPAL ALDAMA Calle 11a s/n Centro 32910 Juan A…"
click at [1433, 653] on span "•••" at bounding box center [1433, 648] width 25 height 18
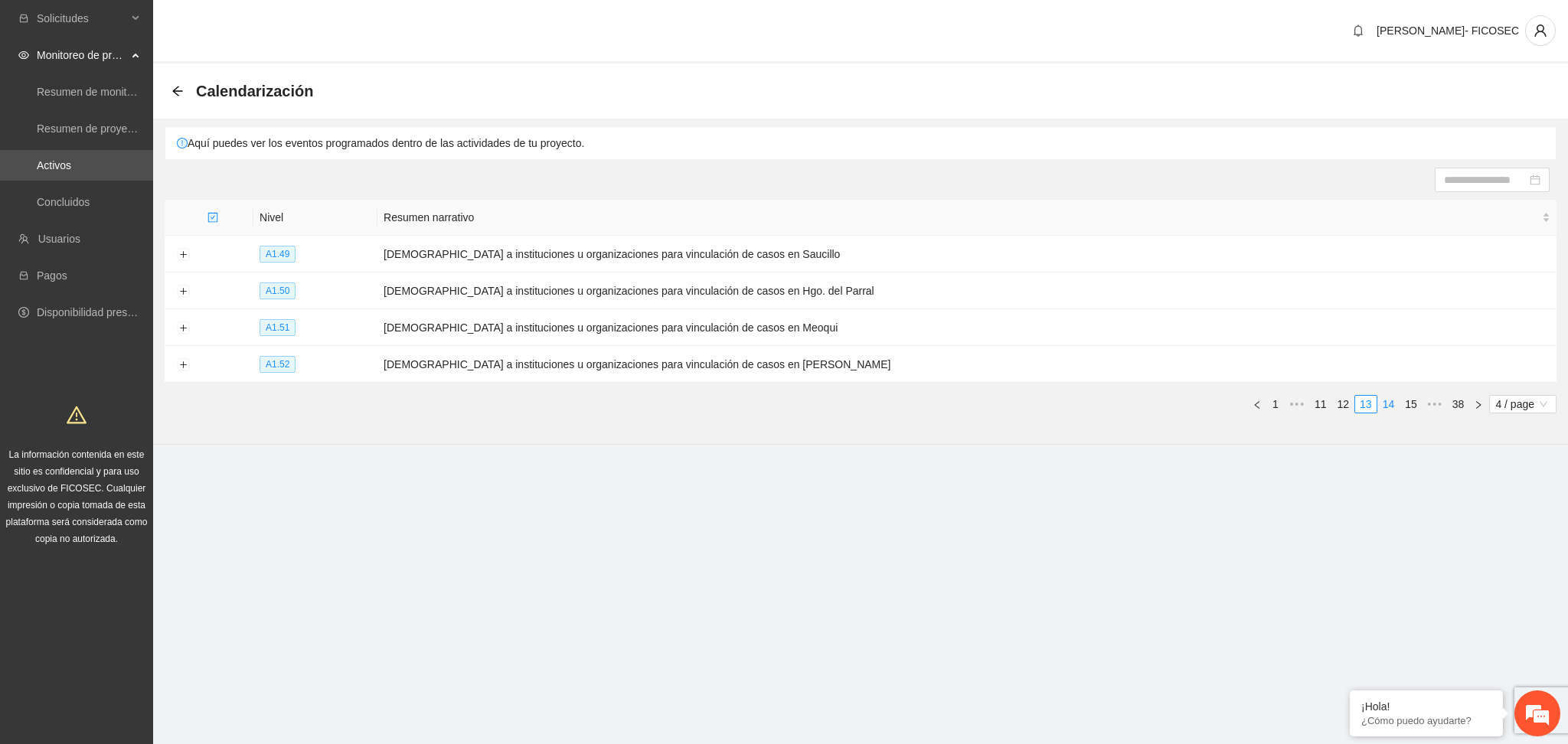
click at [1385, 406] on link "14" at bounding box center [1388, 404] width 22 height 17
click at [1385, 406] on link "15" at bounding box center [1388, 404] width 22 height 17
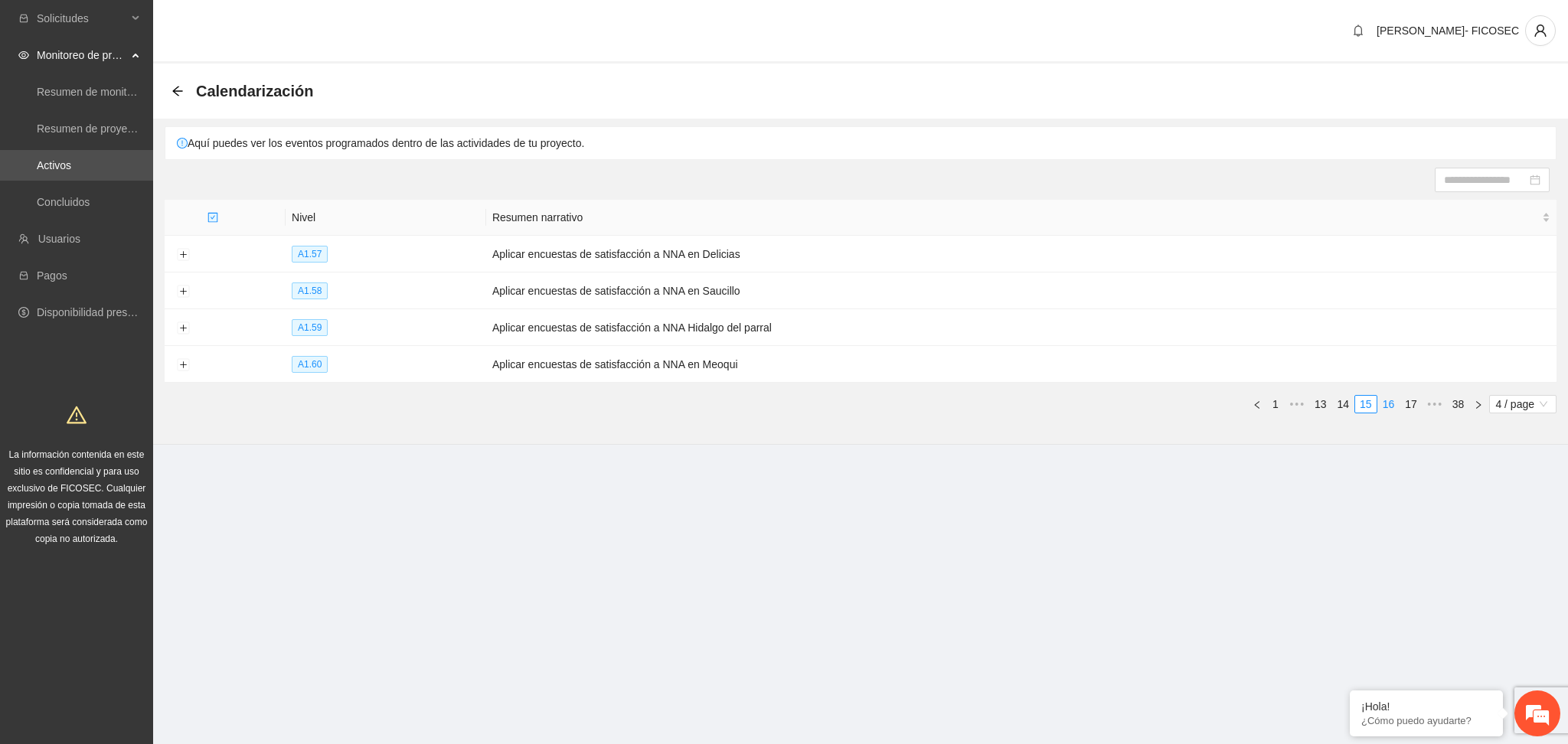
click at [1385, 406] on link "16" at bounding box center [1388, 404] width 22 height 17
click at [1385, 406] on link "17" at bounding box center [1388, 404] width 22 height 17
click at [1387, 406] on link "18" at bounding box center [1388, 404] width 22 height 17
click at [1387, 406] on link "19" at bounding box center [1388, 404] width 22 height 17
click at [1387, 406] on link "20" at bounding box center [1388, 404] width 22 height 17
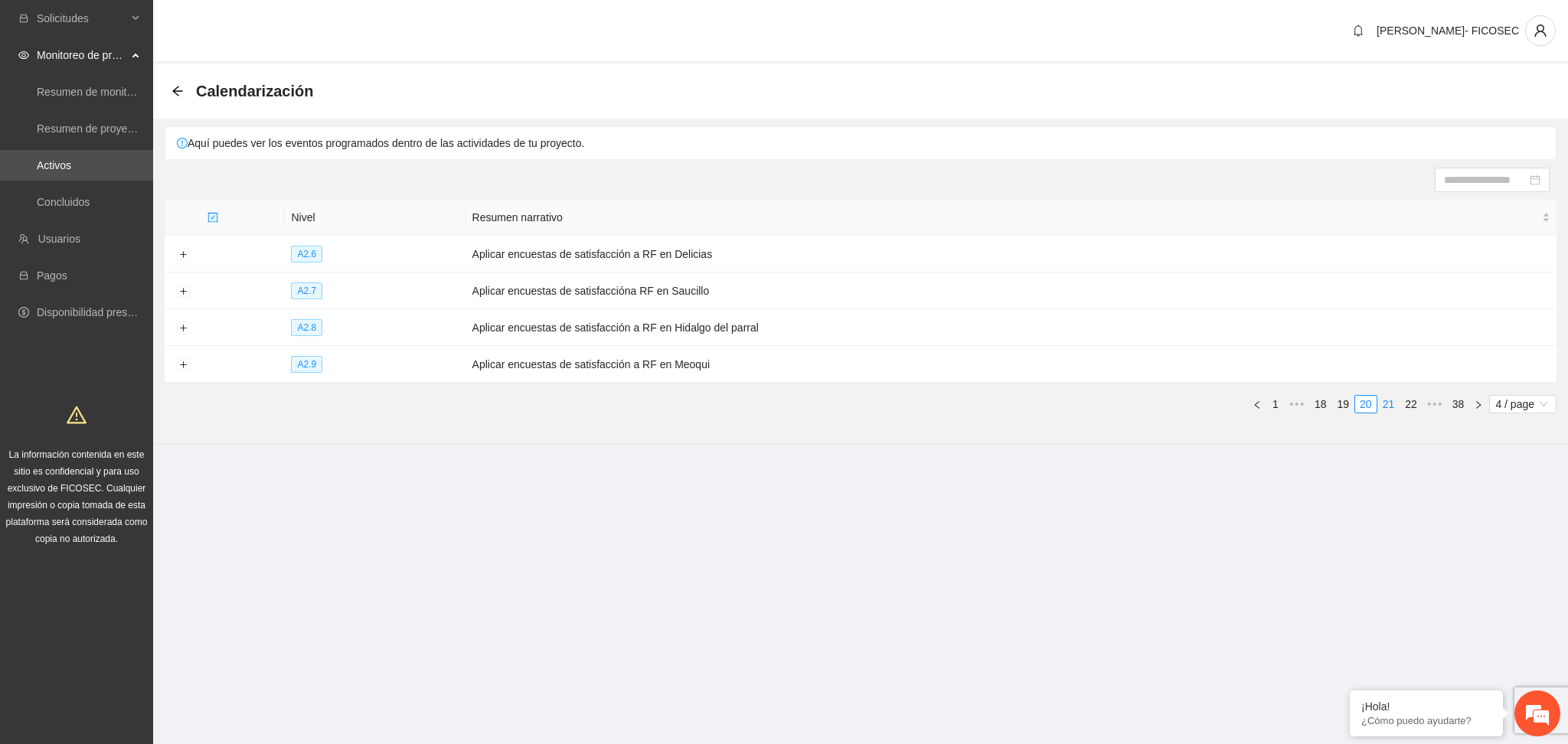
click at [1389, 401] on link "21" at bounding box center [1388, 404] width 22 height 17
click at [1389, 401] on link "22" at bounding box center [1388, 404] width 22 height 17
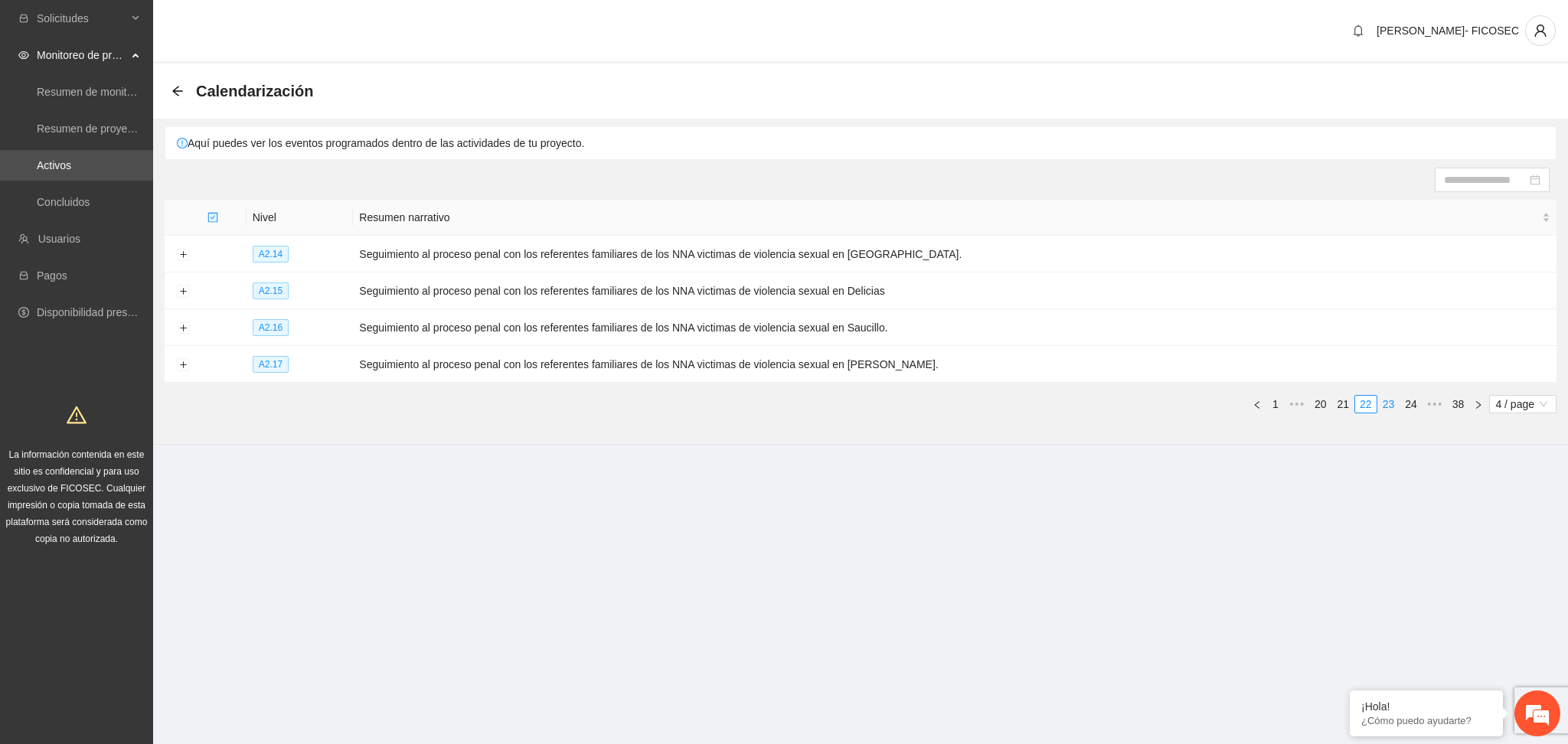
click at [1389, 401] on link "23" at bounding box center [1388, 404] width 22 height 17
click at [1389, 401] on link "24" at bounding box center [1388, 404] width 22 height 17
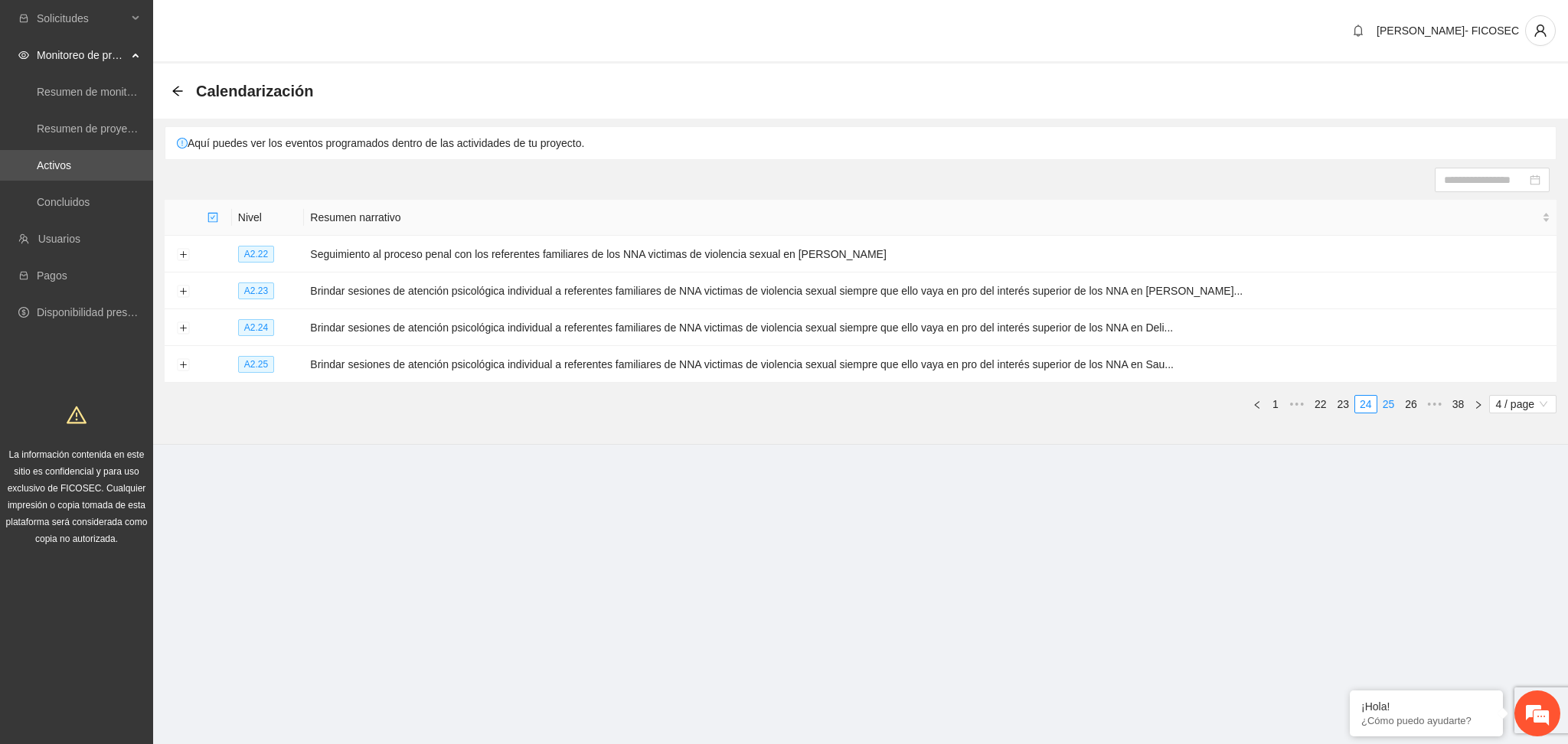
click at [1389, 401] on link "25" at bounding box center [1388, 404] width 22 height 17
click at [1389, 401] on link "26" at bounding box center [1388, 404] width 22 height 17
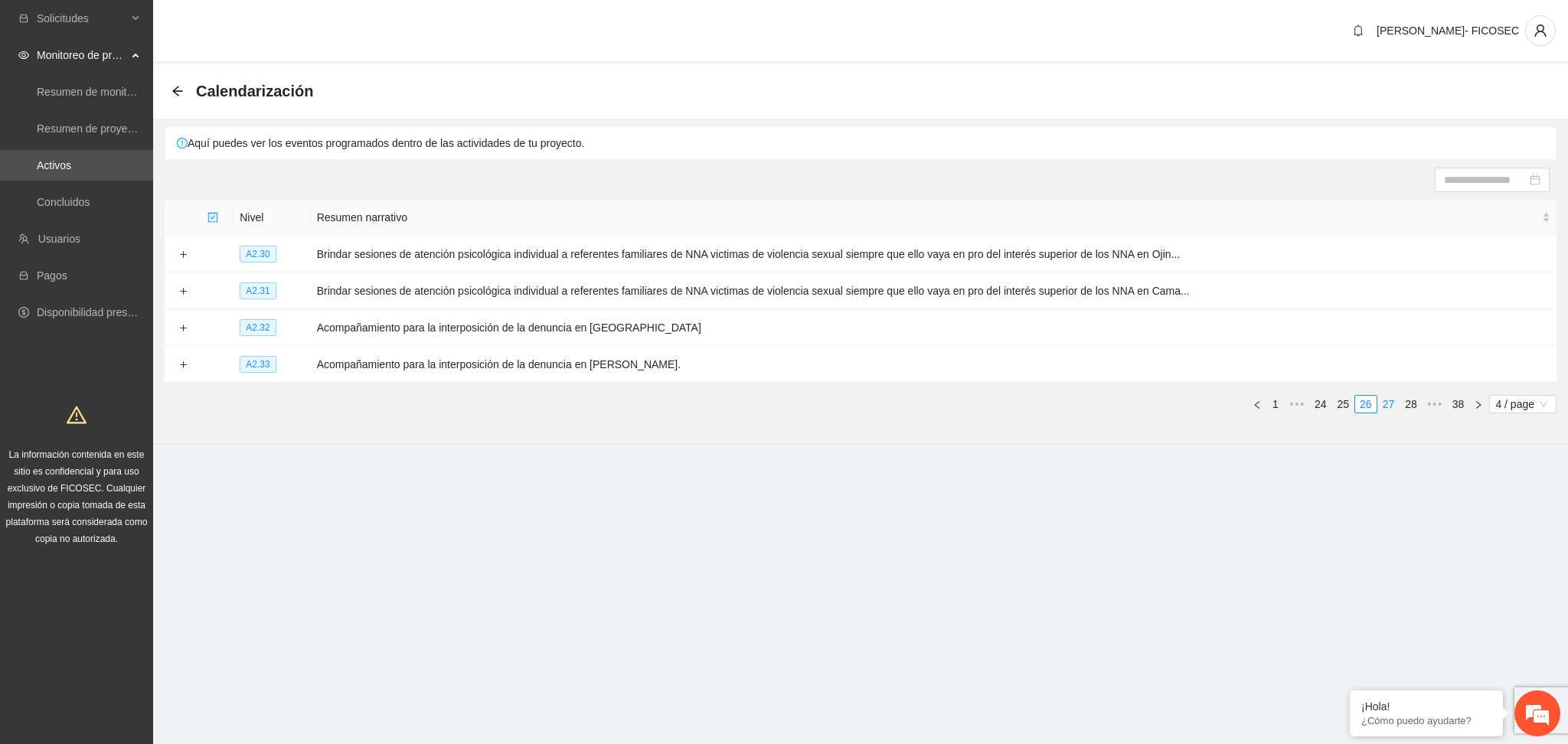
click at [1389, 401] on link "27" at bounding box center [1388, 404] width 22 height 17
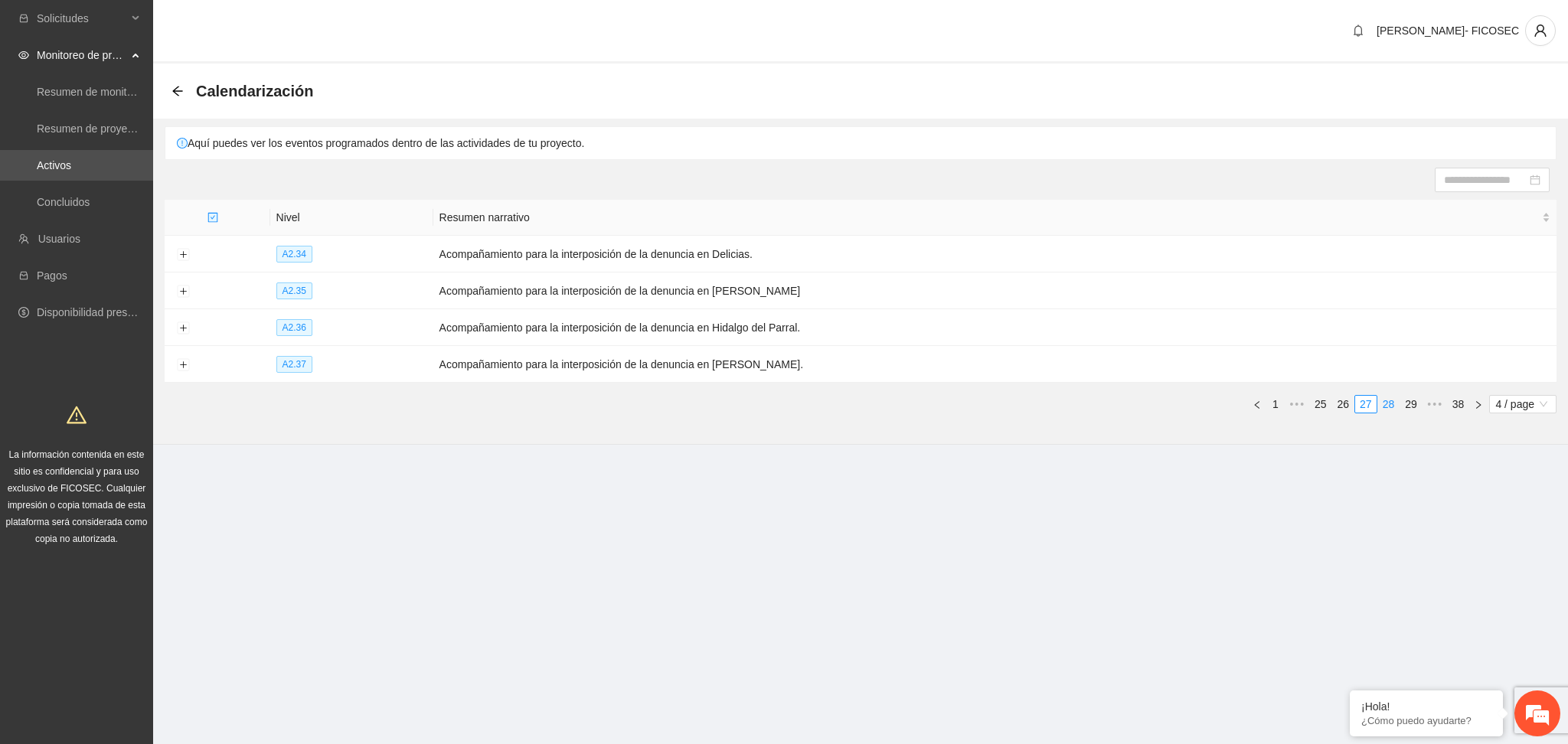
click at [1389, 401] on link "28" at bounding box center [1388, 404] width 22 height 17
click at [1389, 401] on link "29" at bounding box center [1388, 404] width 22 height 17
click at [1389, 401] on link "30" at bounding box center [1388, 404] width 22 height 17
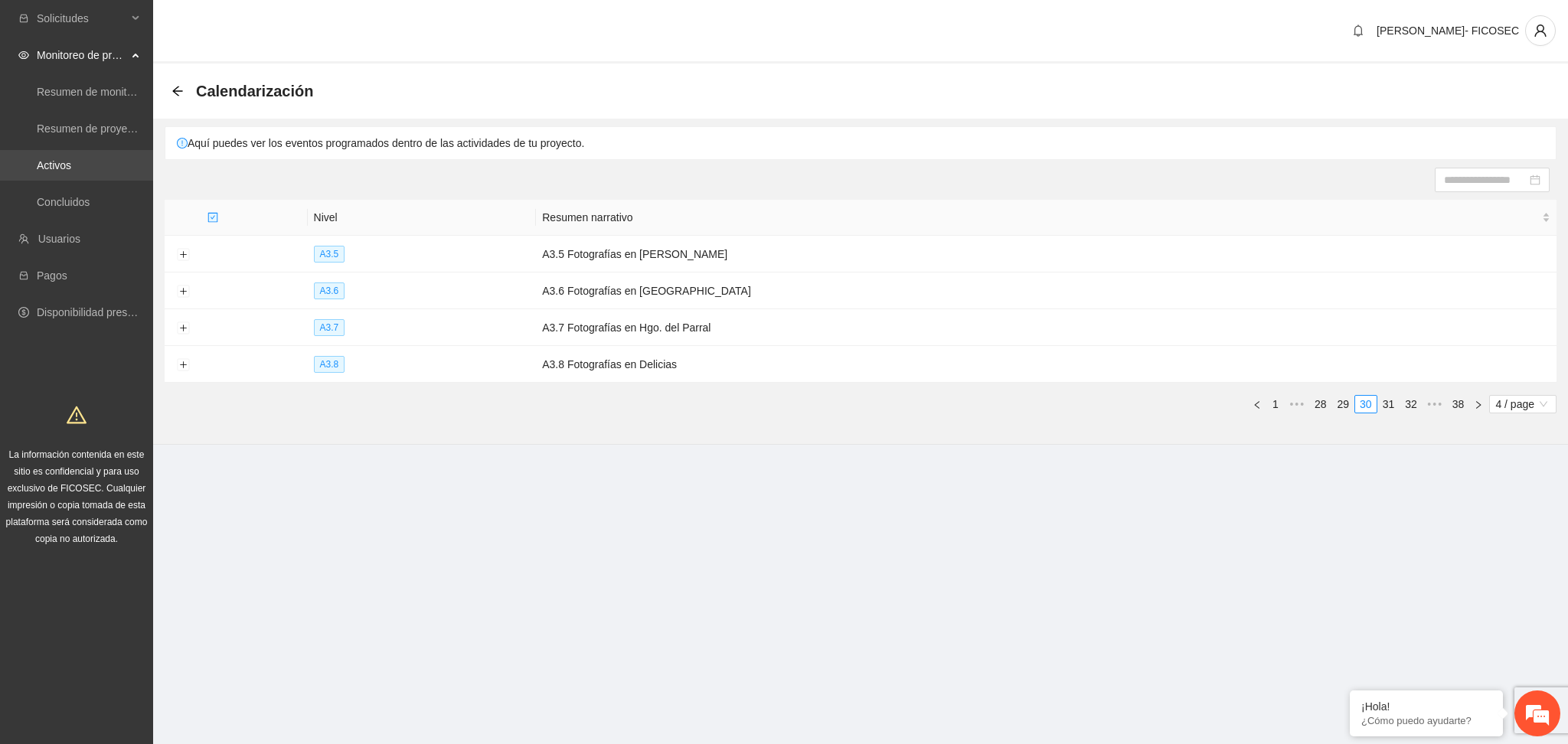
click at [71, 163] on link "Activos" at bounding box center [54, 166] width 34 height 13
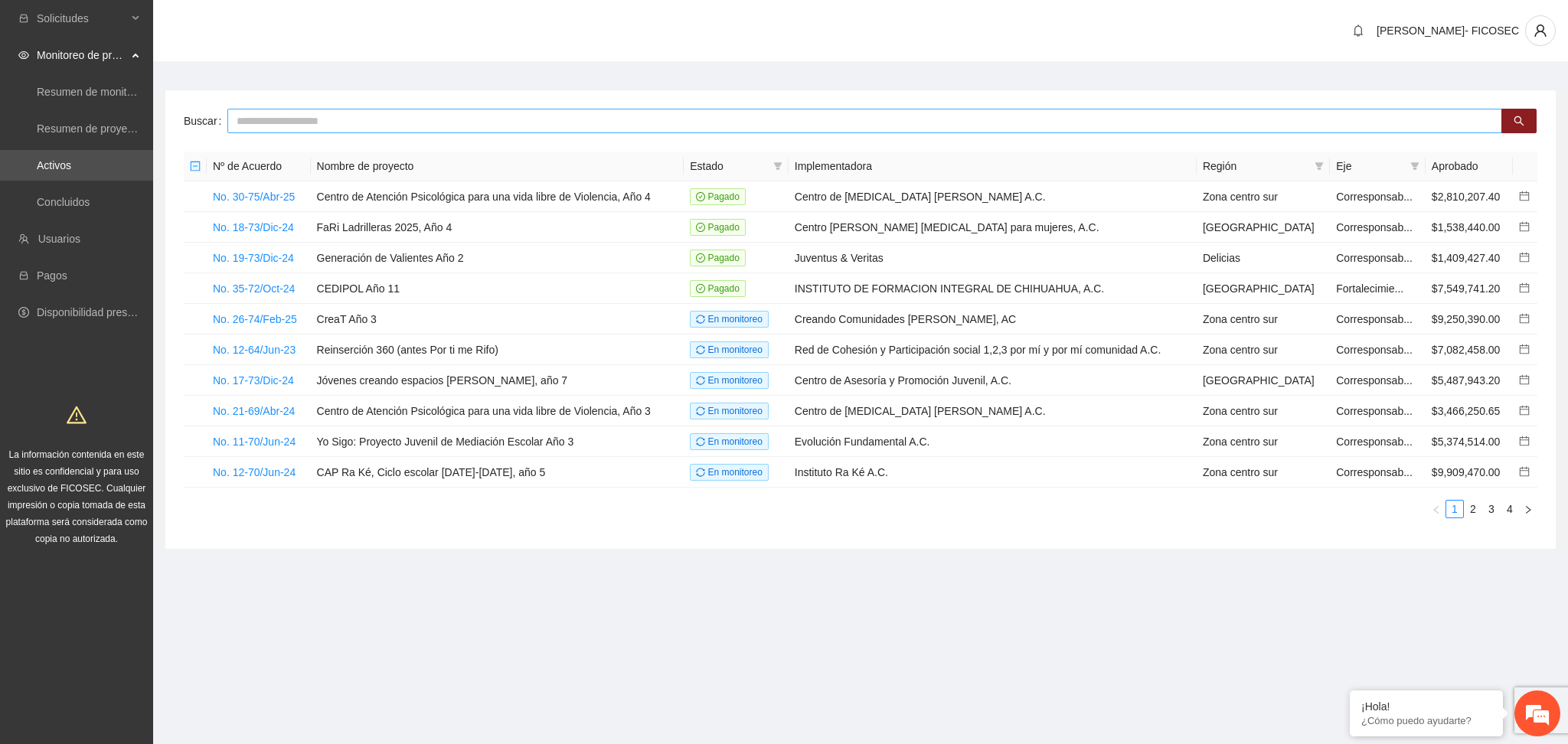
click at [304, 117] on input "text" at bounding box center [864, 121] width 1274 height 24
type input "*******"
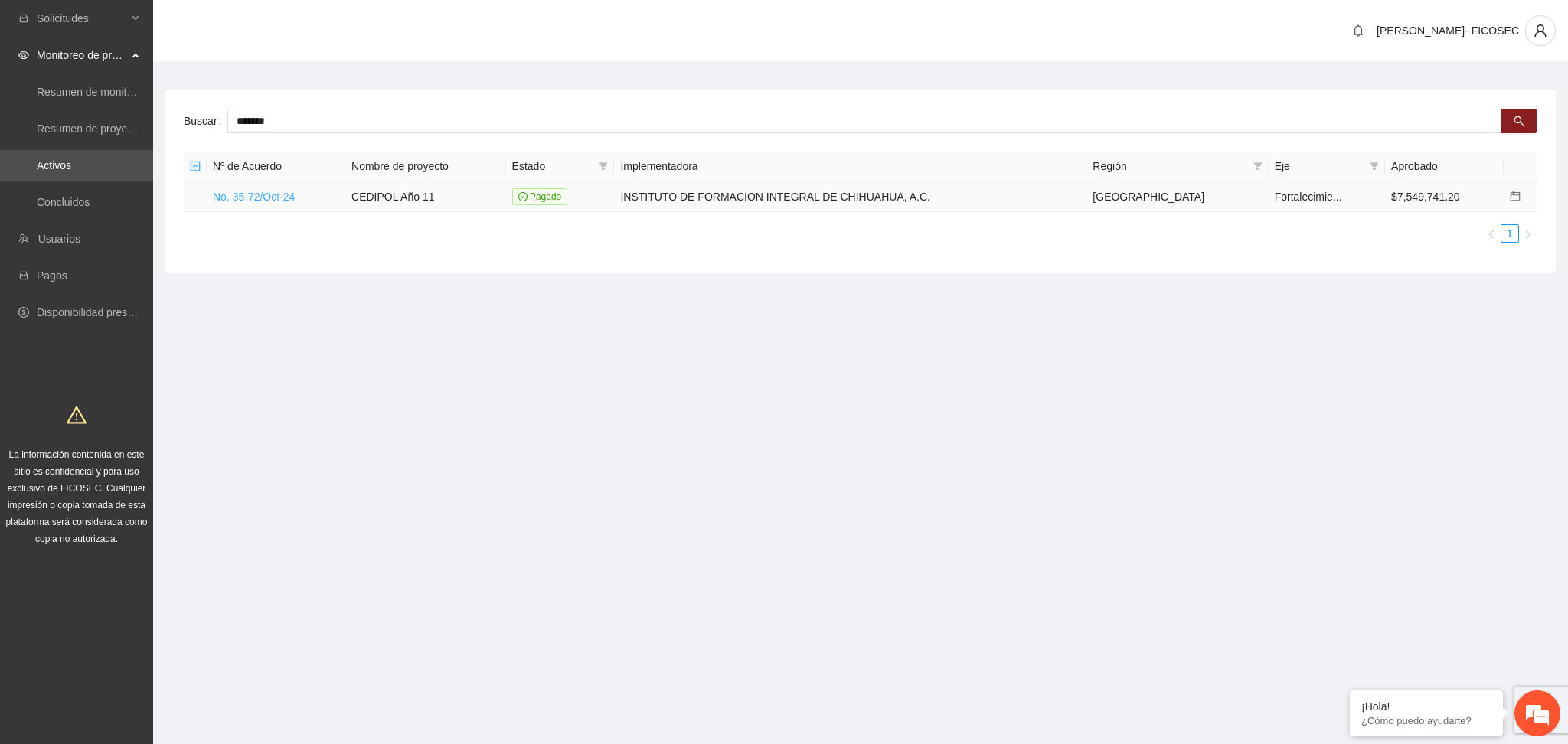
click at [235, 193] on link "No. 35-72/Oct-24" at bounding box center [254, 197] width 82 height 13
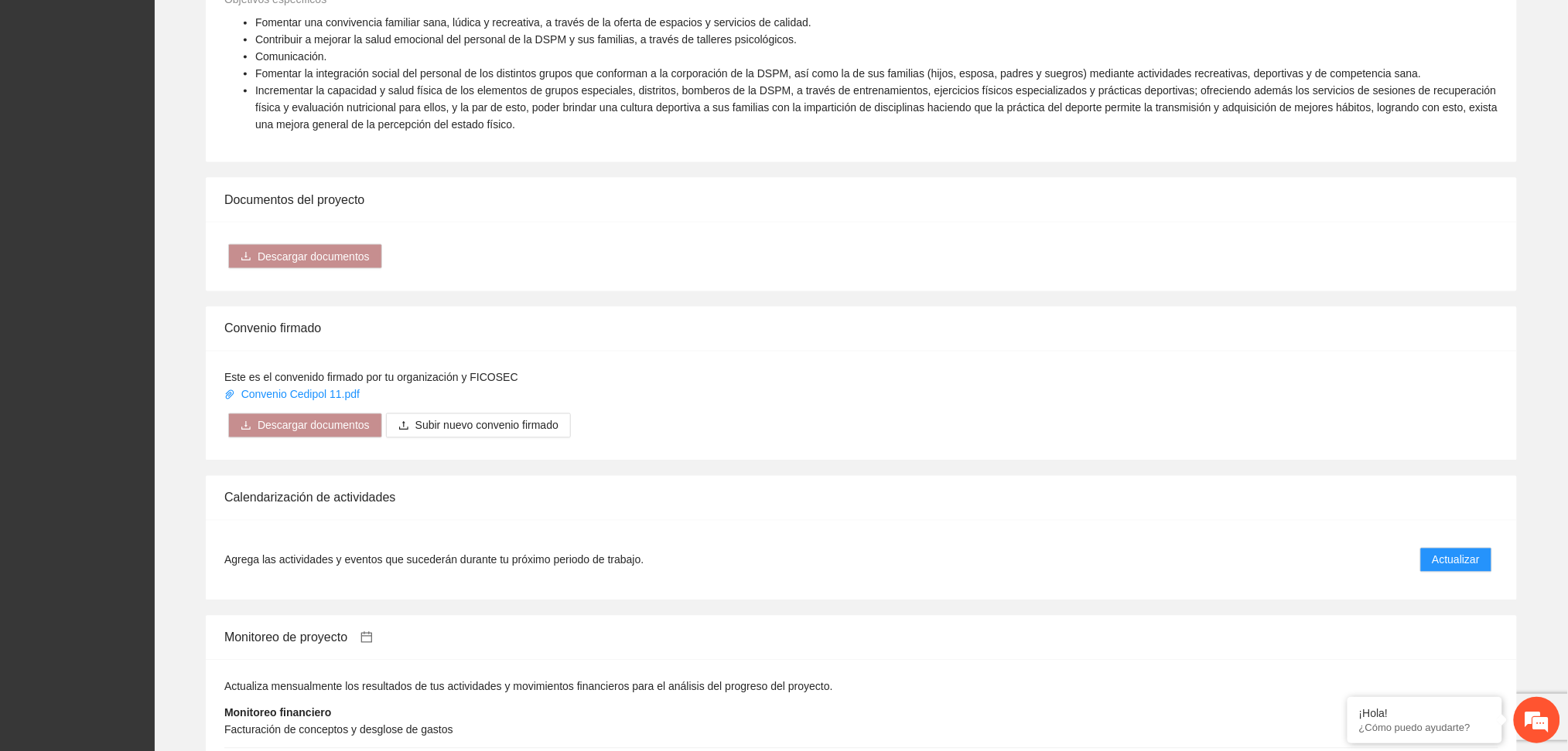
scroll to position [1133, 0]
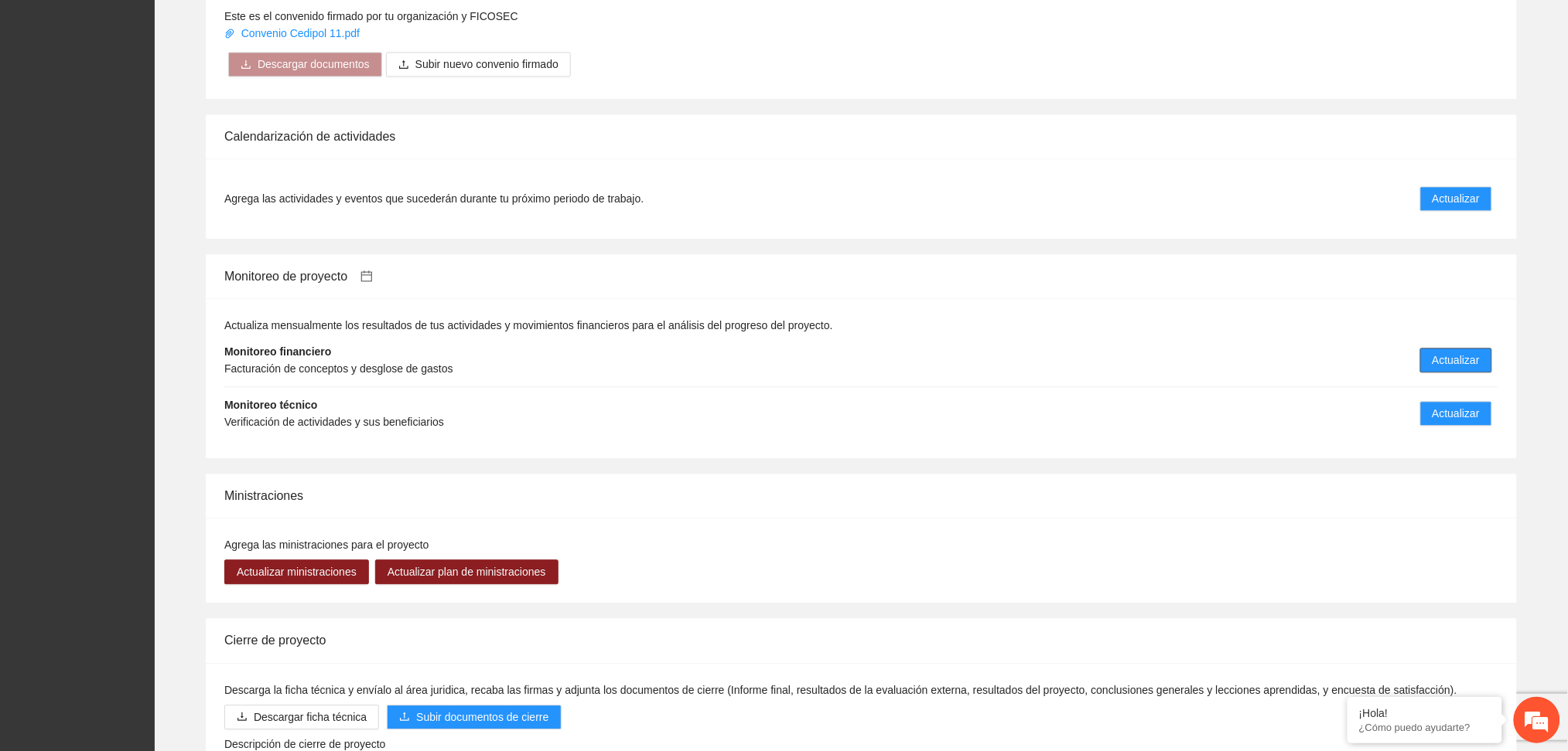
click at [1443, 351] on span "Actualizar" at bounding box center [1456, 360] width 47 height 17
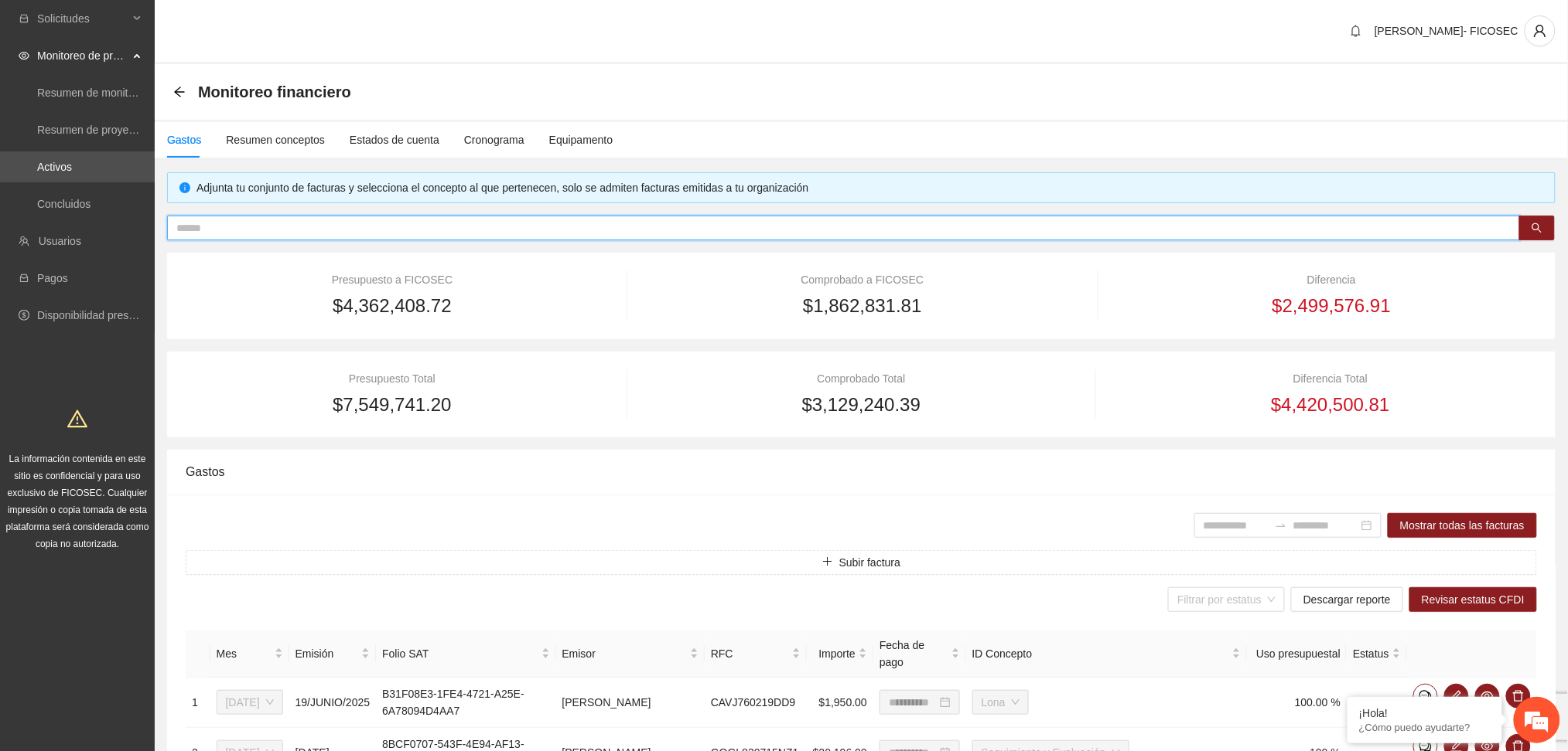
click at [332, 226] on input "text" at bounding box center [837, 228] width 1322 height 17
paste input "**********"
type input "**********"
click at [659, 230] on input "text" at bounding box center [837, 228] width 1322 height 17
paste input "**********"
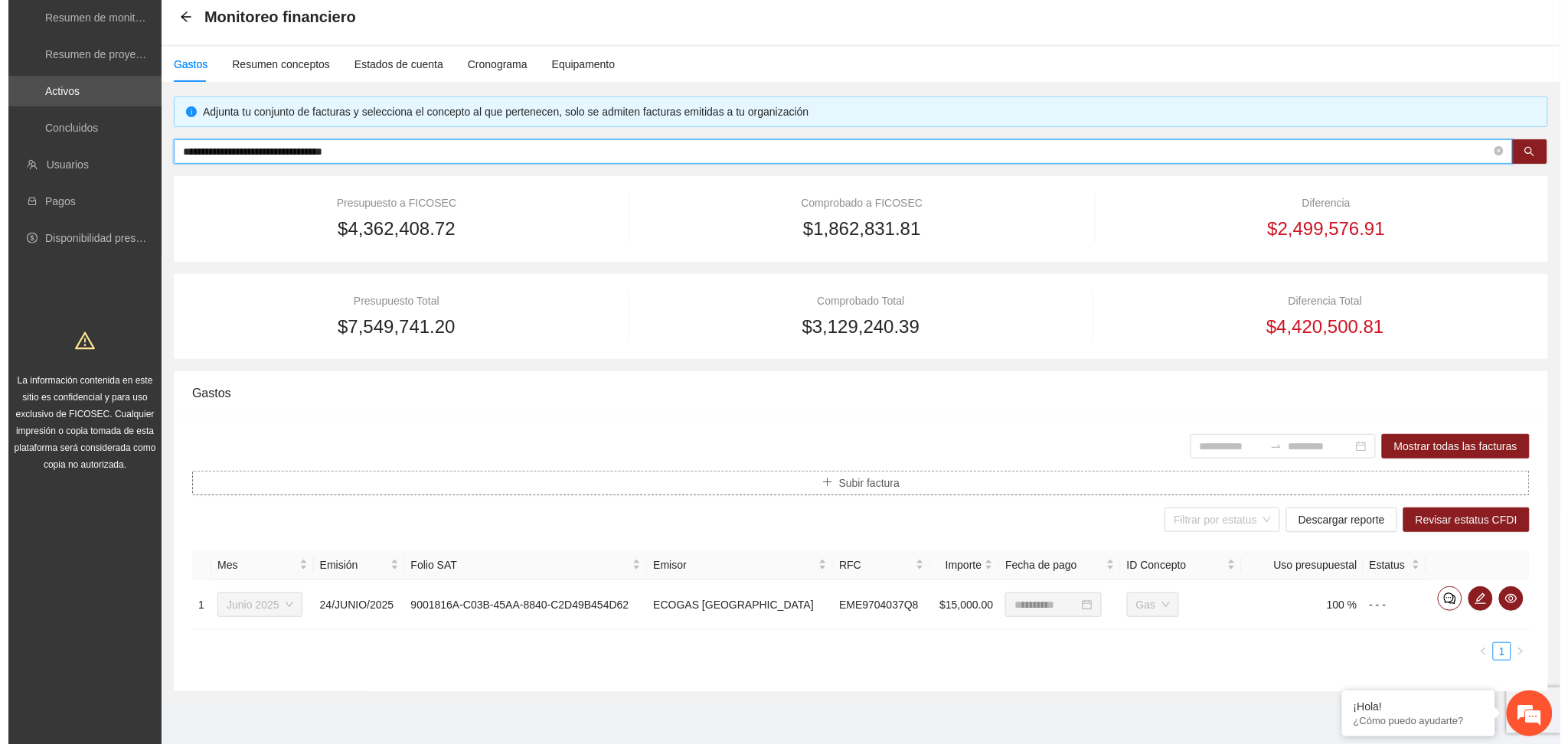
scroll to position [75, 0]
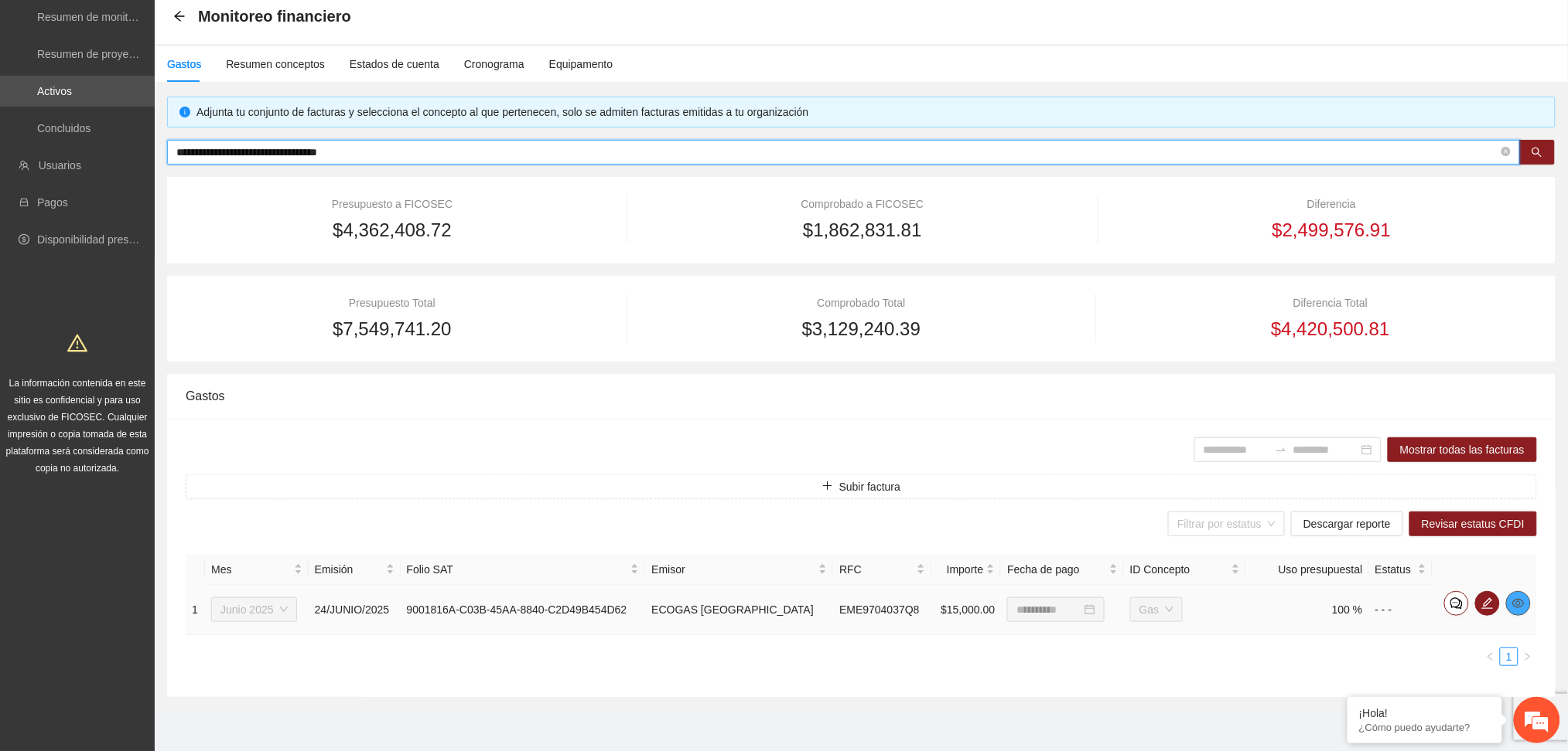
type input "**********"
click at [1517, 600] on icon "eye" at bounding box center [1518, 604] width 13 height 9
click at [1488, 600] on icon "edit" at bounding box center [1487, 604] width 13 height 13
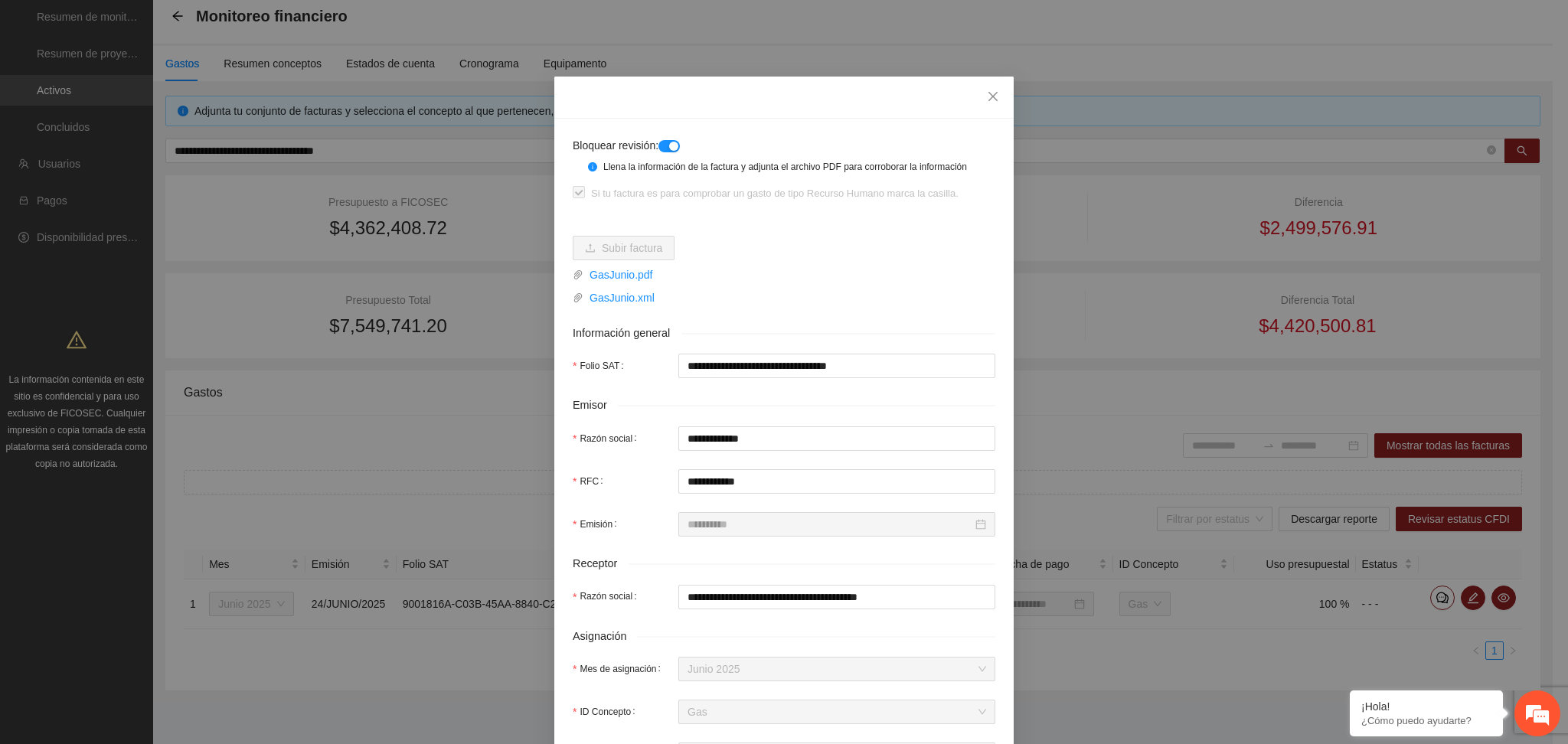
click at [664, 146] on button "button" at bounding box center [669, 147] width 22 height 13
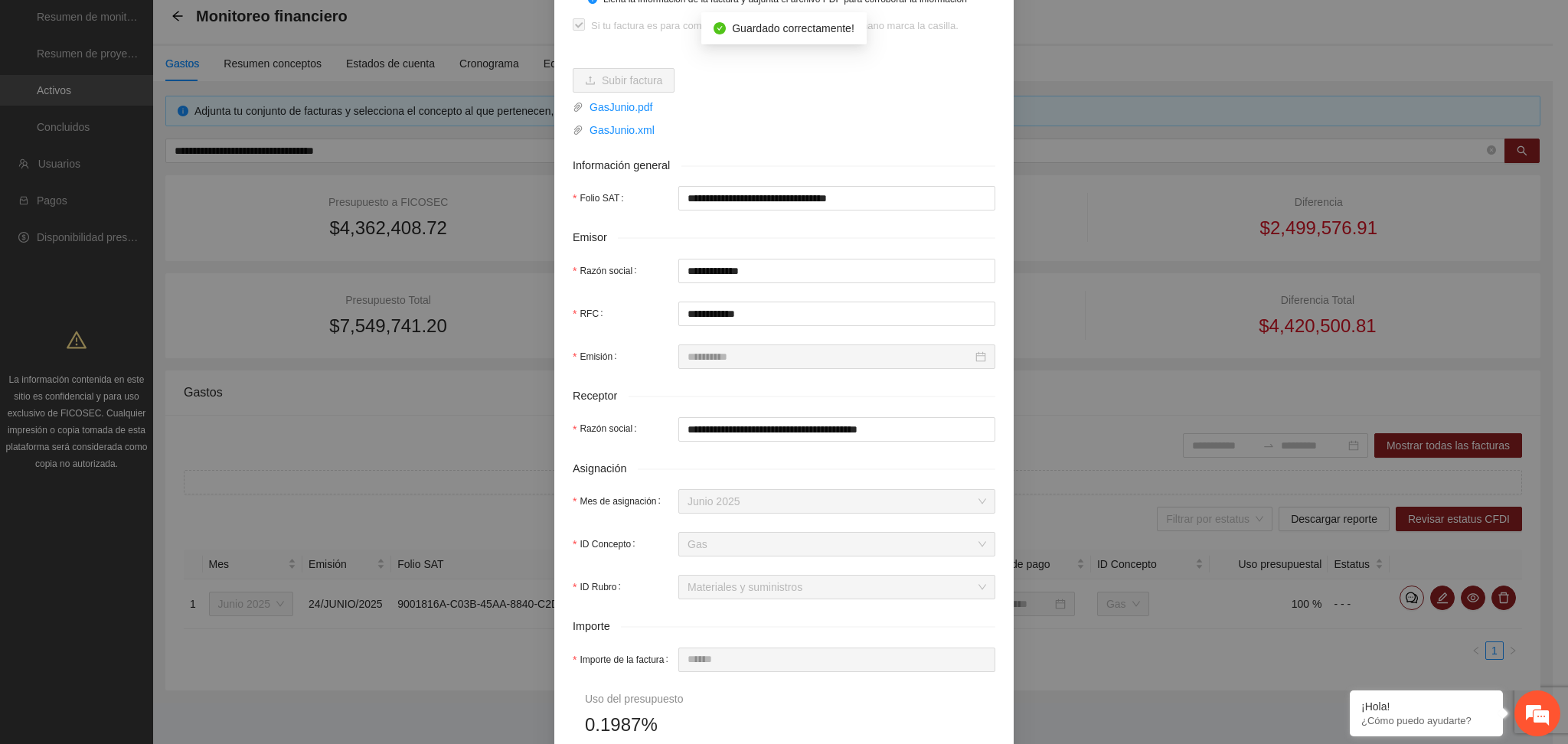
scroll to position [0, 0]
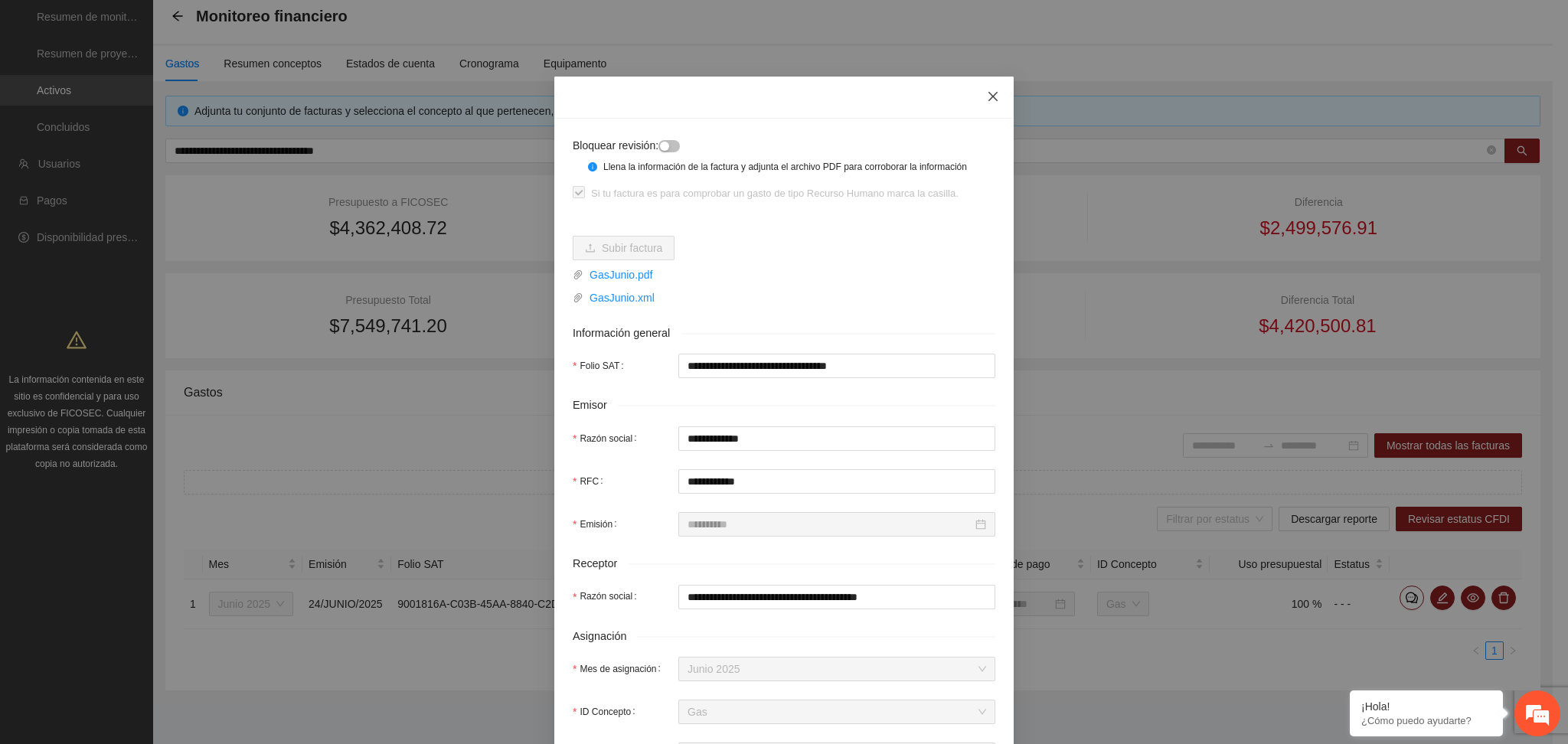
drag, startPoint x: 976, startPoint y: 95, endPoint x: 1014, endPoint y: 160, distance: 75.3
click at [976, 94] on span "Close" at bounding box center [993, 97] width 41 height 41
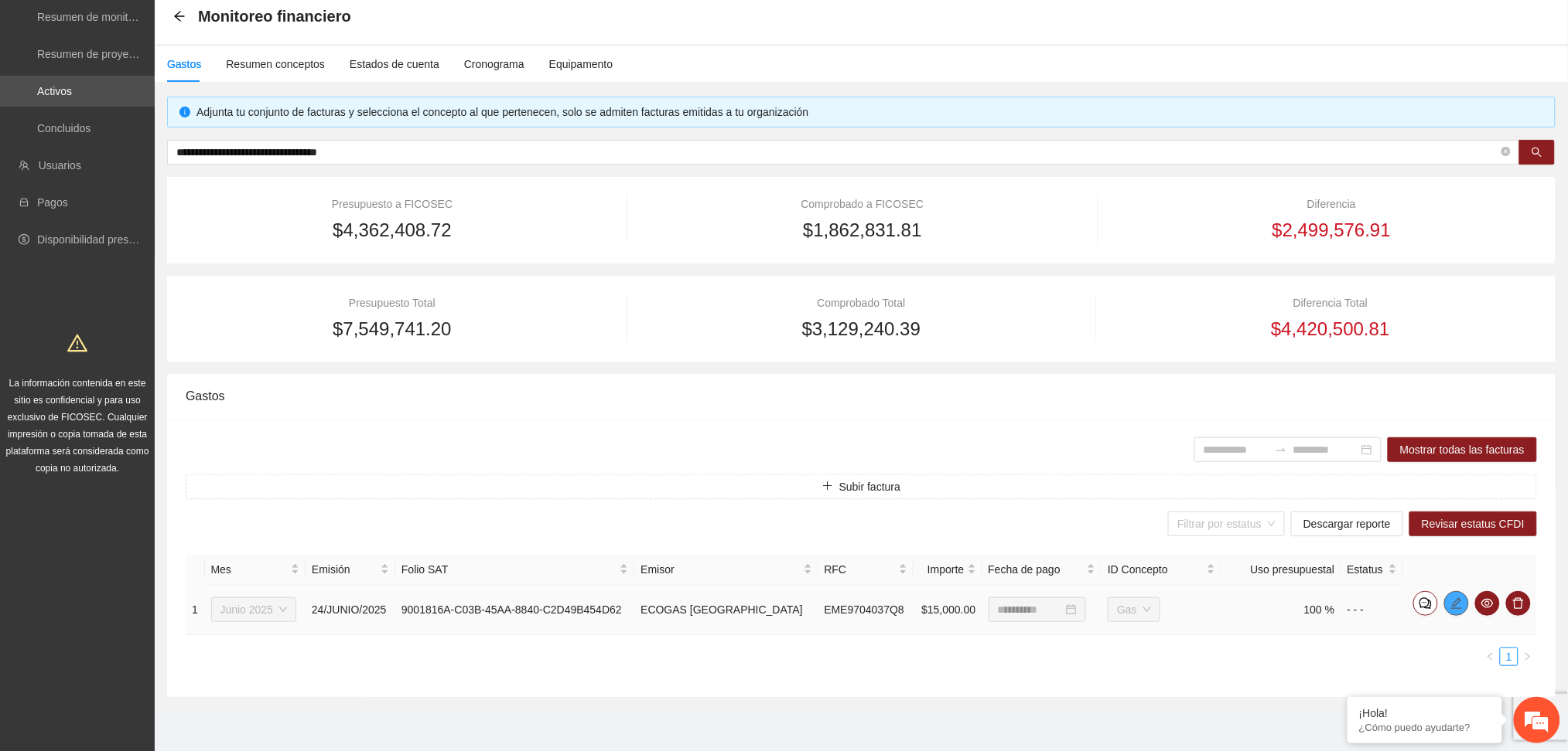
click at [1445, 600] on span "edit" at bounding box center [1456, 604] width 24 height 13
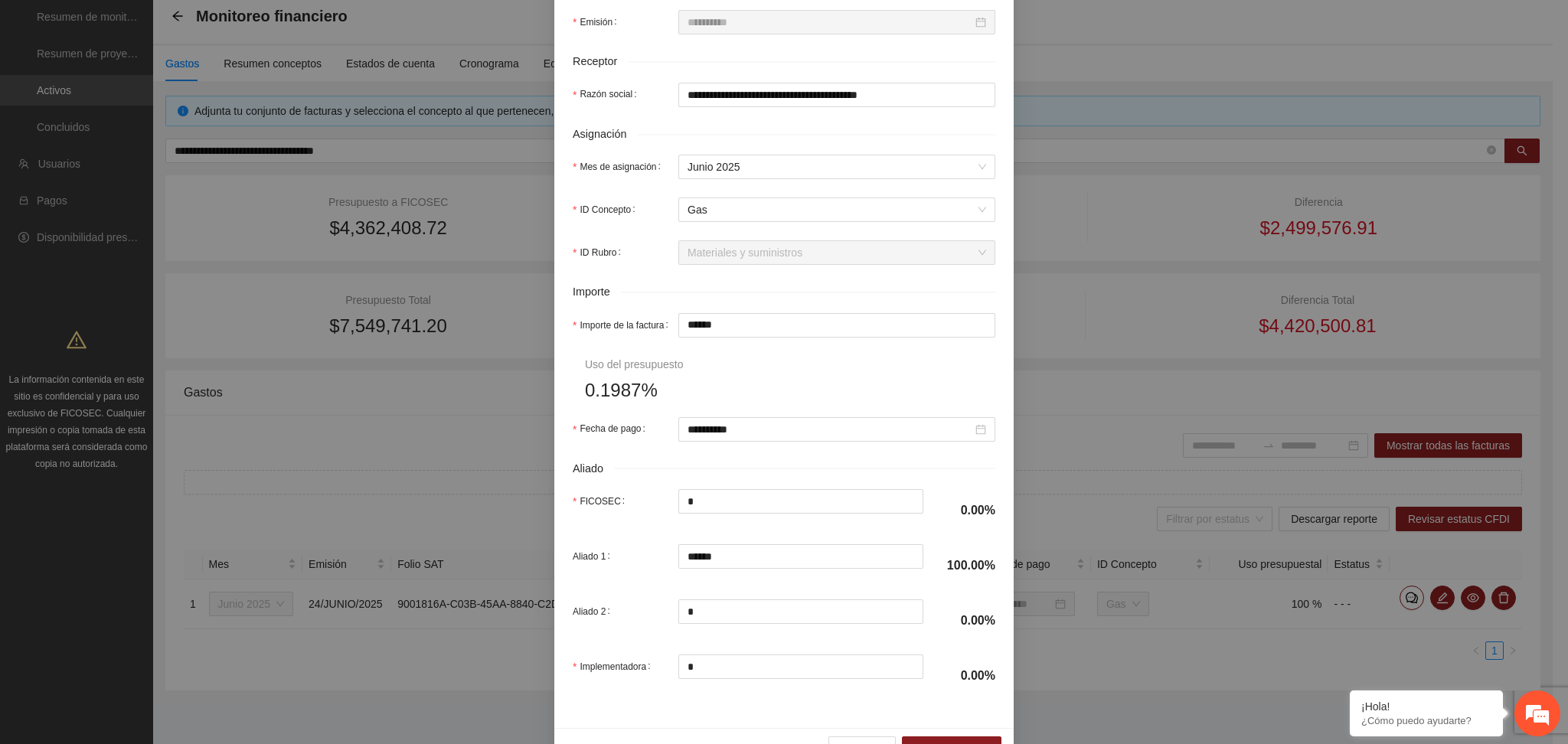
scroll to position [510, 0]
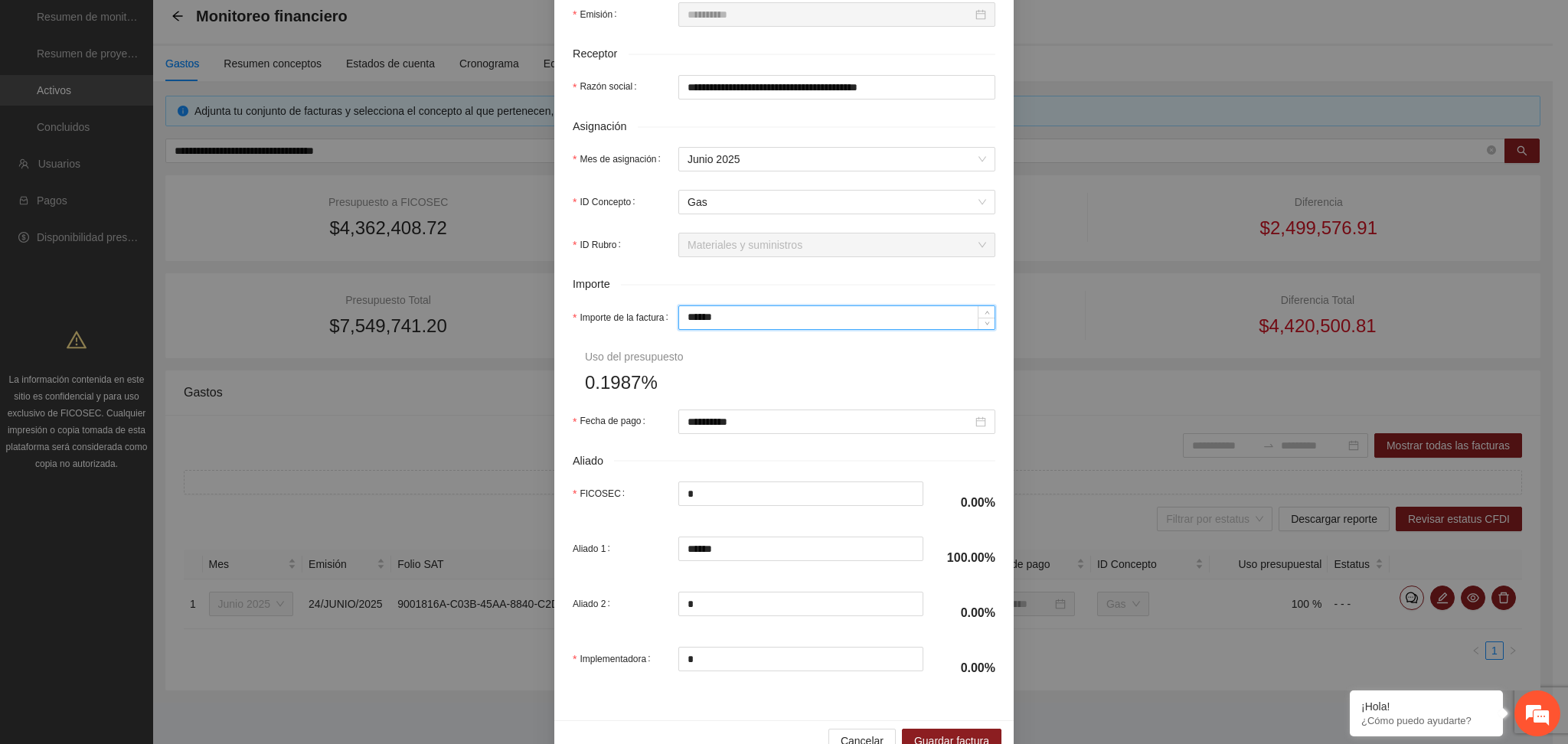
drag, startPoint x: 693, startPoint y: 319, endPoint x: 583, endPoint y: 353, distance: 115.1
click at [583, 353] on form "**********" at bounding box center [784, 158] width 423 height 1063
type input "*"
type input "**"
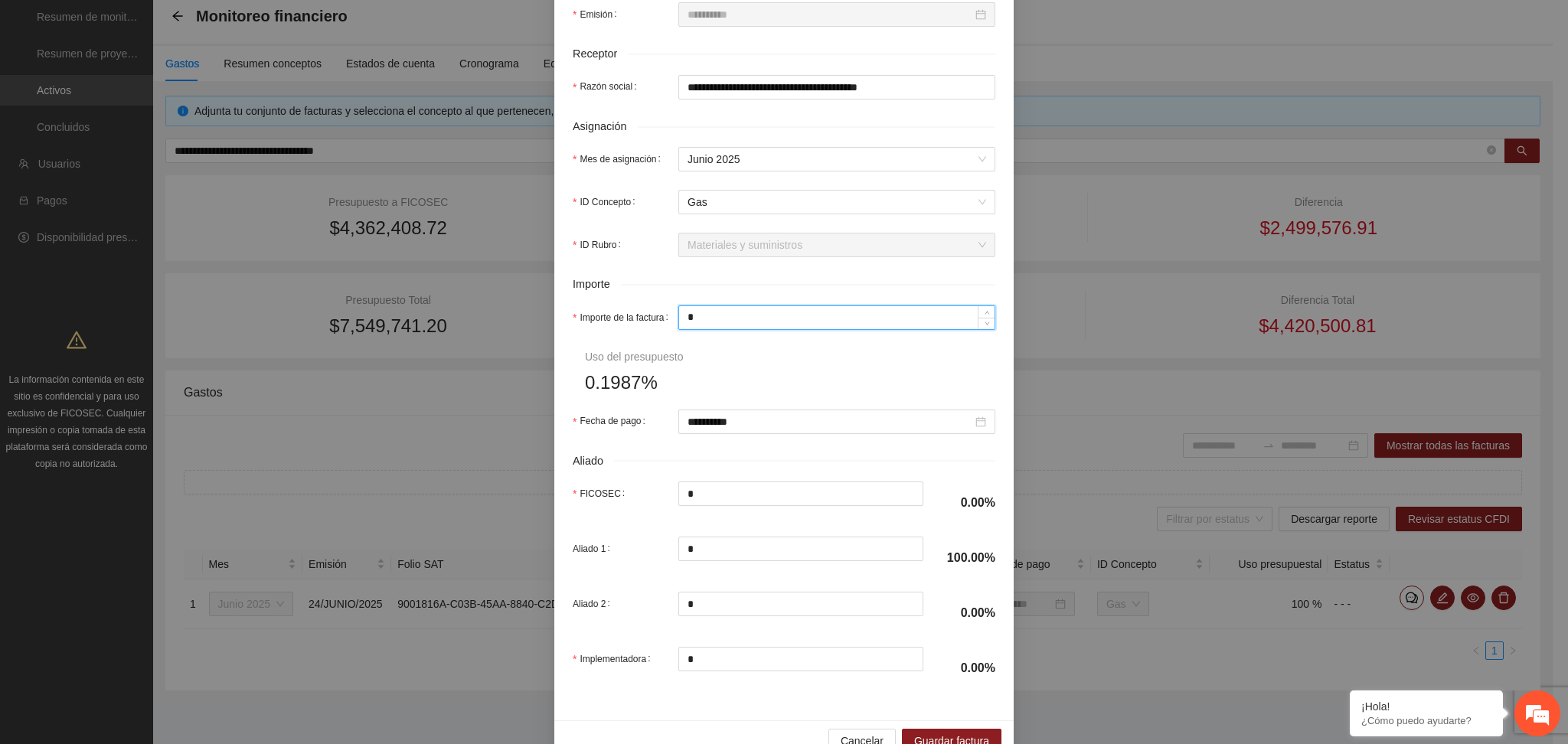
type input "**"
type input "***"
type input "*****"
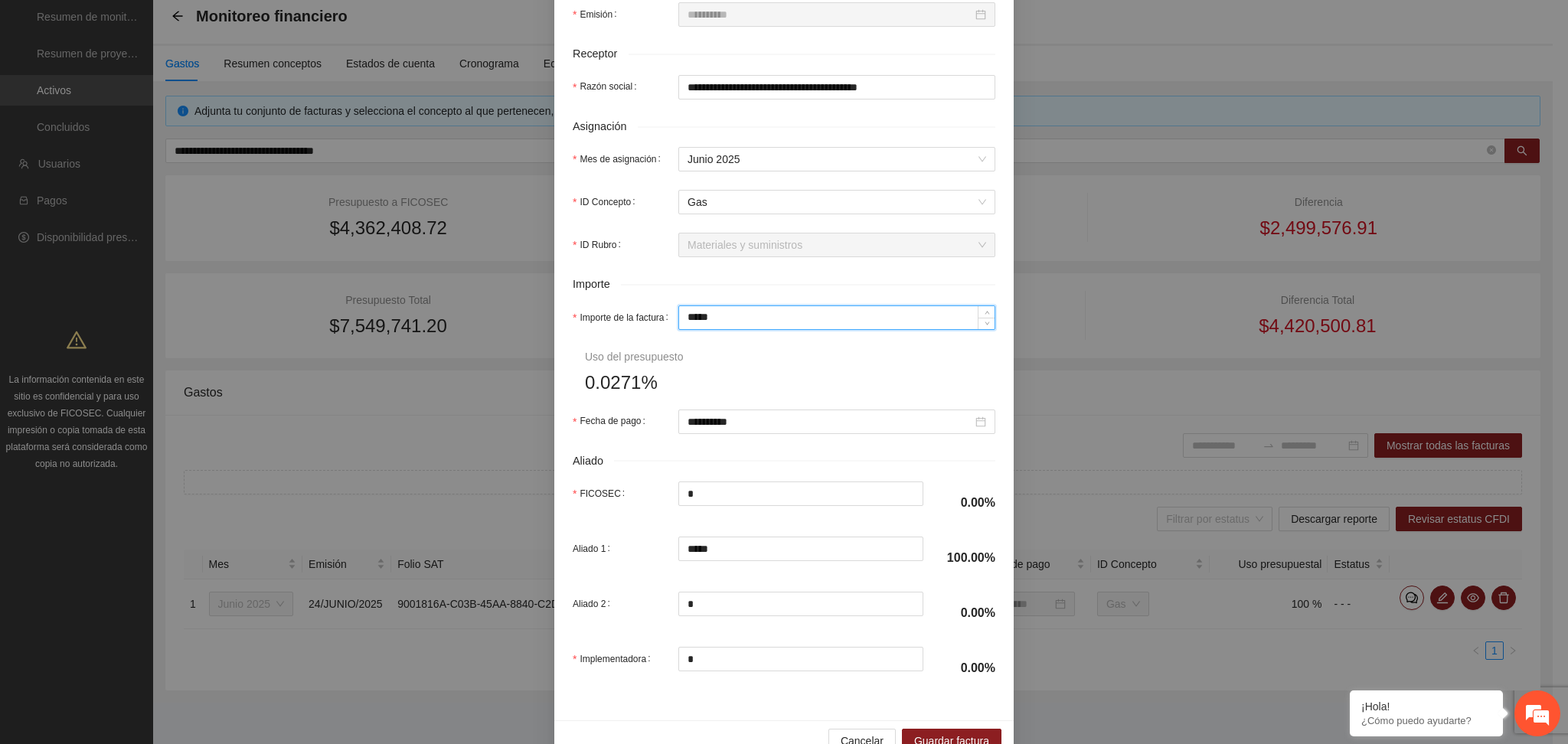
type input "******"
type input "********"
type input "*********"
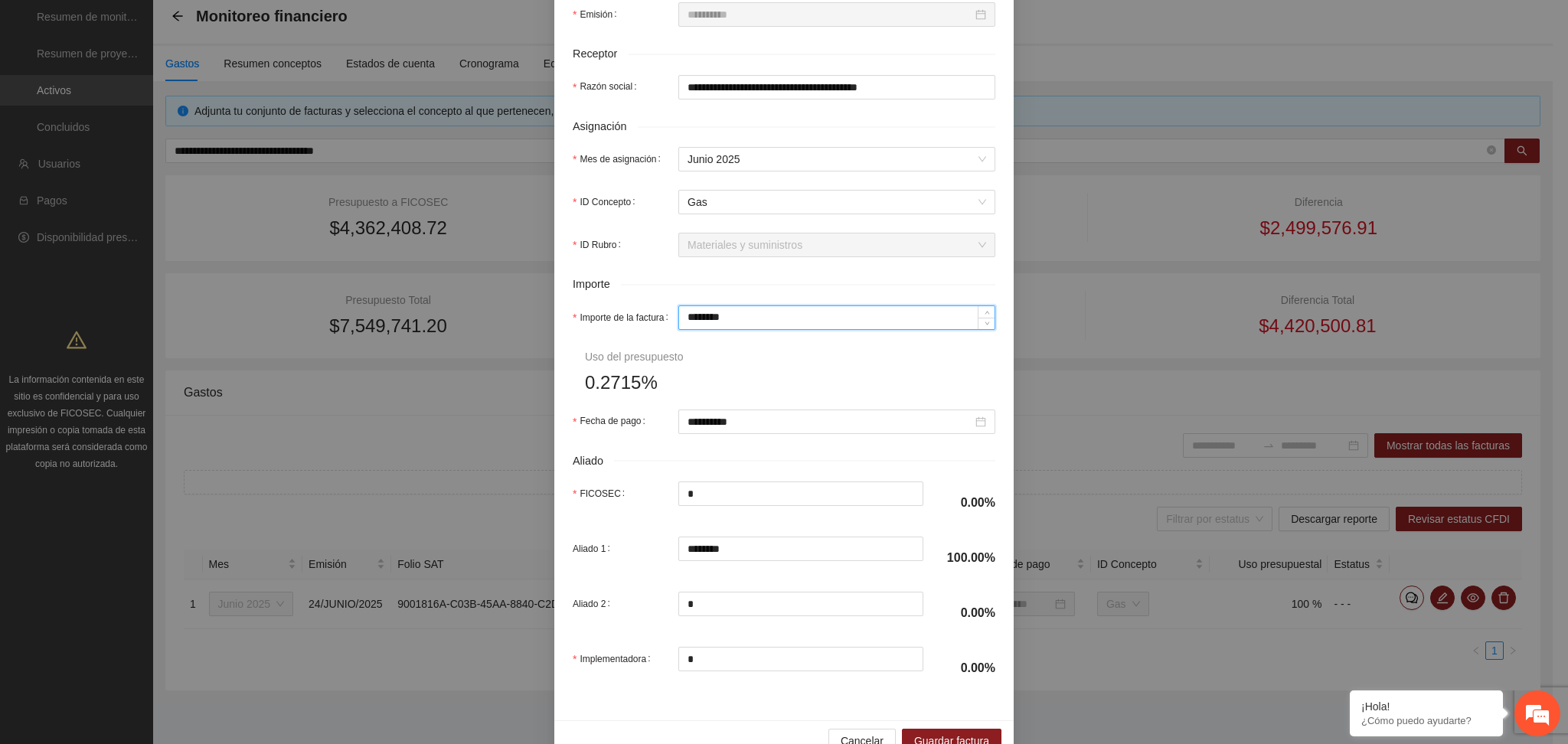
type input "*********"
click at [816, 399] on form "**********" at bounding box center [784, 158] width 423 height 1063
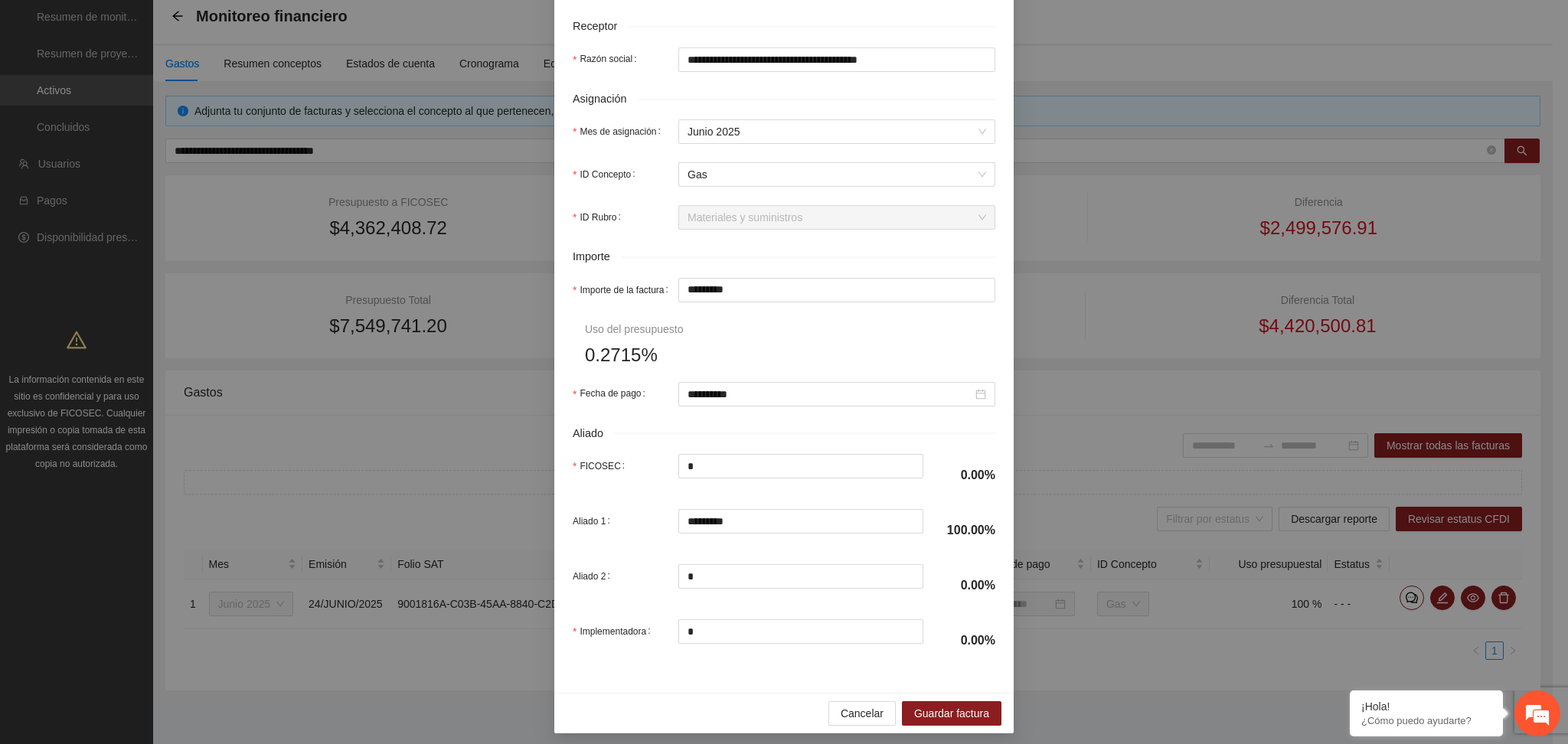
scroll to position [545, 0]
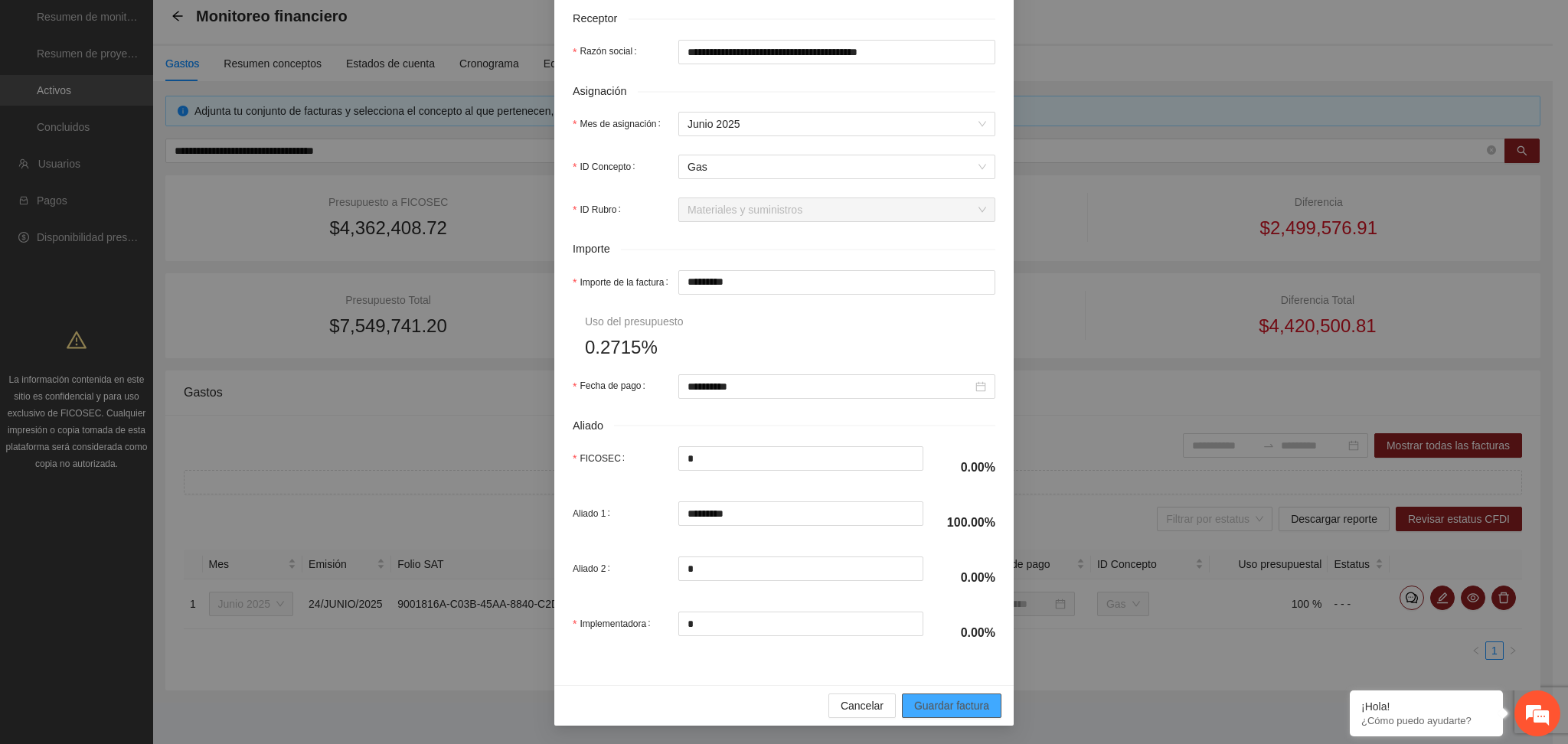
click at [976, 702] on span "Guardar factura" at bounding box center [950, 706] width 75 height 17
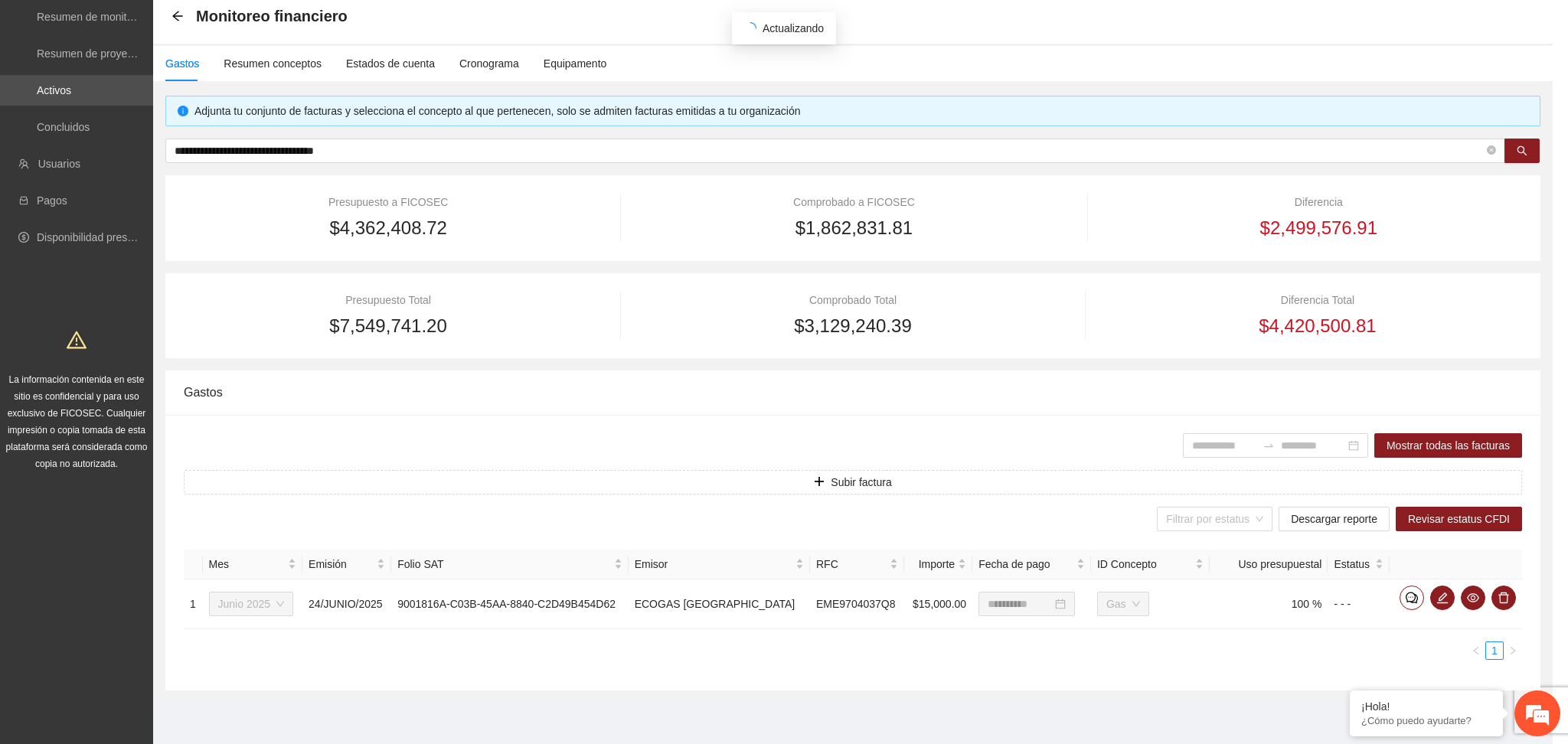
scroll to position [470, 0]
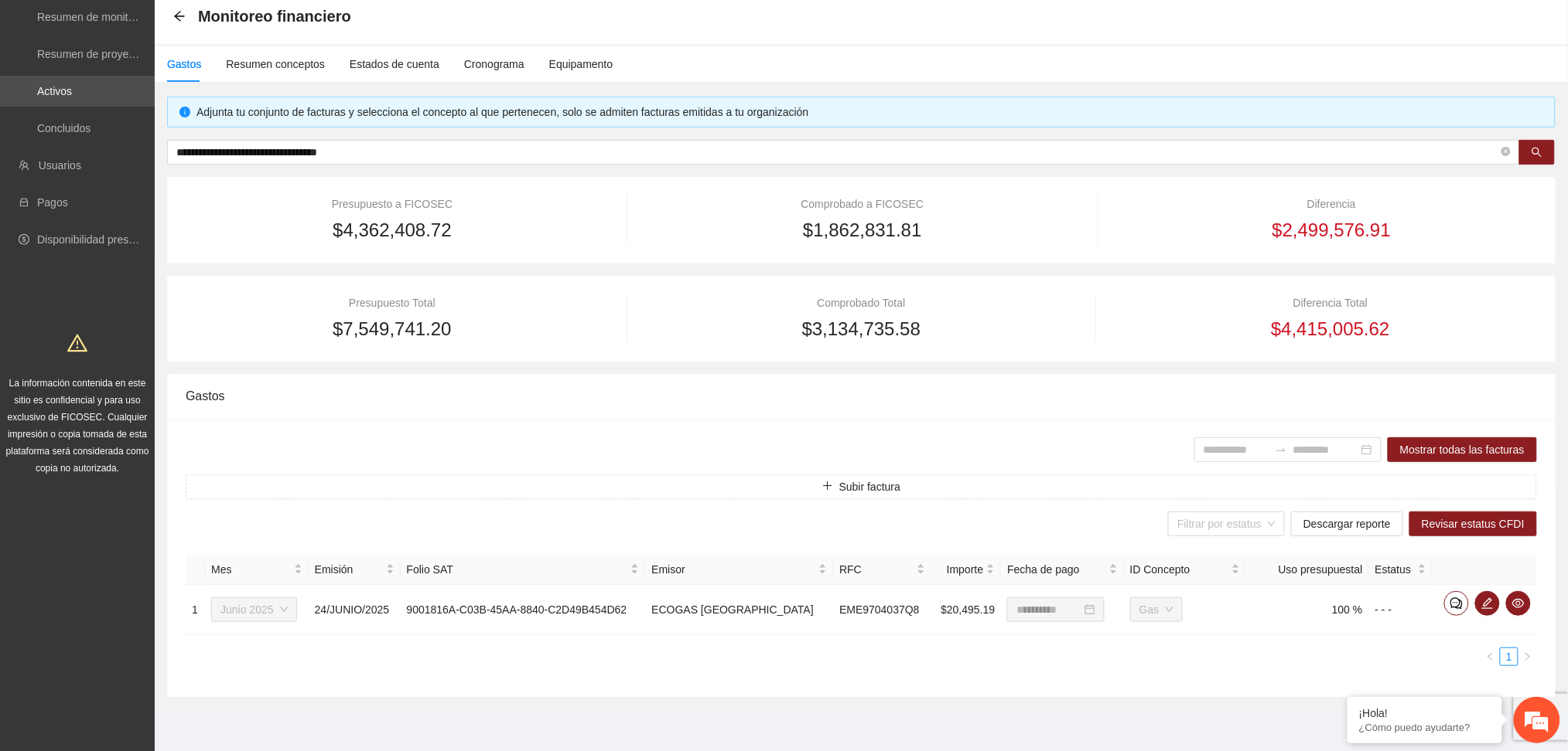
click at [509, 138] on div "**********" at bounding box center [861, 396] width 1388 height 600
click at [506, 155] on input "**********" at bounding box center [837, 152] width 1322 height 17
paste input "text"
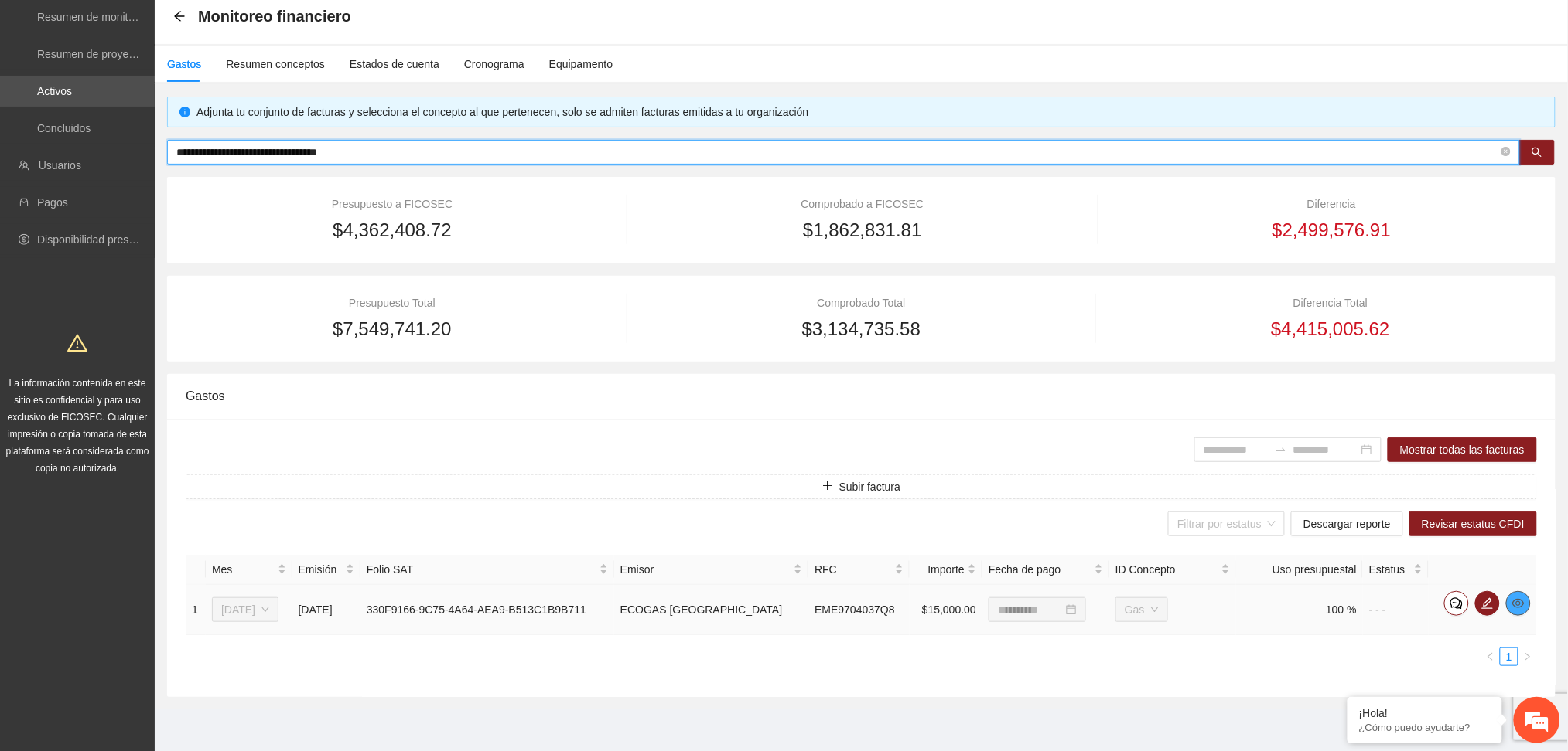
type input "**********"
click at [1523, 598] on icon "eye" at bounding box center [1518, 604] width 13 height 13
click at [1478, 603] on span "edit" at bounding box center [1487, 604] width 24 height 13
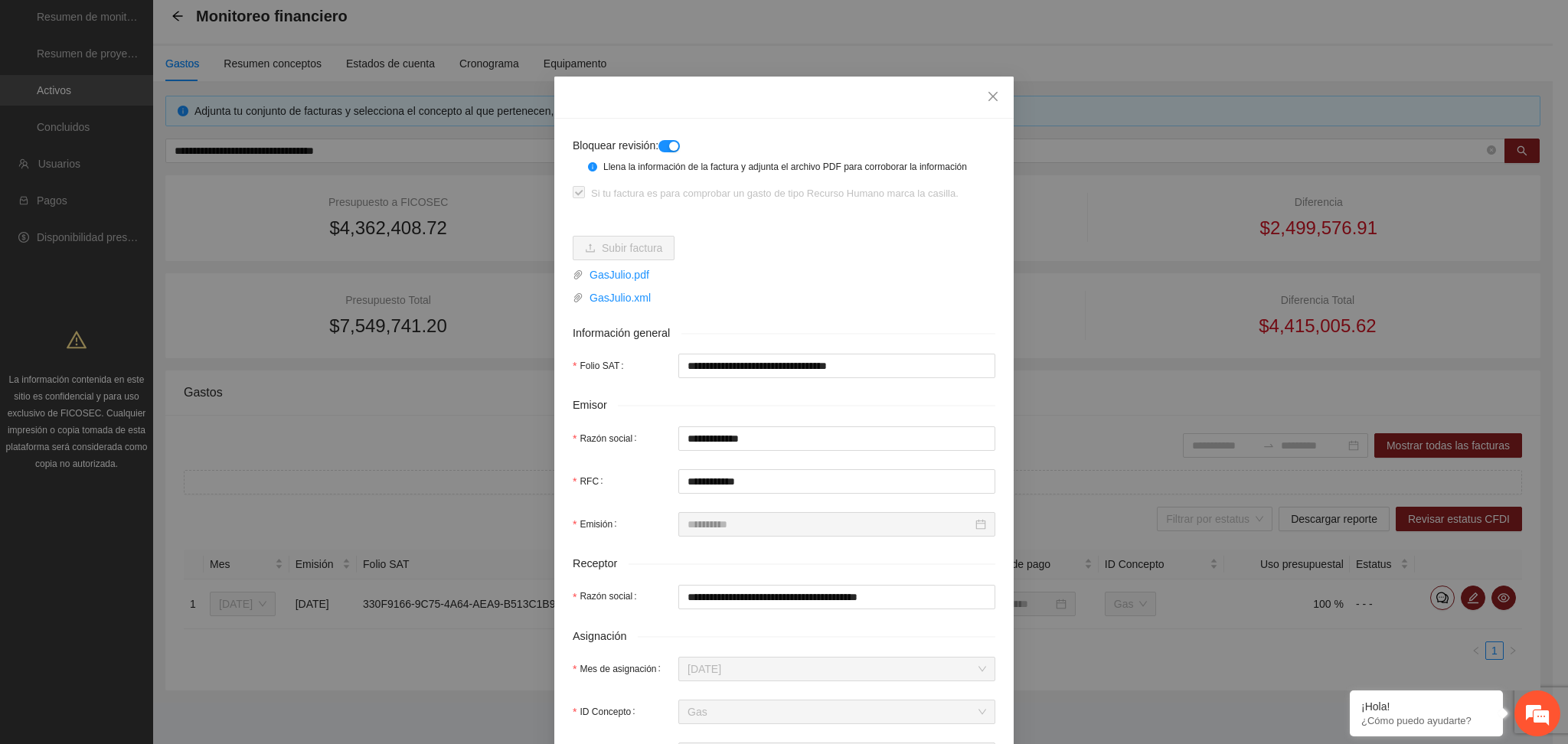
click at [660, 140] on button "button" at bounding box center [669, 147] width 22 height 13
click at [978, 85] on span "Close" at bounding box center [993, 97] width 41 height 41
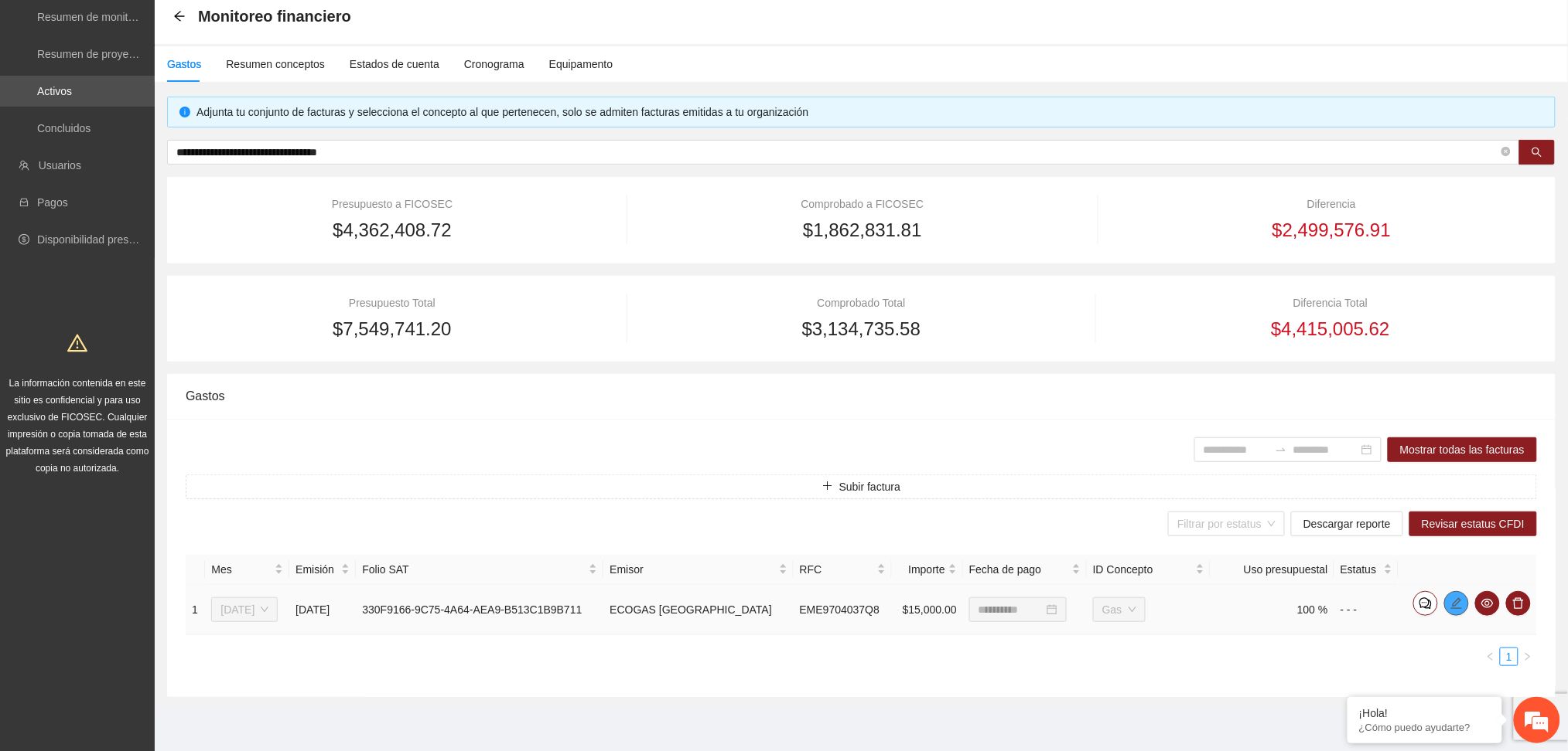
click at [1454, 605] on icon "edit" at bounding box center [1456, 604] width 13 height 13
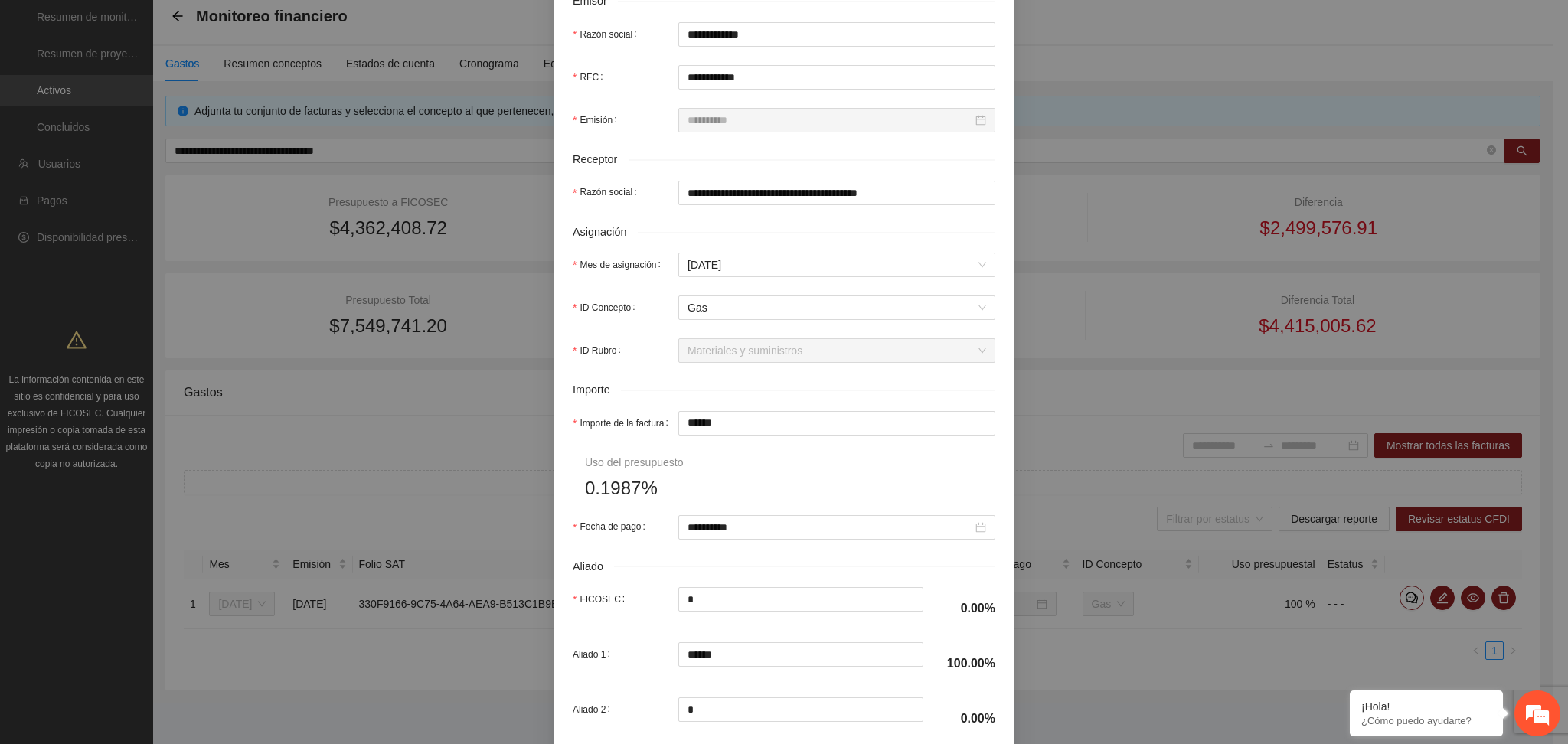
scroll to position [408, 0]
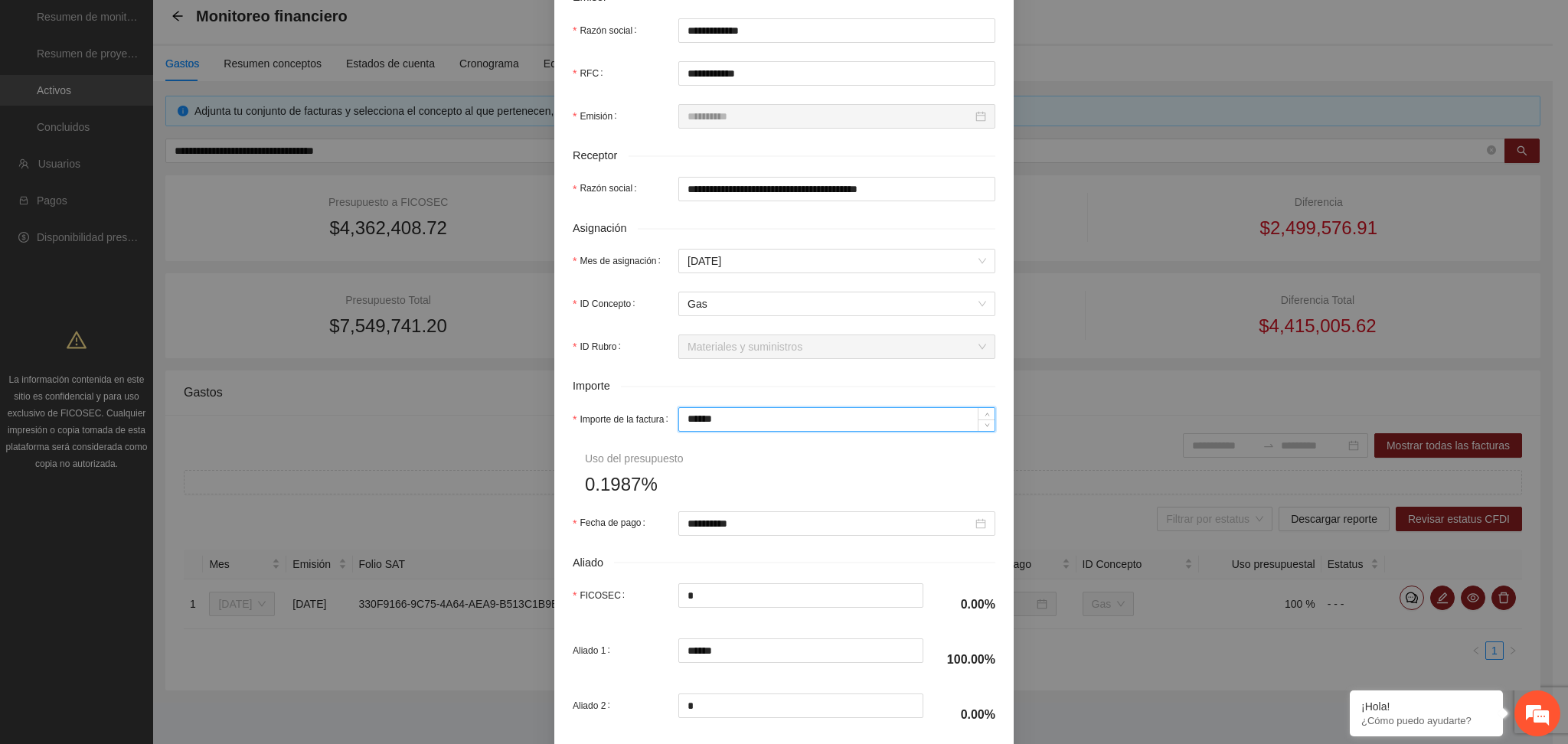
drag, startPoint x: 723, startPoint y: 422, endPoint x: 654, endPoint y: 402, distance: 71.8
click at [654, 402] on form "**********" at bounding box center [784, 261] width 423 height 1063
type input "*"
type input "**"
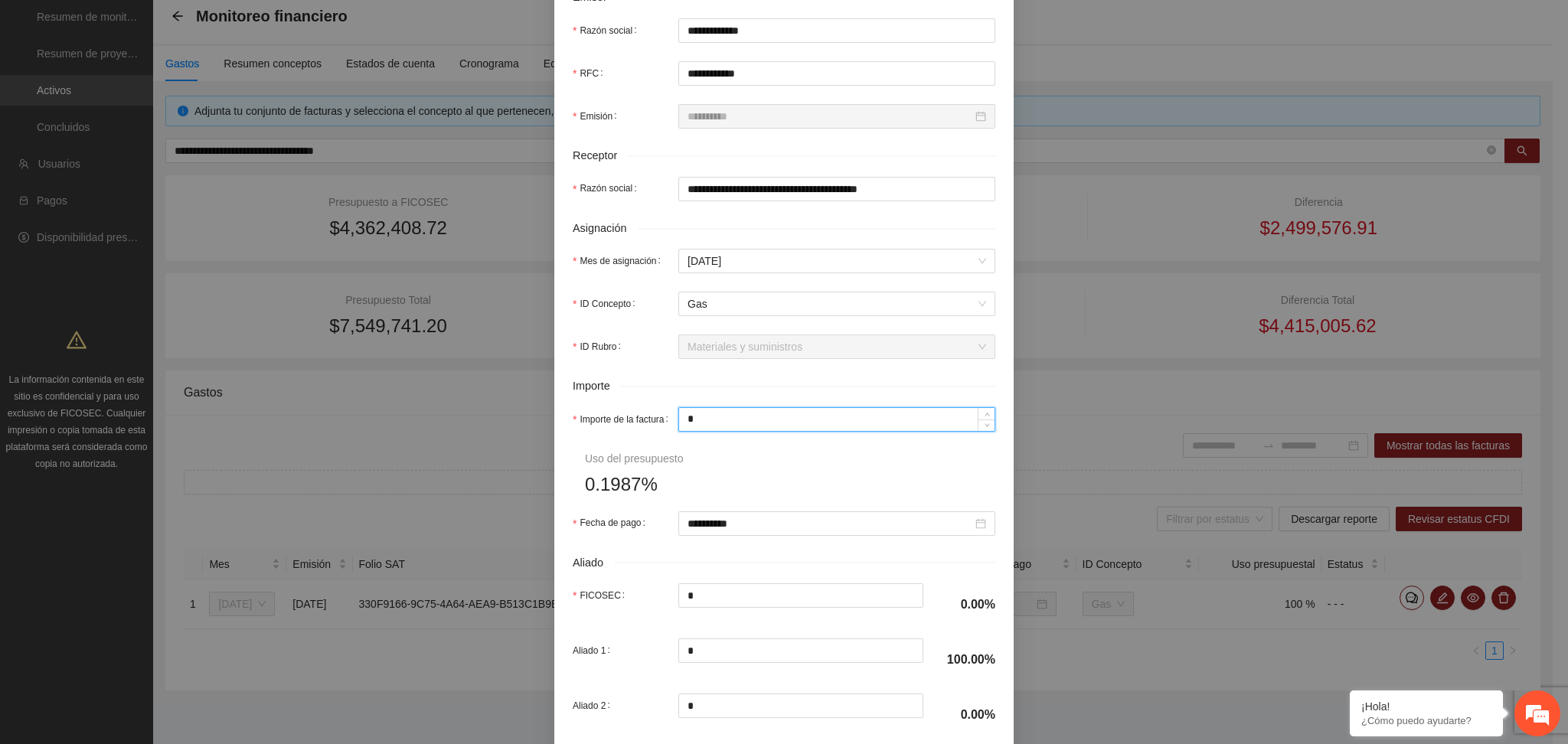
type input "**"
type input "***"
type input "*****"
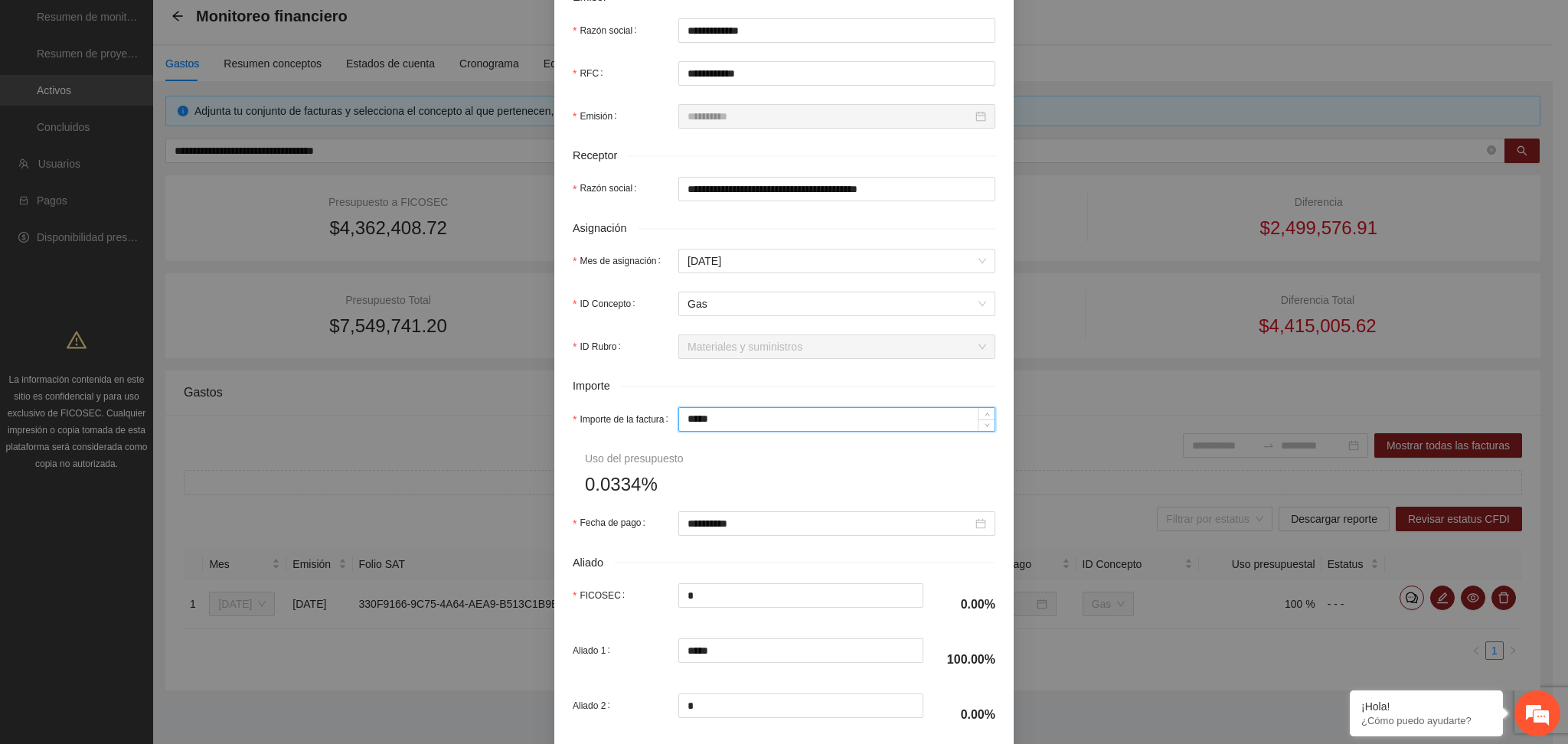
type input "******"
type input "*********"
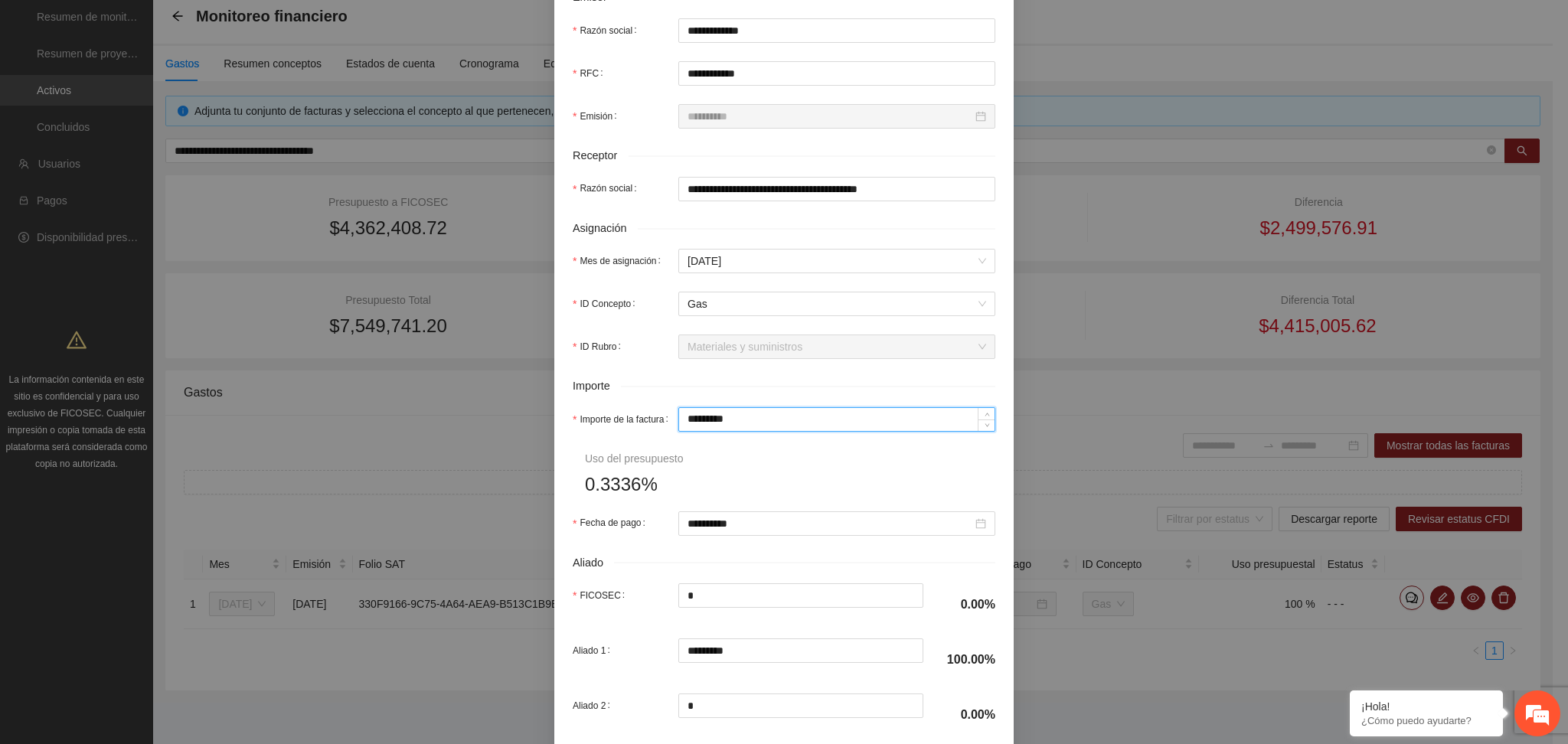
click at [743, 458] on form "**********" at bounding box center [784, 261] width 423 height 1063
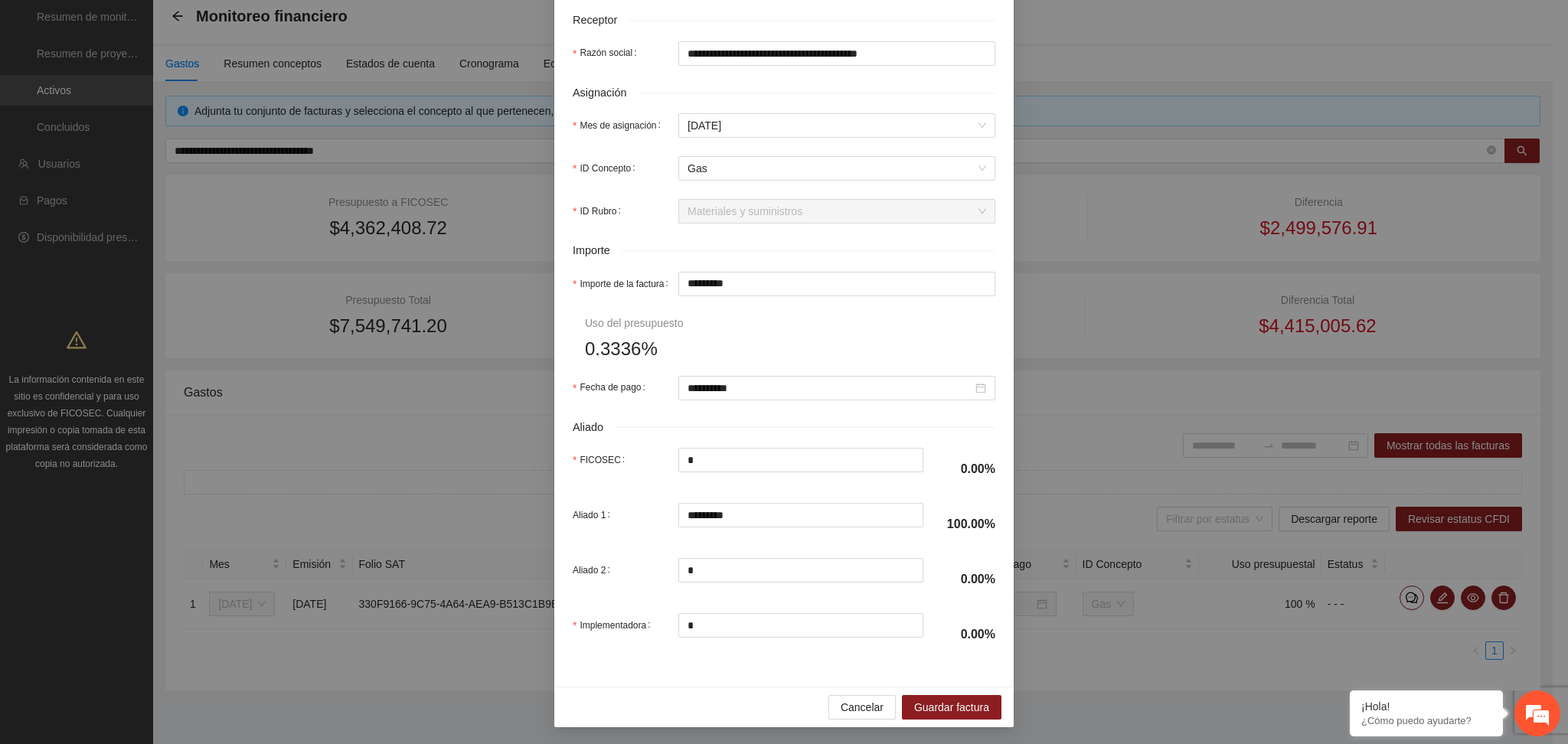
scroll to position [545, 0]
click at [964, 704] on span "Guardar factura" at bounding box center [950, 706] width 75 height 17
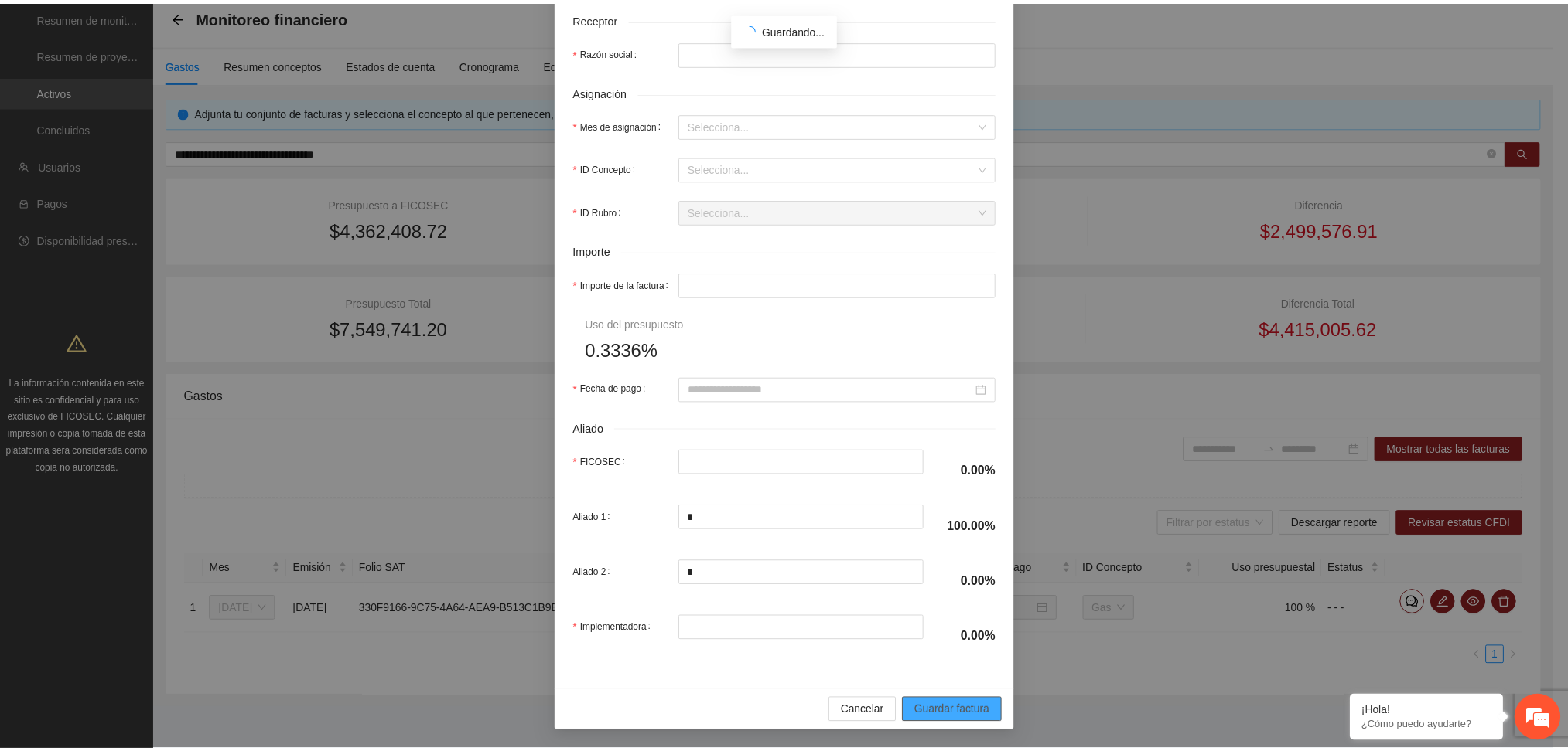
scroll to position [474, 0]
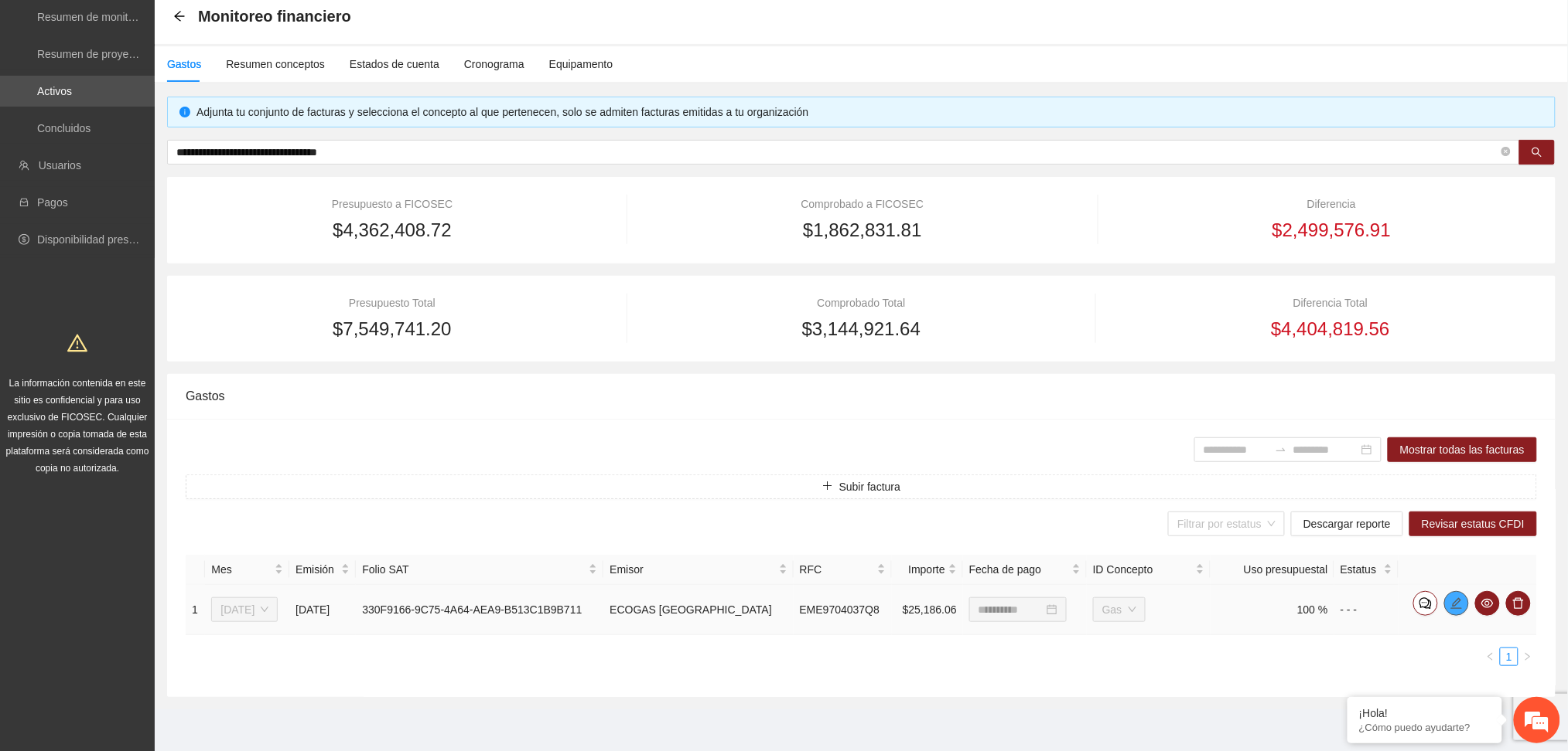
click at [1460, 604] on icon "edit" at bounding box center [1456, 604] width 13 height 13
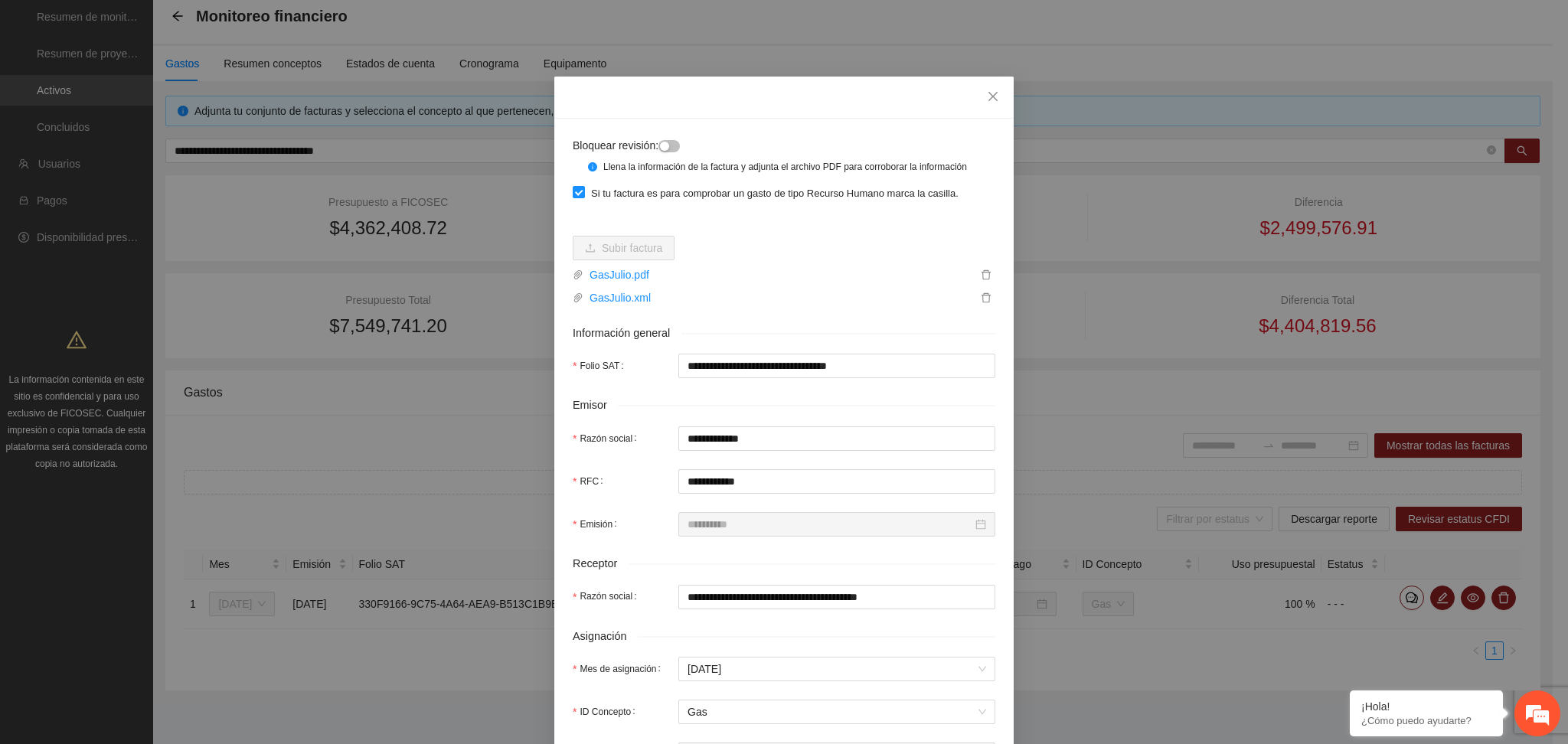
click at [665, 145] on button "button" at bounding box center [669, 147] width 22 height 13
click at [986, 93] on icon "close" at bounding box center [993, 96] width 13 height 13
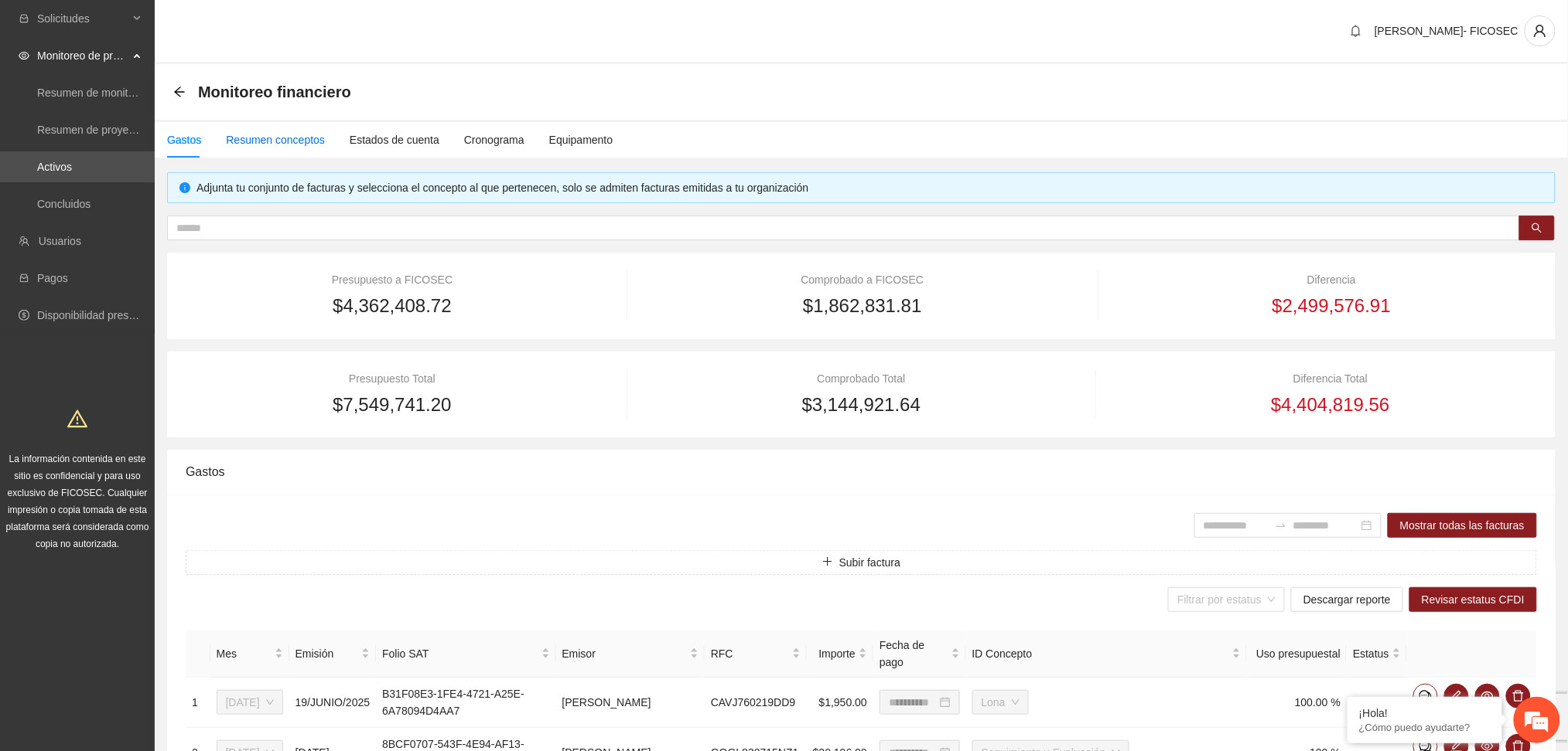
drag, startPoint x: 294, startPoint y: 133, endPoint x: 299, endPoint y: 143, distance: 11.2
click at [294, 133] on div "Resumen conceptos" at bounding box center [275, 140] width 99 height 17
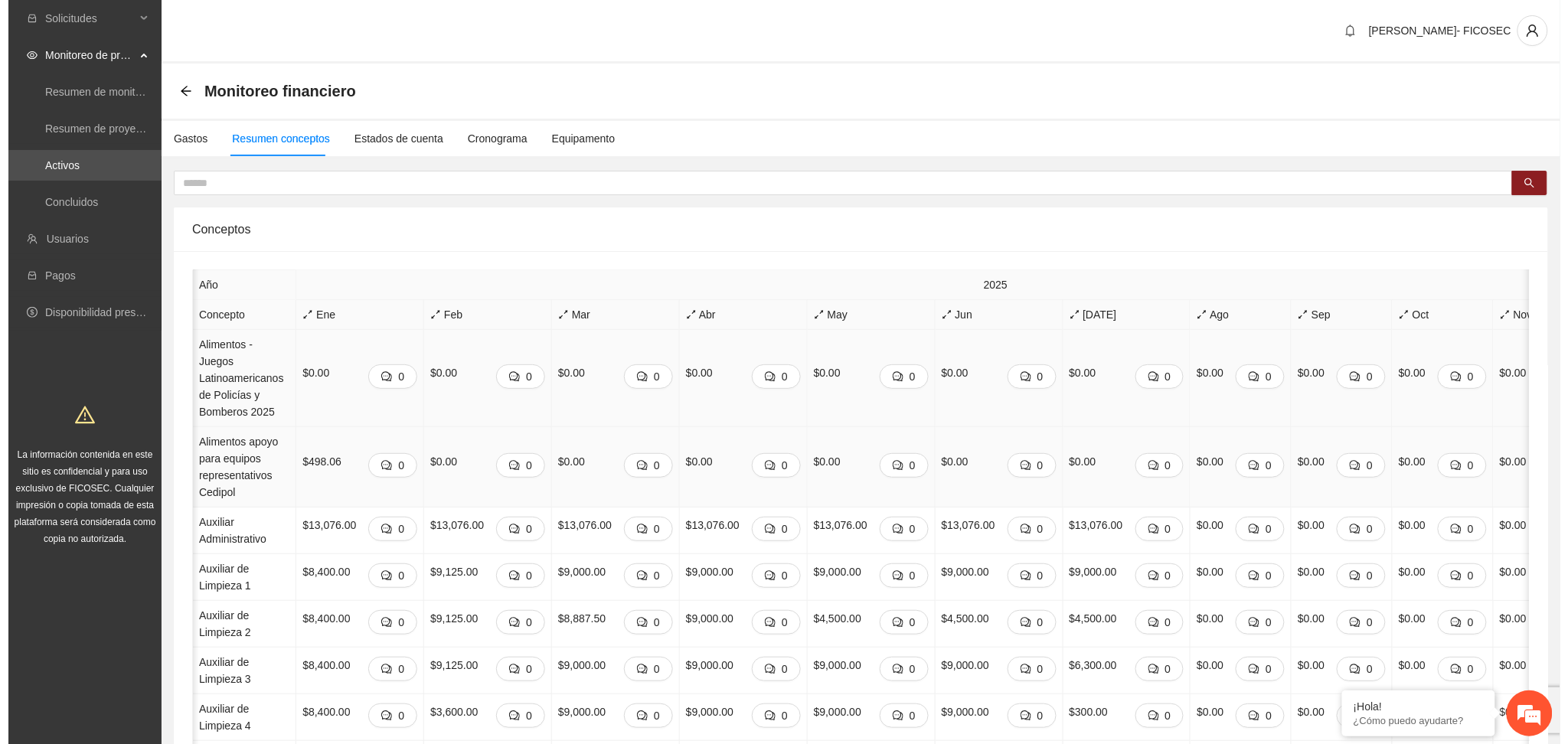
scroll to position [0, 209]
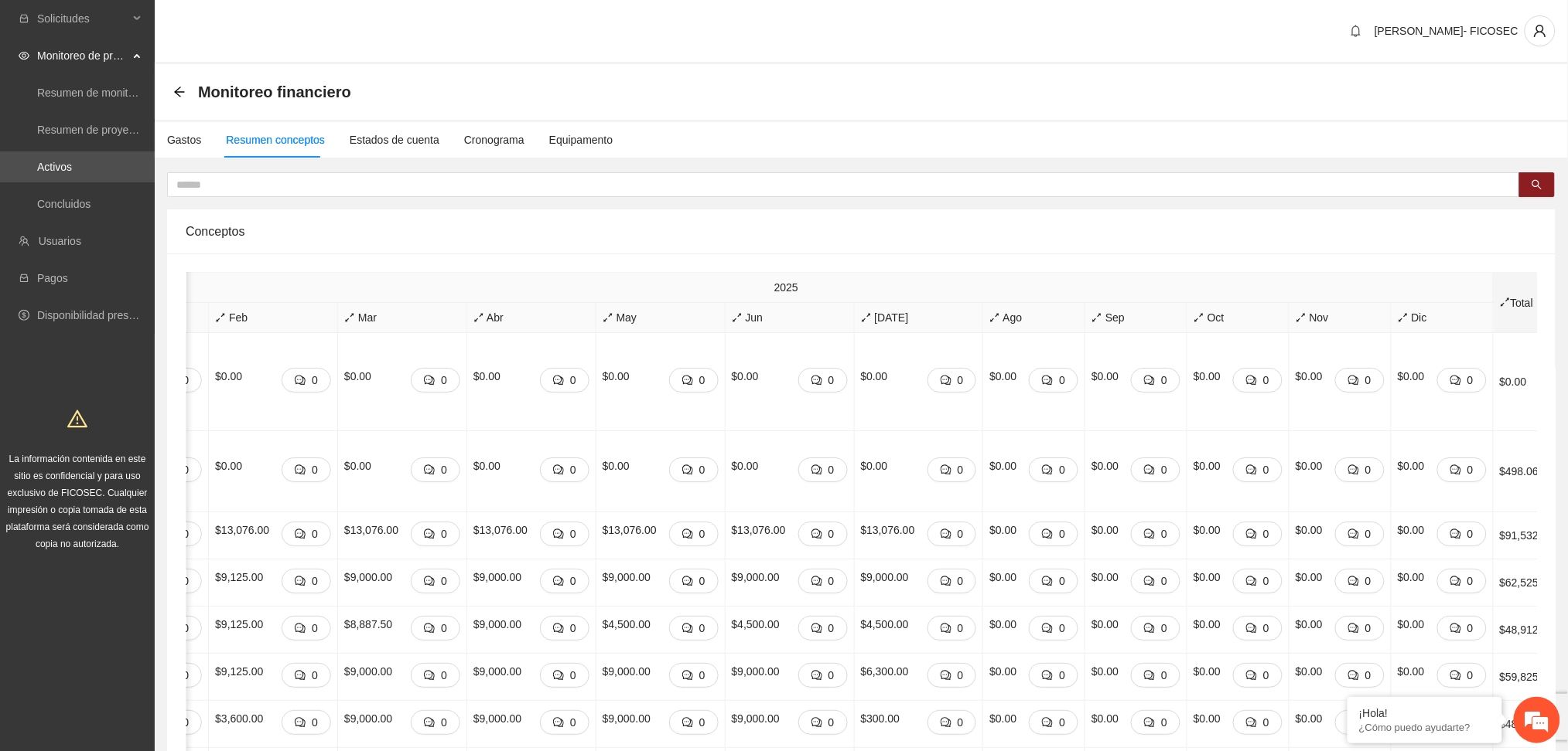
click at [1500, 299] on icon "arrows-alt" at bounding box center [1505, 302] width 11 height 11
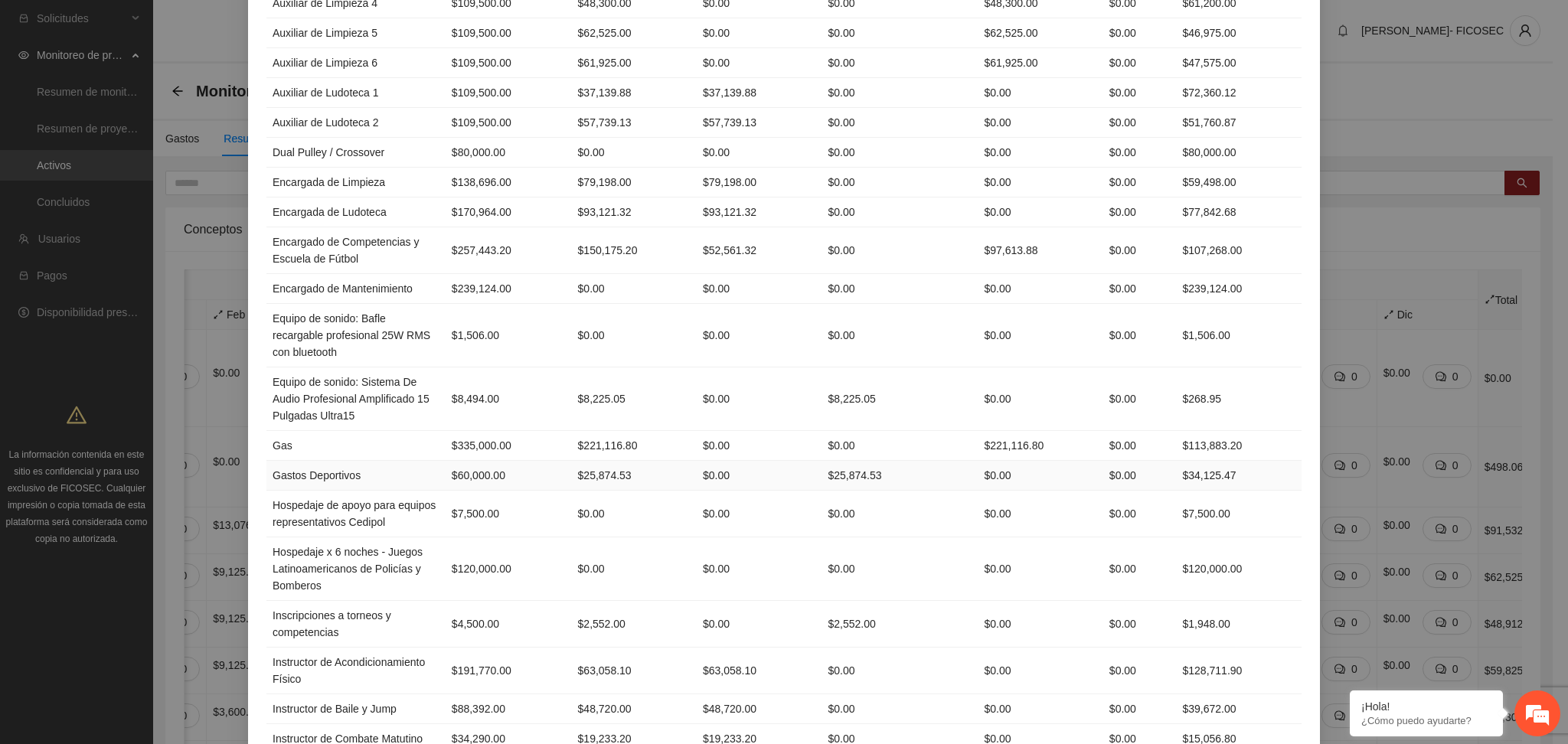
scroll to position [0, 0]
drag, startPoint x: 1173, startPoint y: 444, endPoint x: 1242, endPoint y: 455, distance: 69.9
click at [1242, 455] on td "$113,883.20" at bounding box center [1239, 445] width 126 height 30
copy td "$113,883.20"
